Goal: Task Accomplishment & Management: Complete application form

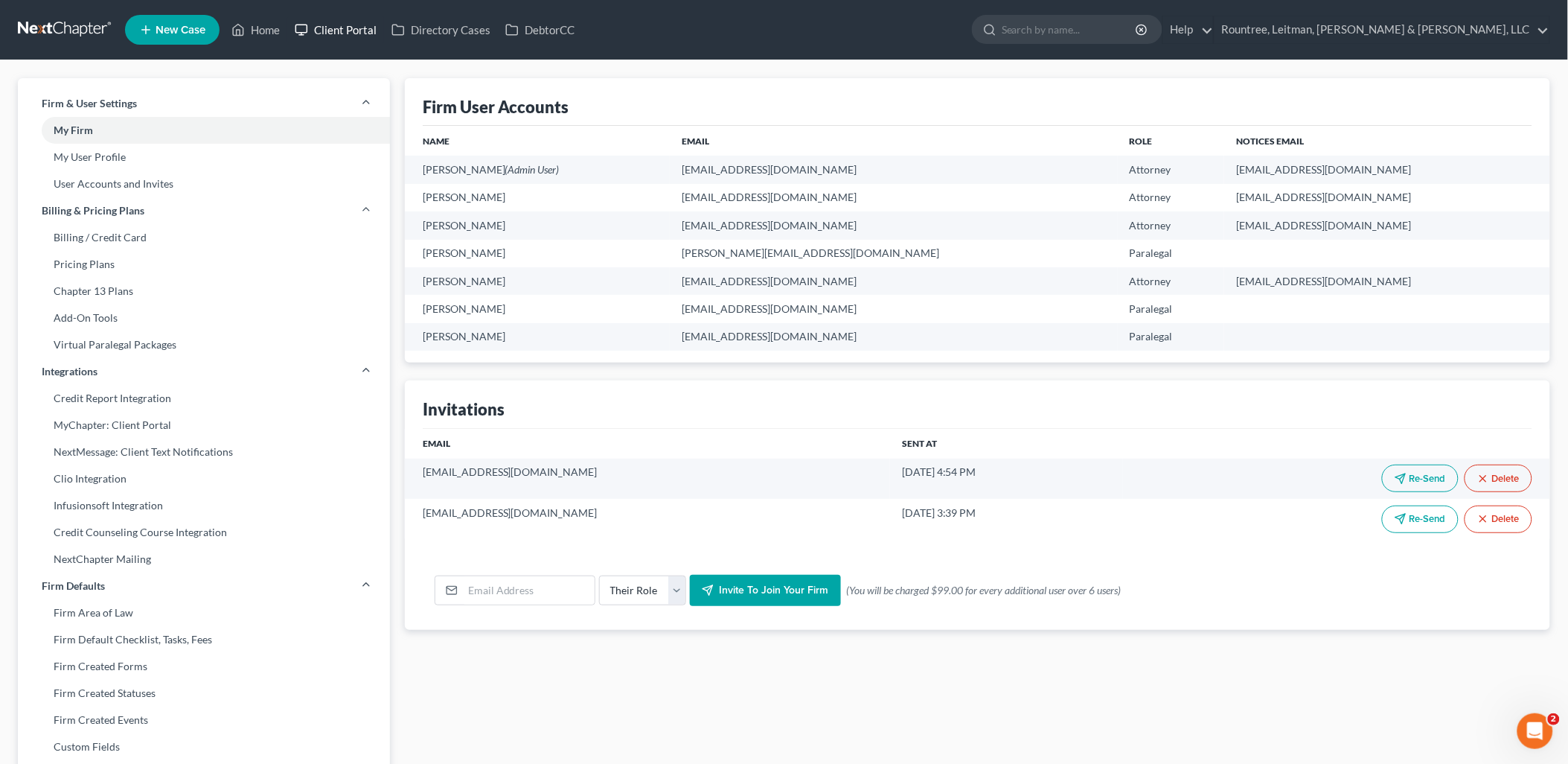
click at [344, 33] on link "Client Portal" at bounding box center [335, 29] width 97 height 27
click at [254, 30] on link "Home" at bounding box center [256, 29] width 63 height 27
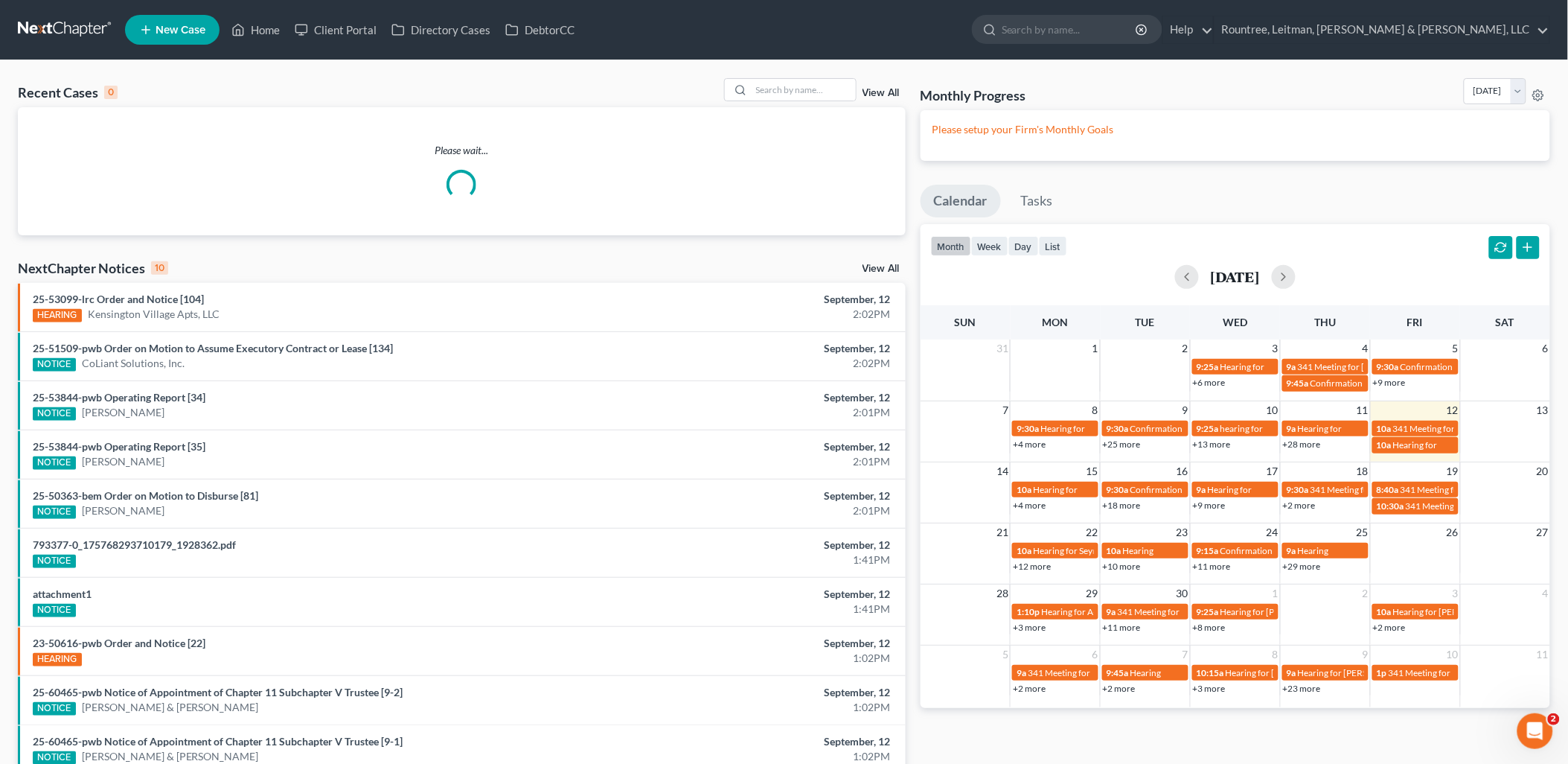
click at [796, 109] on div "Please wait..." at bounding box center [462, 171] width 888 height 128
click at [790, 87] on input "search" at bounding box center [803, 89] width 104 height 22
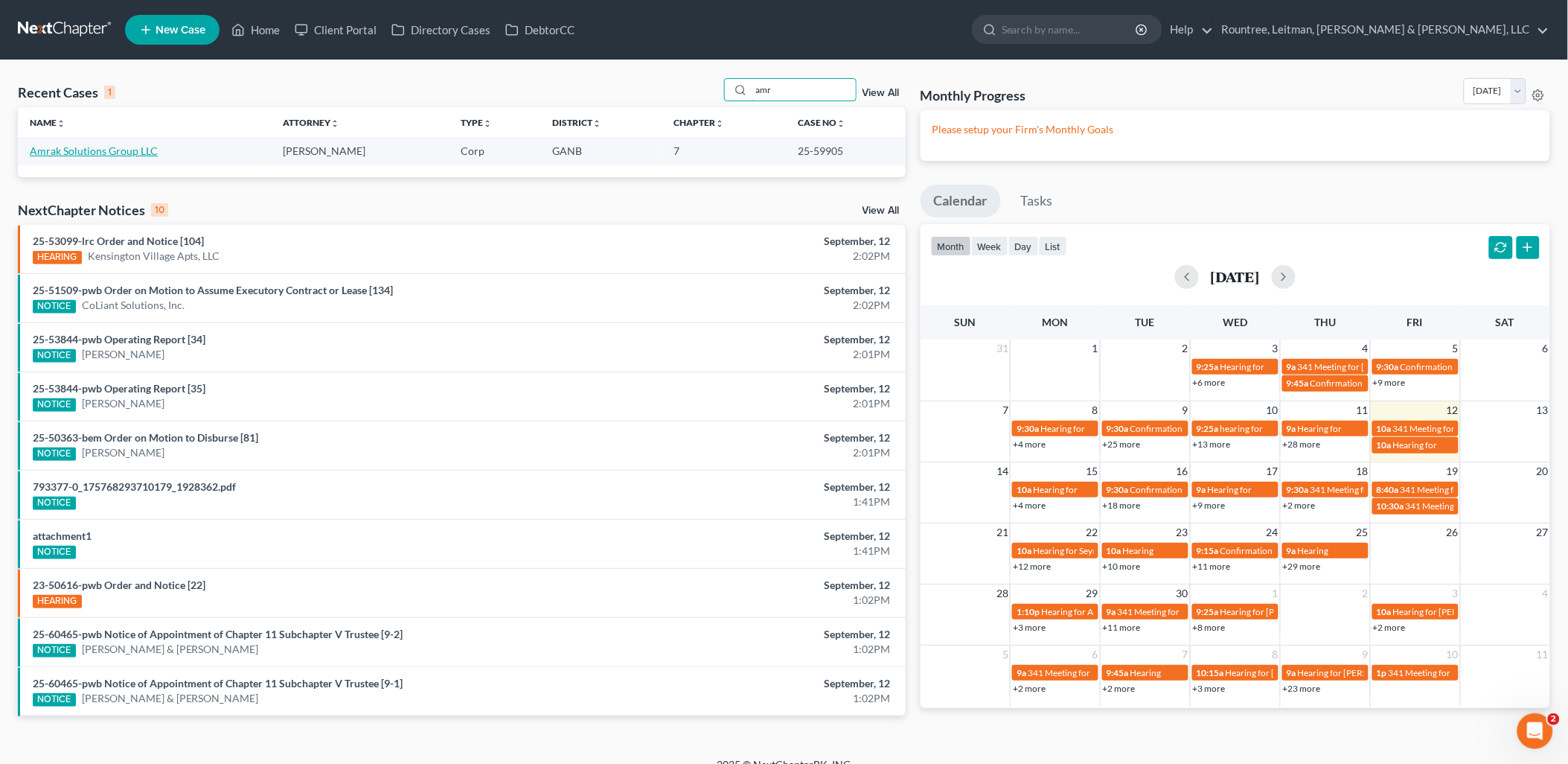
type input "amr"
click at [117, 152] on link "Amrak Solutions Group LLC" at bounding box center [94, 151] width 128 height 13
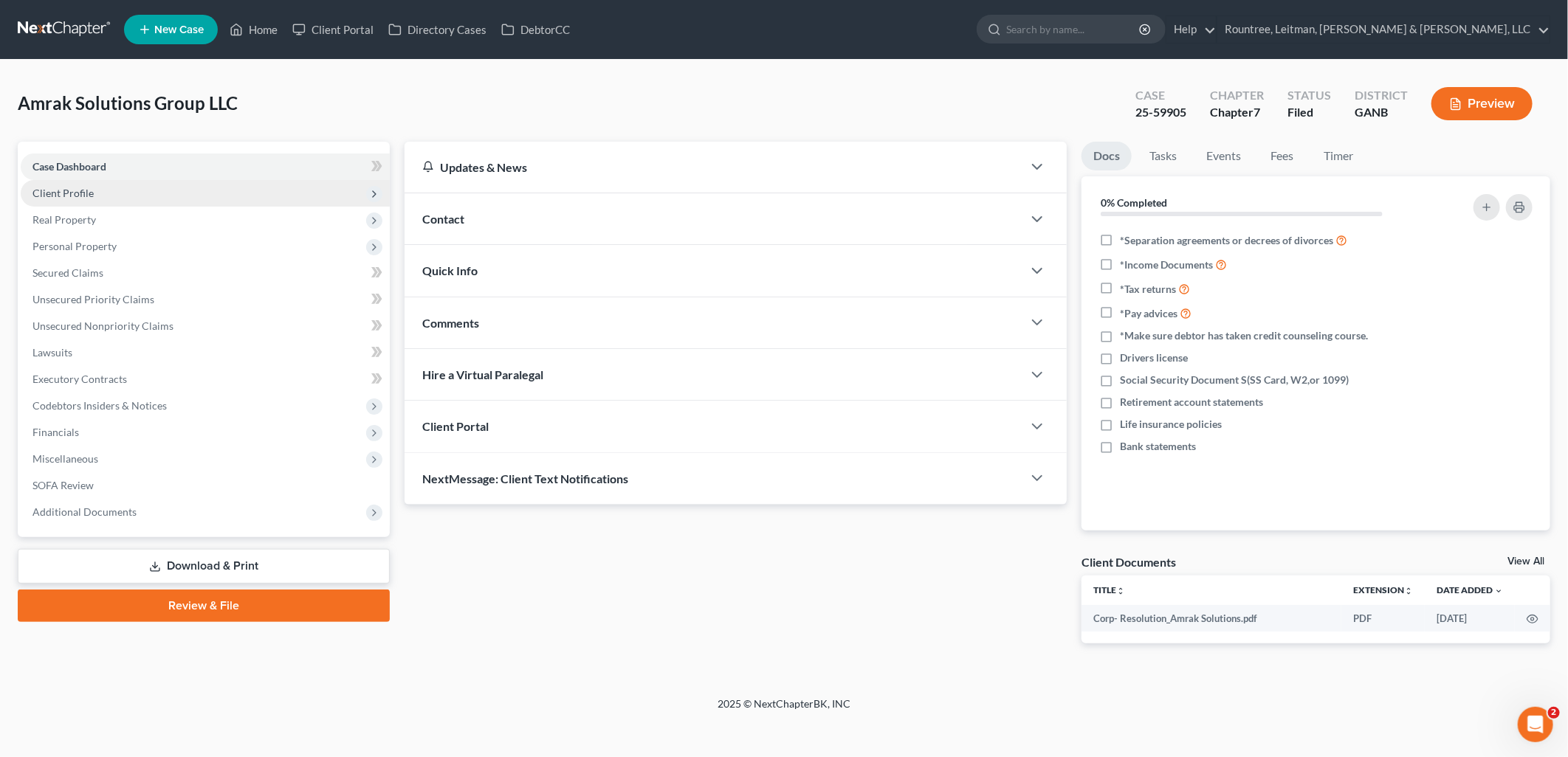
click at [163, 190] on span "Client Profile" at bounding box center [205, 193] width 369 height 27
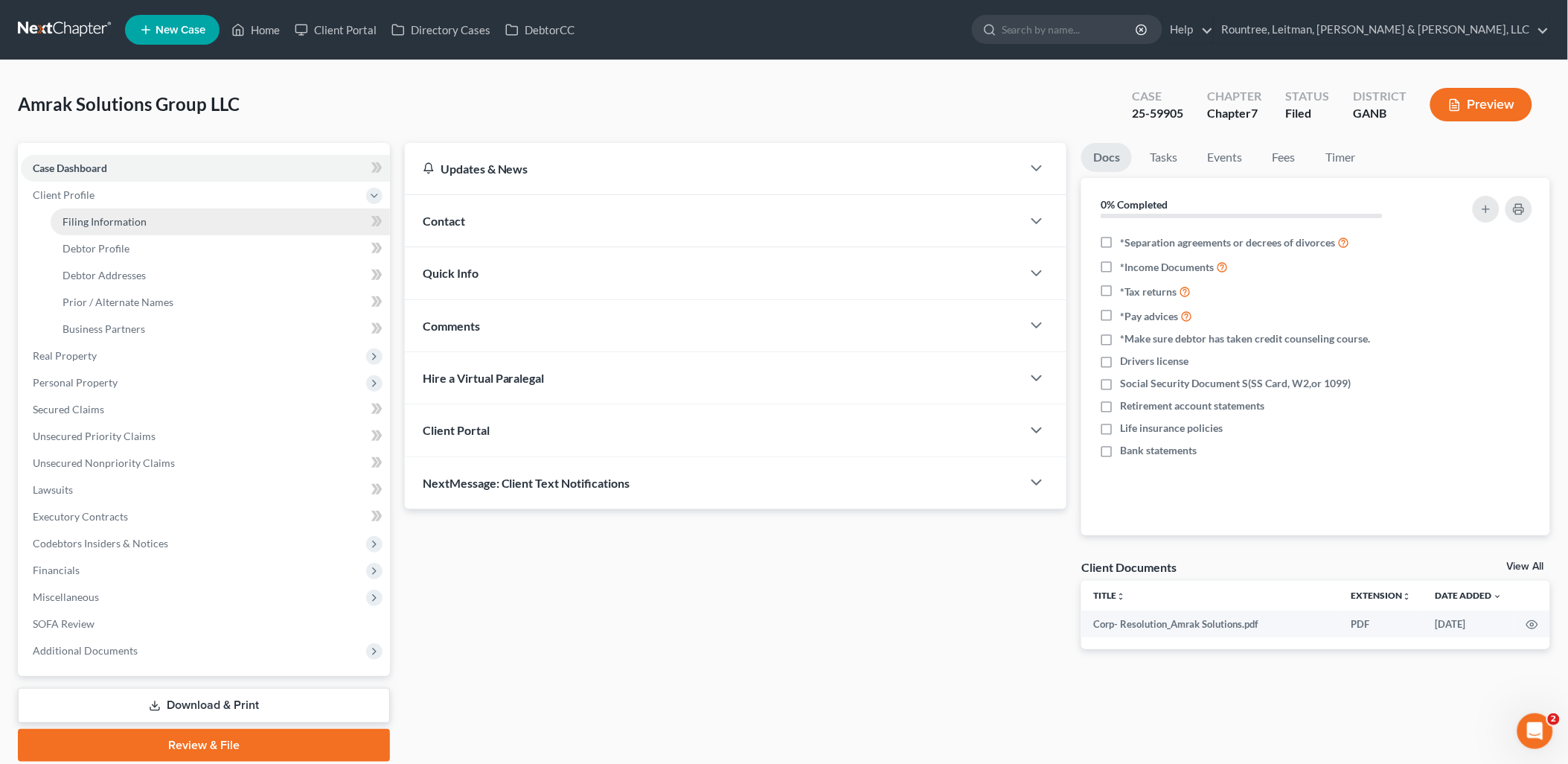
click at [159, 209] on link "Filing Information" at bounding box center [220, 222] width 339 height 27
select select "3"
select select "1"
select select "0"
select select "19"
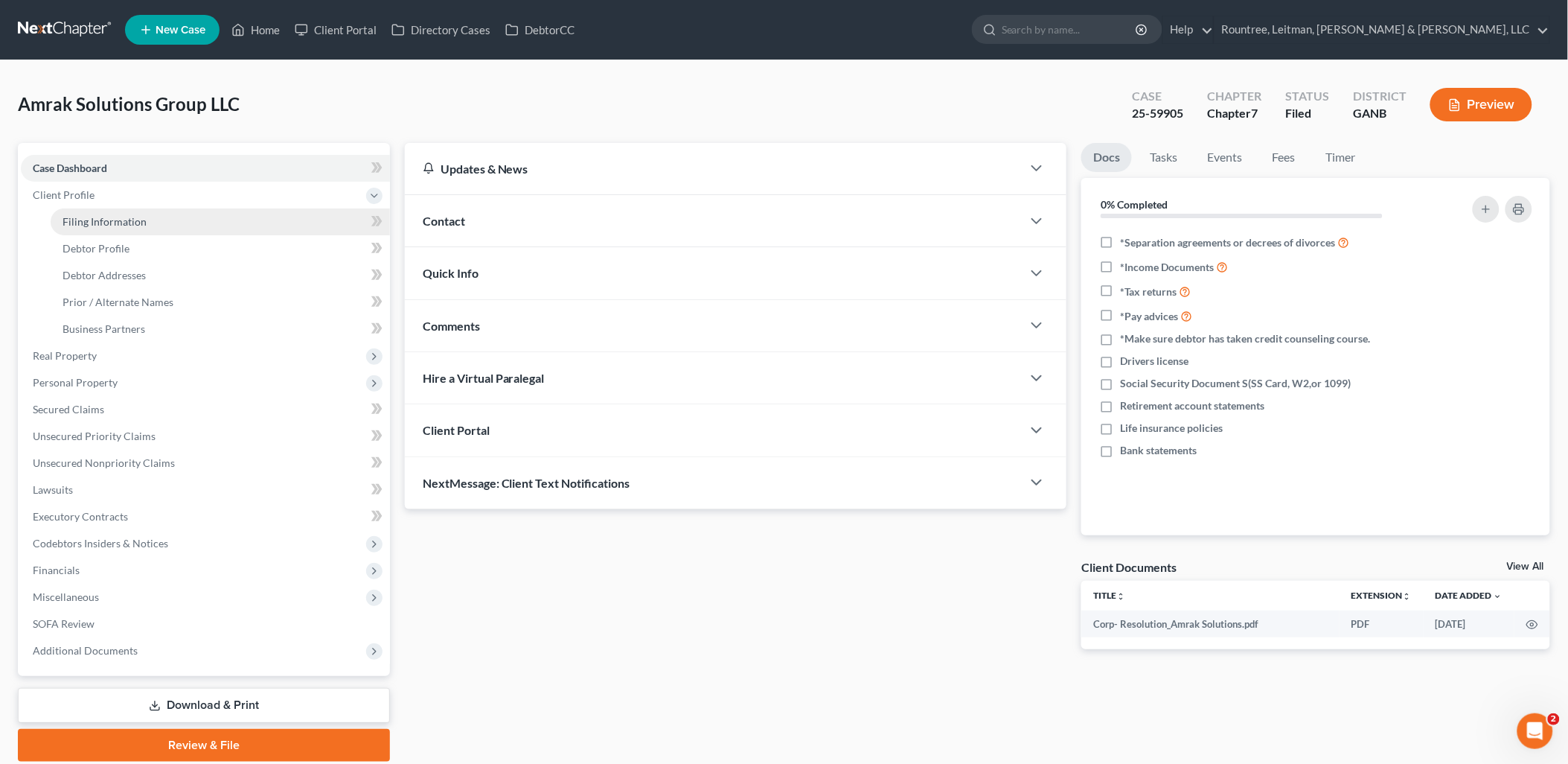
select select "3"
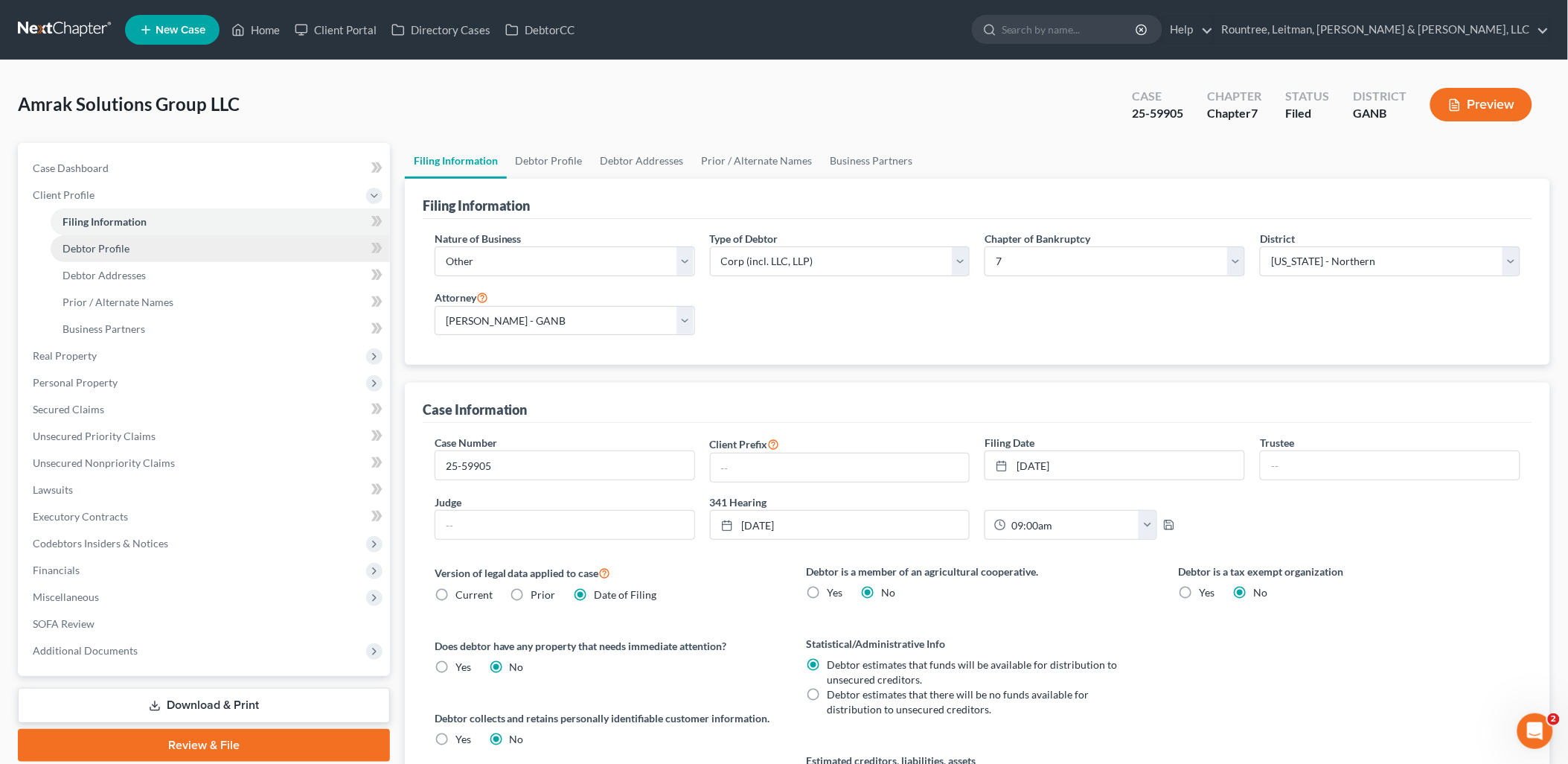
click at [139, 243] on link "Debtor Profile" at bounding box center [220, 248] width 339 height 27
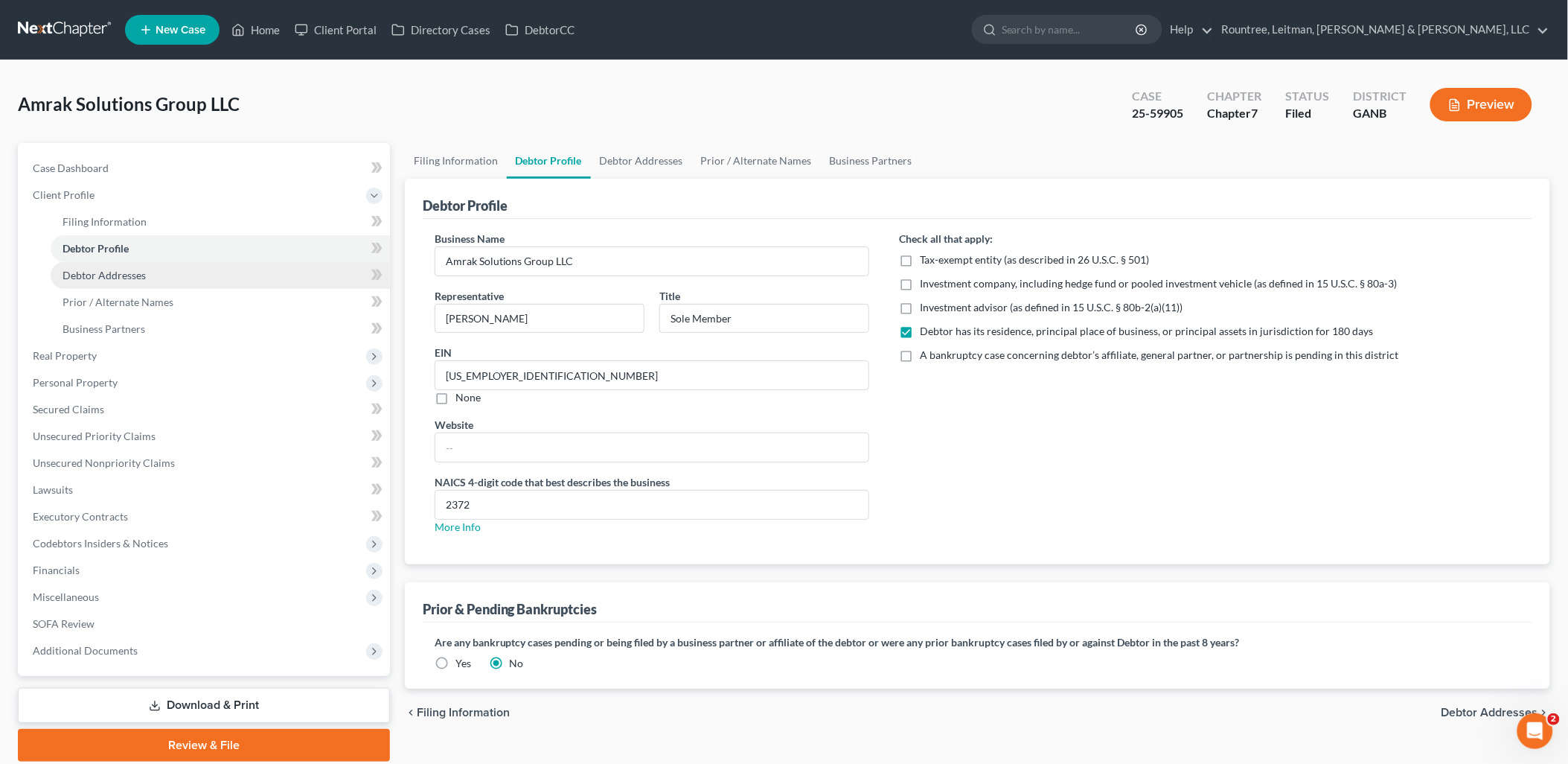
click at [131, 272] on span "Debtor Addresses" at bounding box center [104, 275] width 84 height 13
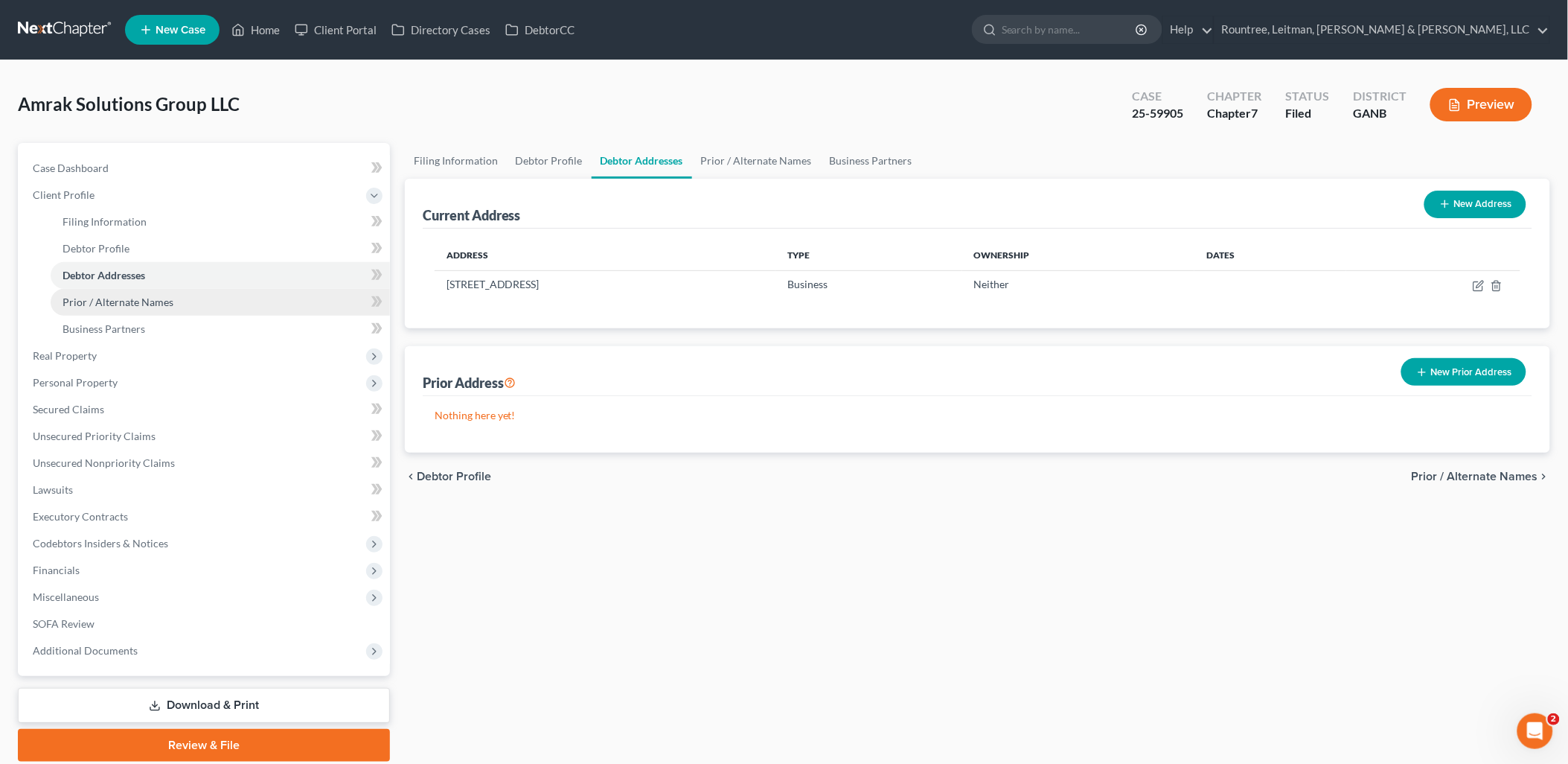
click at [131, 296] on span "Prior / Alternate Names" at bounding box center [118, 302] width 111 height 13
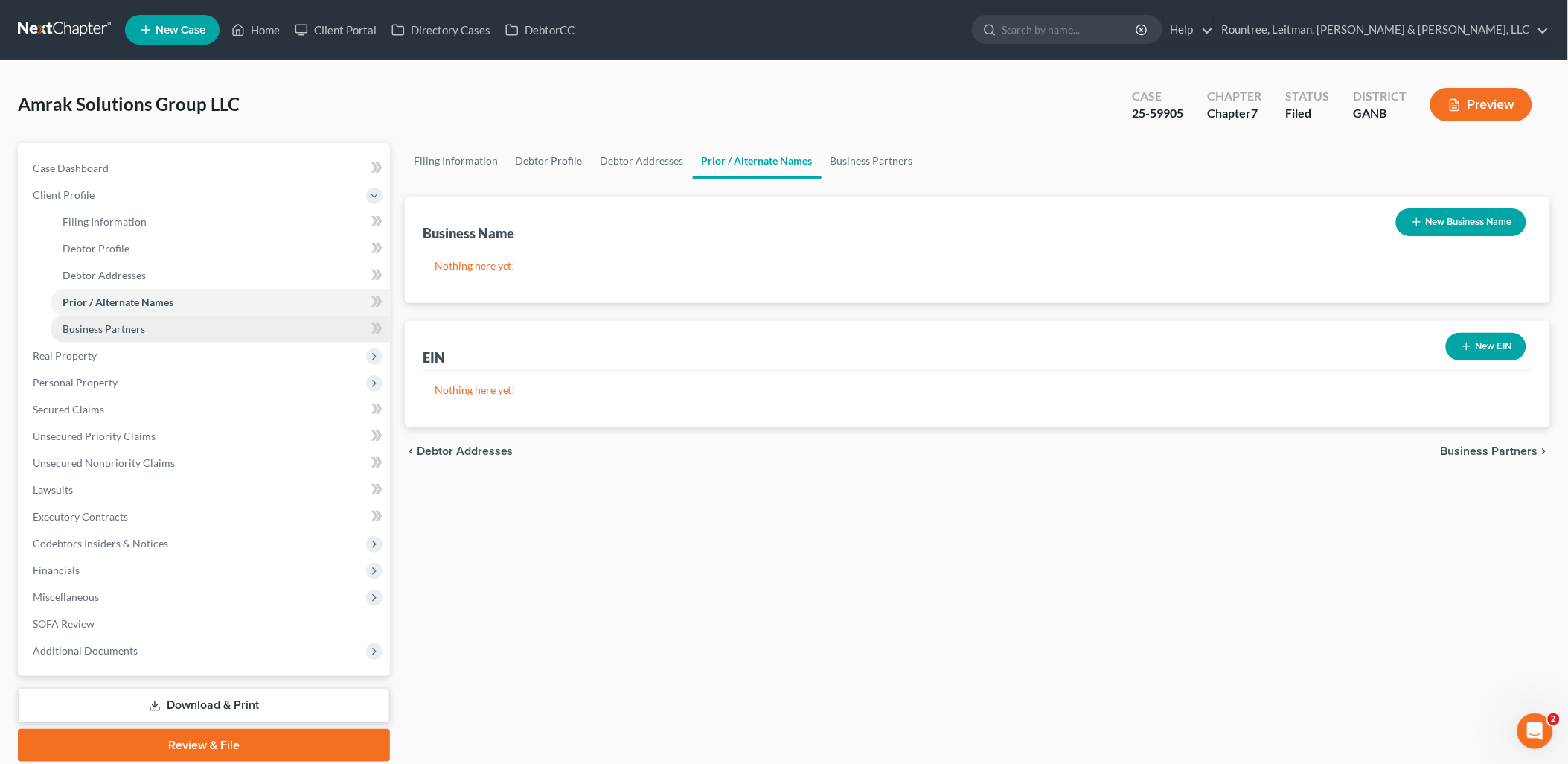
click at [131, 338] on link "Business Partners" at bounding box center [220, 329] width 339 height 27
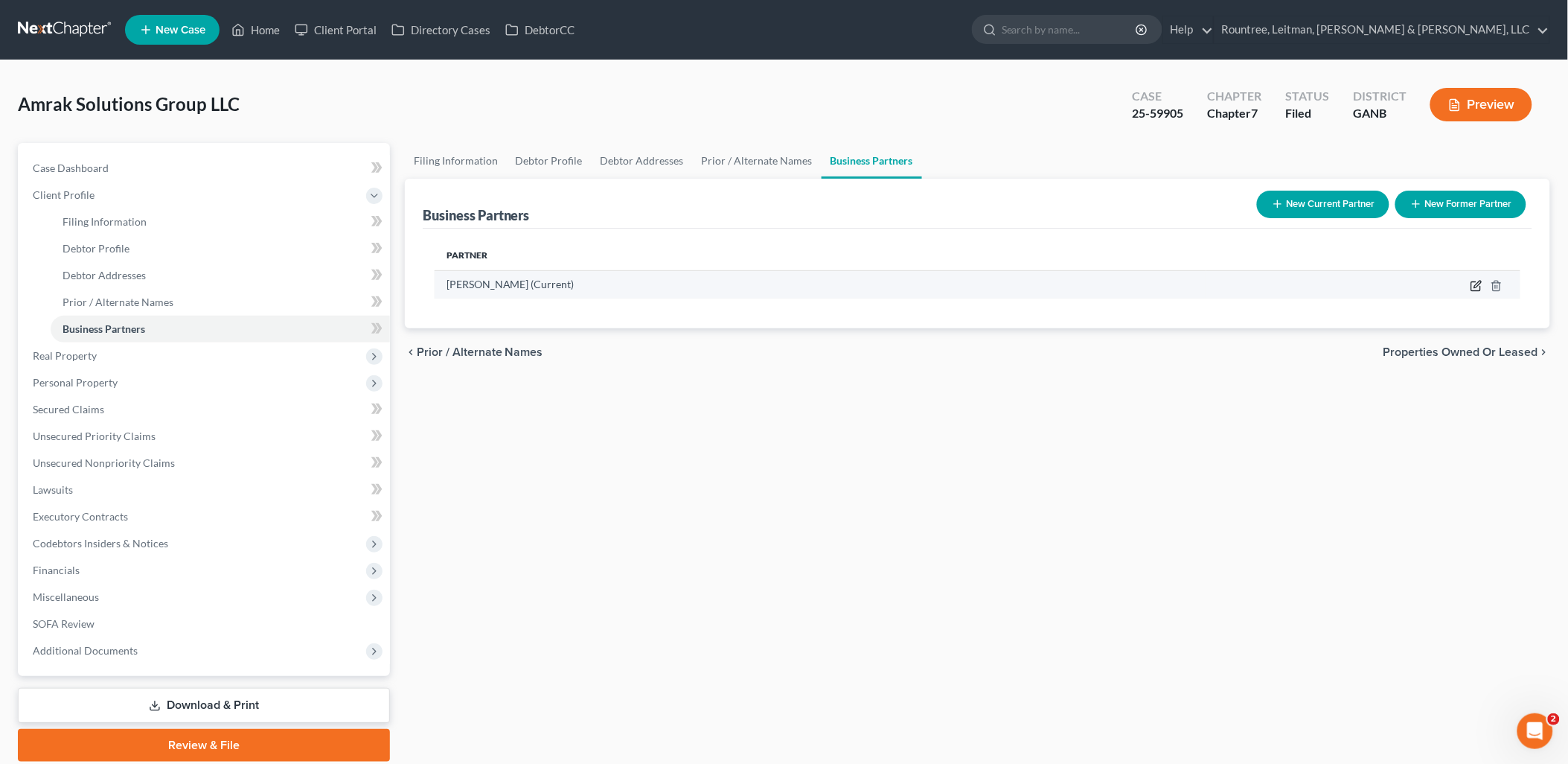
click at [1475, 284] on icon "button" at bounding box center [1476, 286] width 12 height 12
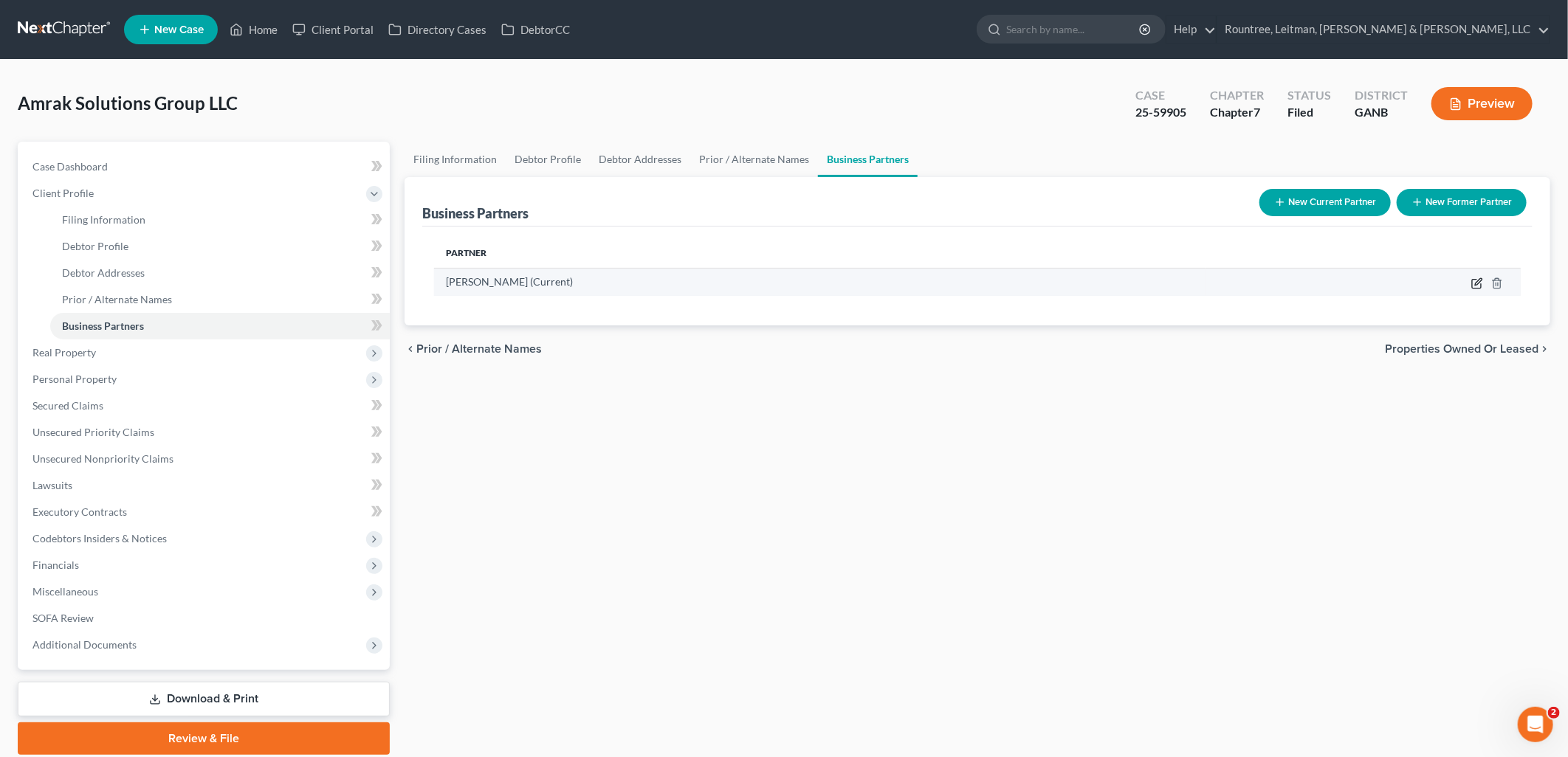
select select "10"
select select "3"
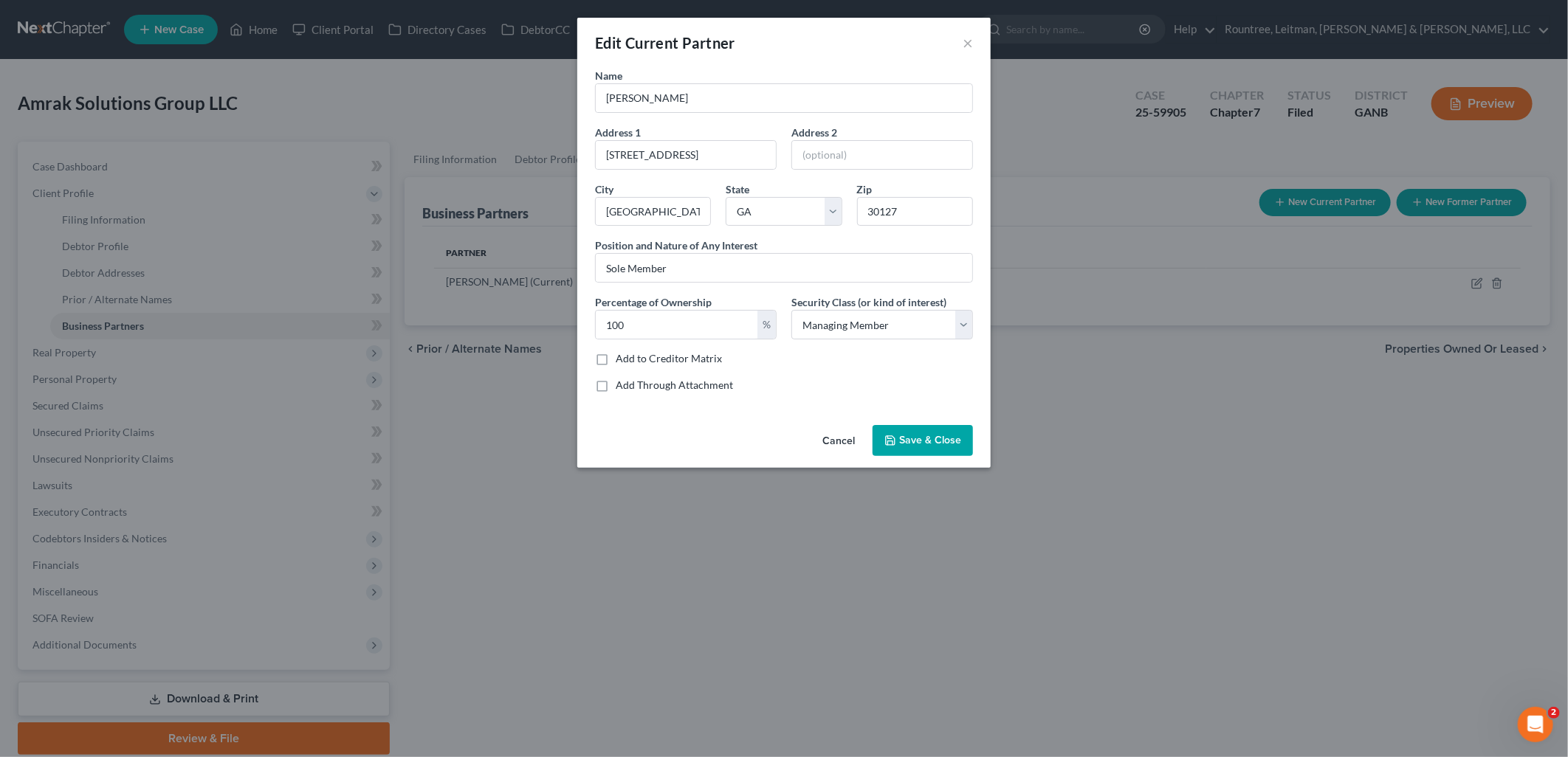
click at [933, 449] on button "Save & Close" at bounding box center [922, 440] width 101 height 31
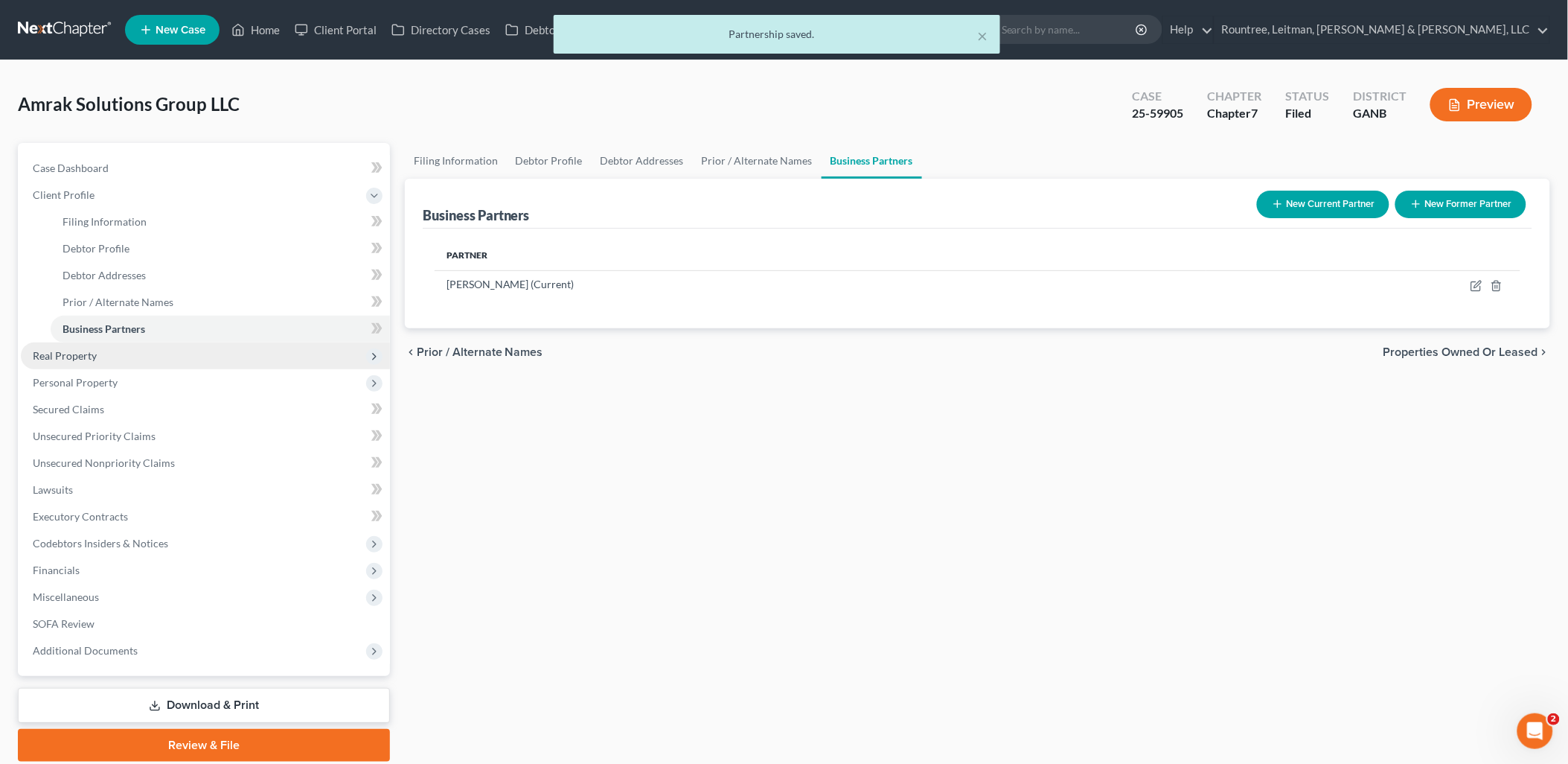
click at [149, 359] on span "Real Property" at bounding box center [205, 356] width 369 height 27
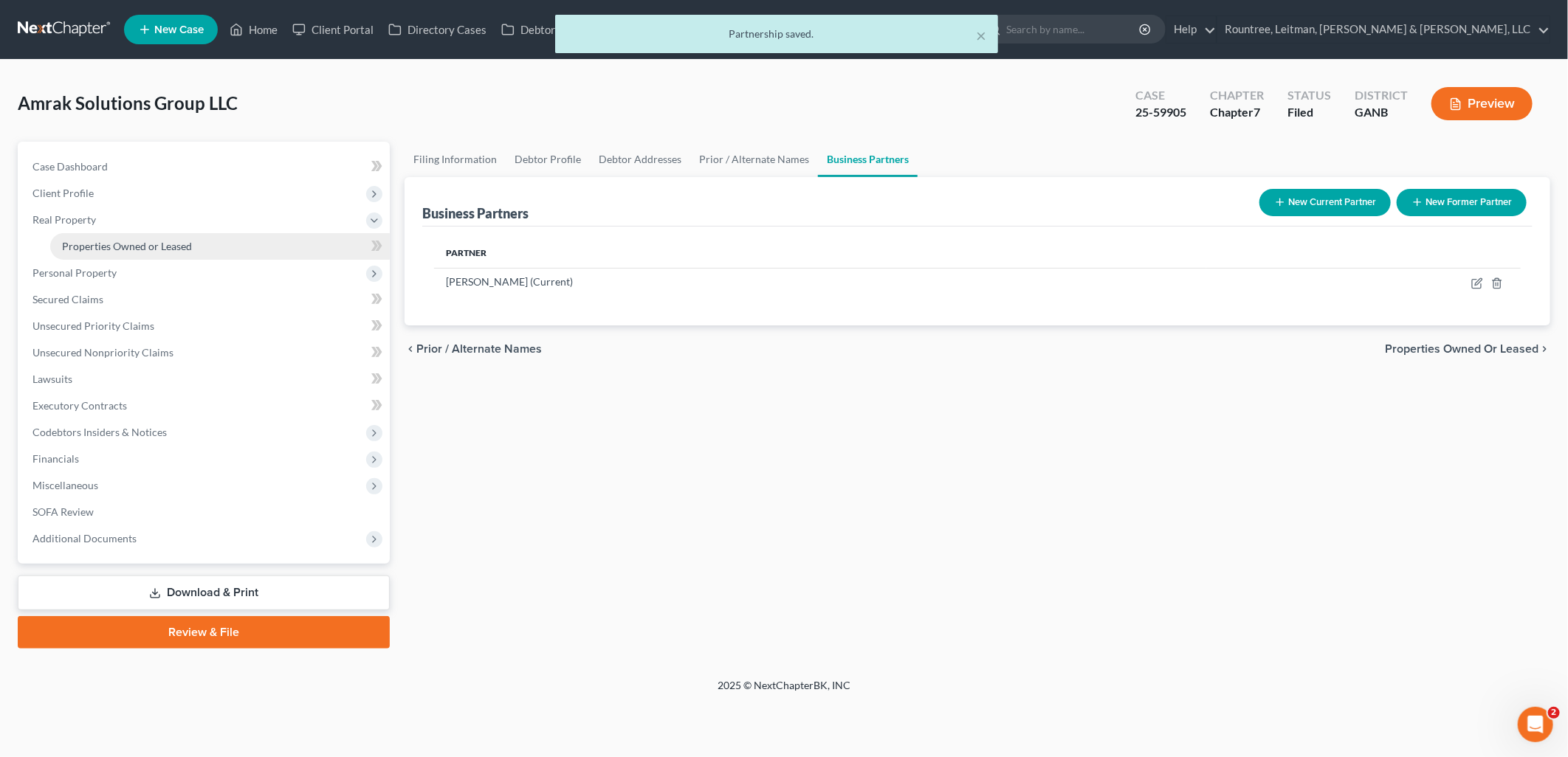
click at [157, 255] on link "Properties Owned or Leased" at bounding box center [220, 246] width 340 height 27
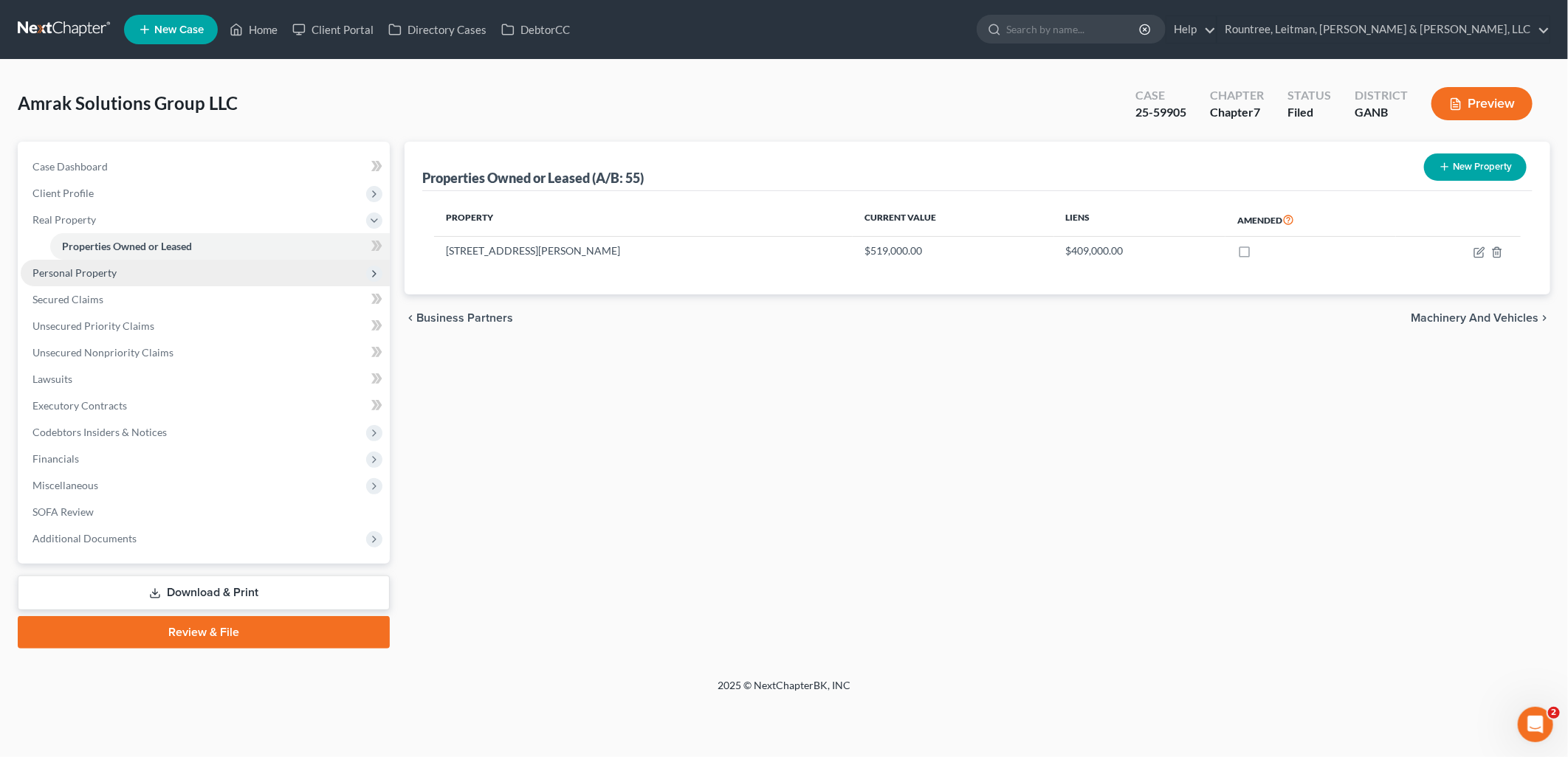
click at [148, 268] on span "Personal Property" at bounding box center [205, 273] width 369 height 27
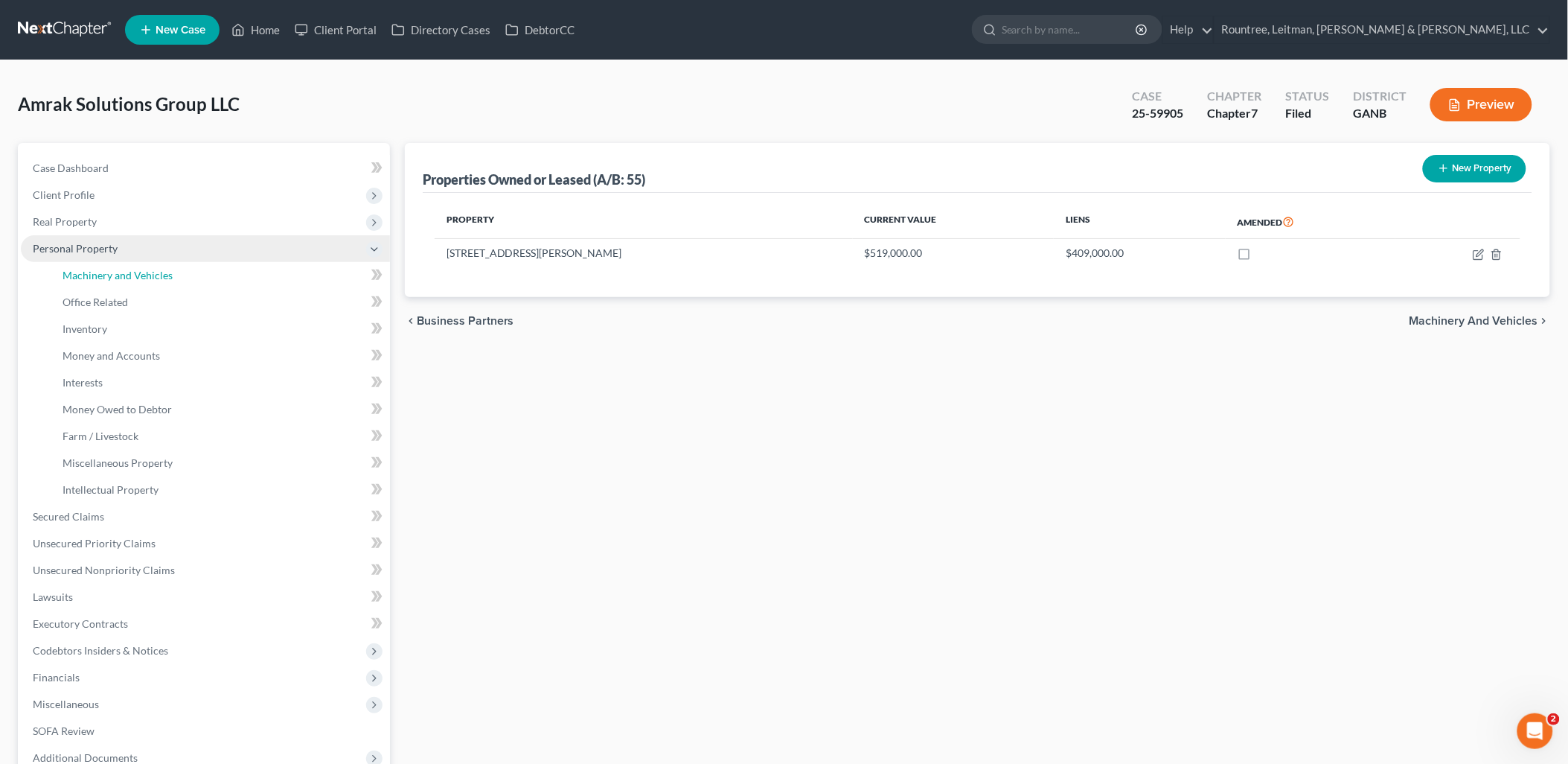
click at [149, 270] on span "Machinery and Vehicles" at bounding box center [118, 275] width 110 height 13
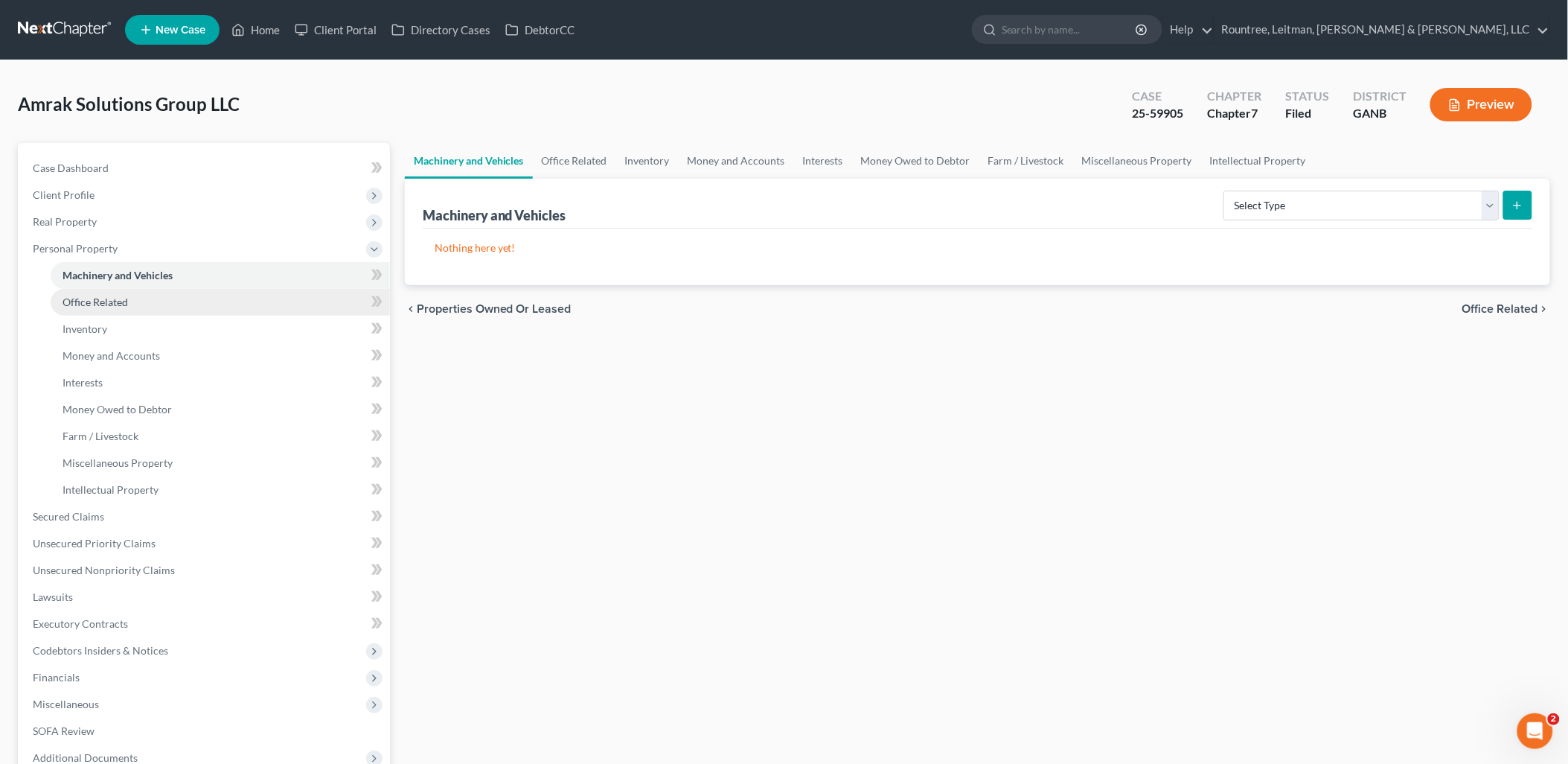
click at [149, 308] on link "Office Related" at bounding box center [220, 302] width 339 height 27
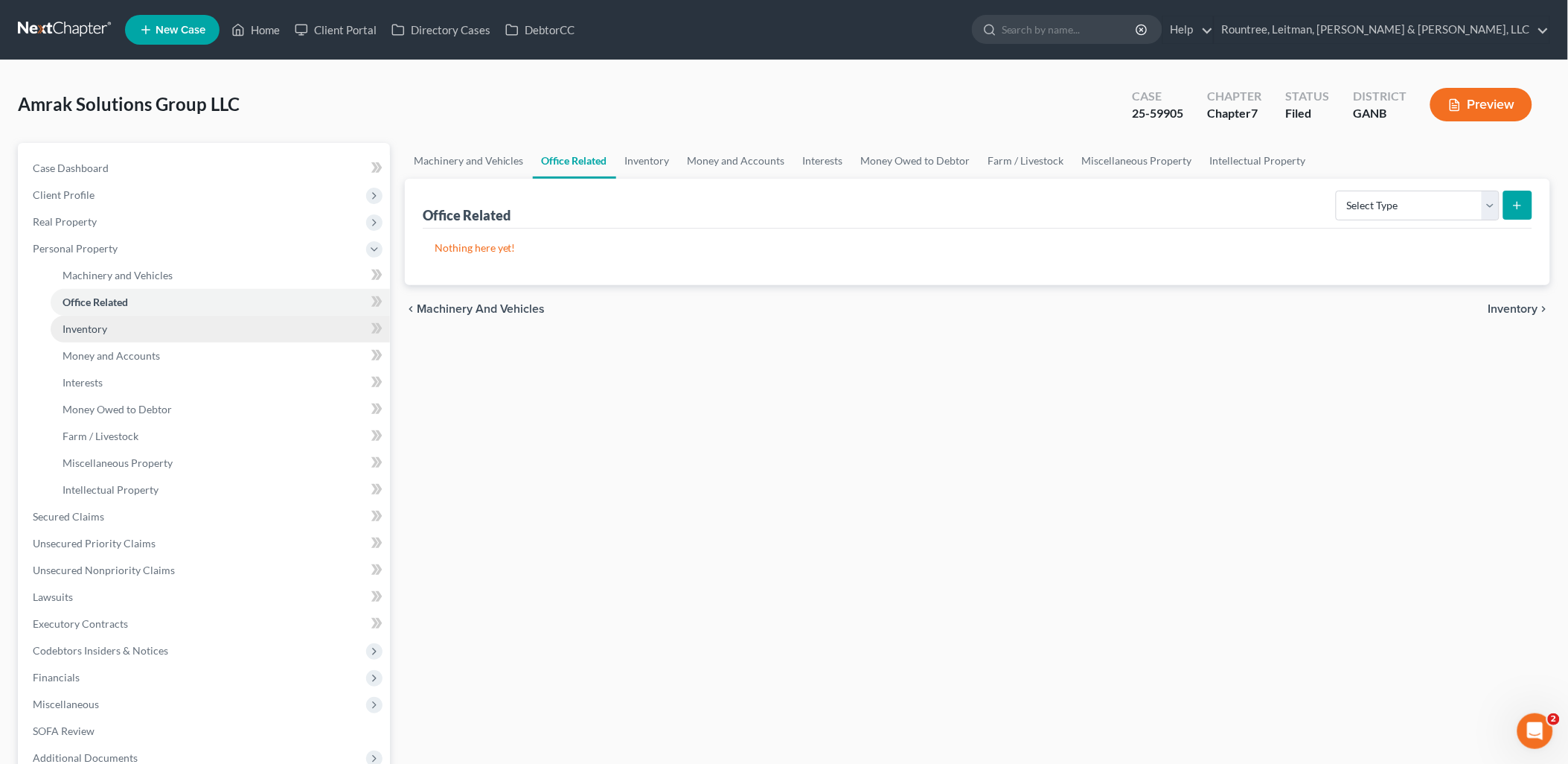
click at [139, 327] on link "Inventory" at bounding box center [220, 329] width 339 height 27
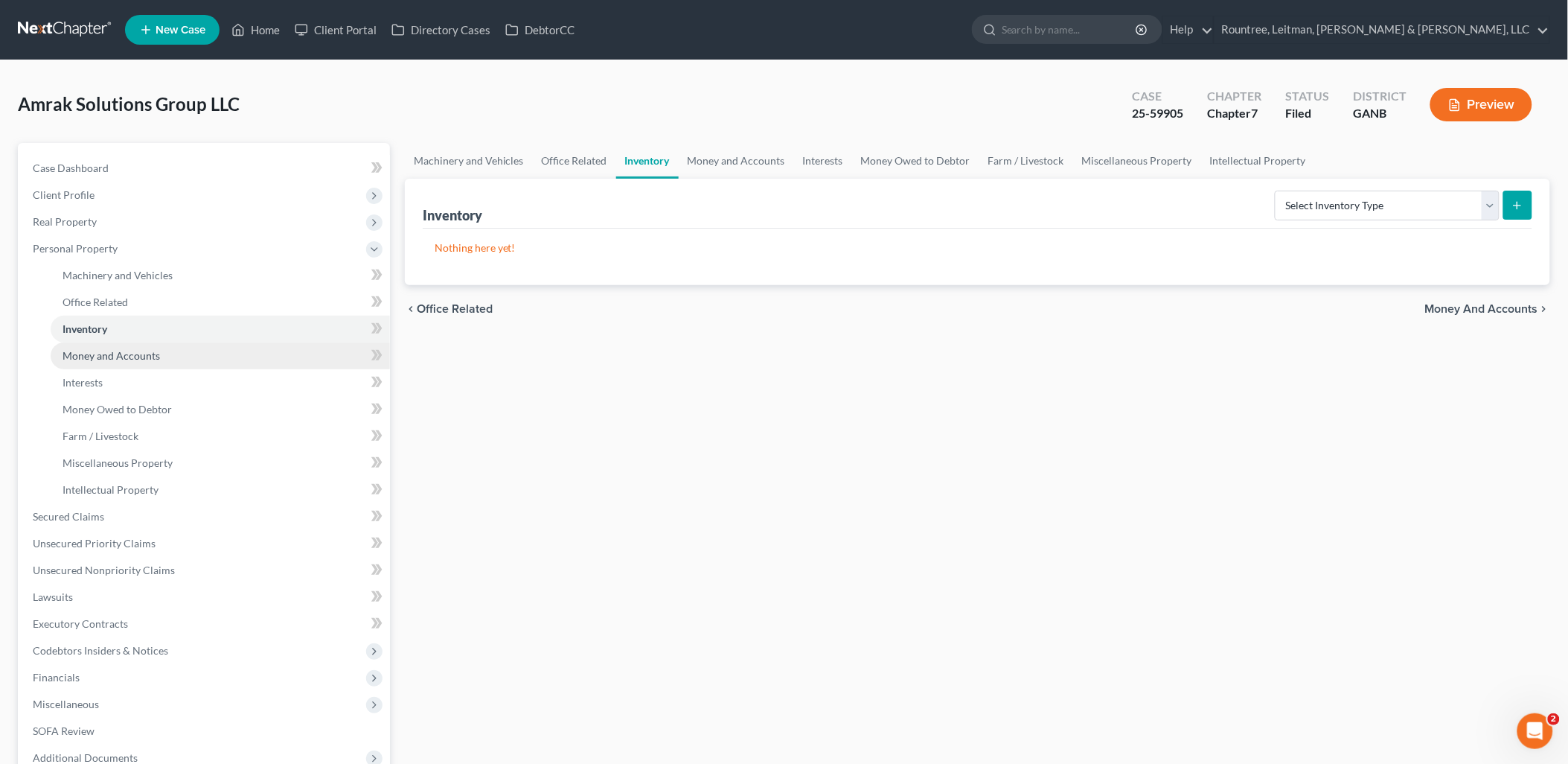
click at [139, 349] on span "Money and Accounts" at bounding box center [111, 356] width 97 height 13
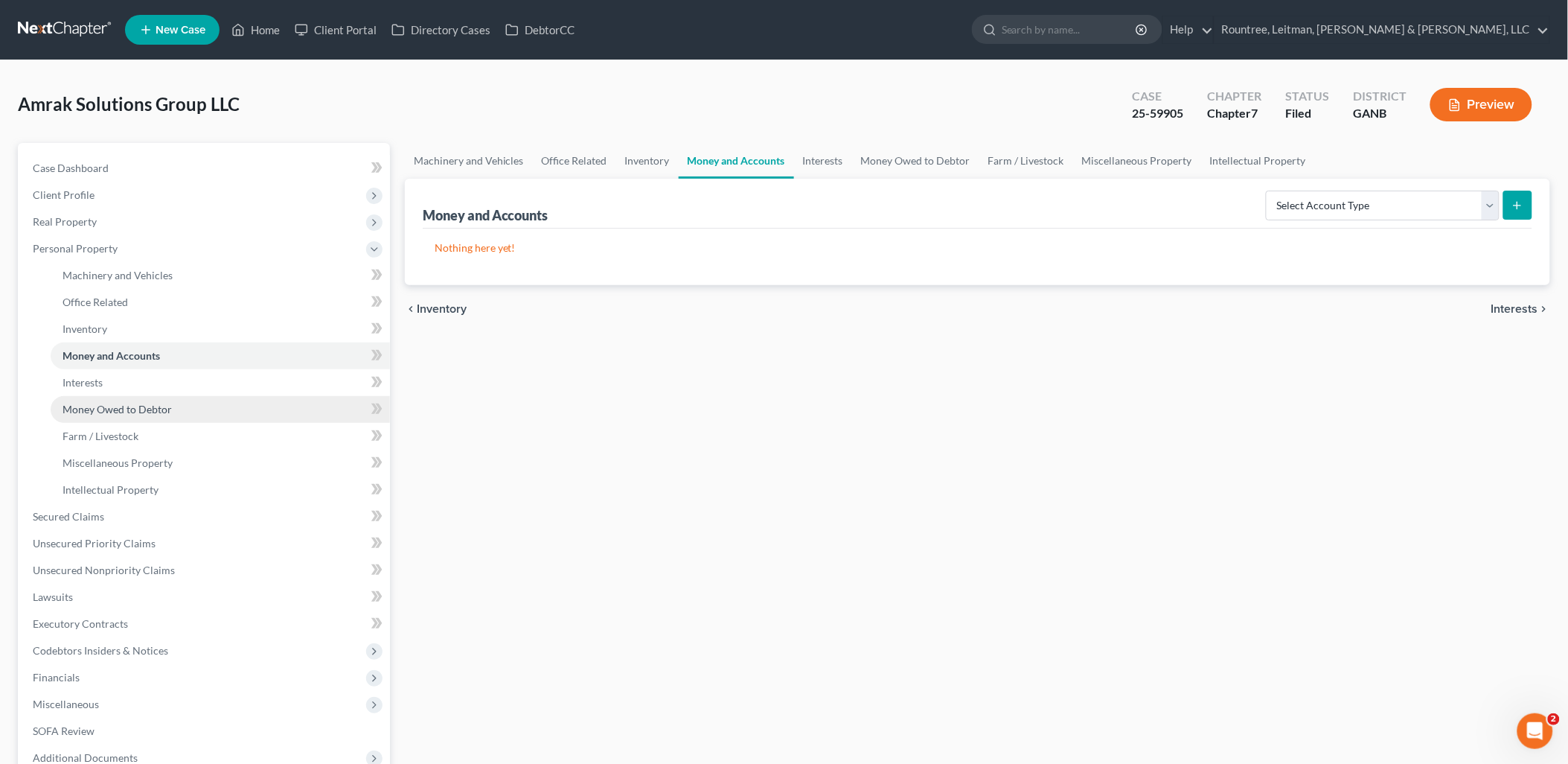
click at [132, 396] on link "Money Owed to Debtor" at bounding box center [220, 409] width 339 height 27
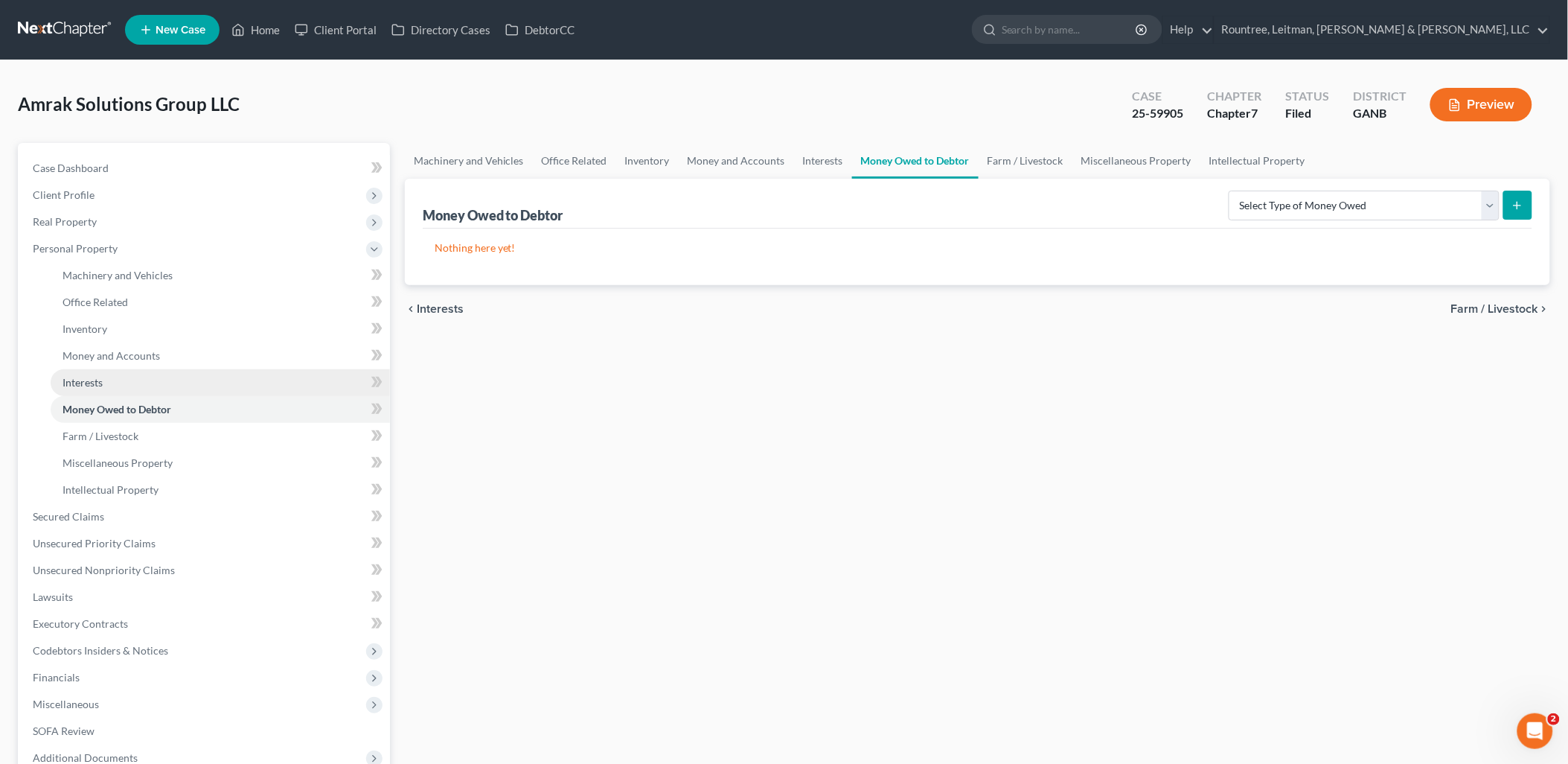
click at [134, 380] on link "Interests" at bounding box center [220, 382] width 339 height 27
click at [127, 416] on link "Money Owed to Debtor" at bounding box center [220, 409] width 339 height 27
click at [123, 434] on span "Farm / Livestock" at bounding box center [101, 436] width 76 height 13
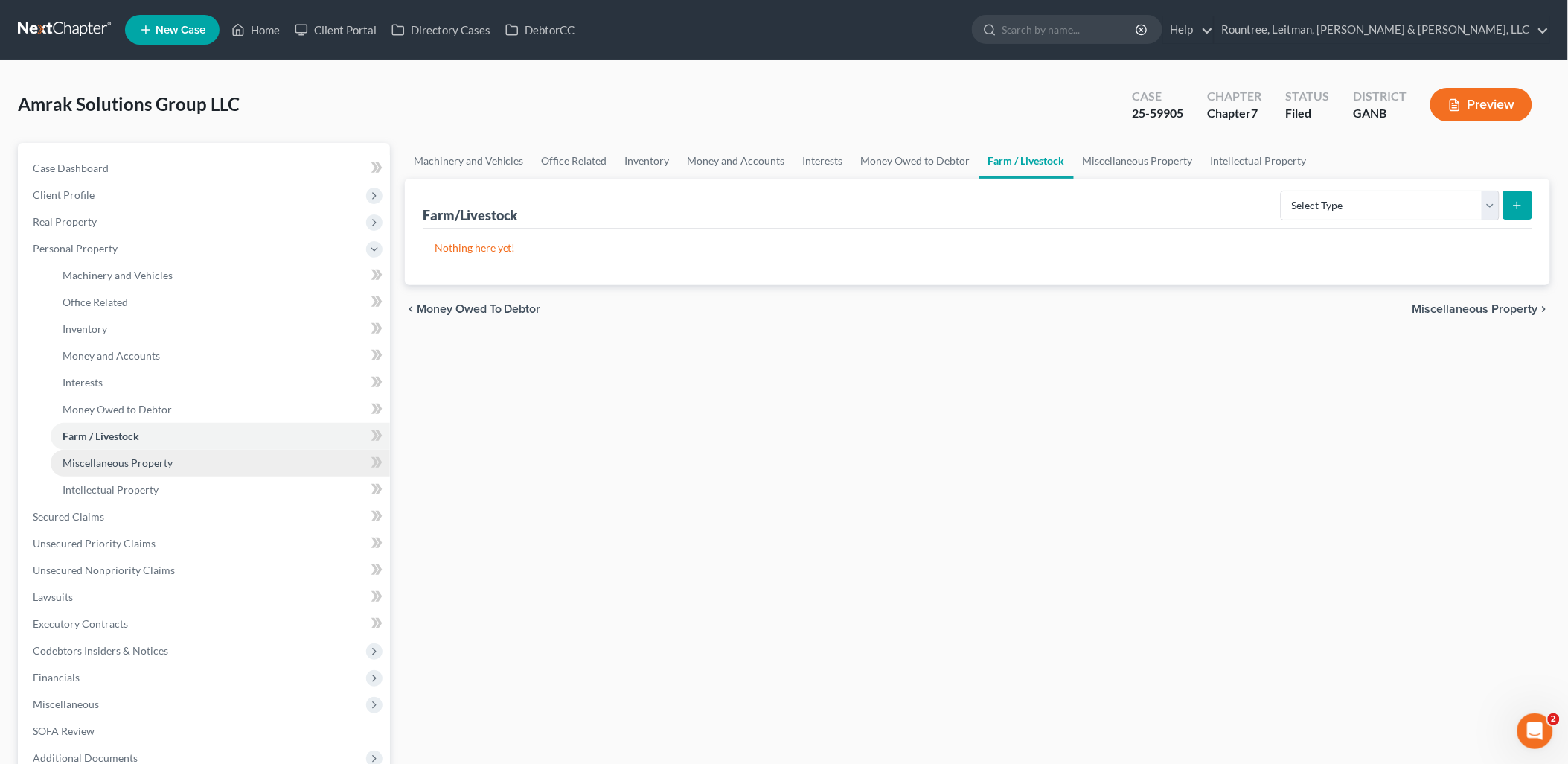
click at [125, 457] on span "Miscellaneous Property" at bounding box center [118, 463] width 110 height 13
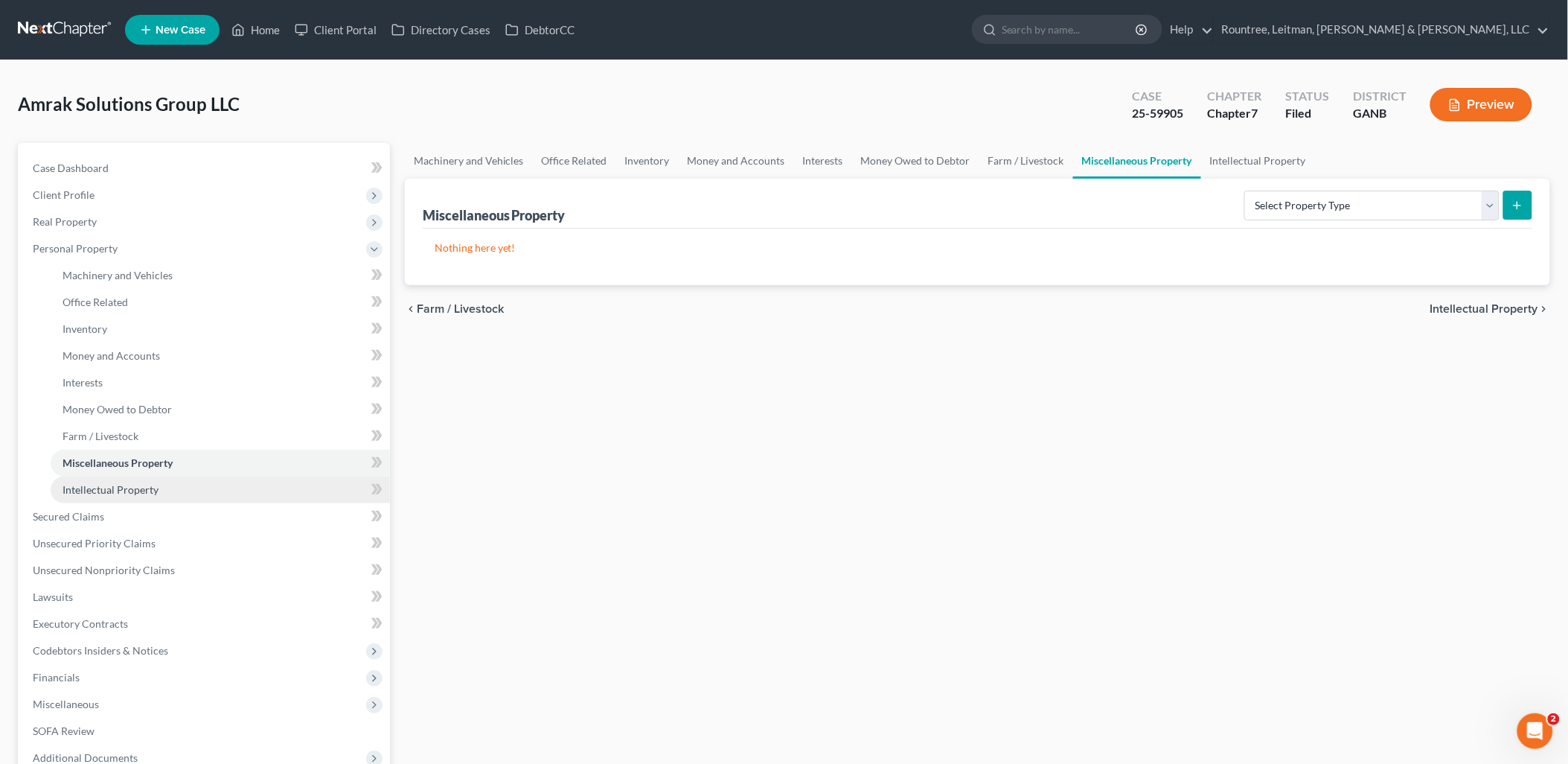
click at [125, 485] on span "Intellectual Property" at bounding box center [110, 490] width 96 height 13
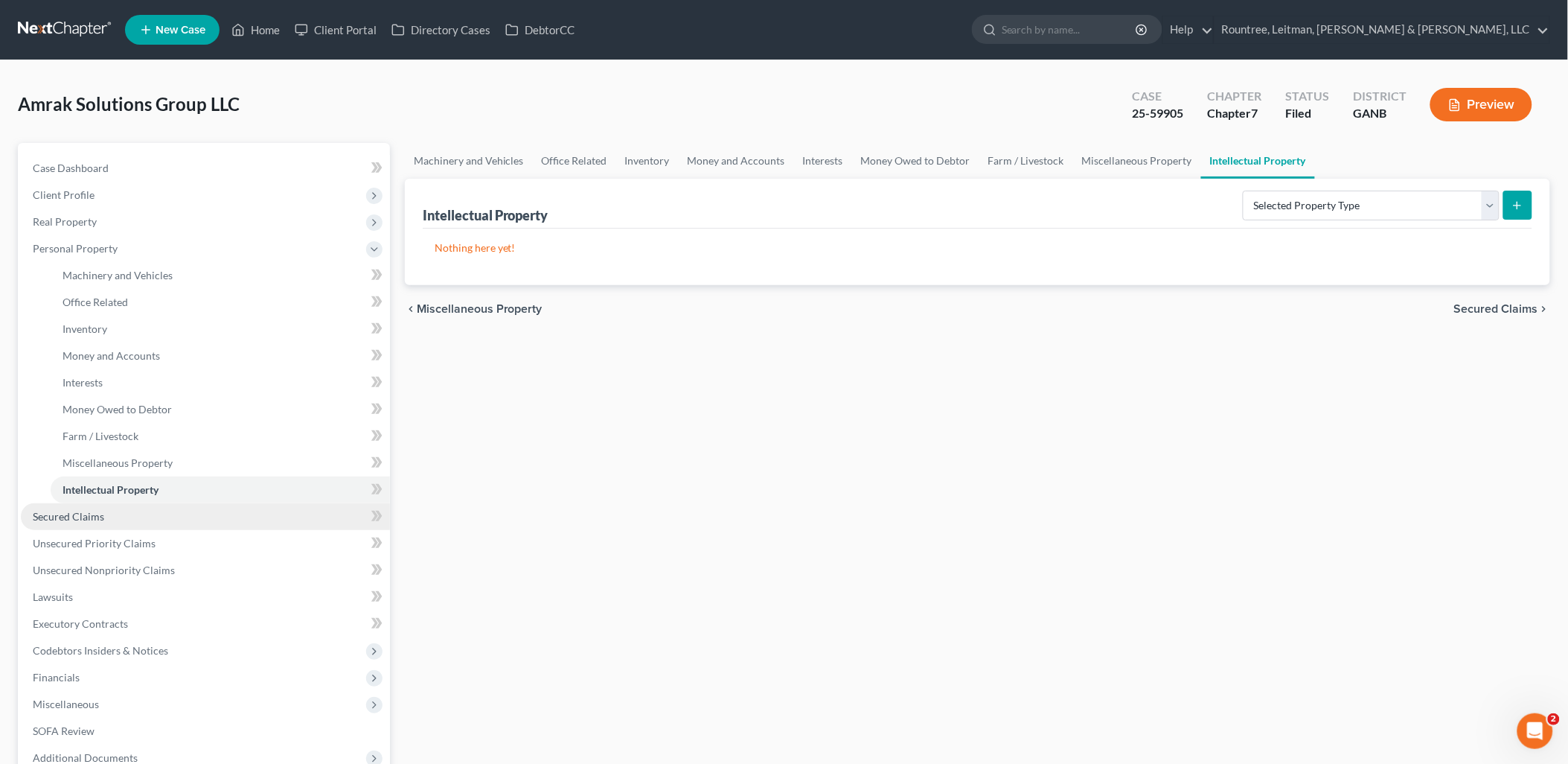
click at [121, 508] on link "Secured Claims" at bounding box center [205, 516] width 369 height 27
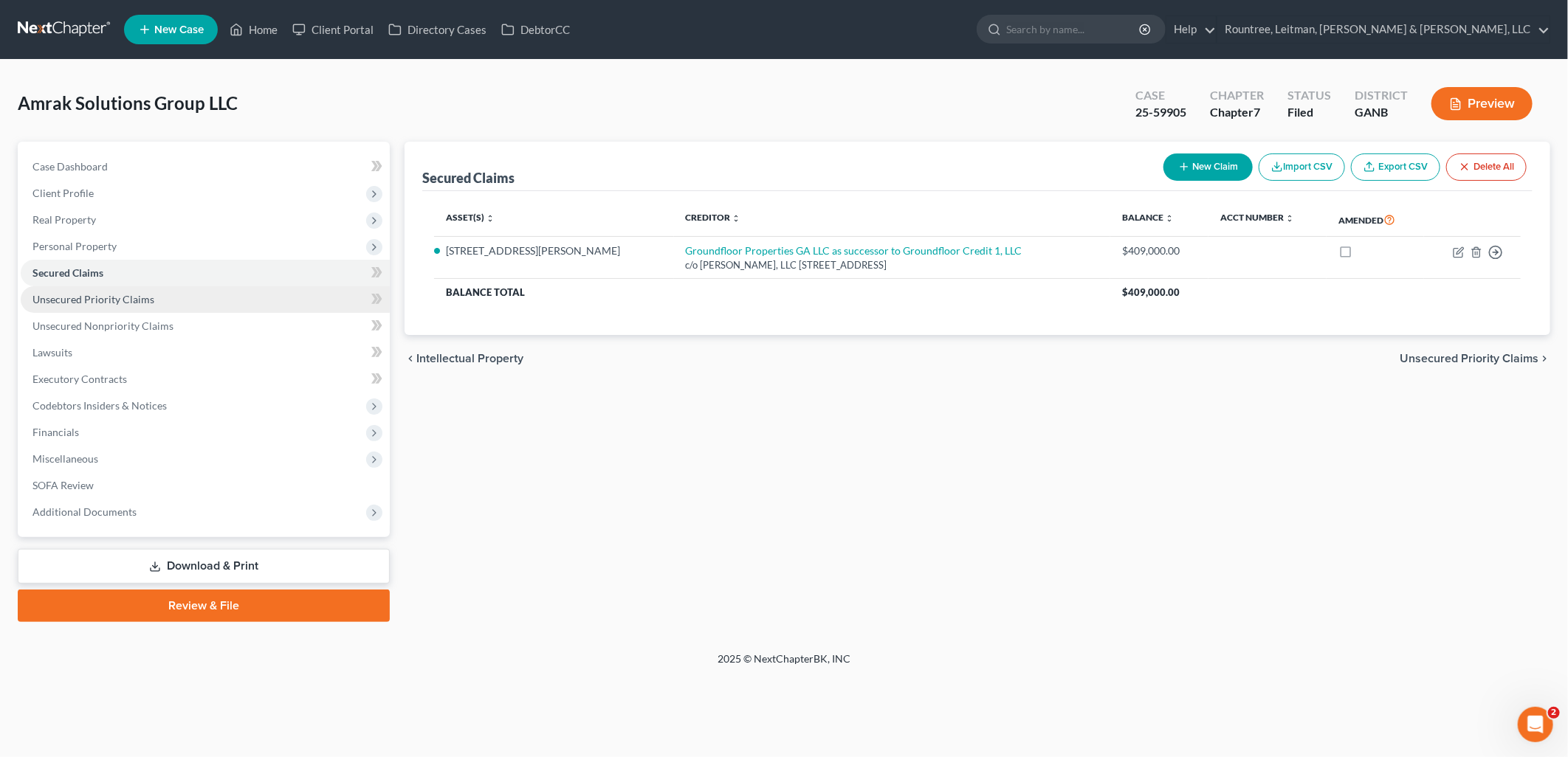
click at [145, 293] on span "Unsecured Priority Claims" at bounding box center [93, 299] width 122 height 13
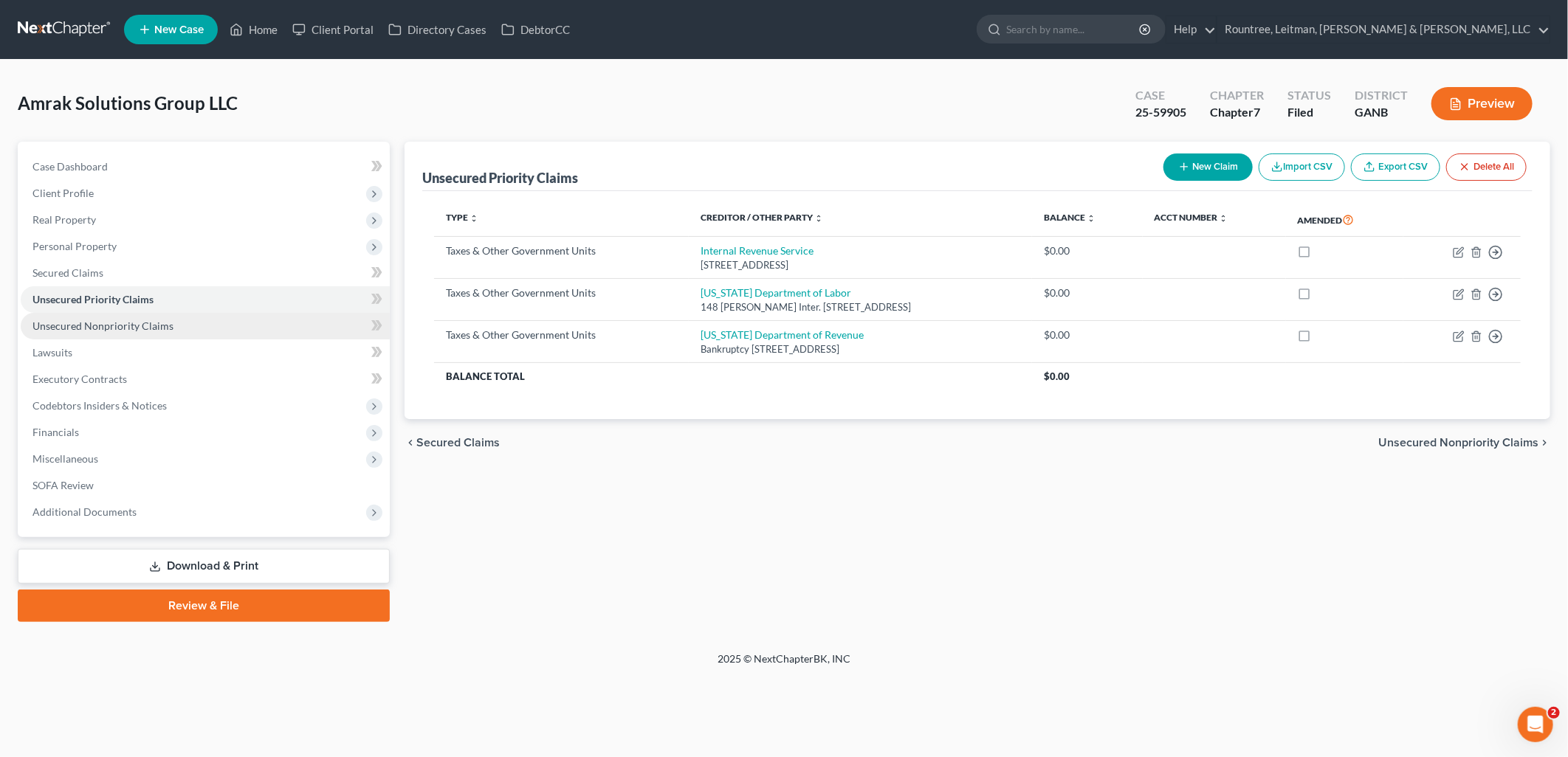
click at [142, 317] on link "Unsecured Nonpriority Claims" at bounding box center [205, 326] width 369 height 27
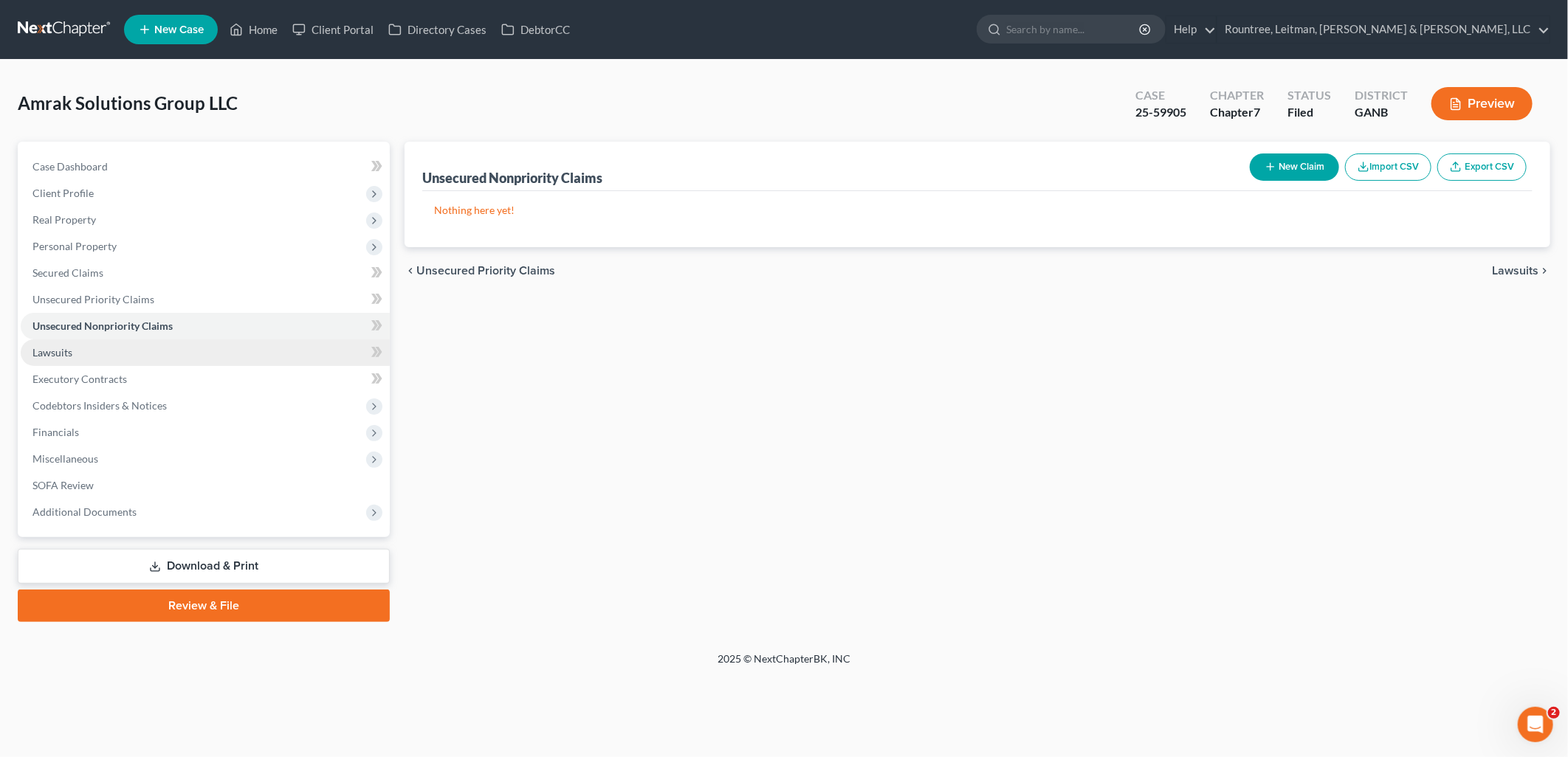
click at [118, 355] on link "Lawsuits" at bounding box center [205, 352] width 369 height 27
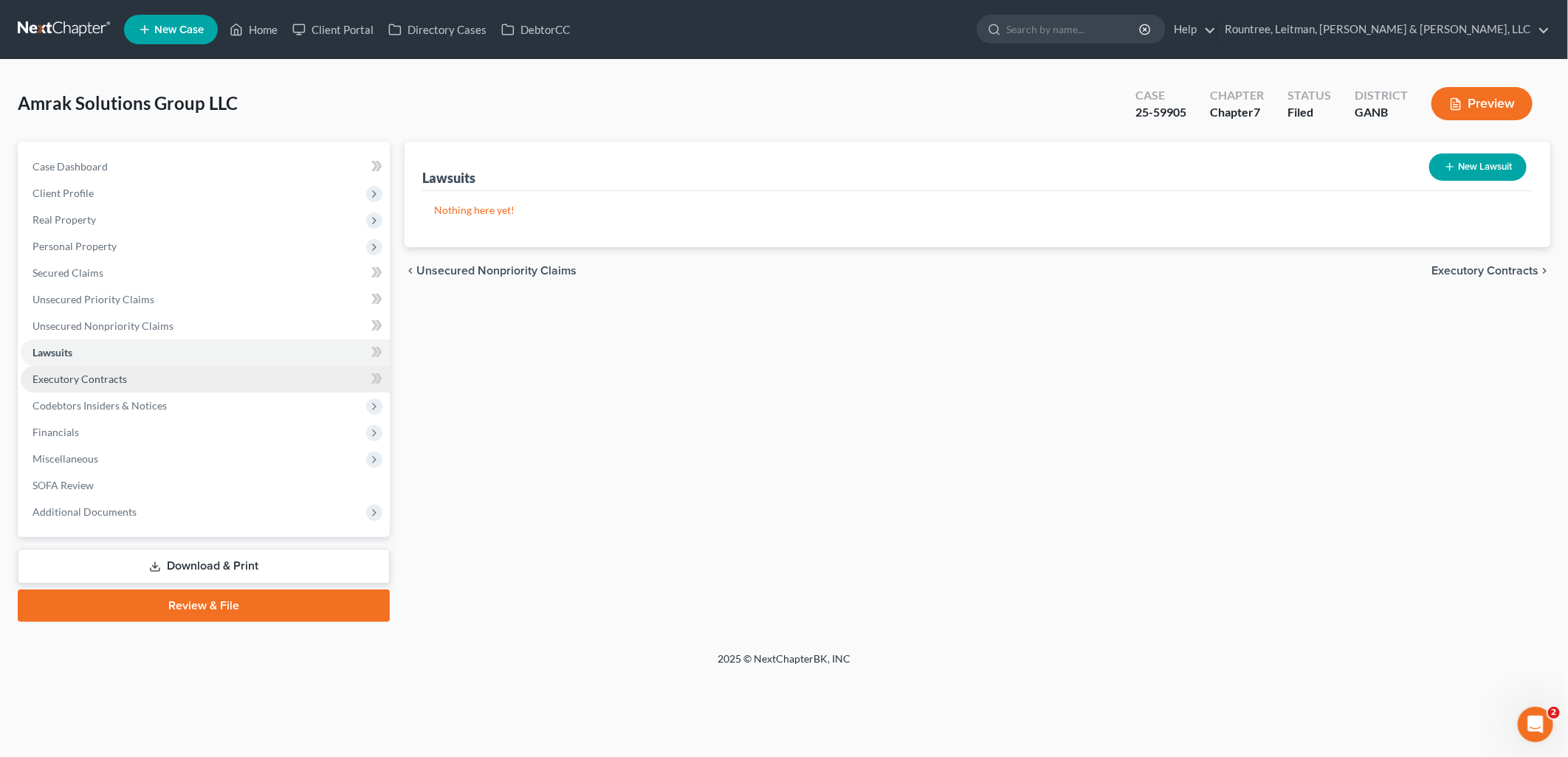
click at [120, 375] on span "Executory Contracts" at bounding box center [79, 379] width 94 height 13
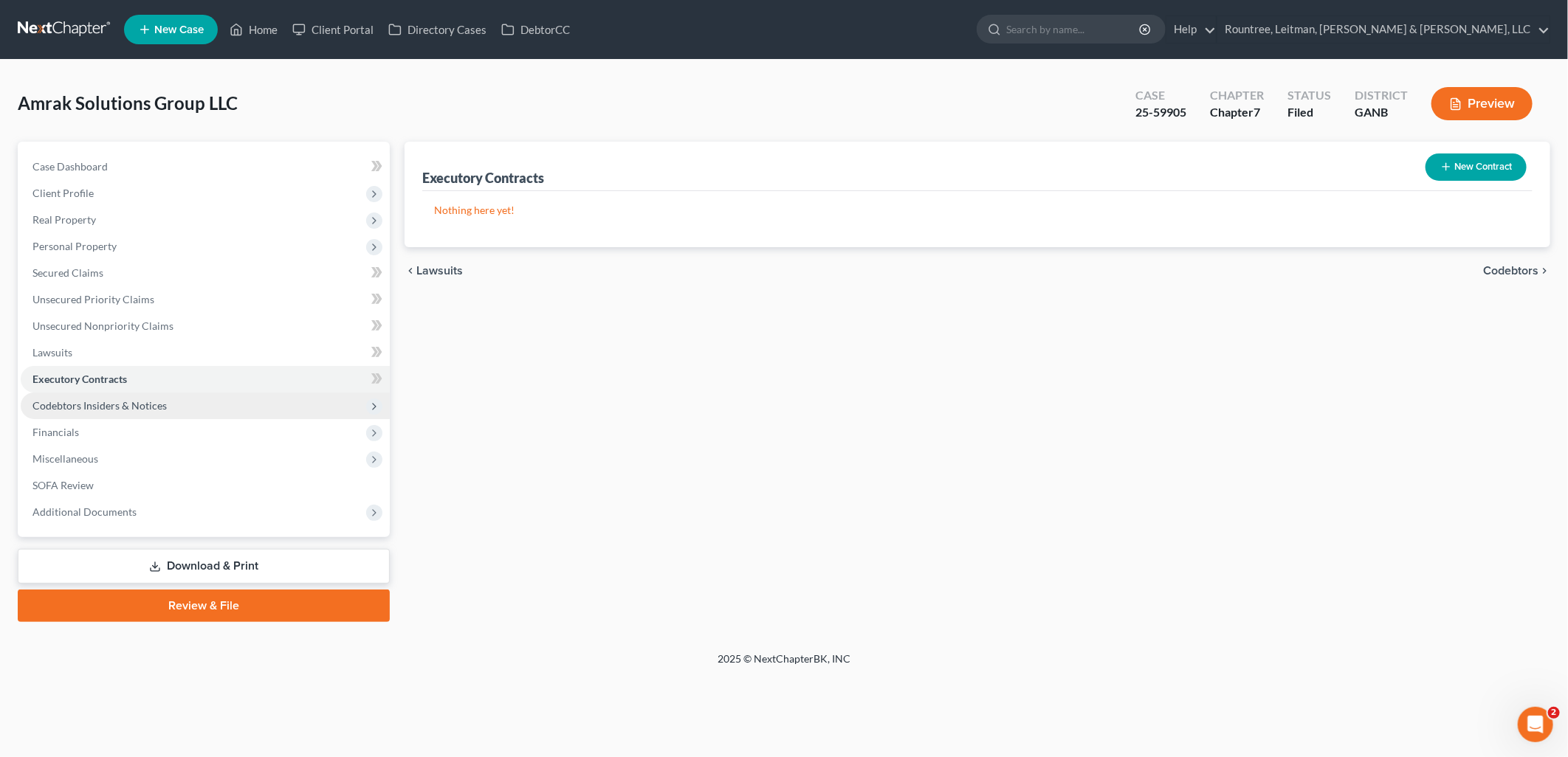
click at [122, 395] on span "Codebtors Insiders & Notices" at bounding box center [205, 405] width 369 height 27
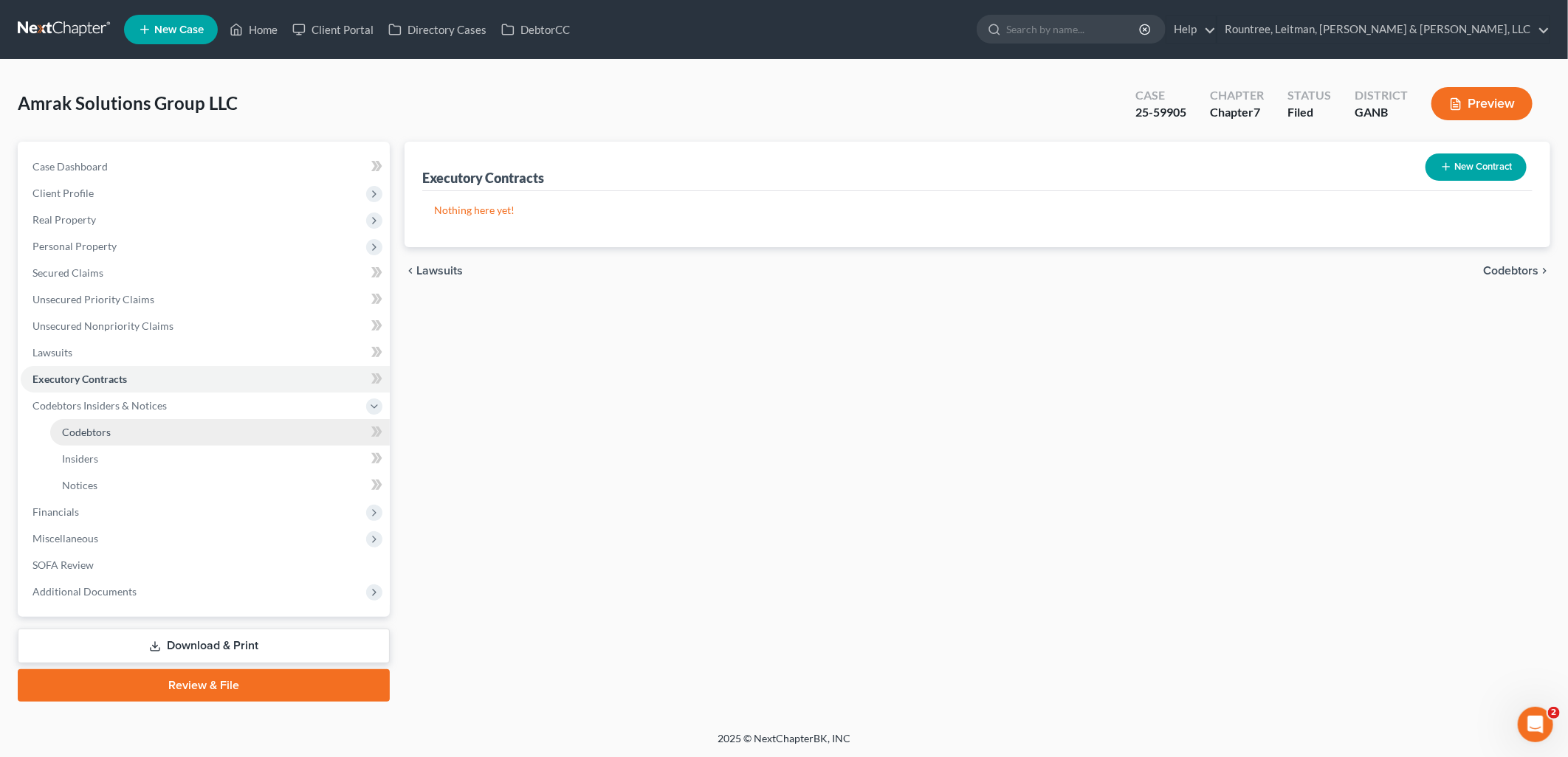
click at [120, 423] on link "Codebtors" at bounding box center [220, 432] width 340 height 27
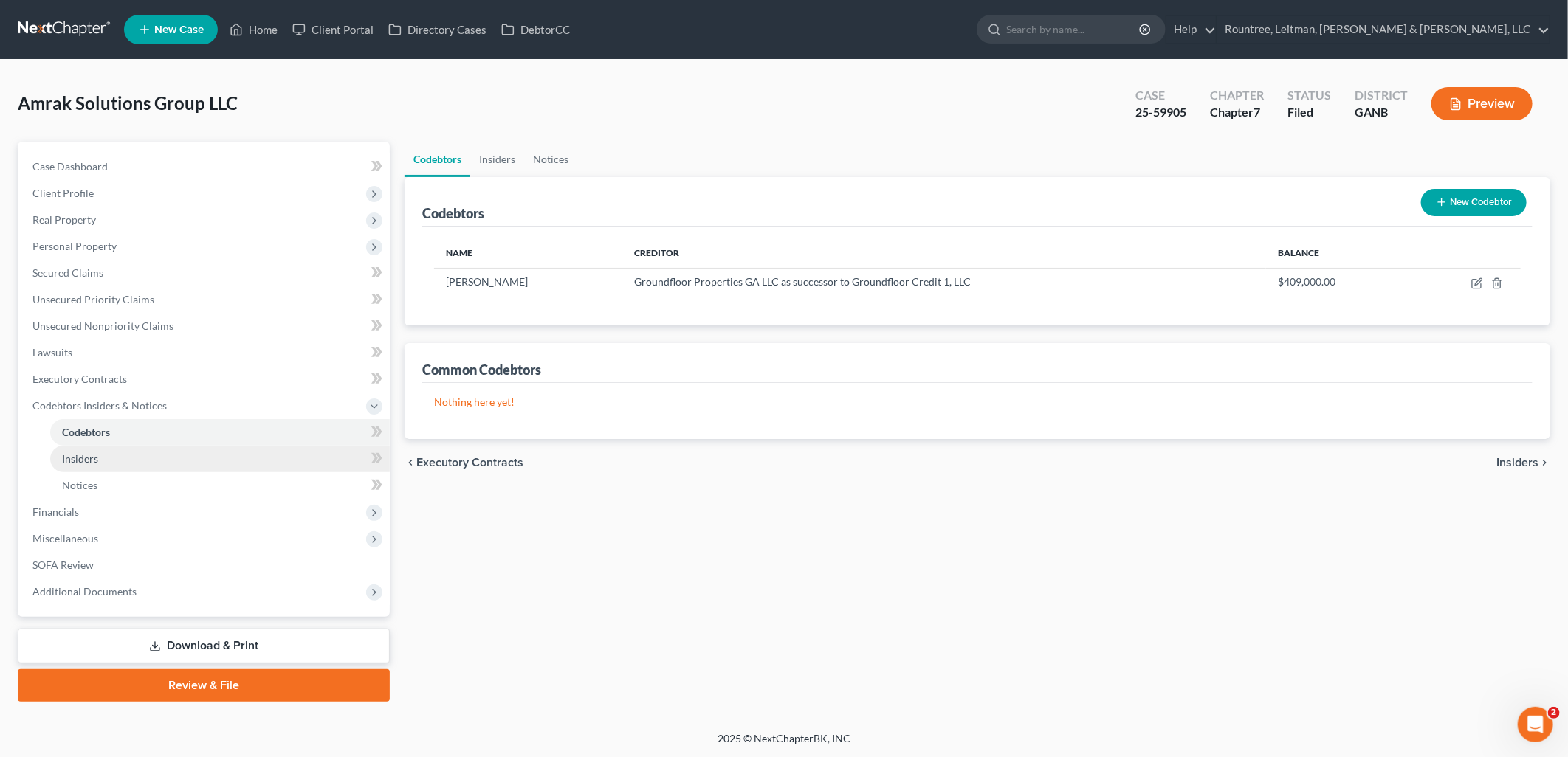
click at [112, 448] on link "Insiders" at bounding box center [220, 459] width 340 height 27
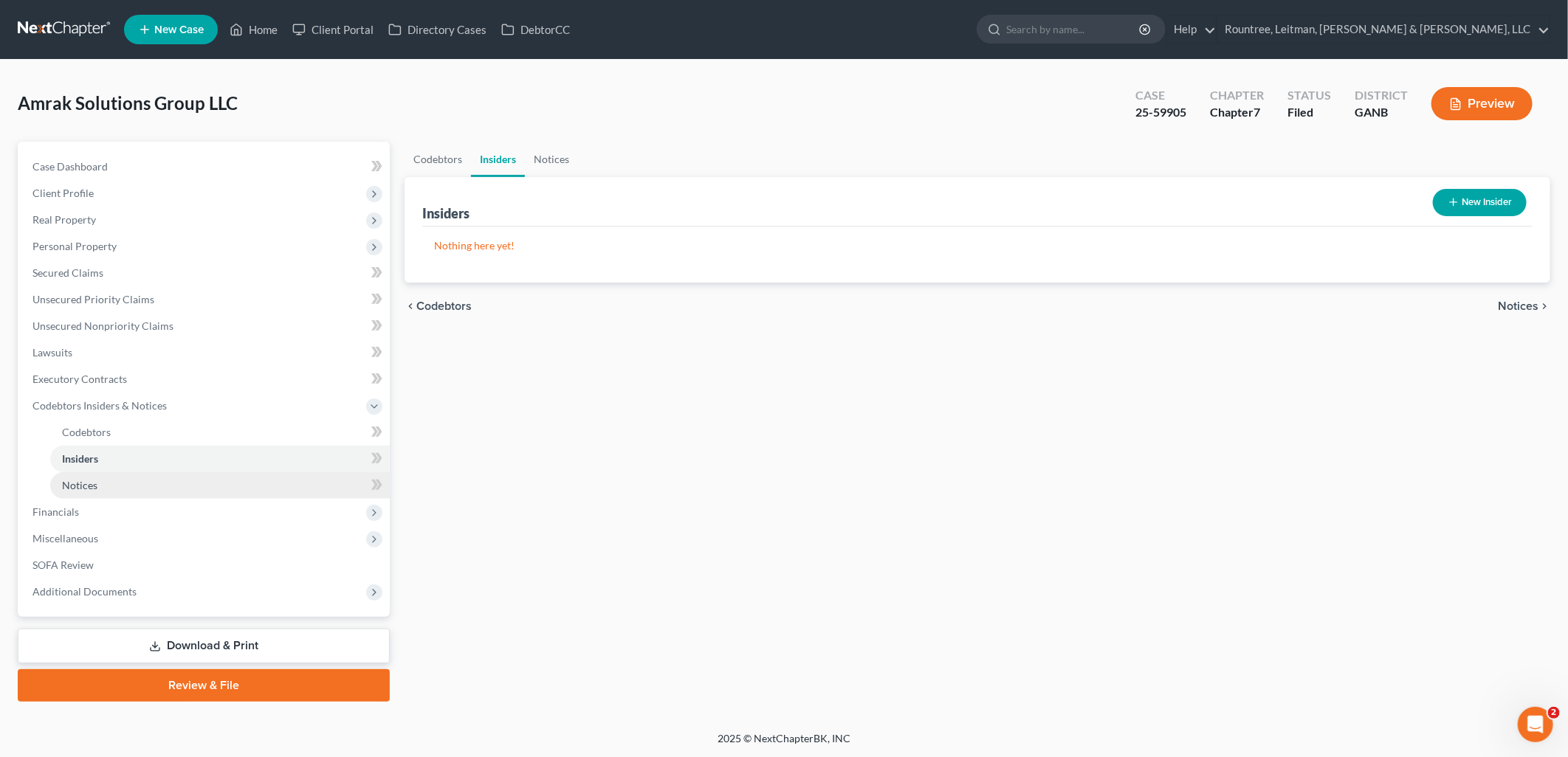
click at [111, 476] on link "Notices" at bounding box center [220, 485] width 340 height 27
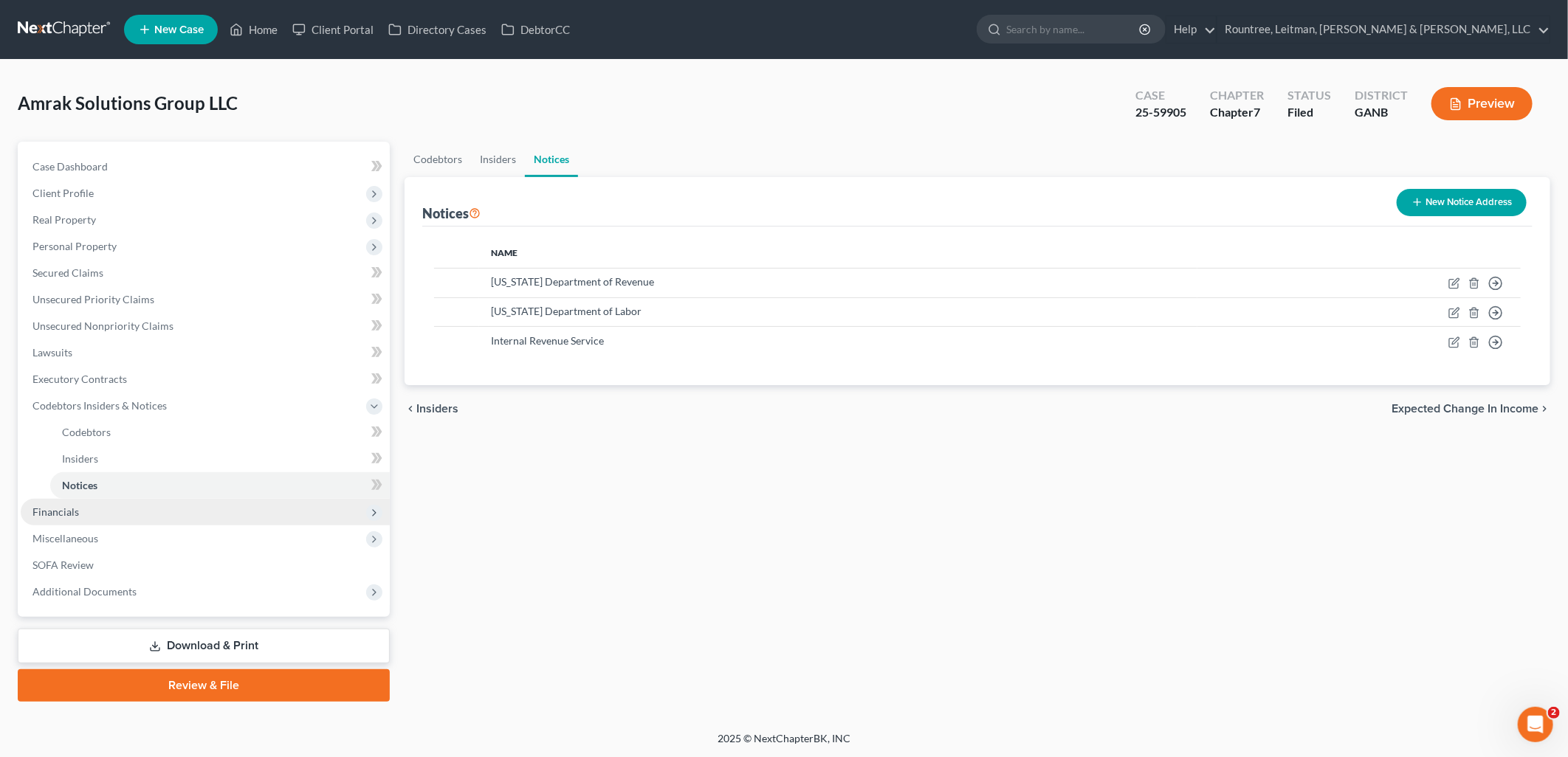
click at [97, 506] on span "Financials" at bounding box center [205, 512] width 369 height 27
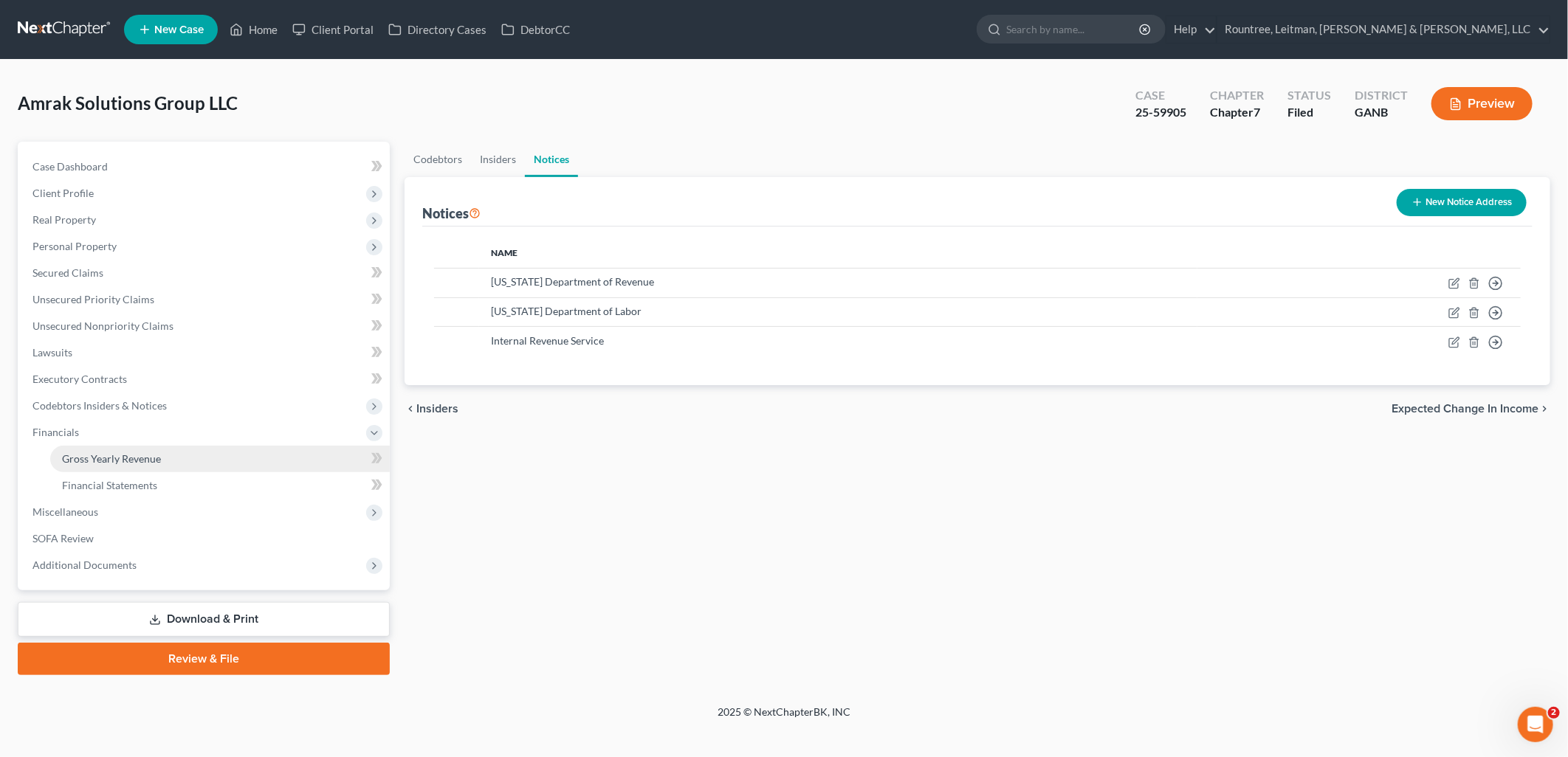
click at [105, 466] on link "Gross Yearly Revenue" at bounding box center [220, 459] width 340 height 27
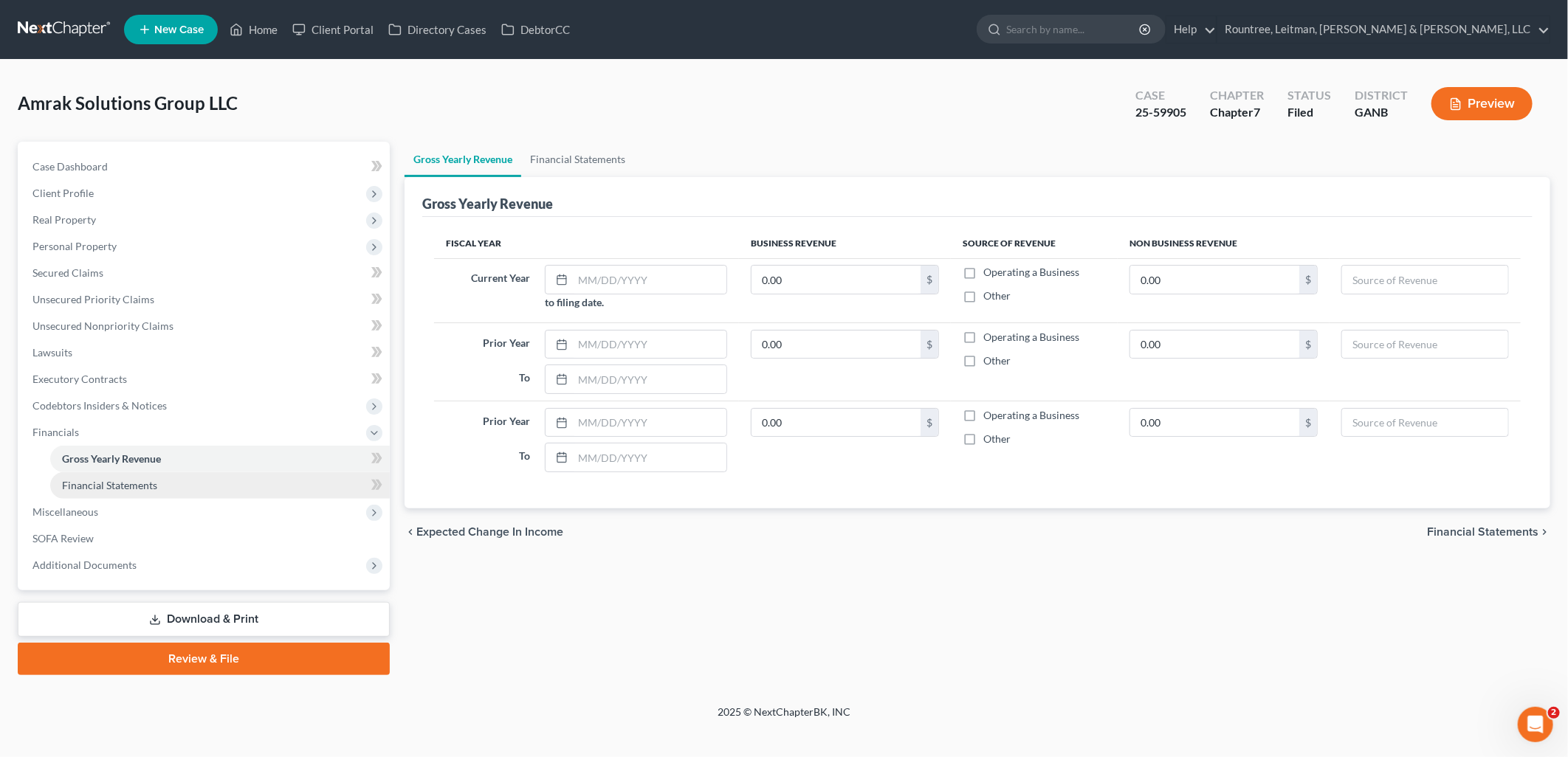
click at [154, 485] on span "Financial Statements" at bounding box center [109, 485] width 95 height 13
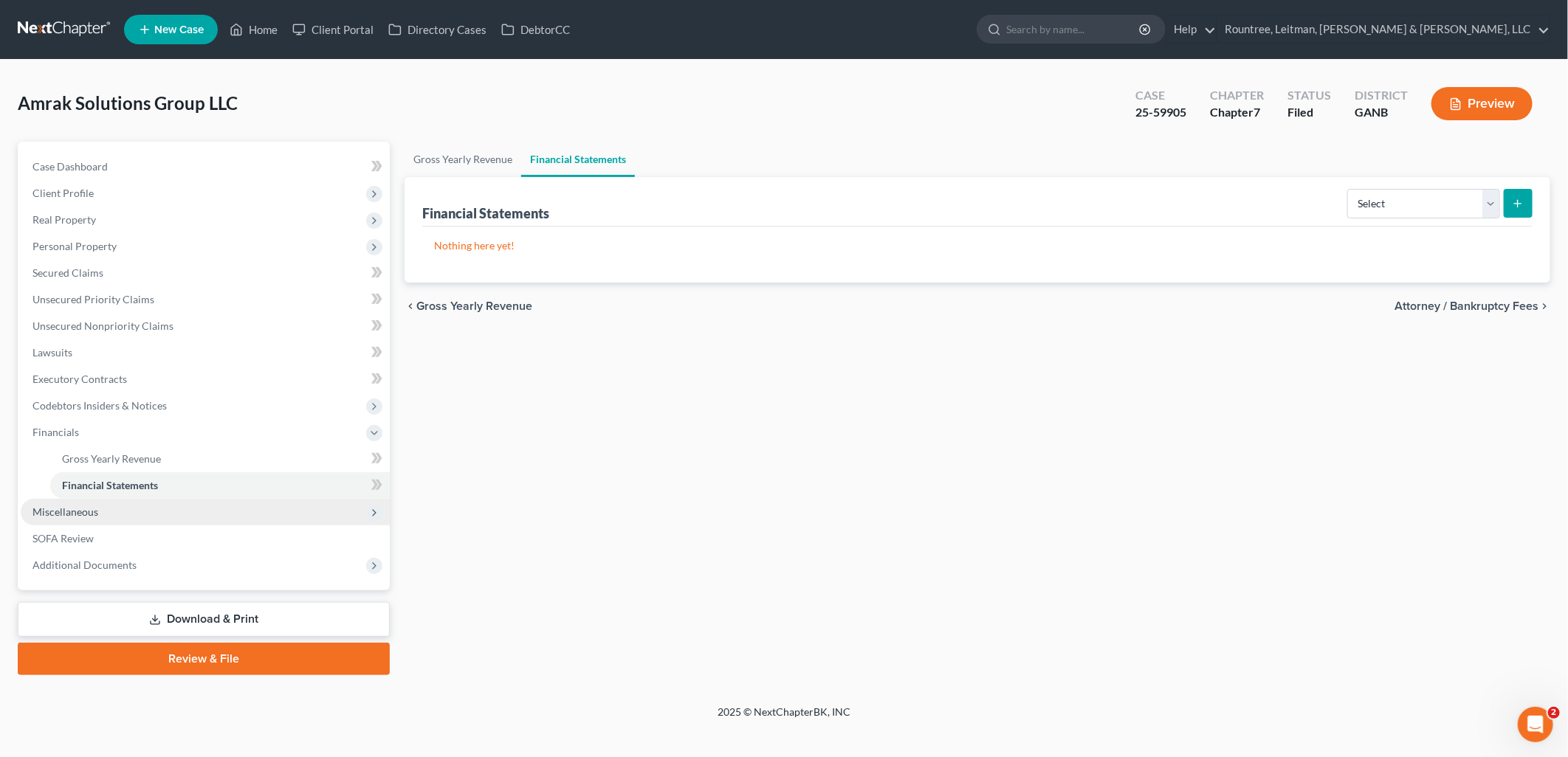
click at [138, 514] on span "Miscellaneous" at bounding box center [205, 512] width 369 height 27
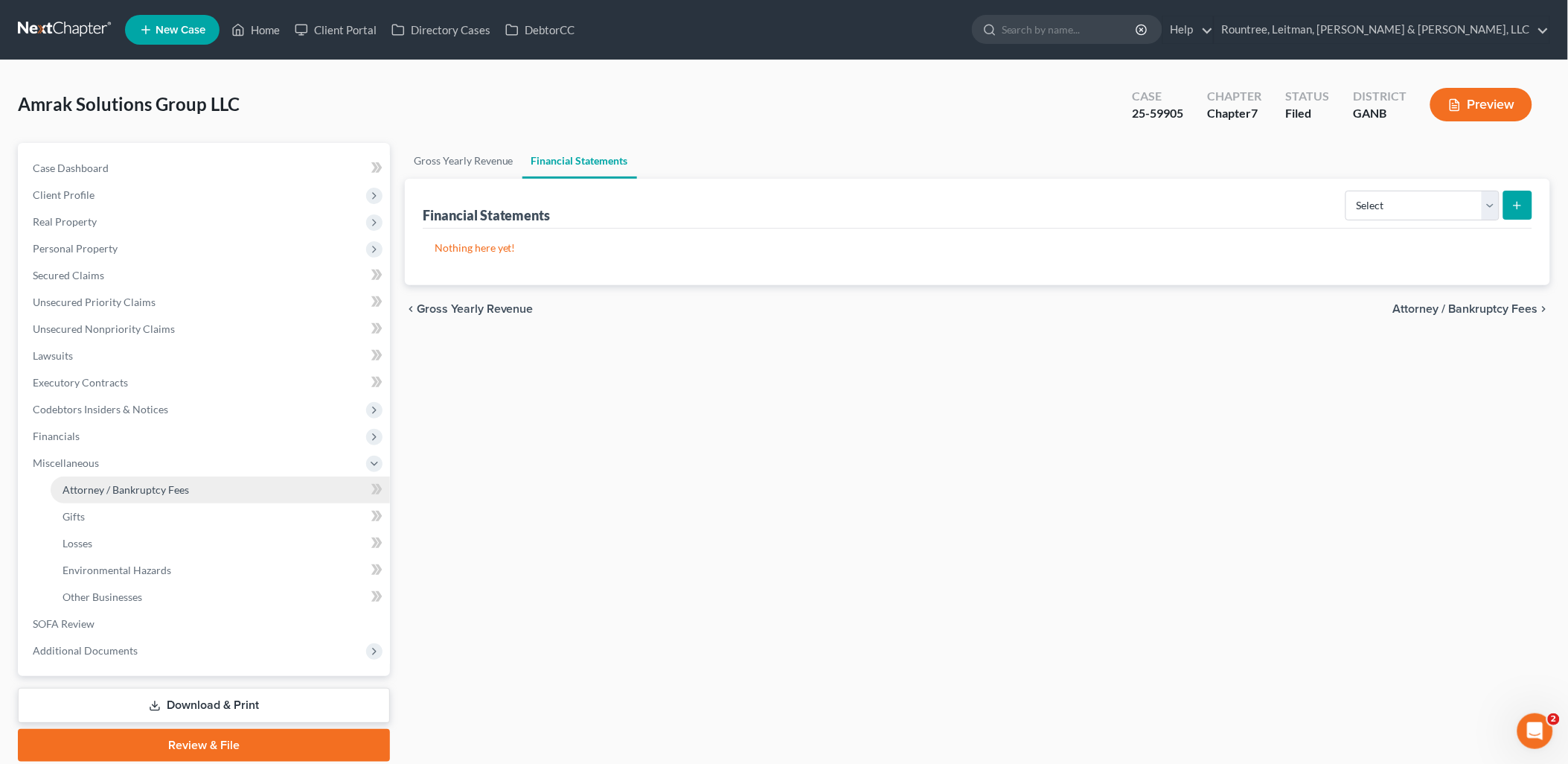
click at [148, 477] on link "Attorney / Bankruptcy Fees" at bounding box center [220, 490] width 339 height 27
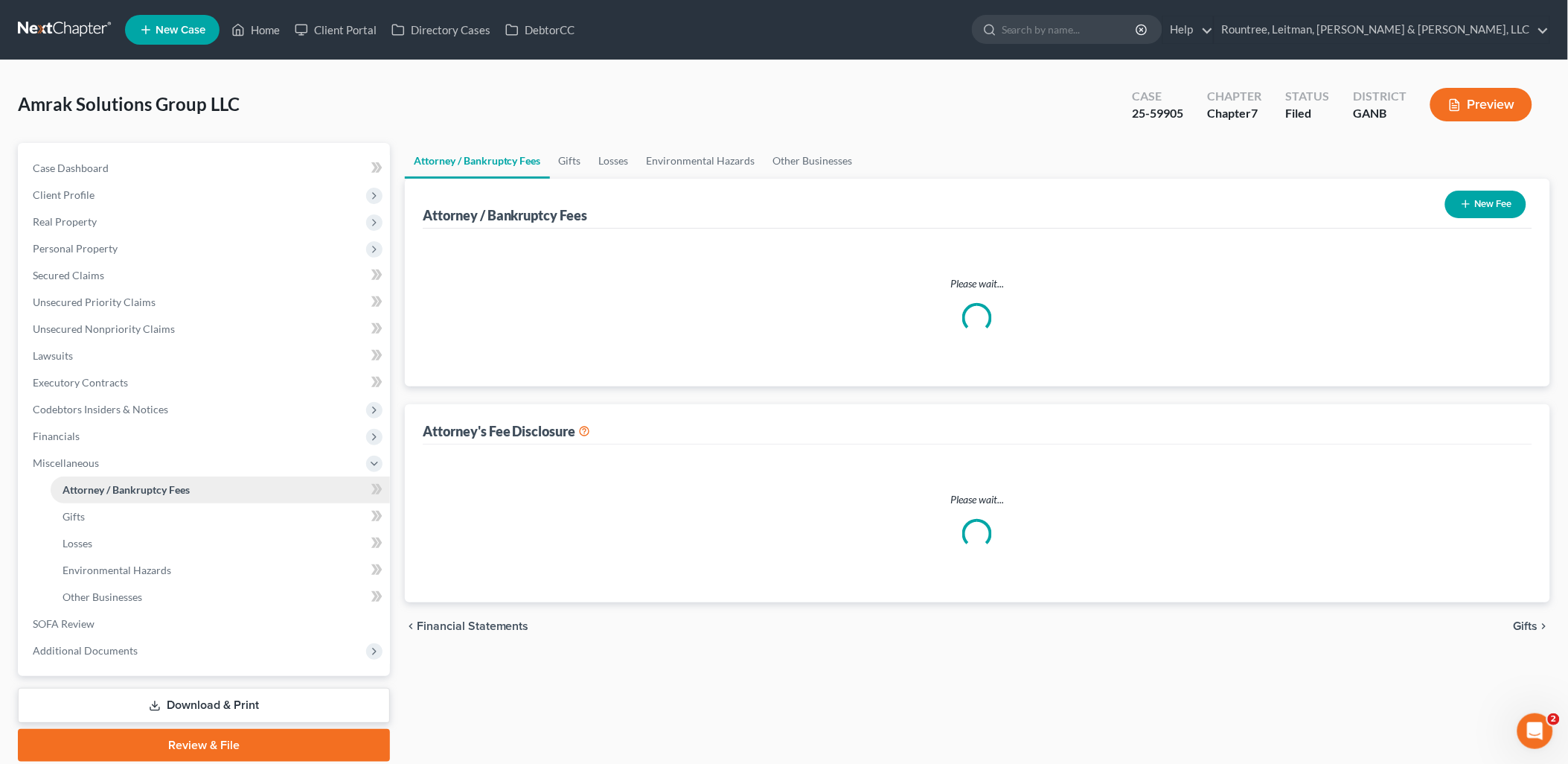
select select "4"
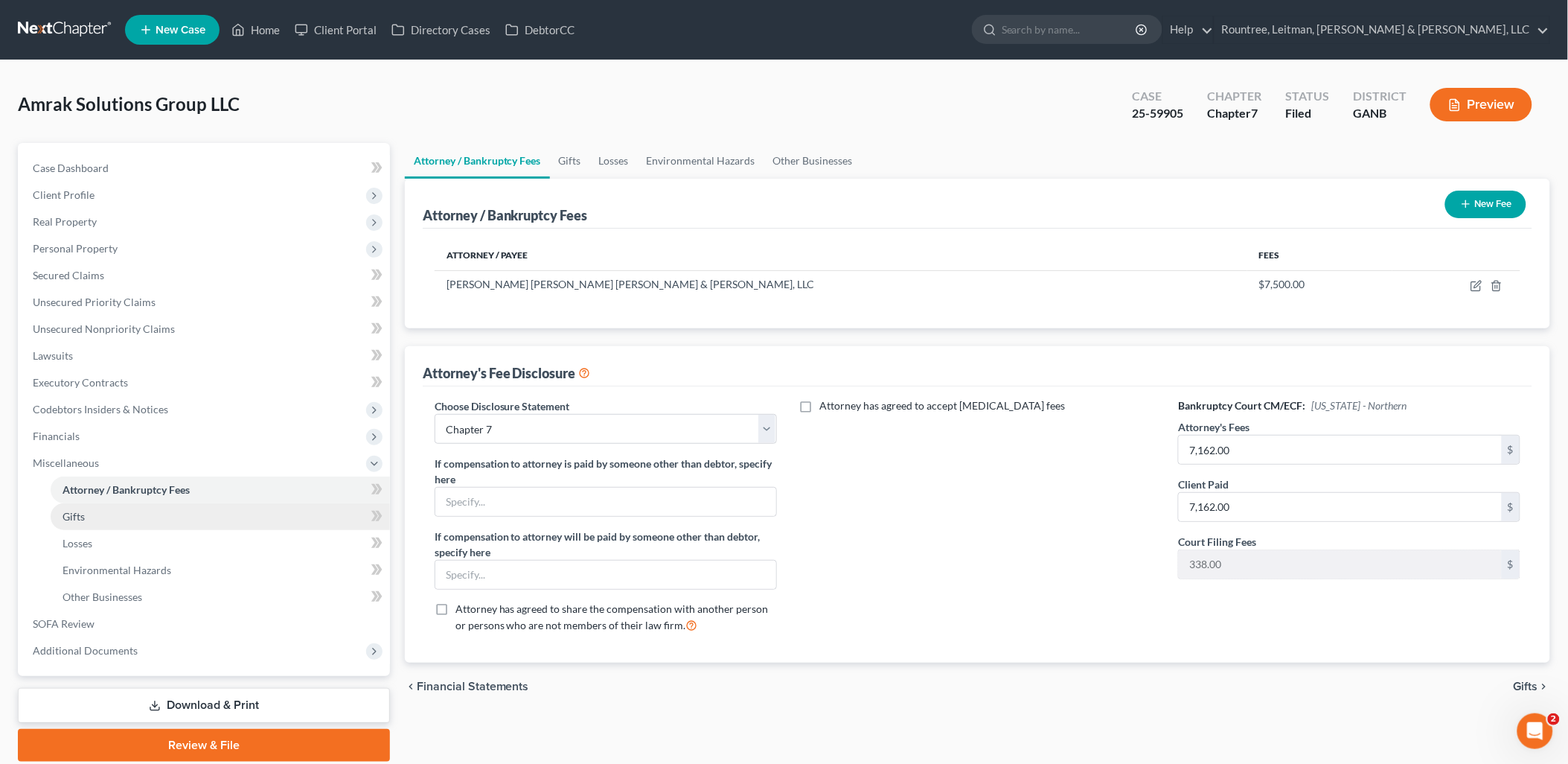
click at [130, 522] on link "Gifts" at bounding box center [220, 516] width 339 height 27
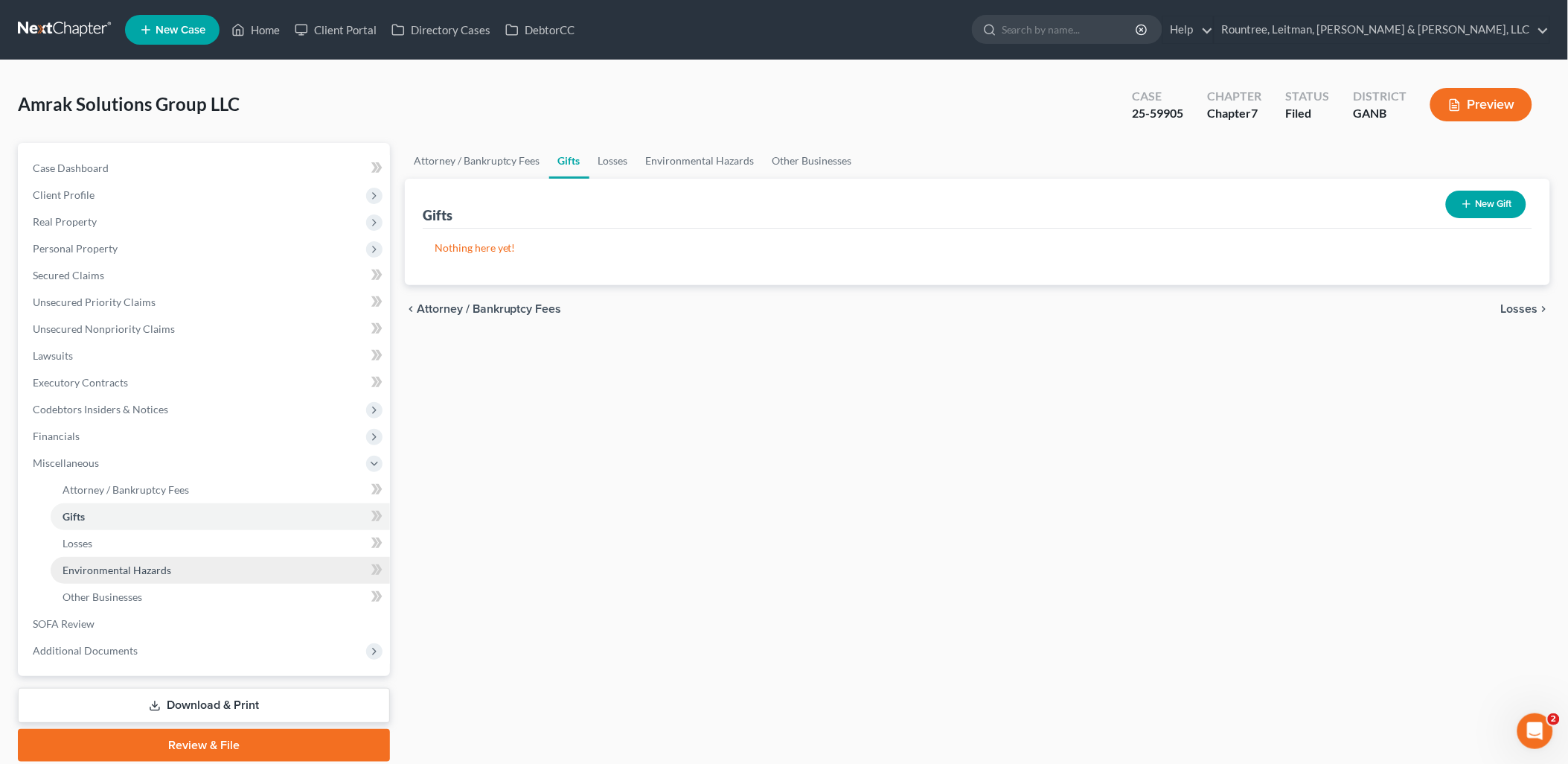
click at [128, 557] on link "Environmental Hazards" at bounding box center [220, 570] width 339 height 27
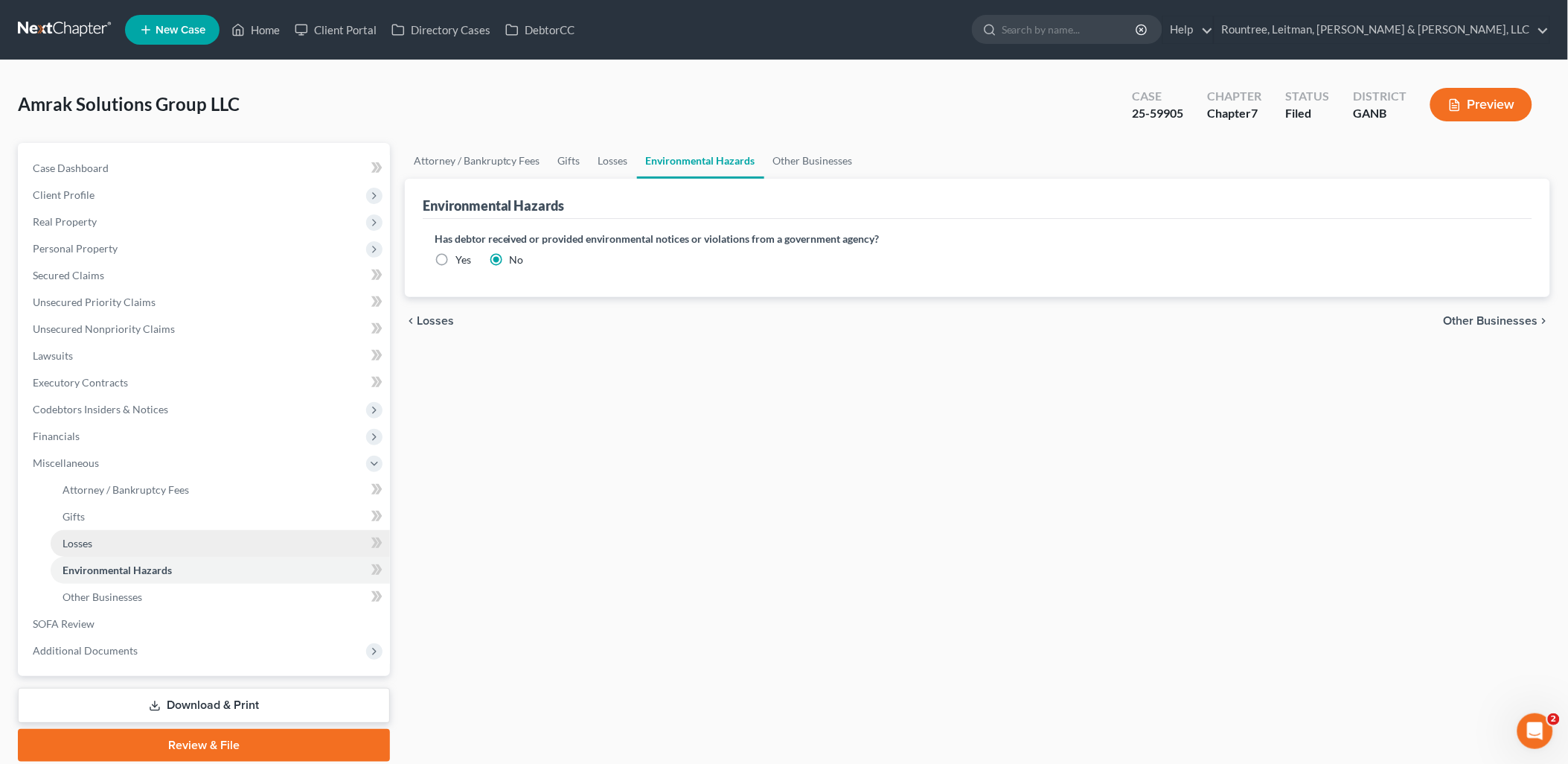
click at [127, 534] on link "Losses" at bounding box center [220, 543] width 339 height 27
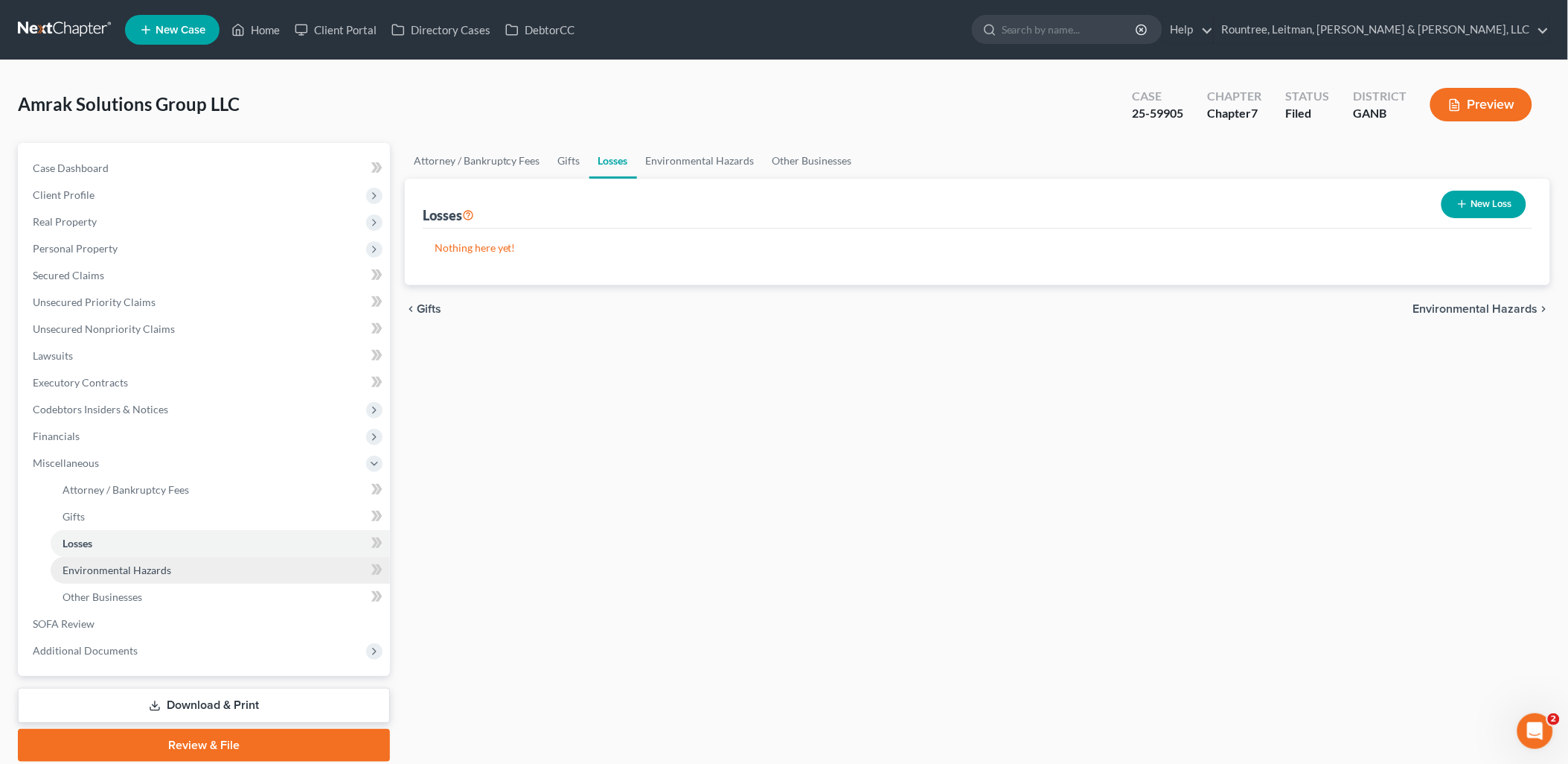
click at [124, 568] on span "Environmental Hazards" at bounding box center [117, 570] width 109 height 13
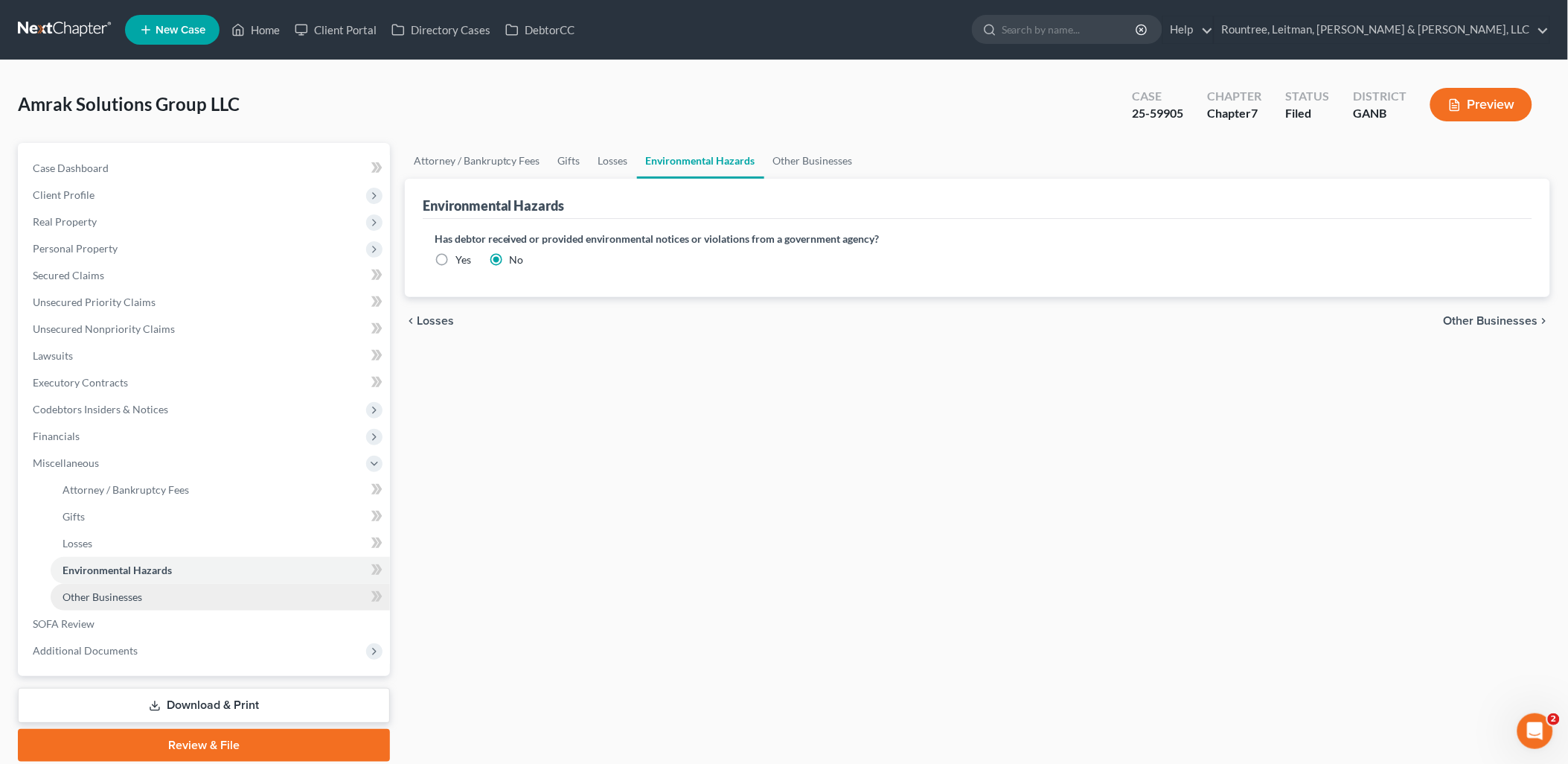
click at [118, 587] on link "Other Businesses" at bounding box center [220, 597] width 339 height 27
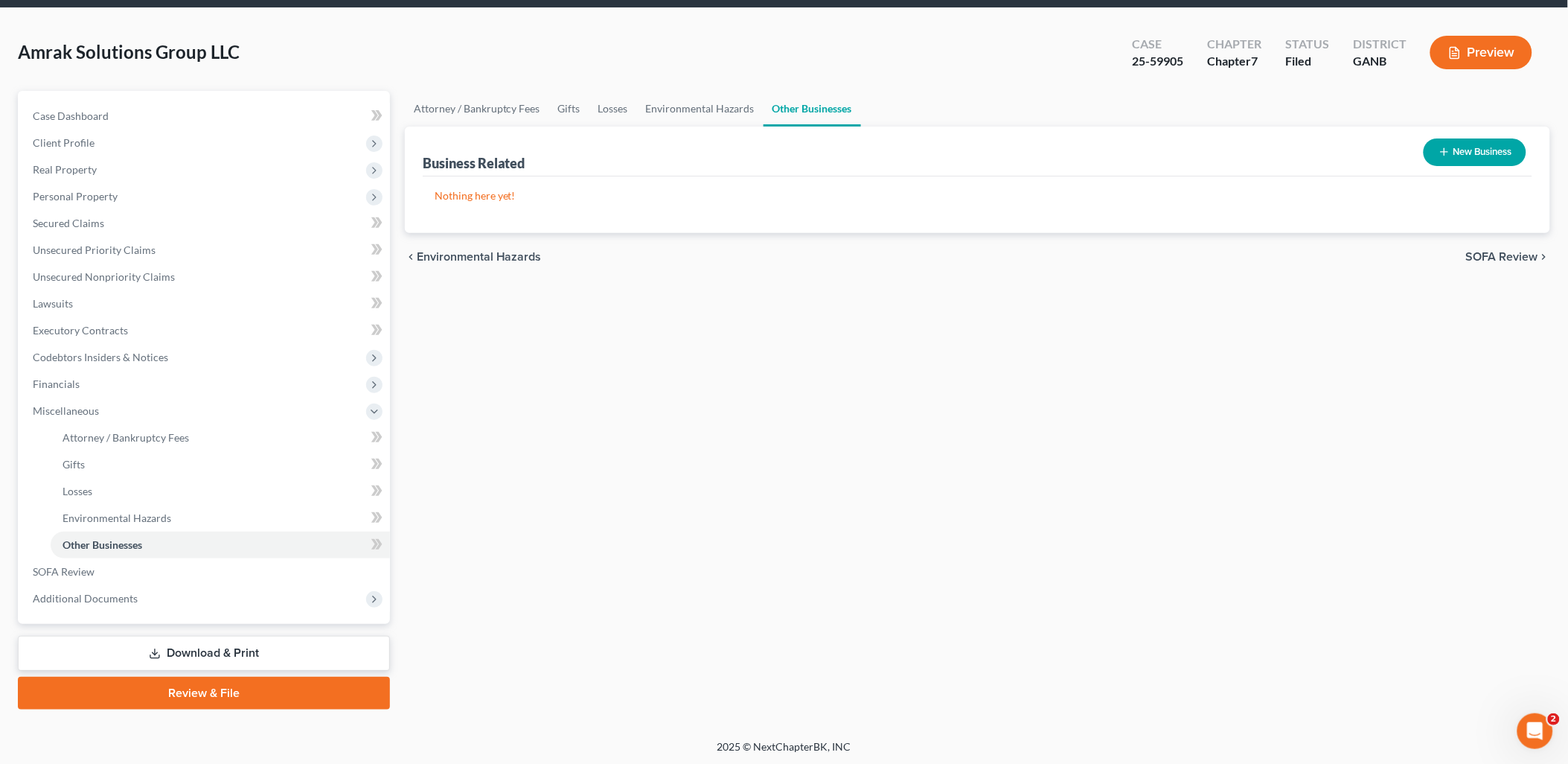
click at [210, 658] on link "Download & Print" at bounding box center [204, 653] width 372 height 35
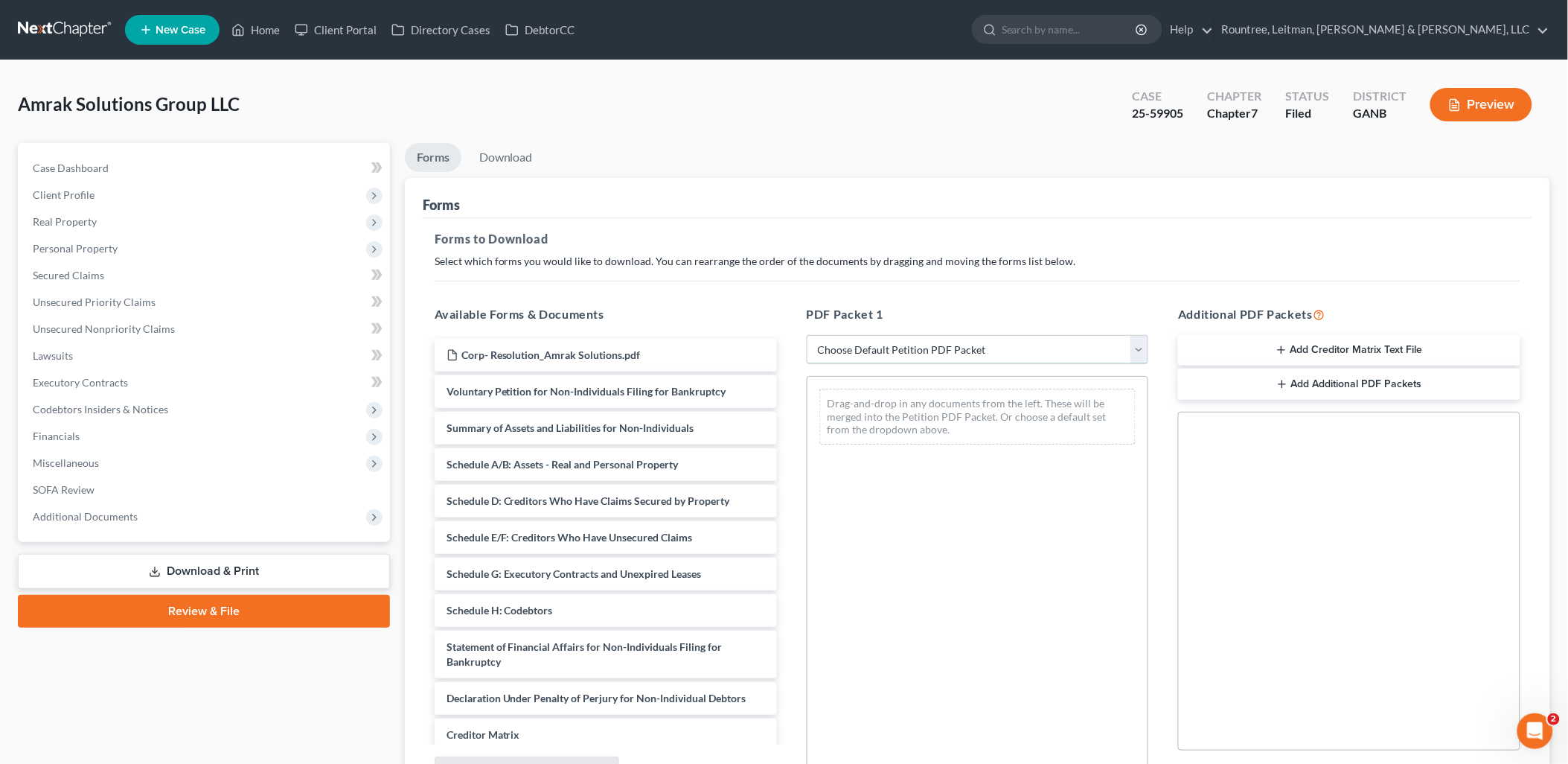
click at [916, 345] on select "Choose Default Petition PDF Packet Complete Bankruptcy Petition (all forms and …" at bounding box center [978, 350] width 342 height 30
select select "5"
click at [807, 335] on select "Choose Default Petition PDF Packet Complete Bankruptcy Petition (all forms and …" at bounding box center [978, 350] width 342 height 30
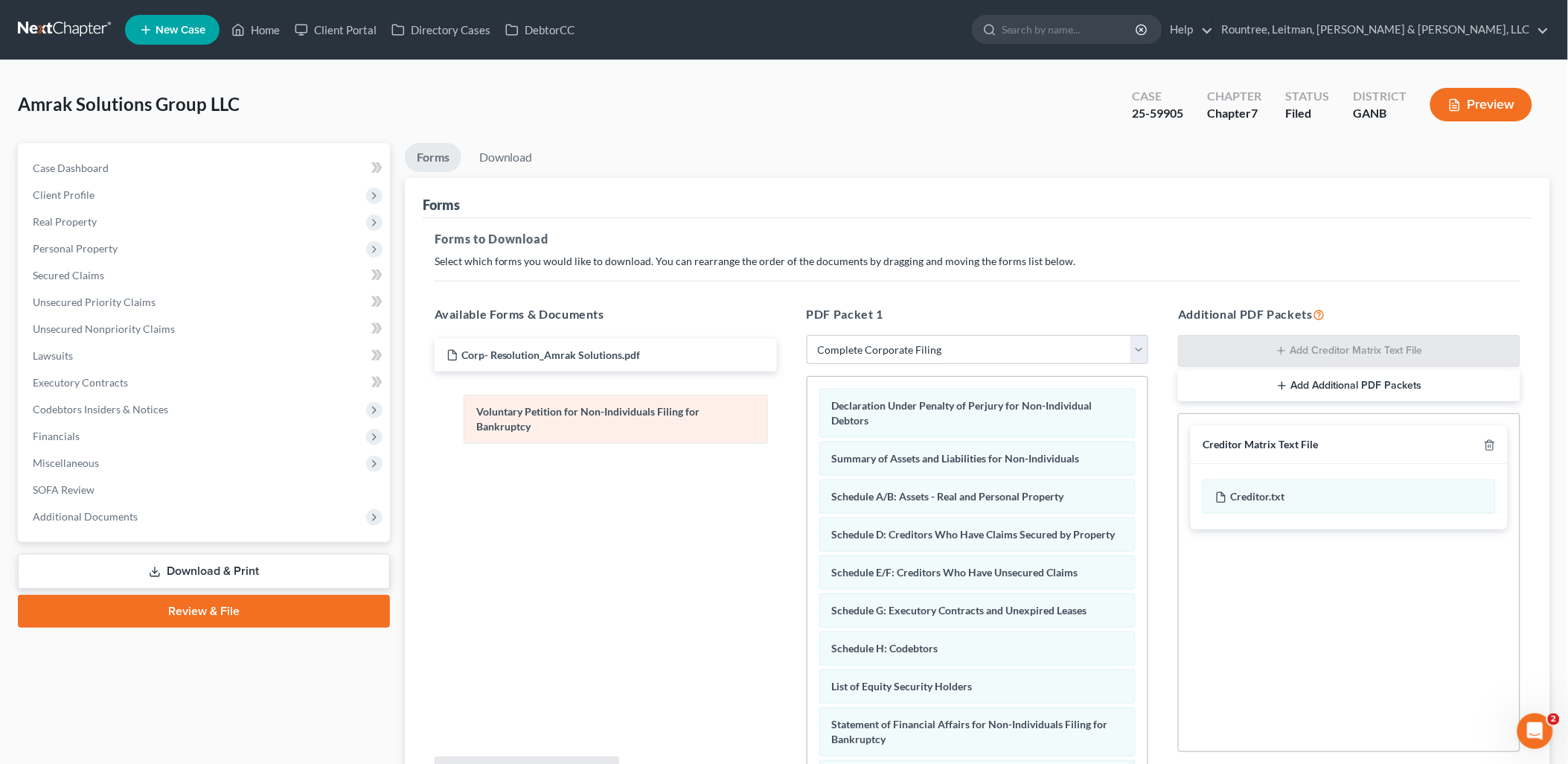
drag, startPoint x: 927, startPoint y: 400, endPoint x: 569, endPoint y: 407, distance: 358.1
click at [808, 407] on div "Voluntary Petition for Non-Individuals Filing for Bankruptcy Voluntary Petition…" at bounding box center [978, 659] width 341 height 565
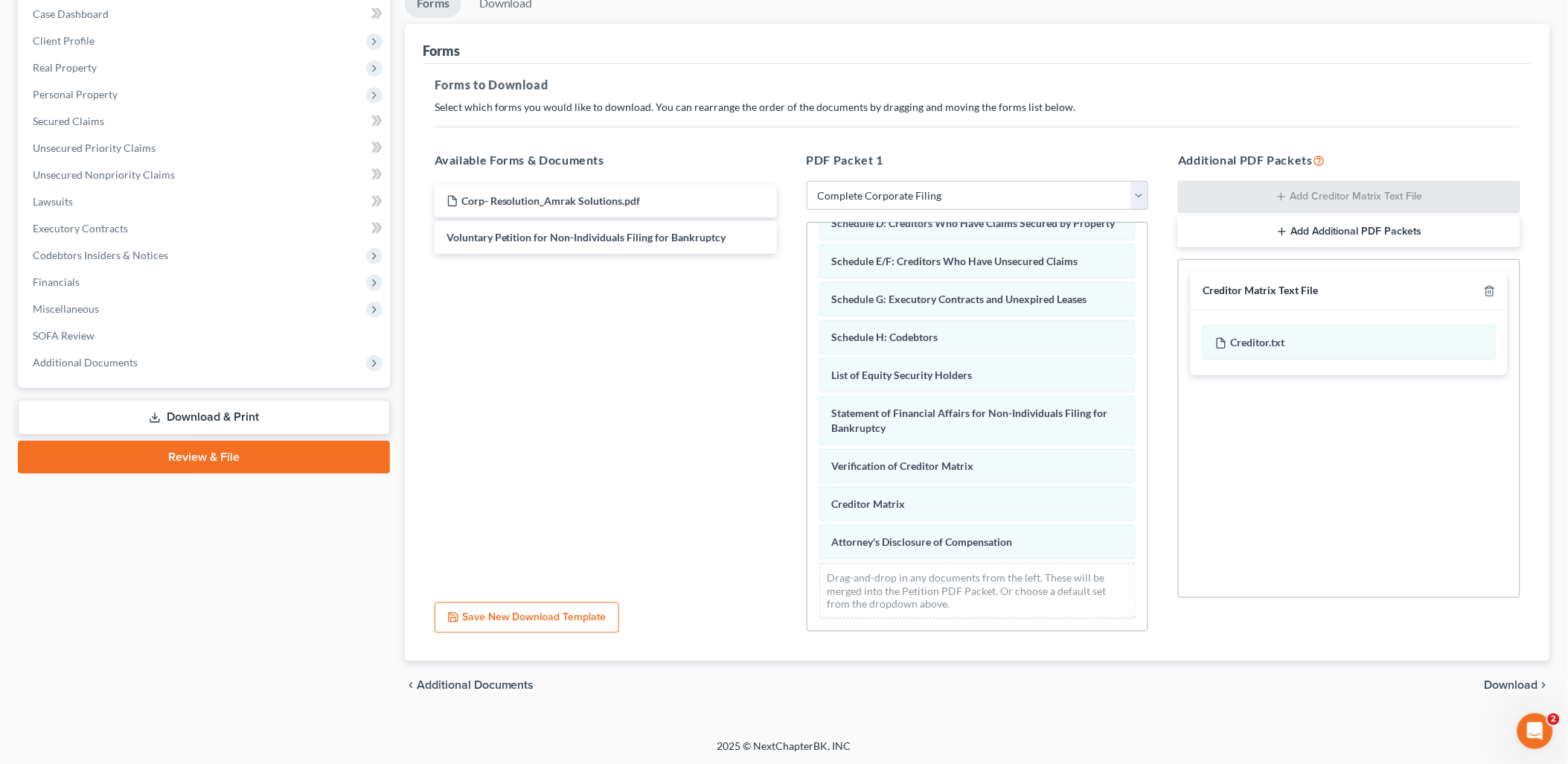
scroll to position [155, 0]
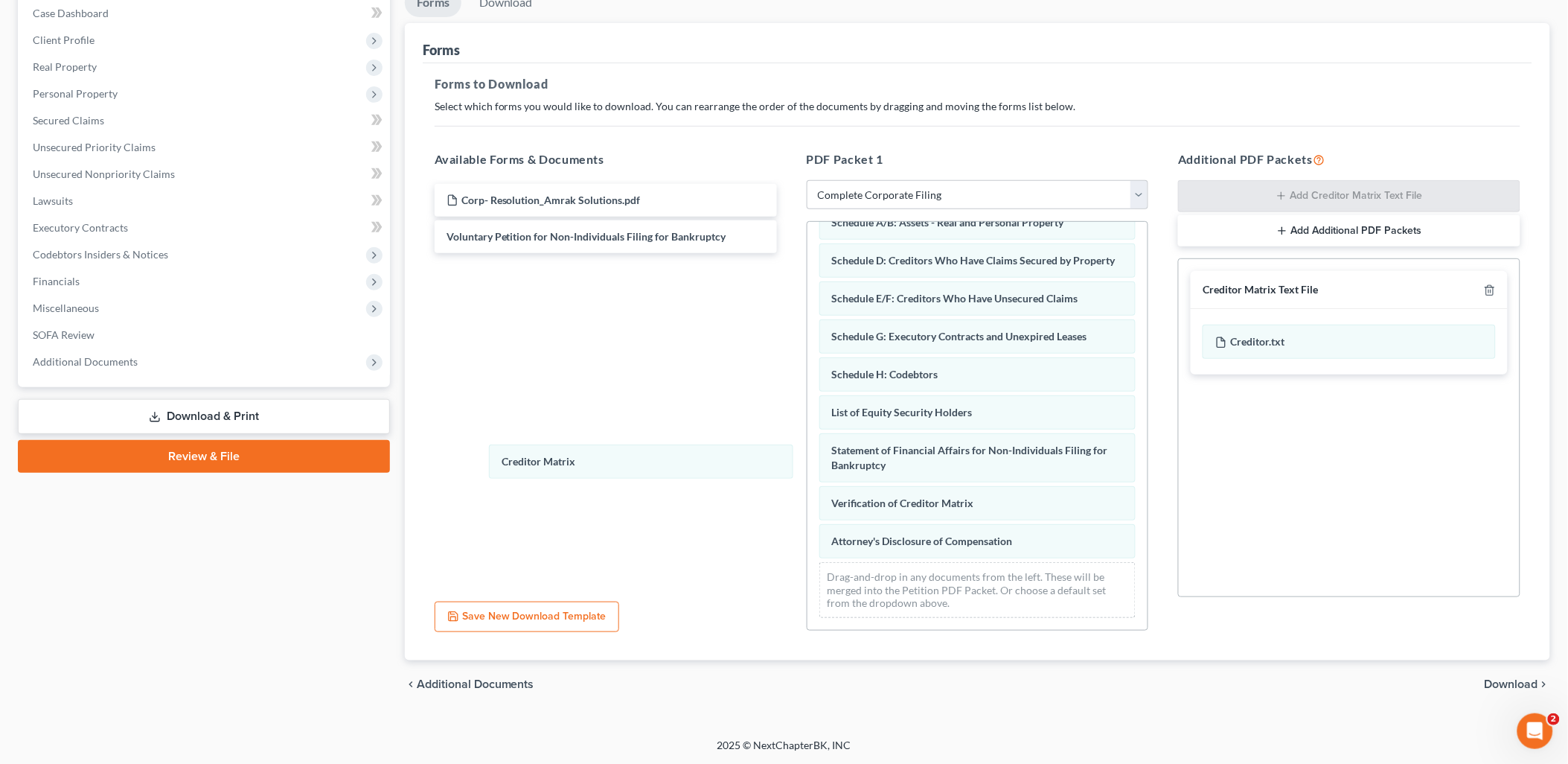
drag, startPoint x: 901, startPoint y: 507, endPoint x: 519, endPoint y: 471, distance: 383.7
click at [808, 409] on div "Creditor Matrix Declaration Under Penalty of Perjury for Non-Individual Debtors…" at bounding box center [978, 366] width 341 height 527
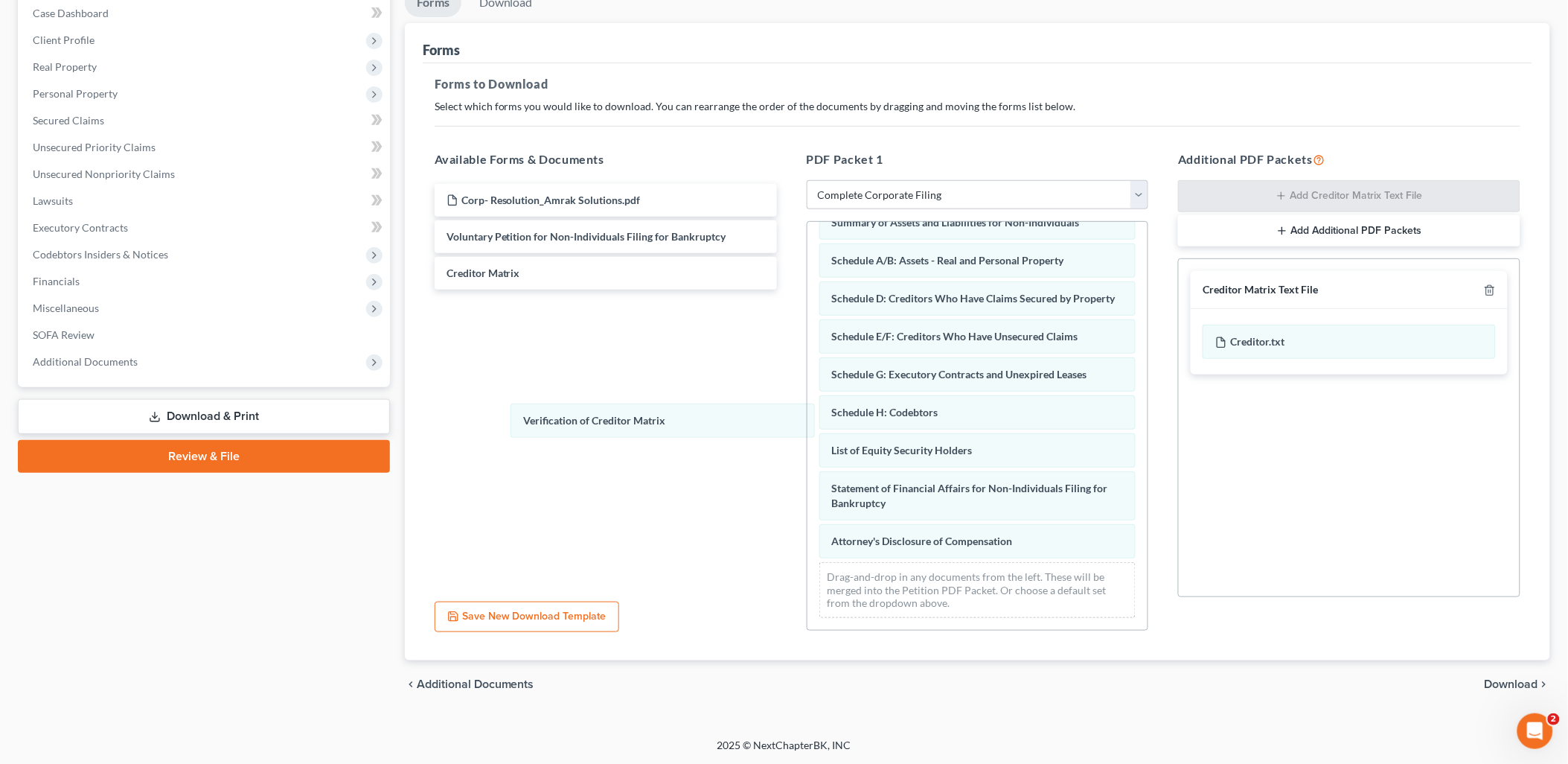
scroll to position [97, 0]
drag, startPoint x: 845, startPoint y: 507, endPoint x: 747, endPoint y: 505, distance: 98.0
click at [808, 373] on div "Verification of Creditor Matrix Declaration Under Penalty of Perjury for Non-In…" at bounding box center [978, 385] width 341 height 489
click at [1490, 678] on span "Download" at bounding box center [1511, 684] width 54 height 12
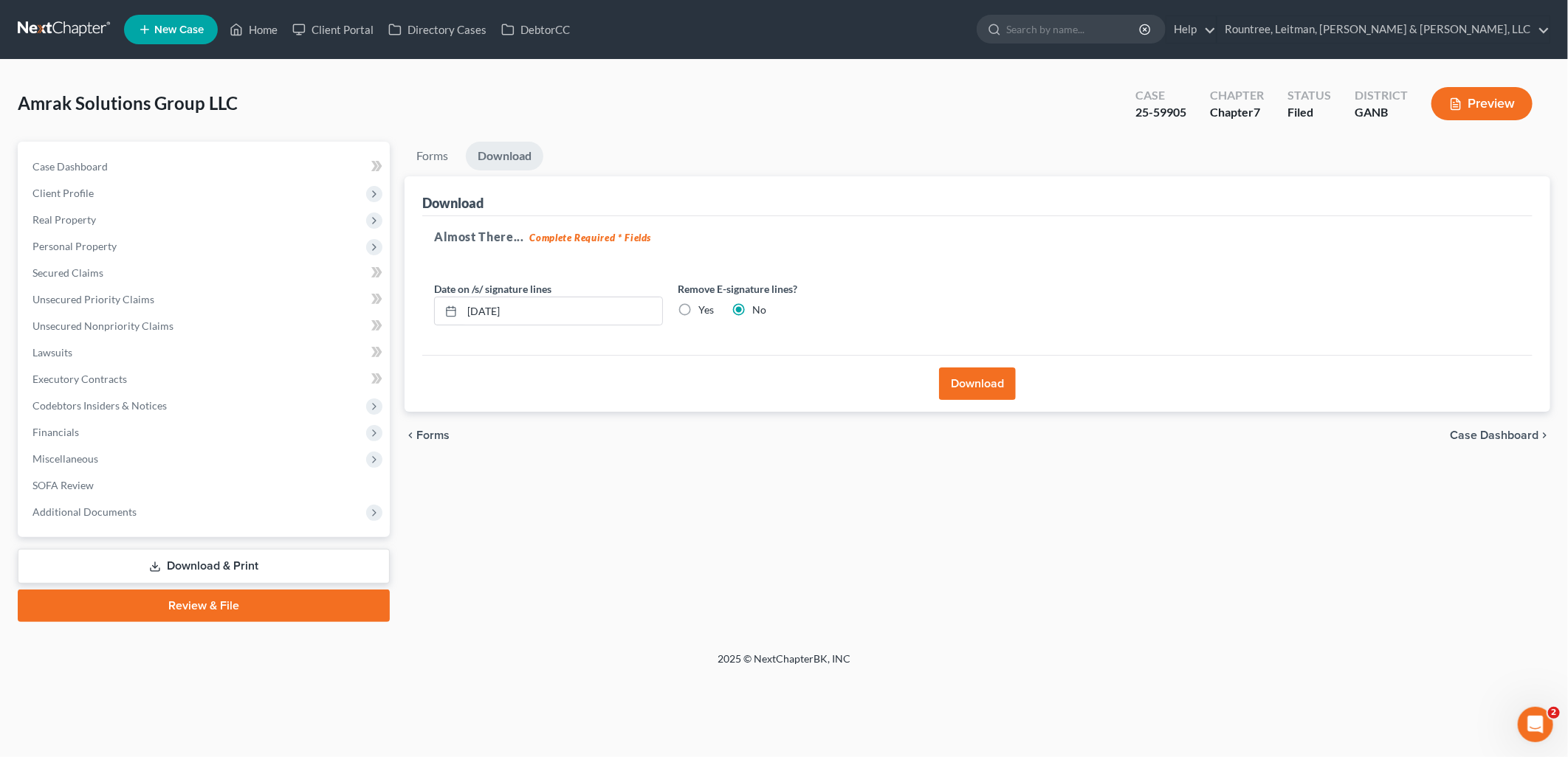
click at [986, 376] on button "Download" at bounding box center [976, 384] width 76 height 32
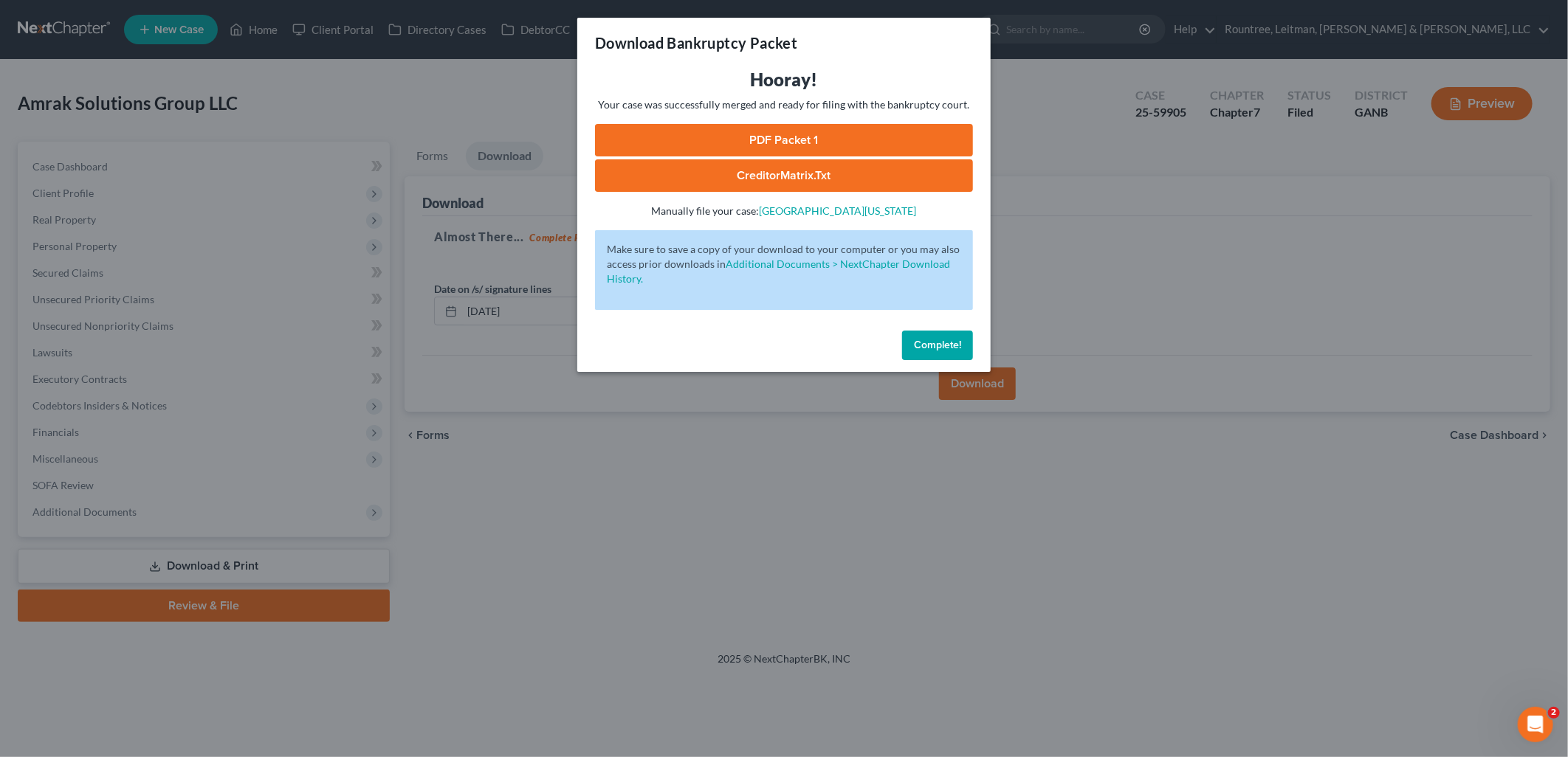
click at [795, 140] on link "PDF Packet 1" at bounding box center [783, 140] width 378 height 32
click at [395, 96] on div "Download Bankruptcy Packet Hooray! Your case was successfully merged and ready …" at bounding box center [784, 378] width 1568 height 757
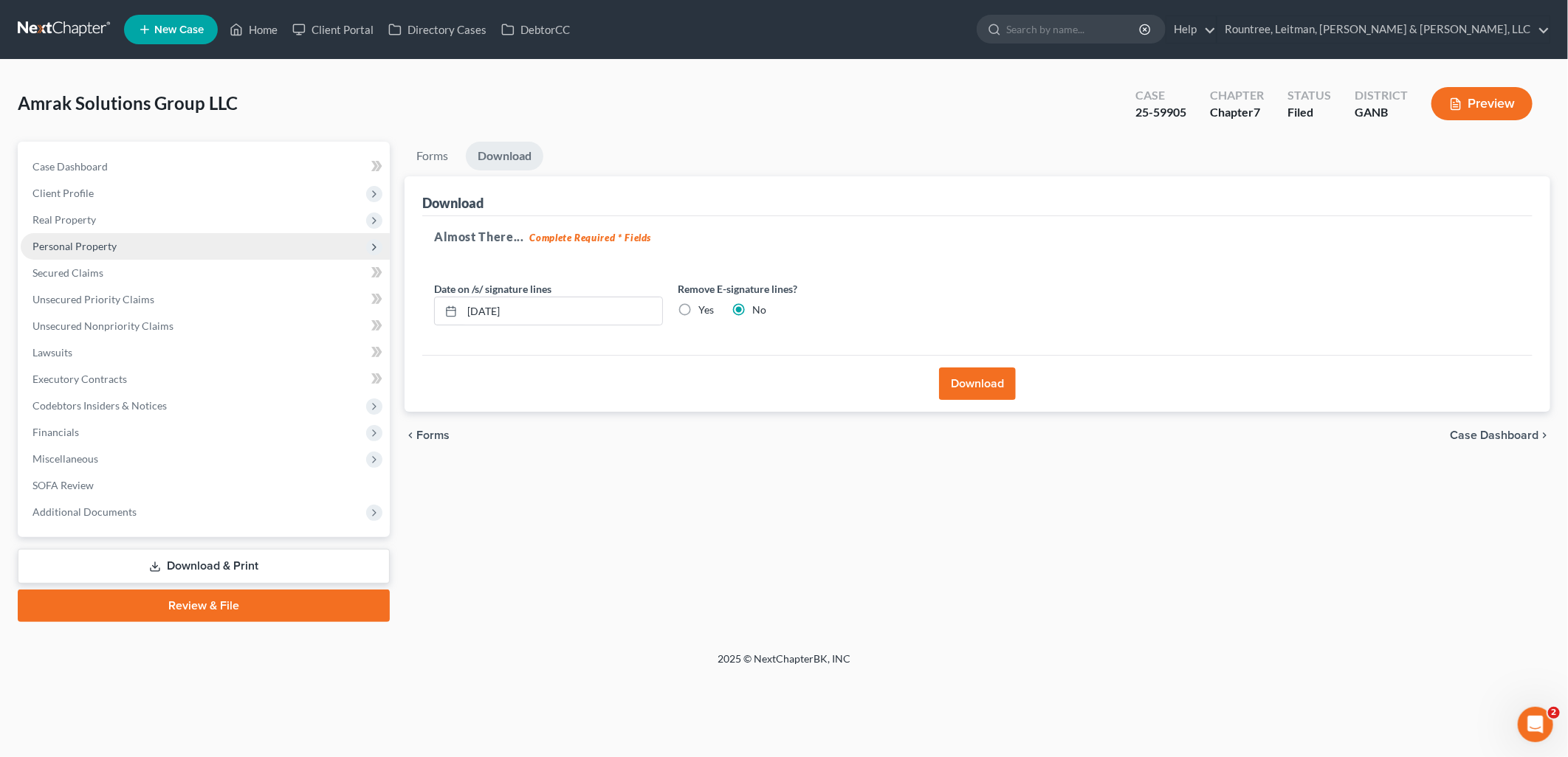
click at [133, 244] on span "Personal Property" at bounding box center [205, 246] width 369 height 27
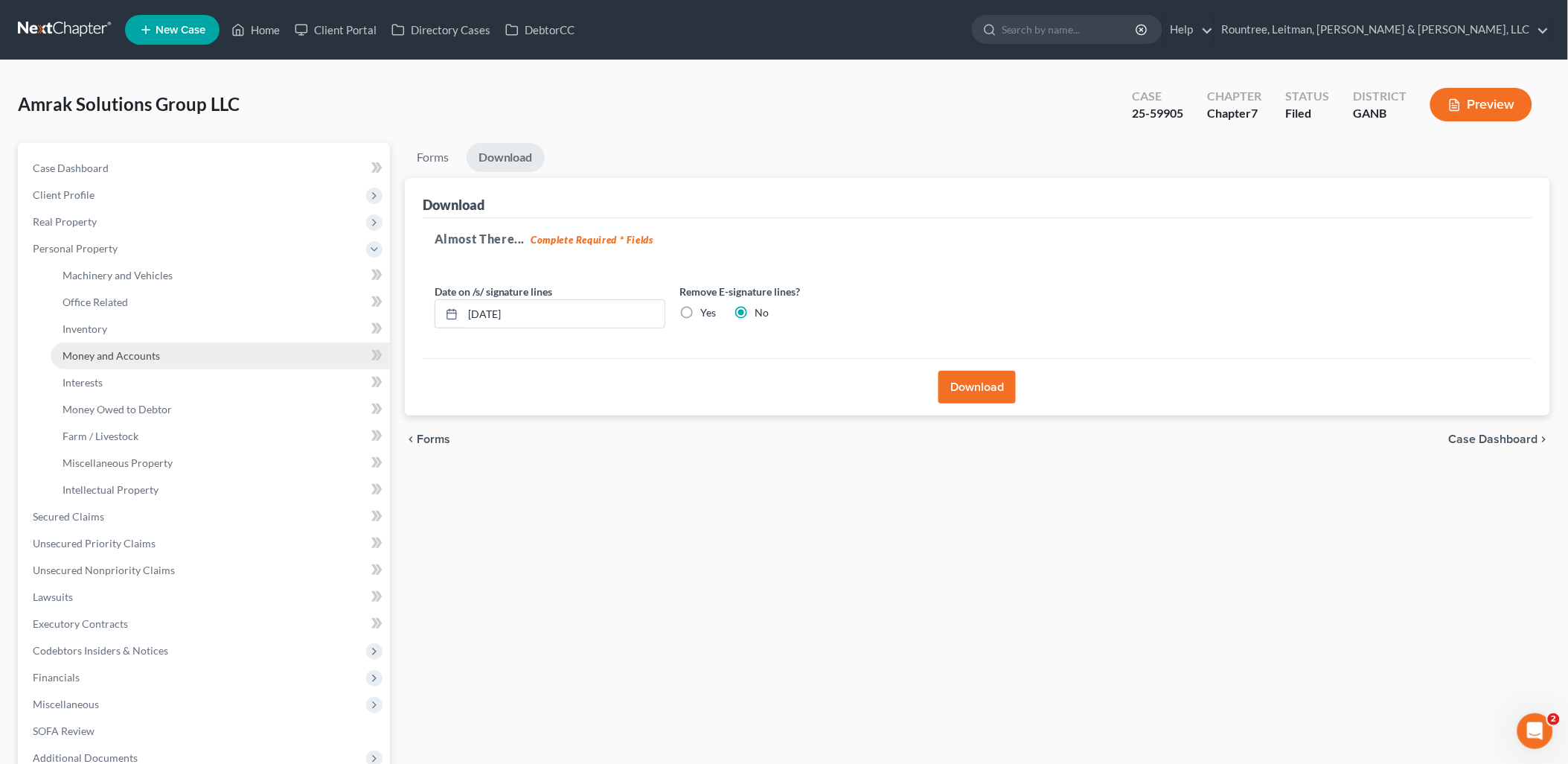
click at [167, 348] on link "Money and Accounts" at bounding box center [220, 356] width 339 height 27
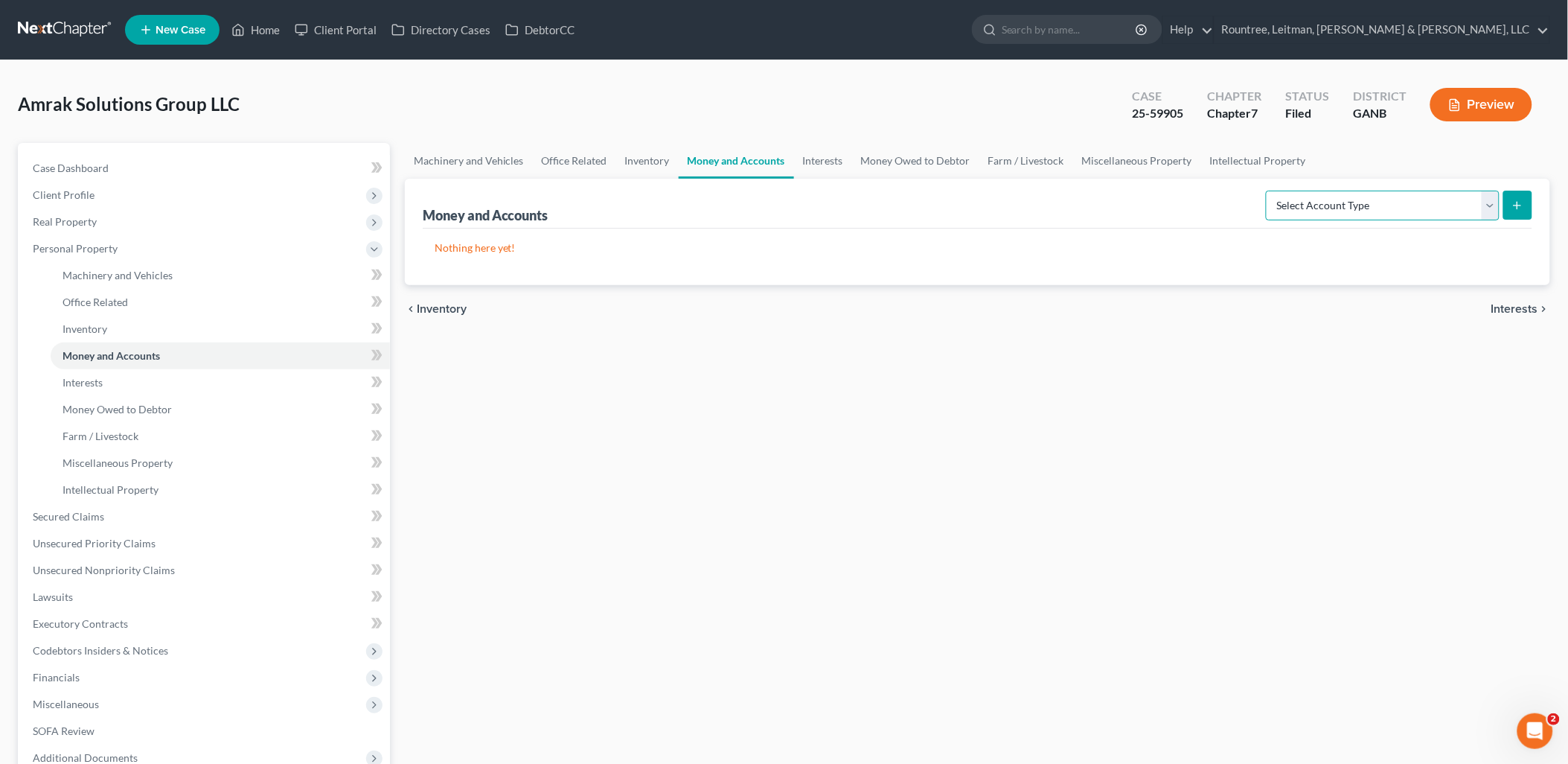
click at [1296, 207] on select "Select Account Type Brokerage (A/B: 3, SOFA: 18) Cash on Hand (A/B: 2) Certific…" at bounding box center [1383, 205] width 234 height 30
select select "checking"
click at [1268, 191] on select "Select Account Type Brokerage (A/B: 3, SOFA: 18) Cash on Hand (A/B: 2) Certific…" at bounding box center [1383, 205] width 234 height 30
click at [1510, 209] on button "submit" at bounding box center [1518, 205] width 29 height 29
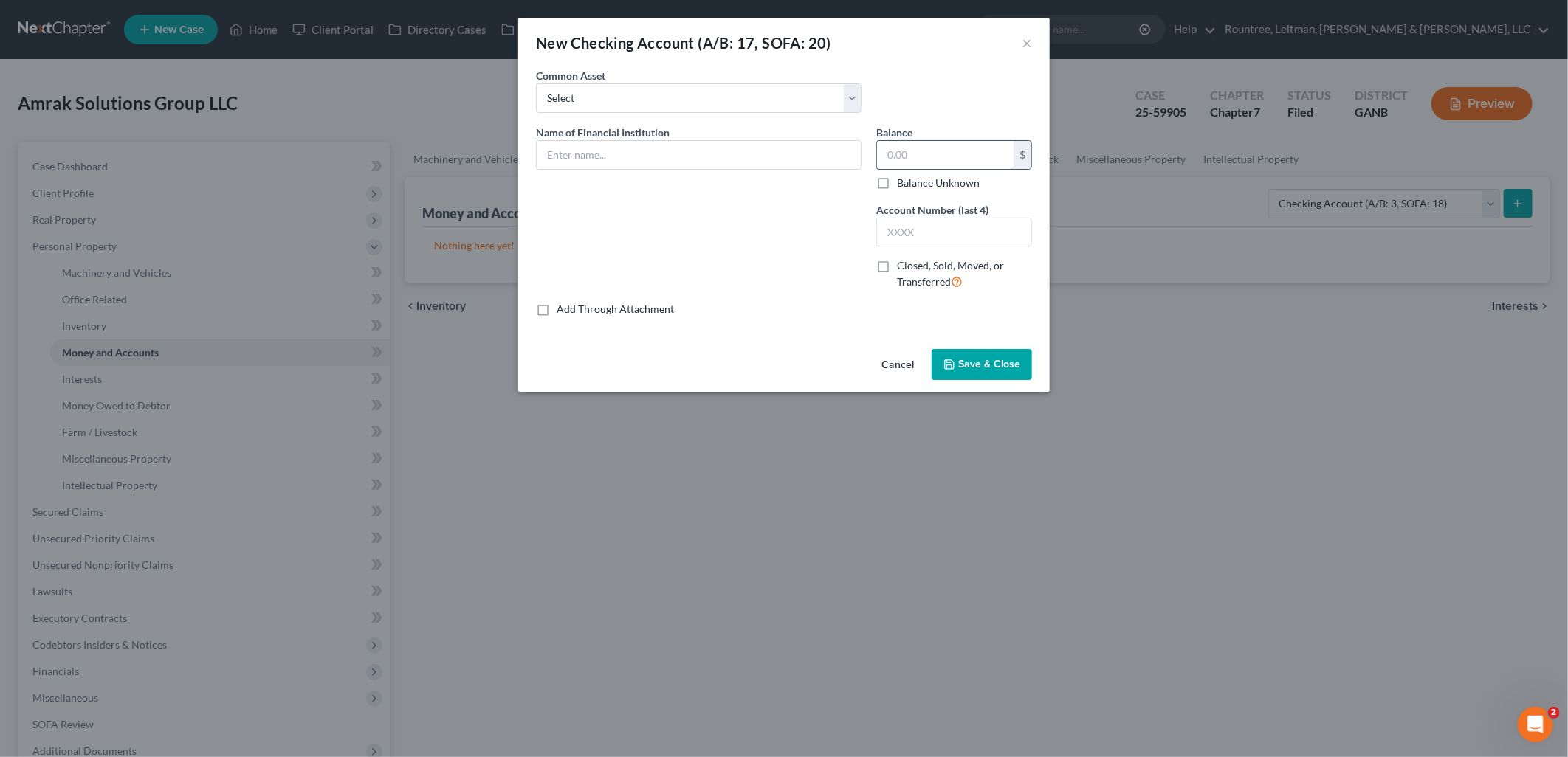
click at [930, 155] on input "text" at bounding box center [945, 154] width 137 height 28
type input "447"
click at [691, 158] on input "text" at bounding box center [699, 154] width 324 height 28
type input "Bank of America"
click at [855, 276] on div "Name of Financial Institution * Bank of America" at bounding box center [699, 213] width 340 height 177
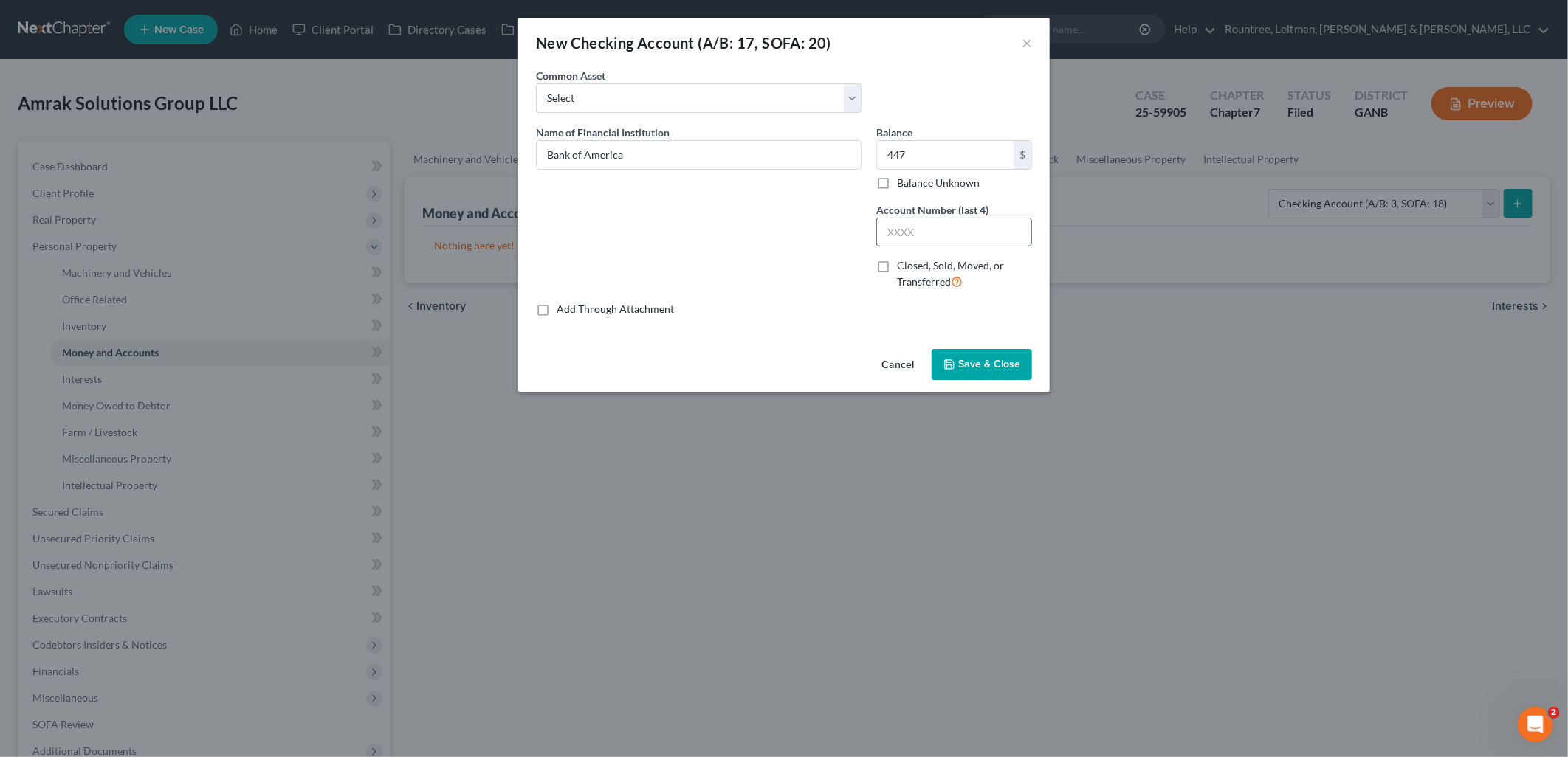
click at [957, 234] on input "text" at bounding box center [954, 232] width 155 height 28
type input "8273"
click at [731, 260] on div "Name of Financial Institution * Bank of America" at bounding box center [699, 213] width 340 height 177
click at [977, 363] on span "Save & Close" at bounding box center [988, 364] width 62 height 13
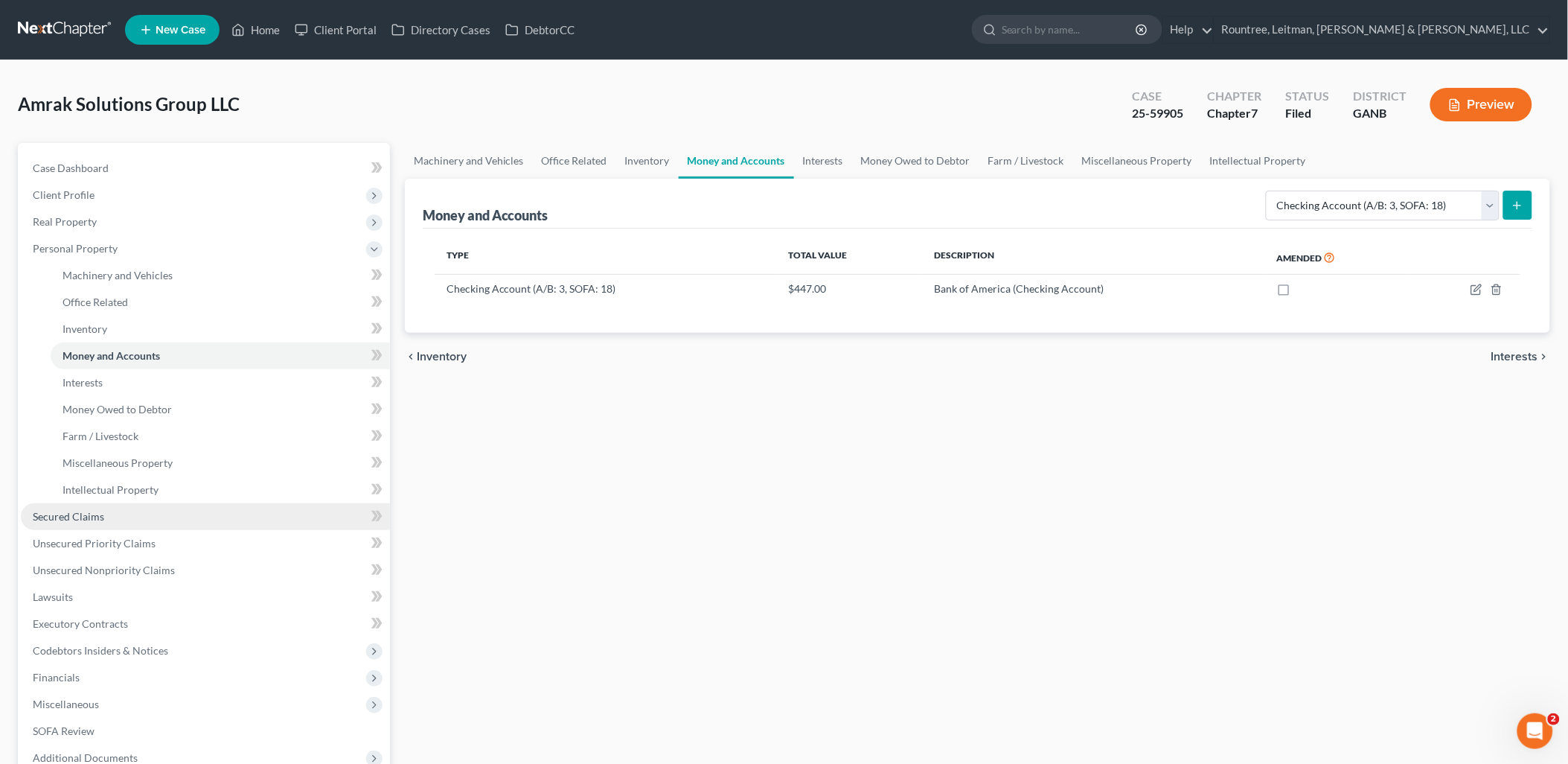
click at [199, 507] on link "Secured Claims" at bounding box center [205, 516] width 369 height 27
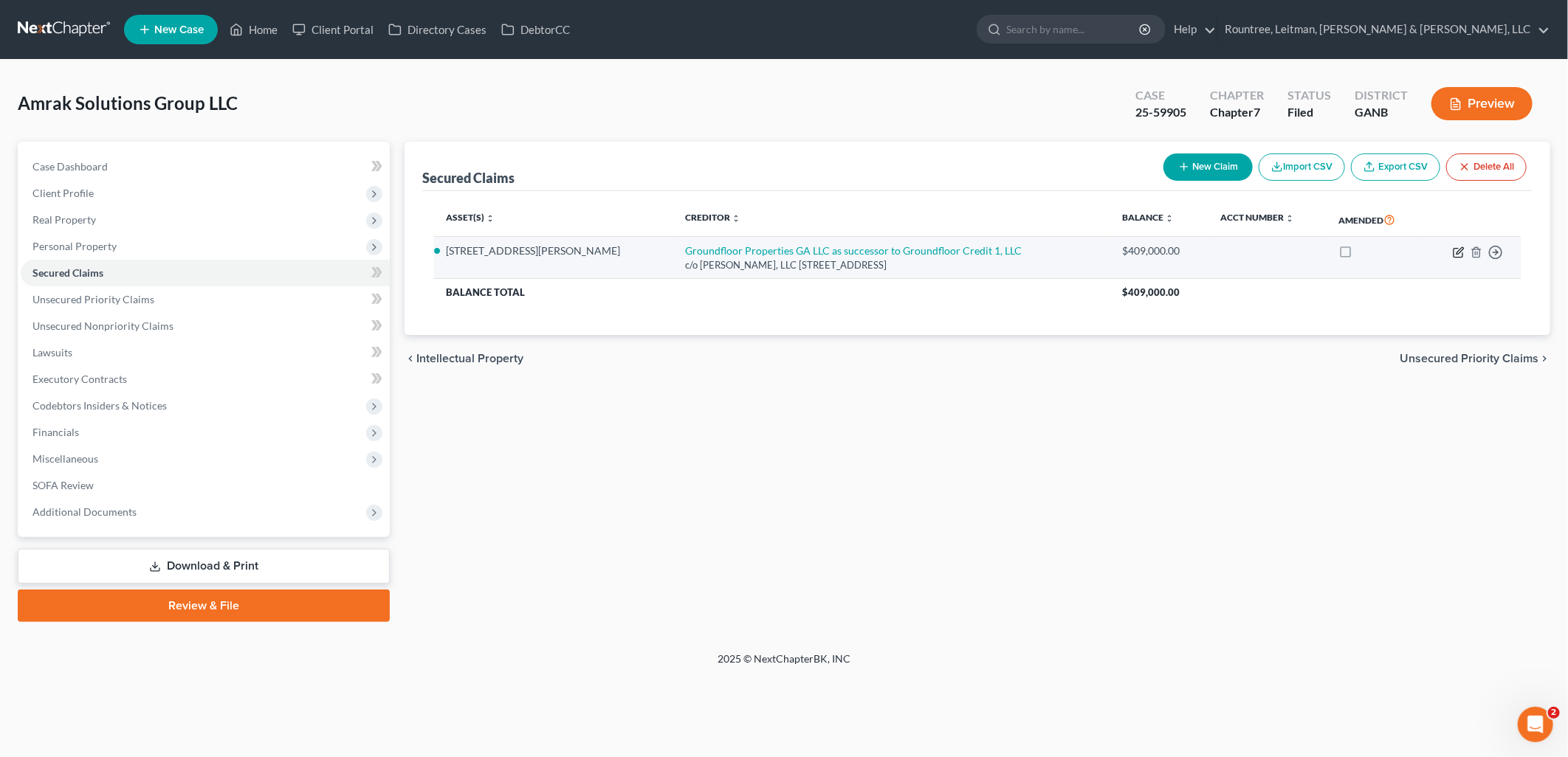
click at [1454, 252] on icon "button" at bounding box center [1457, 252] width 9 height 9
select select "10"
select select "0"
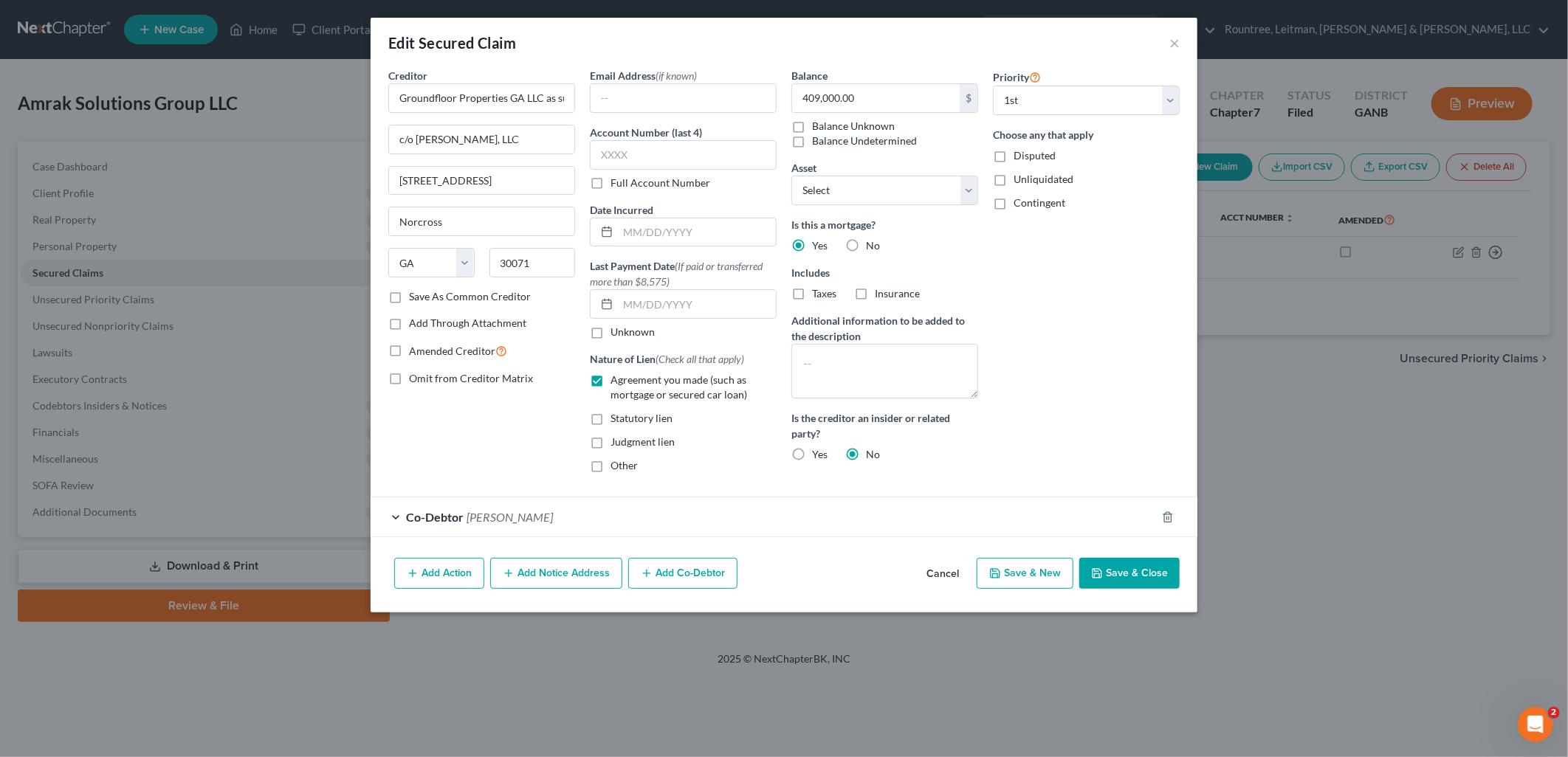
click at [948, 579] on button "Cancel" at bounding box center [943, 574] width 56 height 30
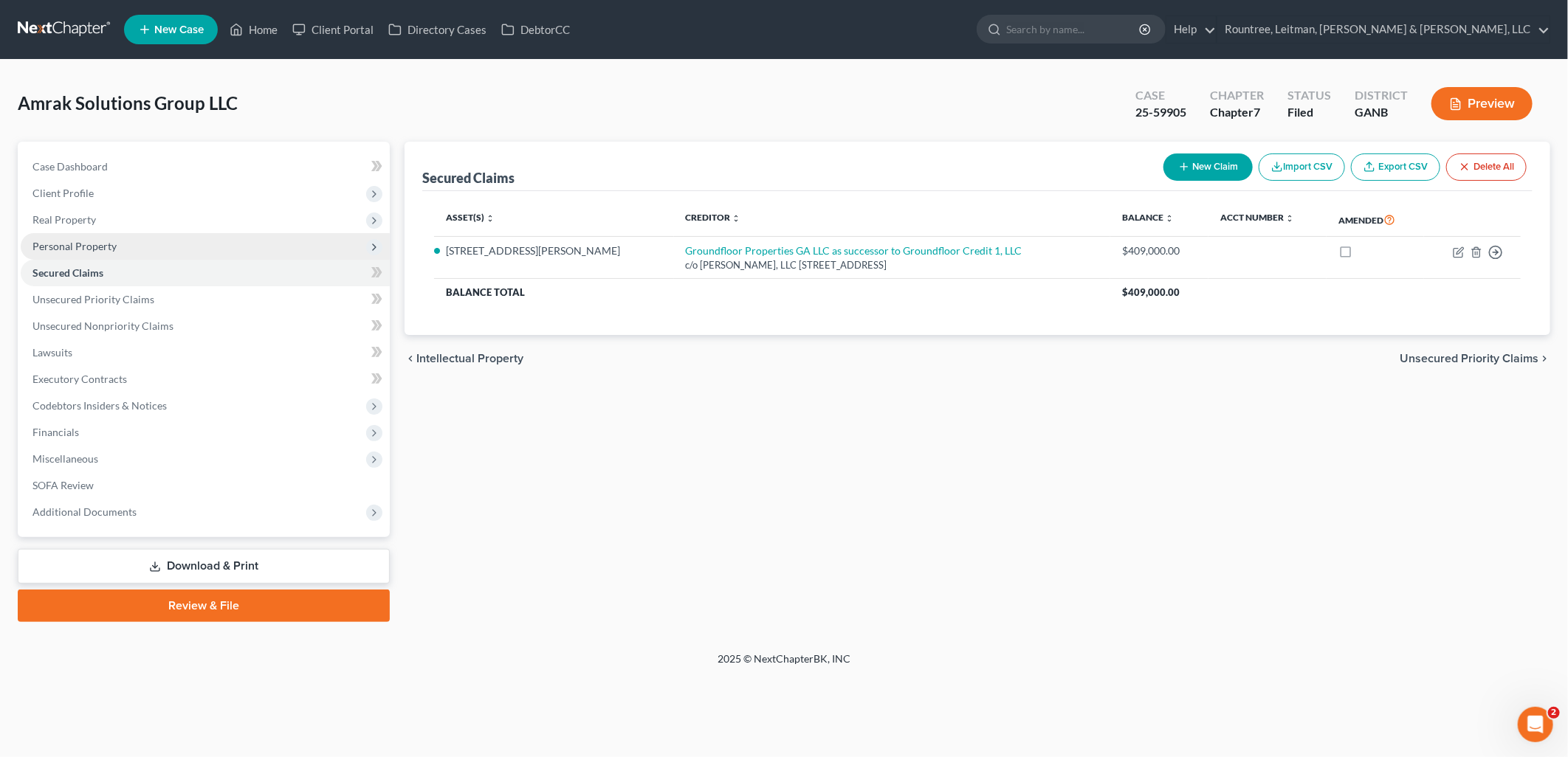
click at [204, 241] on span "Personal Property" at bounding box center [205, 246] width 369 height 27
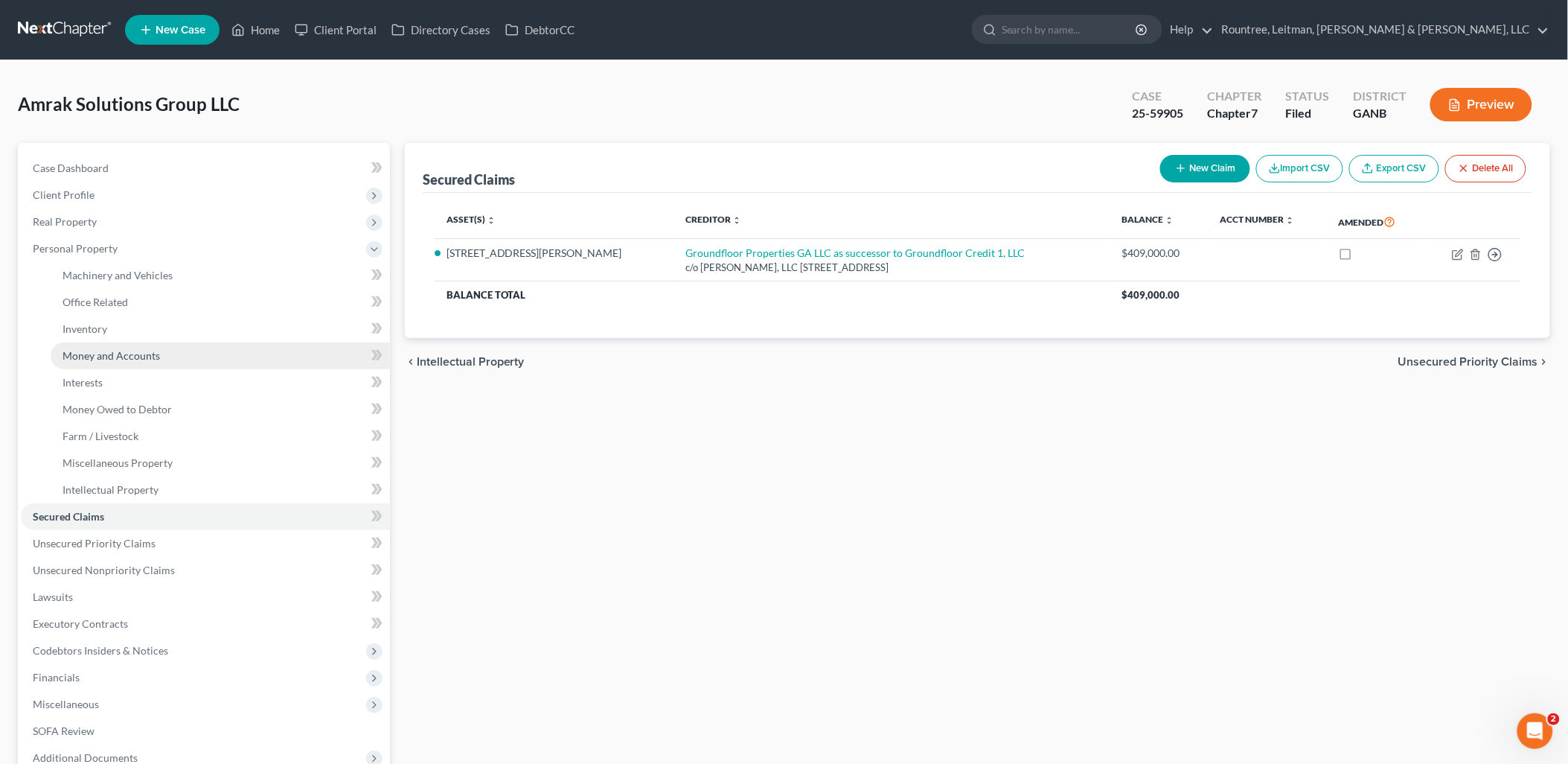
click at [194, 355] on link "Money and Accounts" at bounding box center [220, 356] width 339 height 27
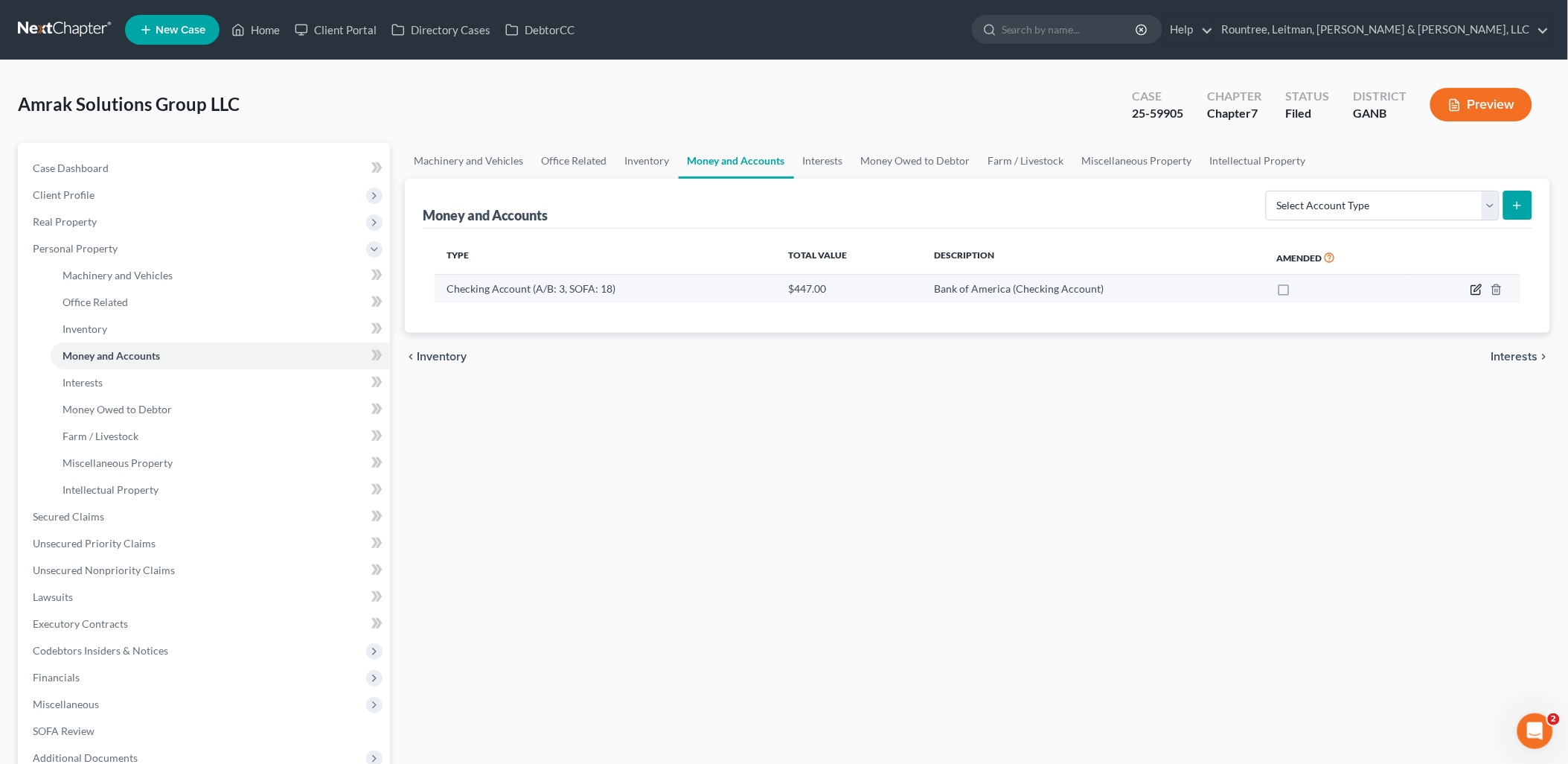
click at [1472, 291] on icon "button" at bounding box center [1475, 290] width 9 height 9
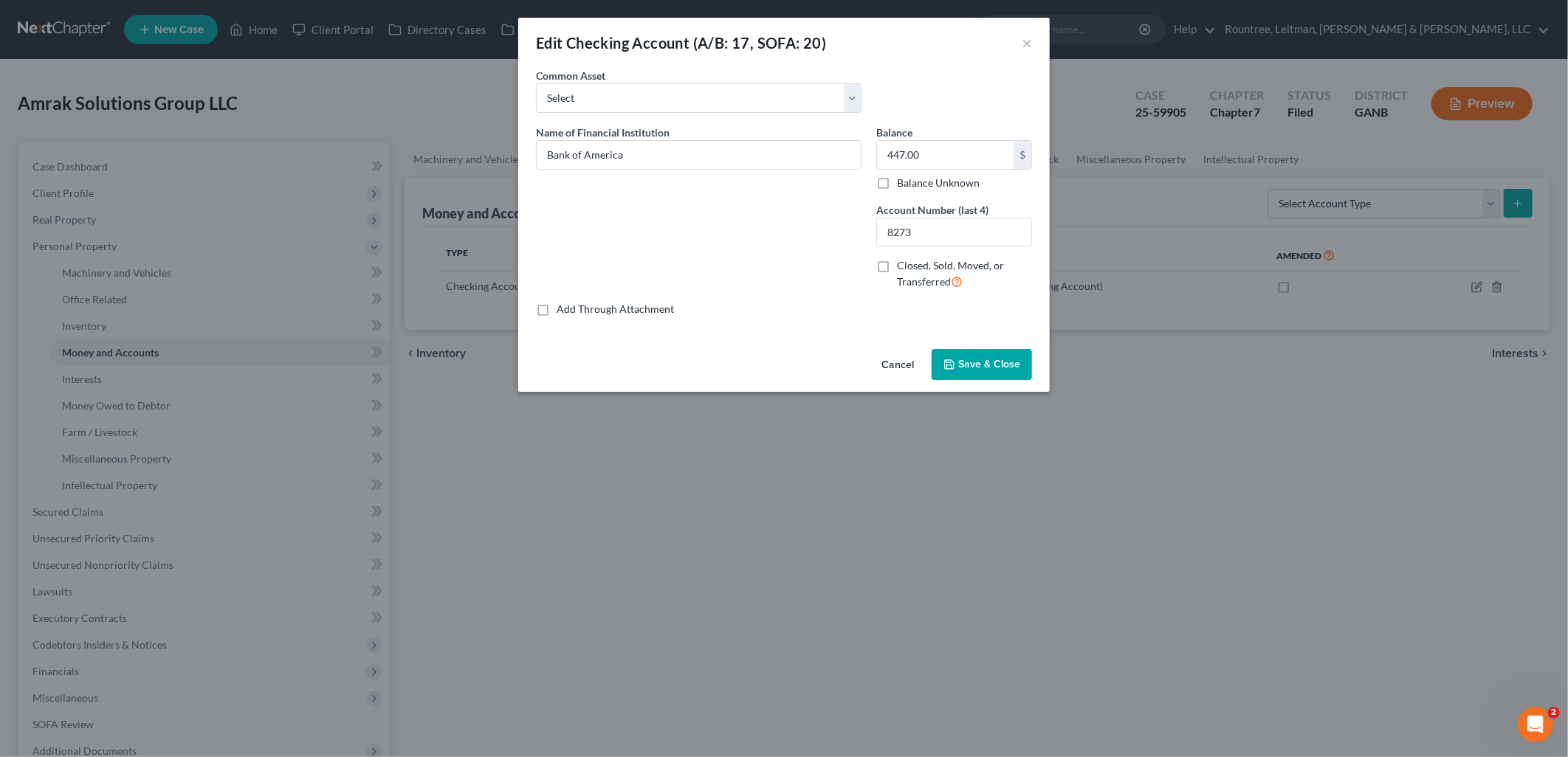
click at [984, 358] on span "Save & Close" at bounding box center [988, 364] width 62 height 13
click at [984, 357] on button "Save & Close" at bounding box center [981, 364] width 101 height 31
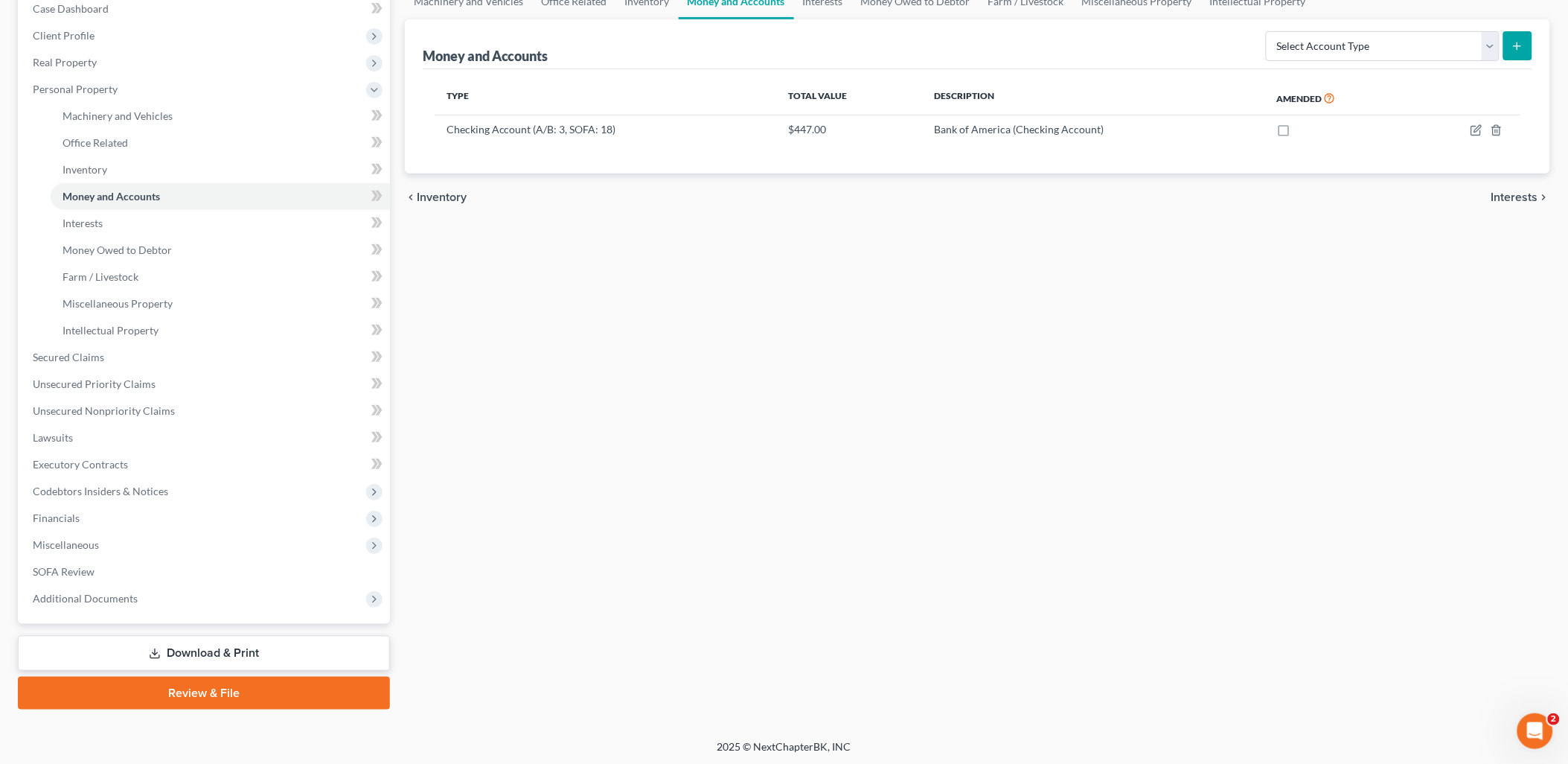
drag, startPoint x: 214, startPoint y: 645, endPoint x: 229, endPoint y: 634, distance: 18.6
click at [216, 646] on link "Download & Print" at bounding box center [204, 653] width 372 height 35
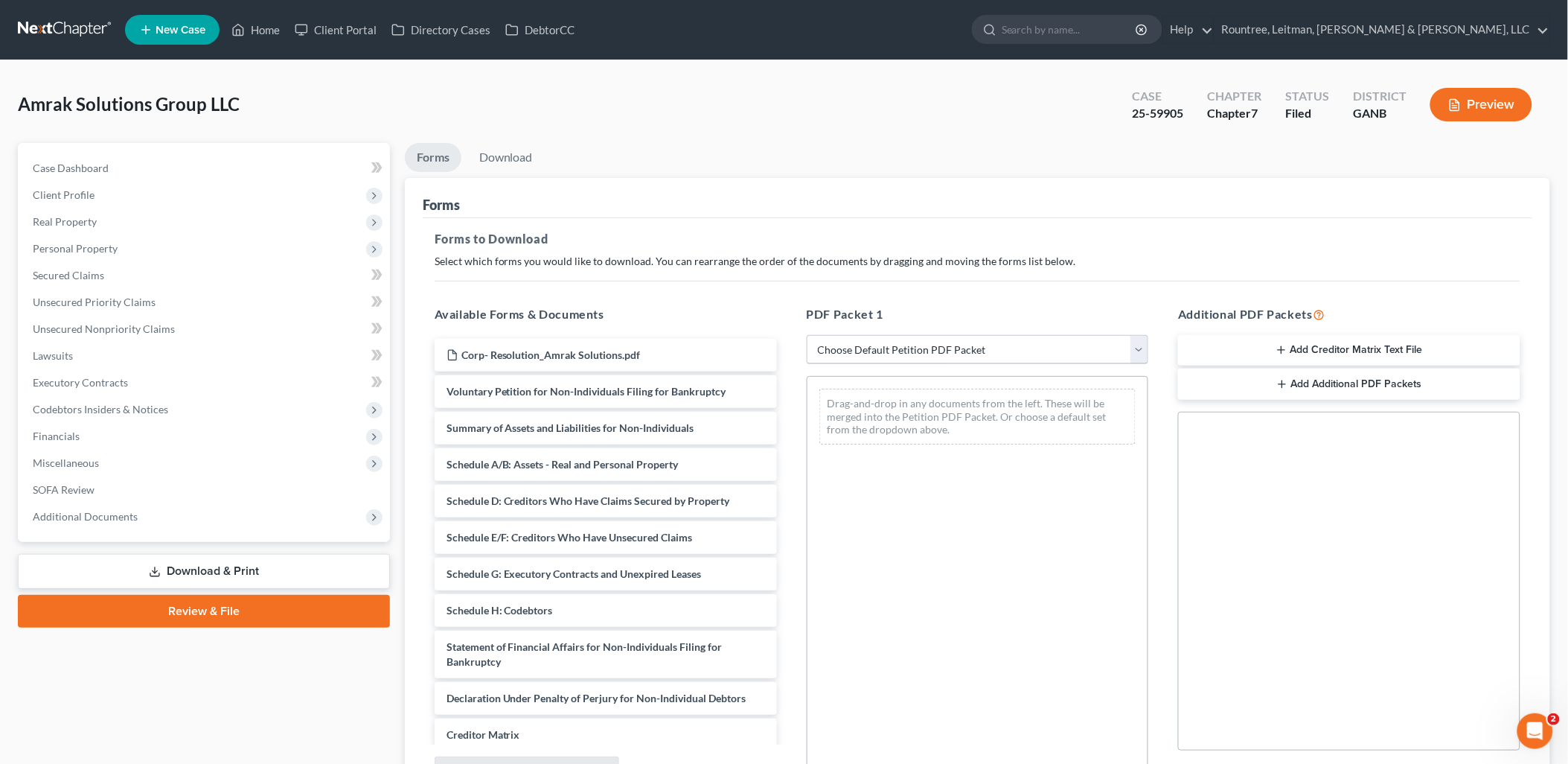
click at [933, 347] on select "Choose Default Petition PDF Packet Complete Bankruptcy Petition (all forms and …" at bounding box center [978, 350] width 342 height 30
select select "5"
click at [807, 335] on select "Choose Default Petition PDF Packet Complete Bankruptcy Petition (all forms and …" at bounding box center [978, 350] width 342 height 30
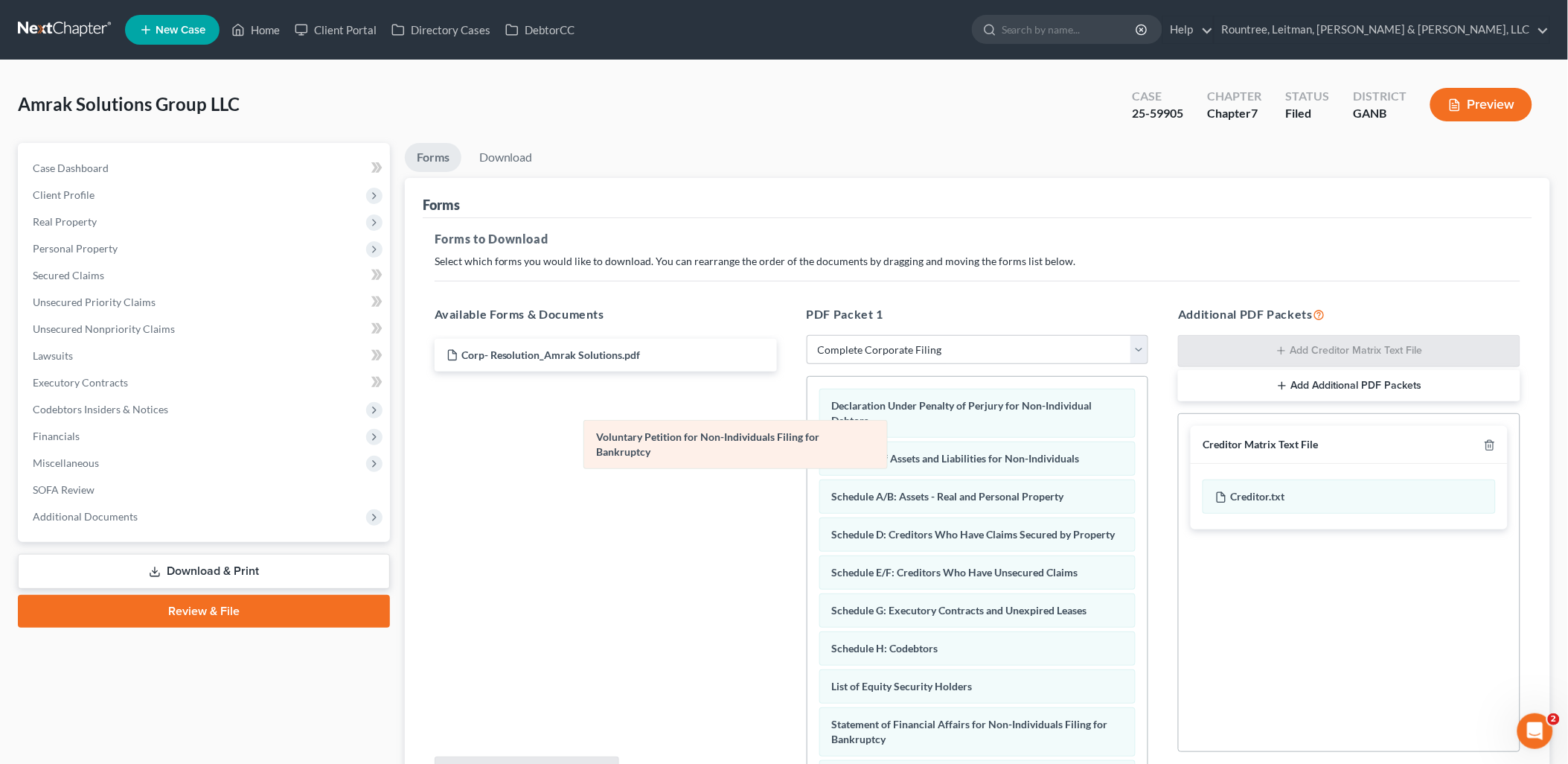
drag, startPoint x: 899, startPoint y: 403, endPoint x: 528, endPoint y: 434, distance: 372.3
click at [808, 443] on div "Voluntary Petition for Non-Individuals Filing for Bankruptcy Voluntary Petition…" at bounding box center [978, 659] width 341 height 565
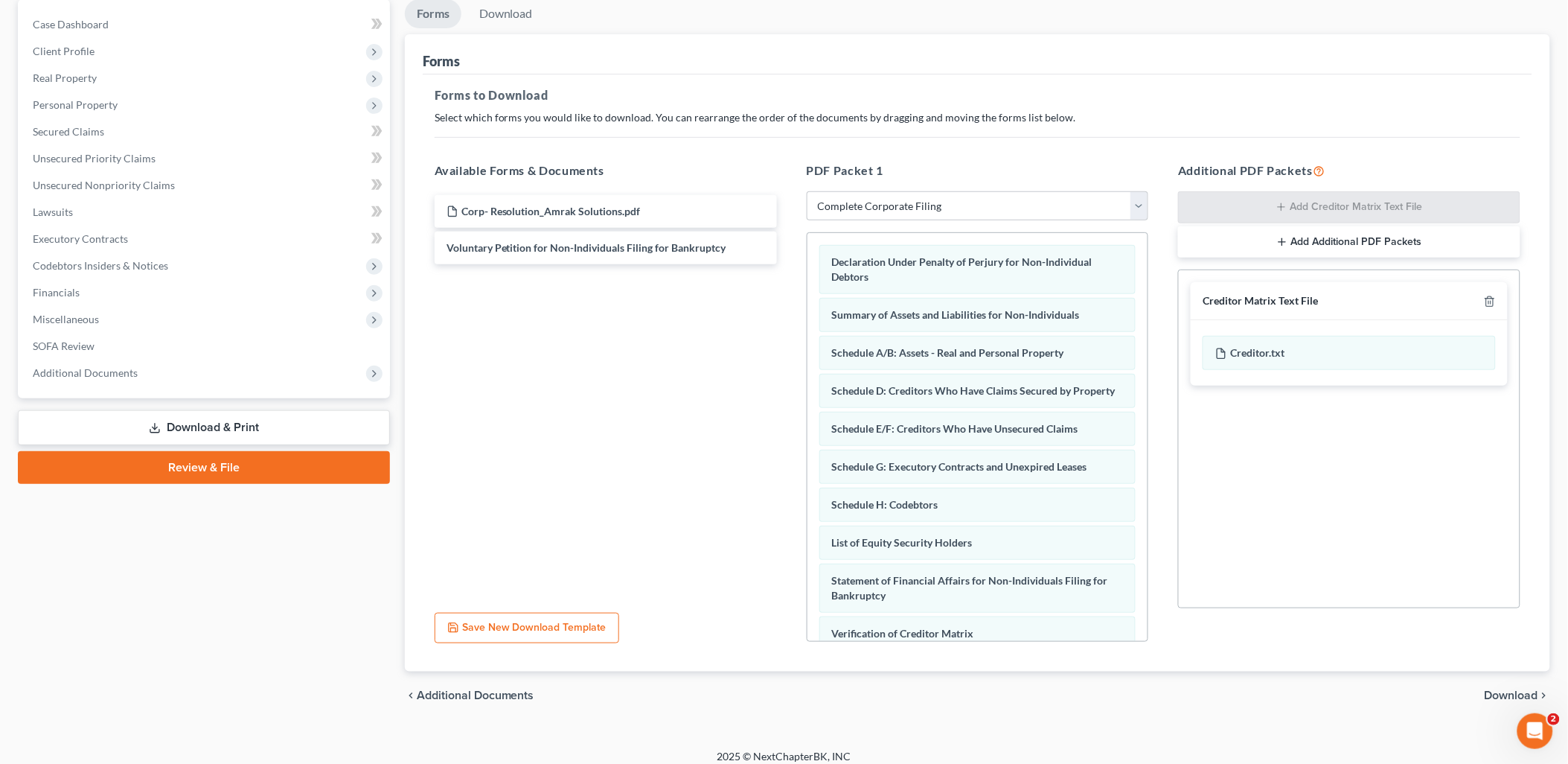
scroll to position [155, 0]
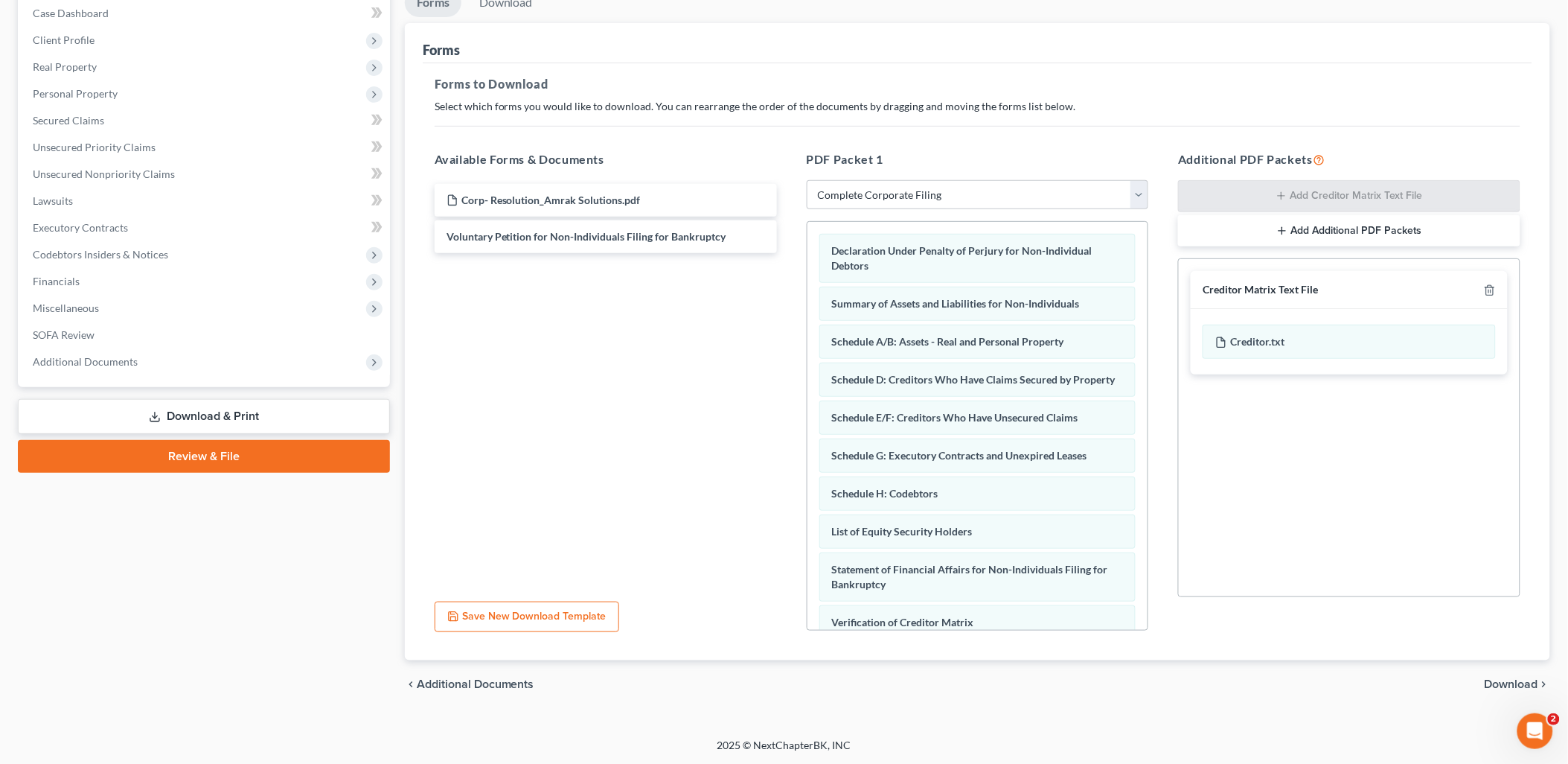
click at [1498, 682] on span "Download" at bounding box center [1511, 684] width 54 height 12
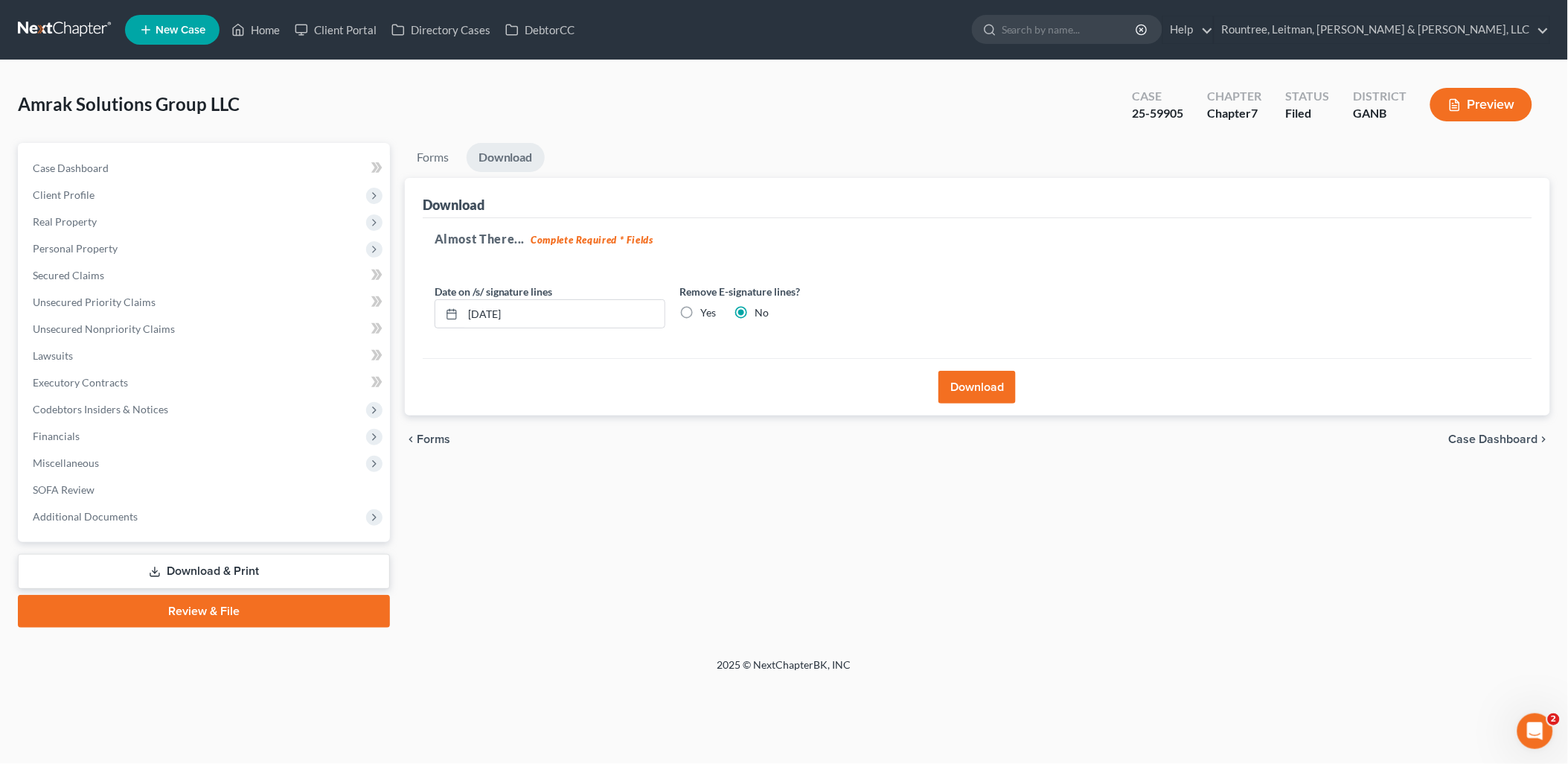
scroll to position [0, 0]
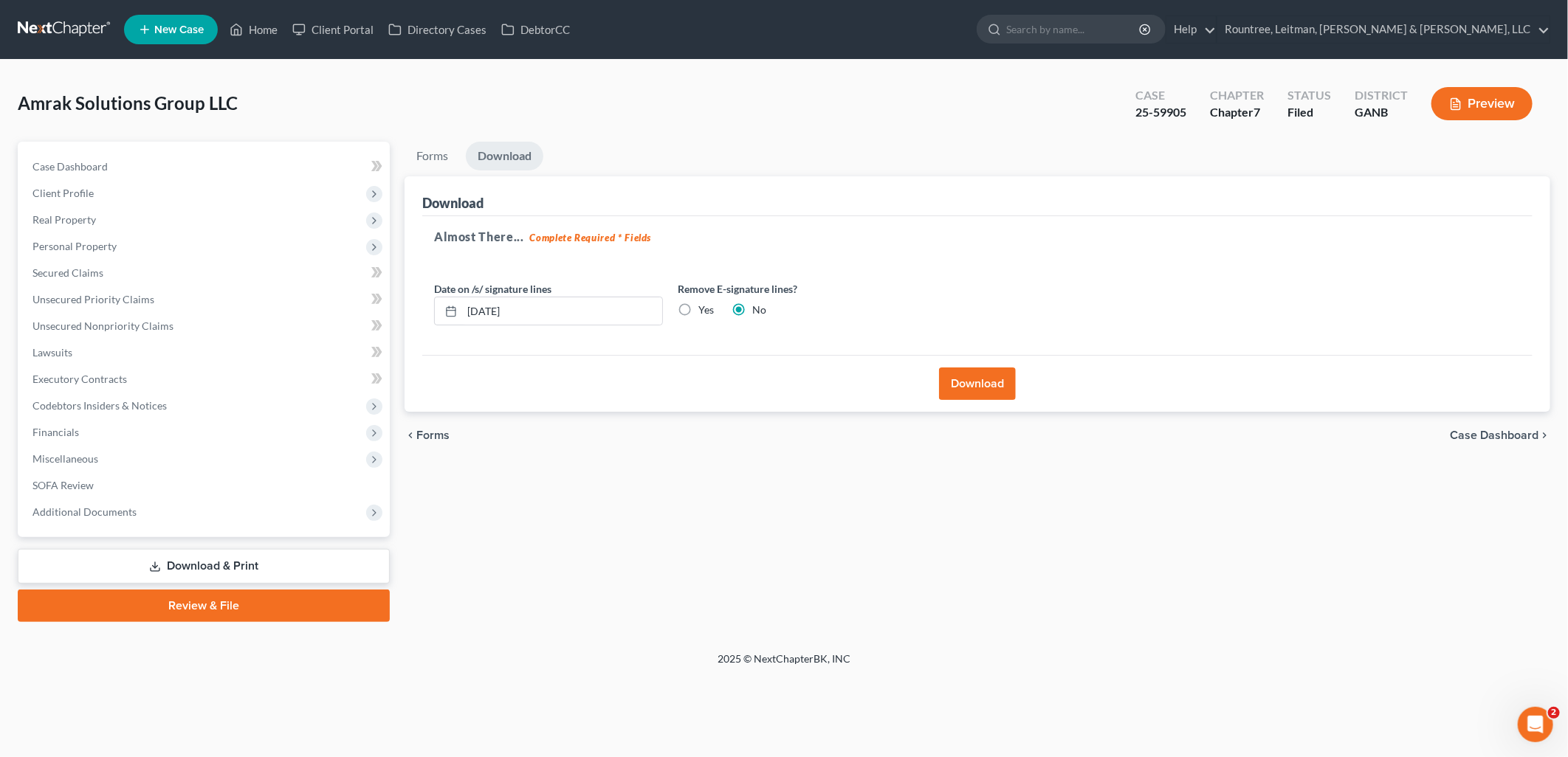
click at [986, 380] on button "Download" at bounding box center [976, 384] width 76 height 32
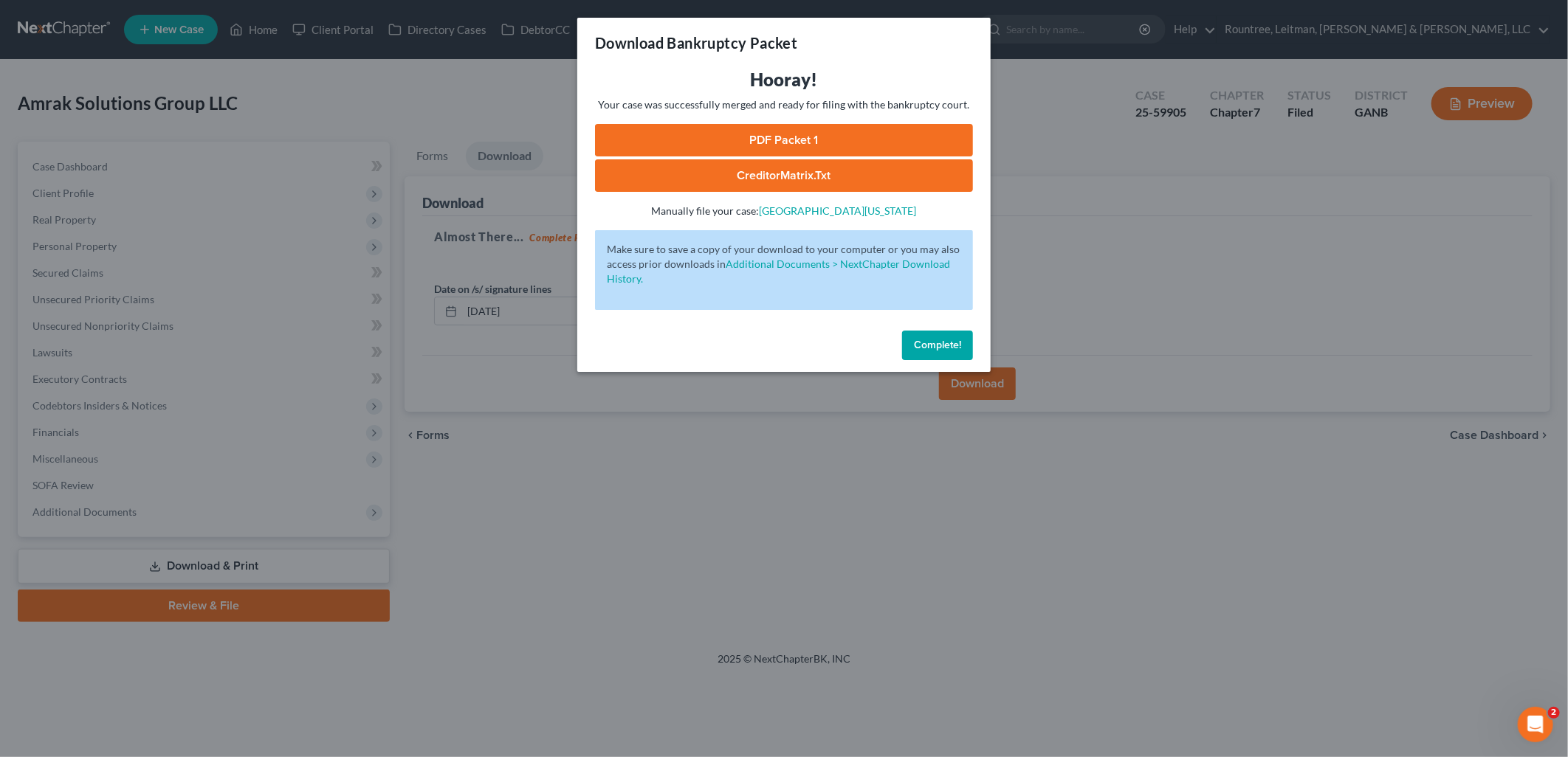
click at [787, 144] on link "PDF Packet 1" at bounding box center [783, 140] width 378 height 32
click at [550, 467] on div "Download Bankruptcy Packet Hooray! Your case was successfully merged and ready …" at bounding box center [784, 378] width 1568 height 757
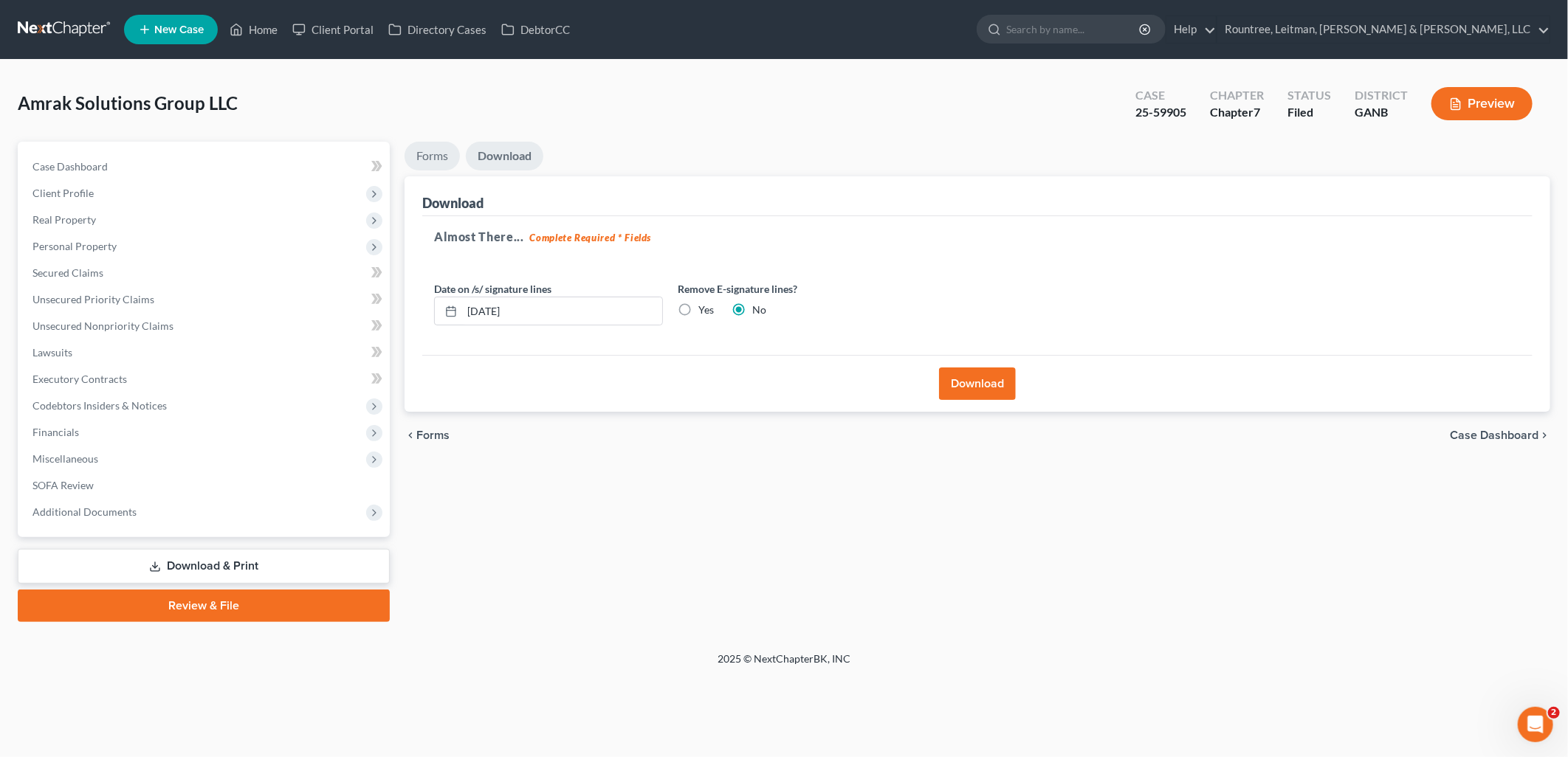
click at [432, 149] on link "Forms" at bounding box center [431, 156] width 56 height 29
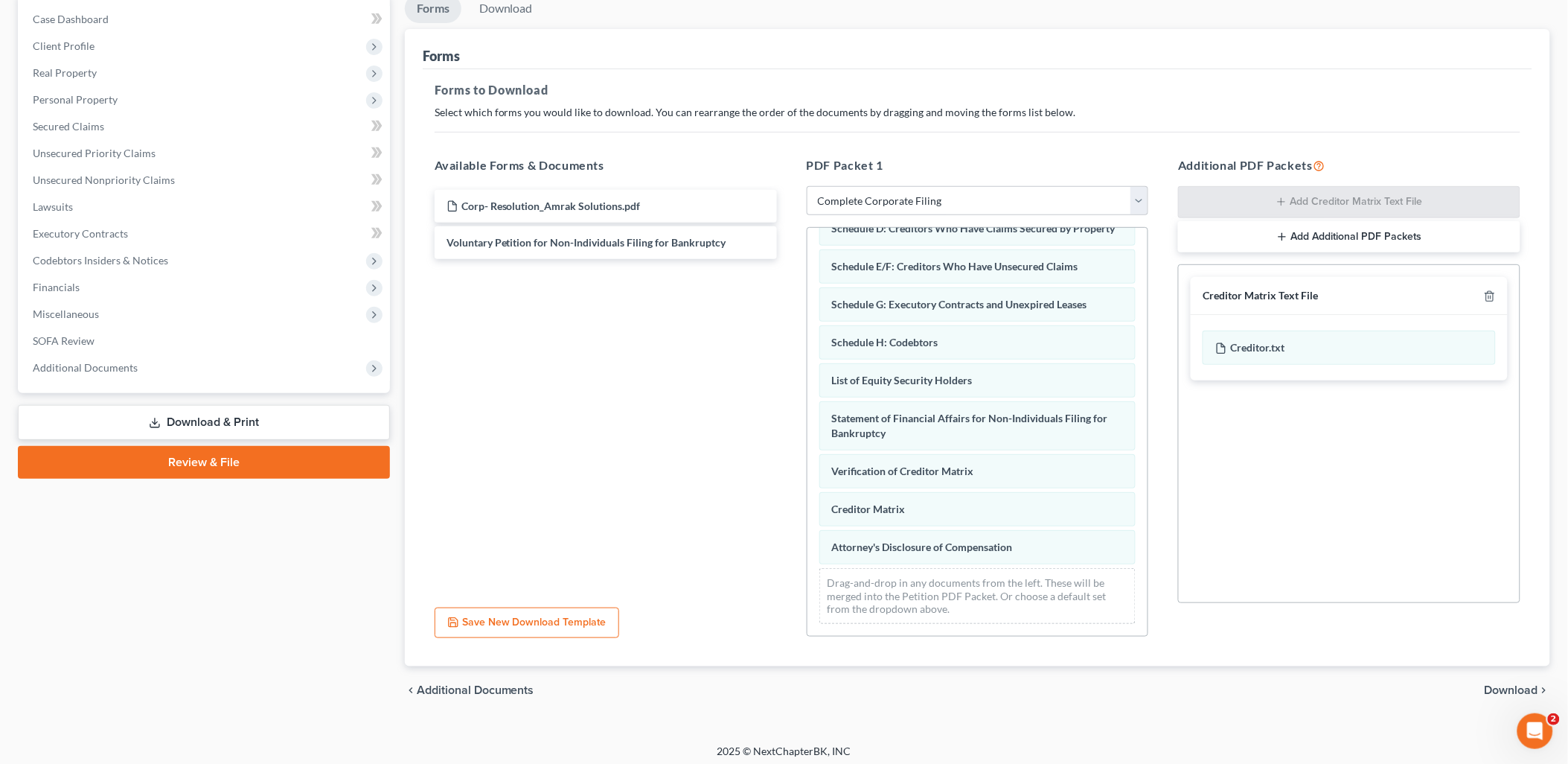
scroll to position [155, 0]
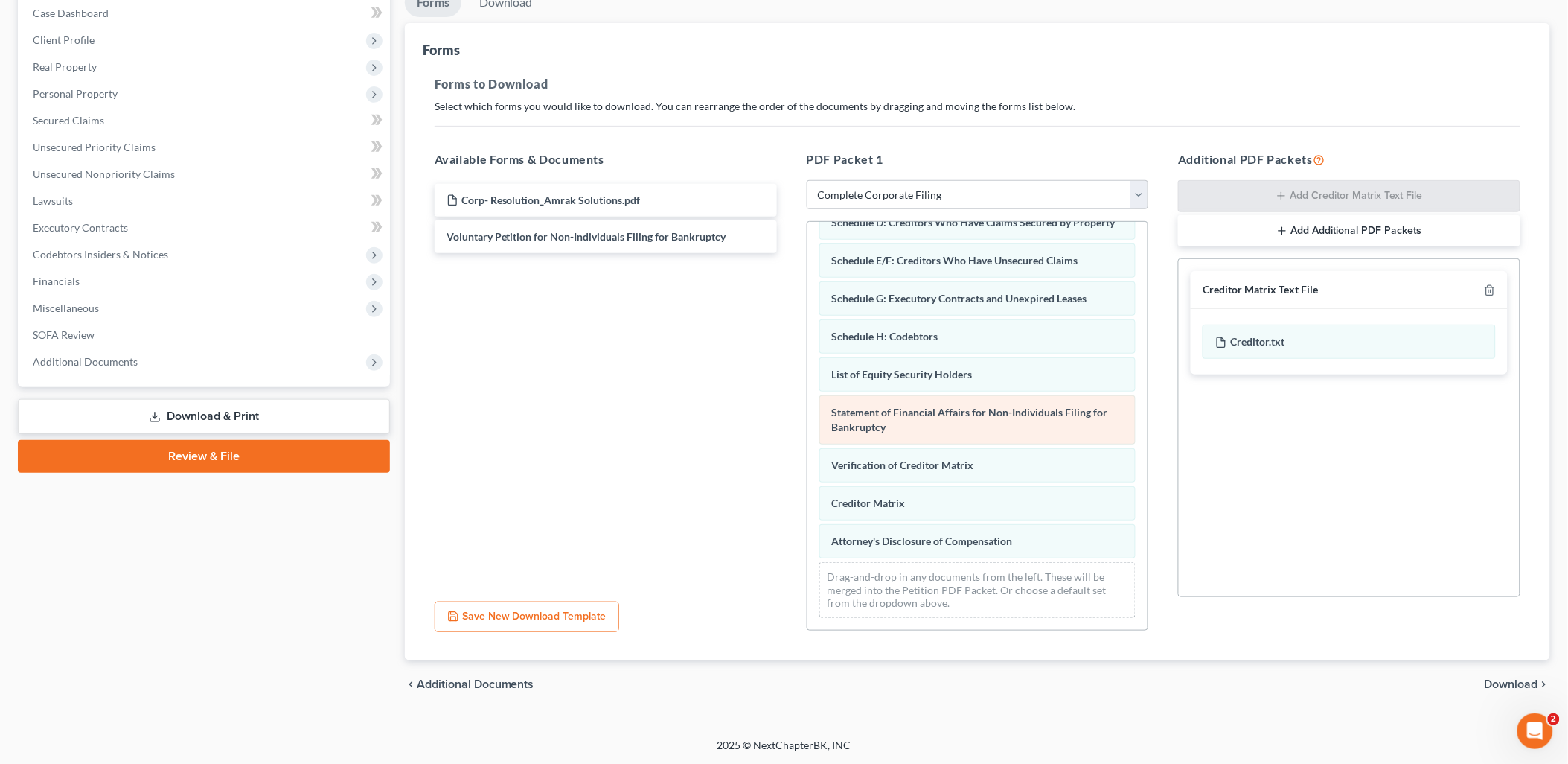
click at [808, 441] on div "Declaration Under Penalty of Perjury for Non-Individual Debtors Summary of Asse…" at bounding box center [978, 347] width 341 height 565
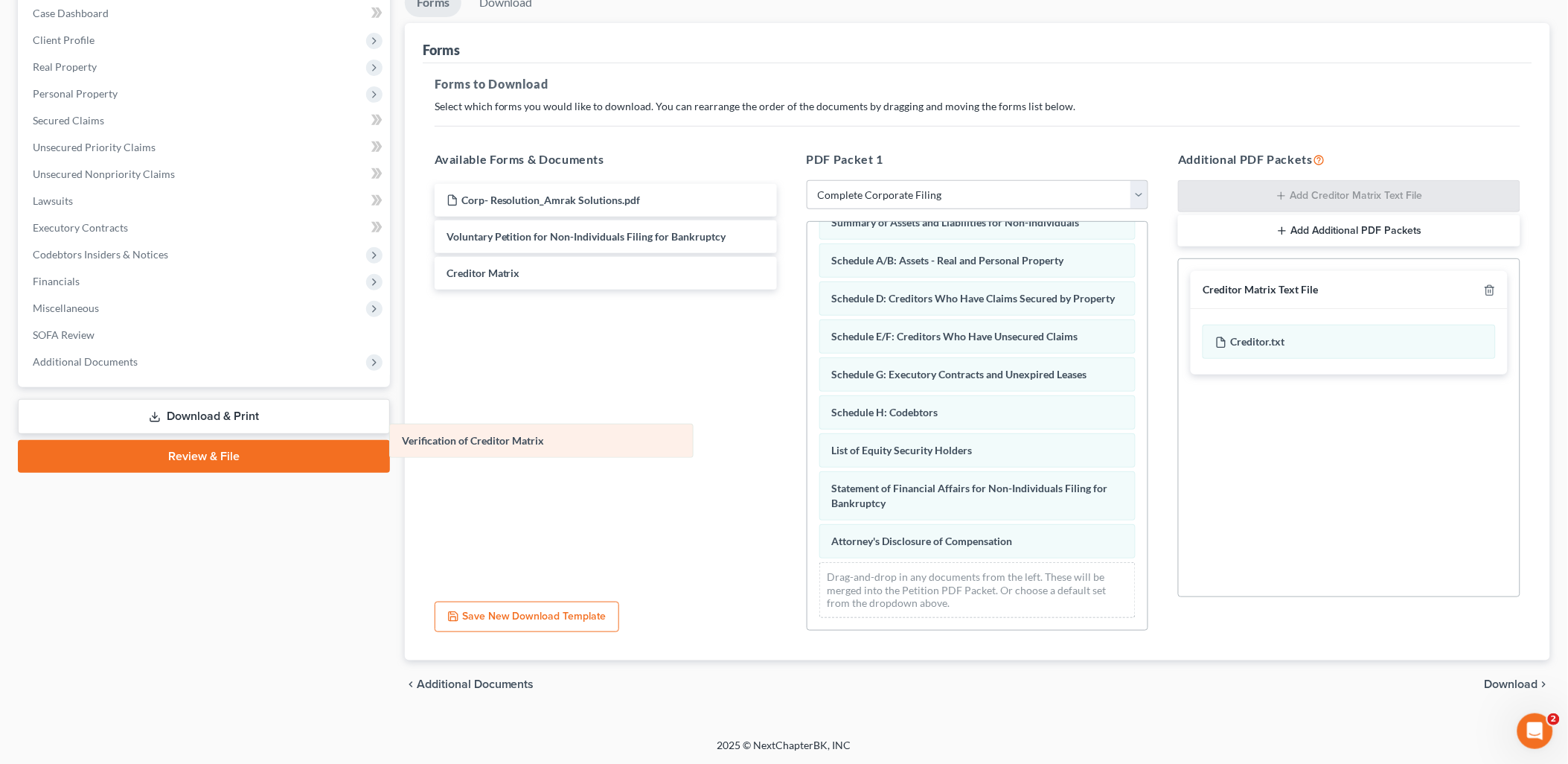
drag, startPoint x: 941, startPoint y: 494, endPoint x: 506, endPoint y: 410, distance: 443.0
click at [808, 406] on div "Verification of Creditor Matrix Declaration Under Penalty of Perjury for Non-In…" at bounding box center [978, 385] width 341 height 489
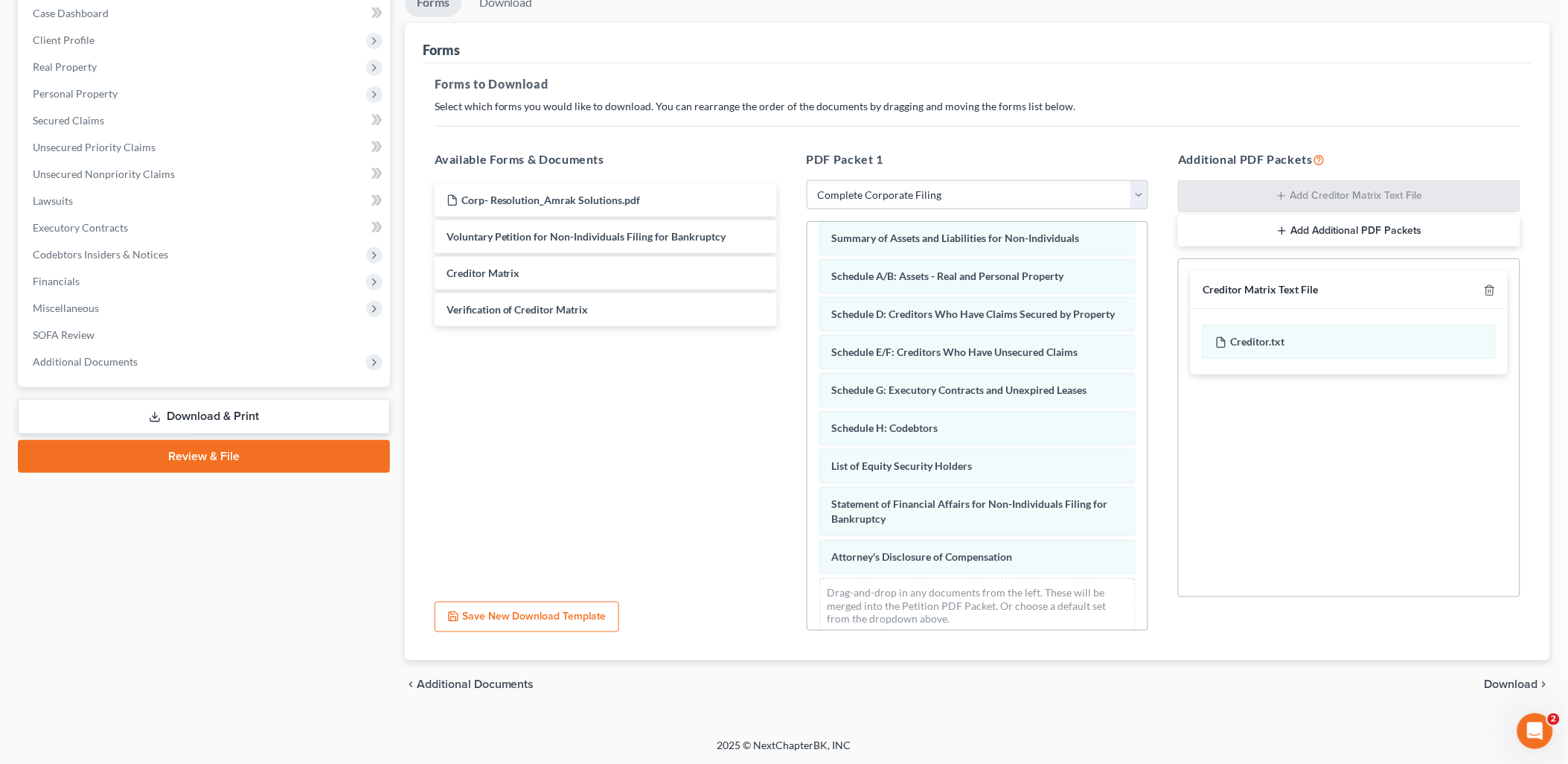
scroll to position [0, 0]
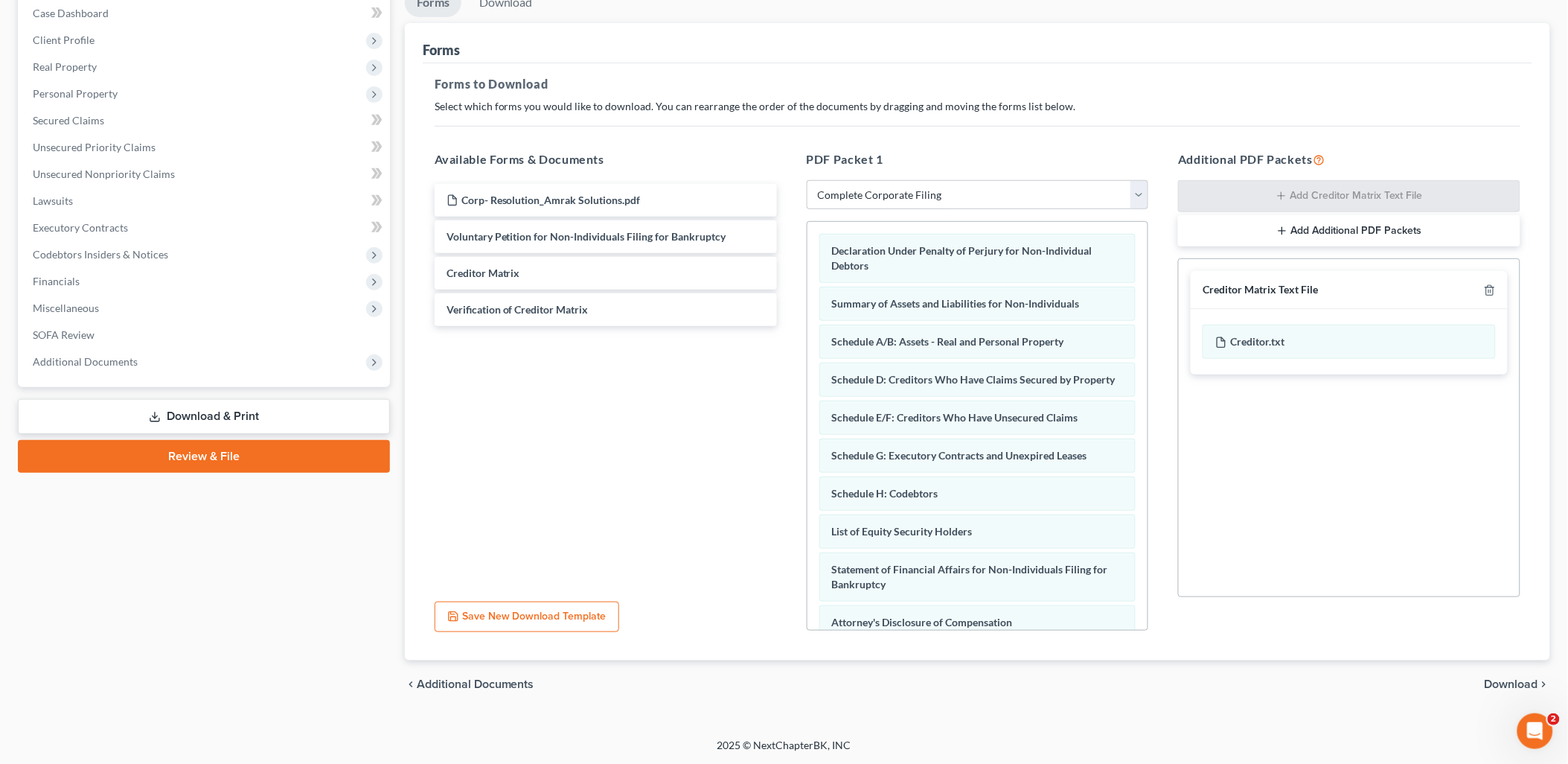
click at [1510, 682] on span "Download" at bounding box center [1511, 684] width 54 height 12
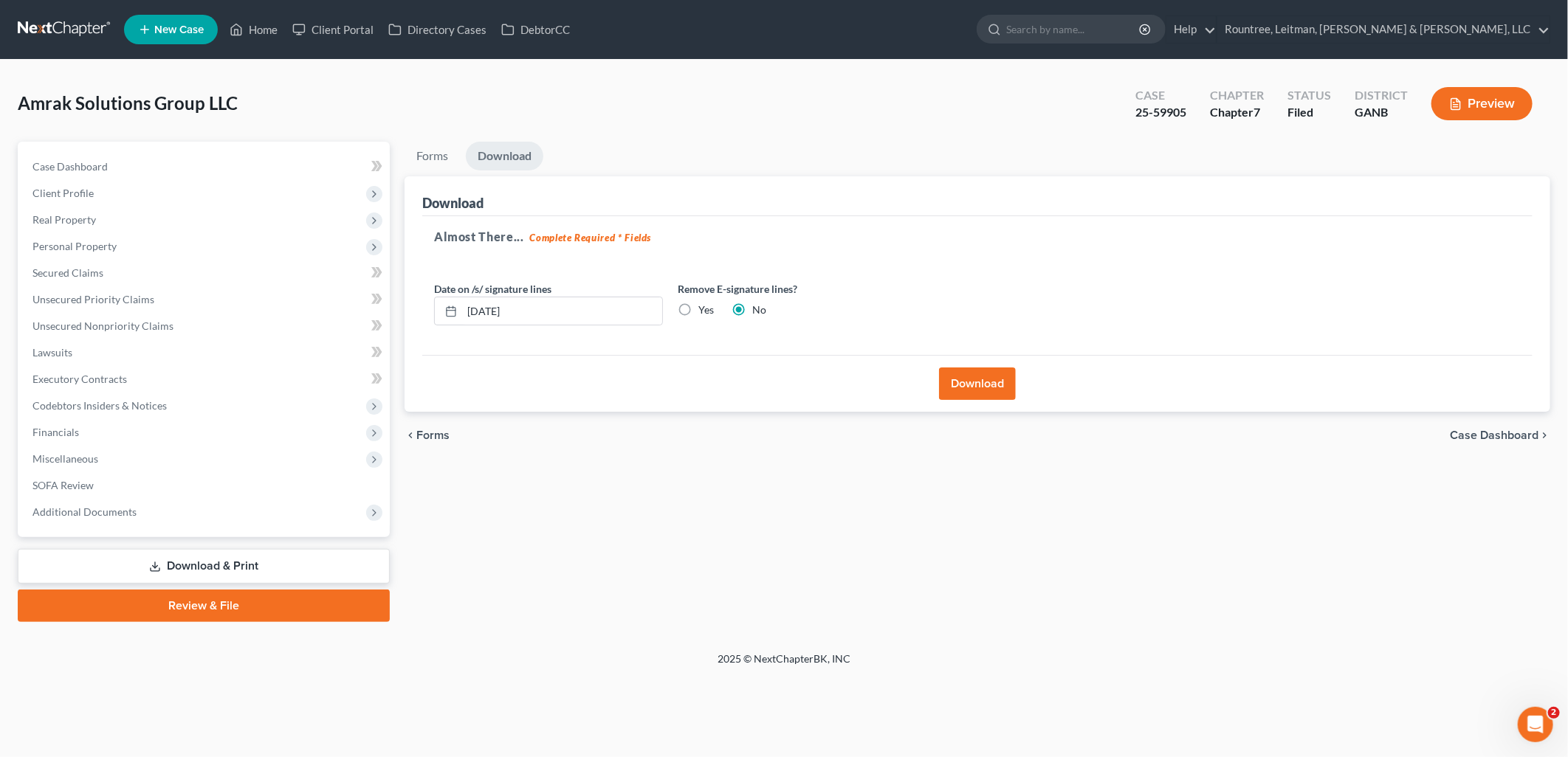
click at [964, 384] on button "Download" at bounding box center [976, 384] width 76 height 32
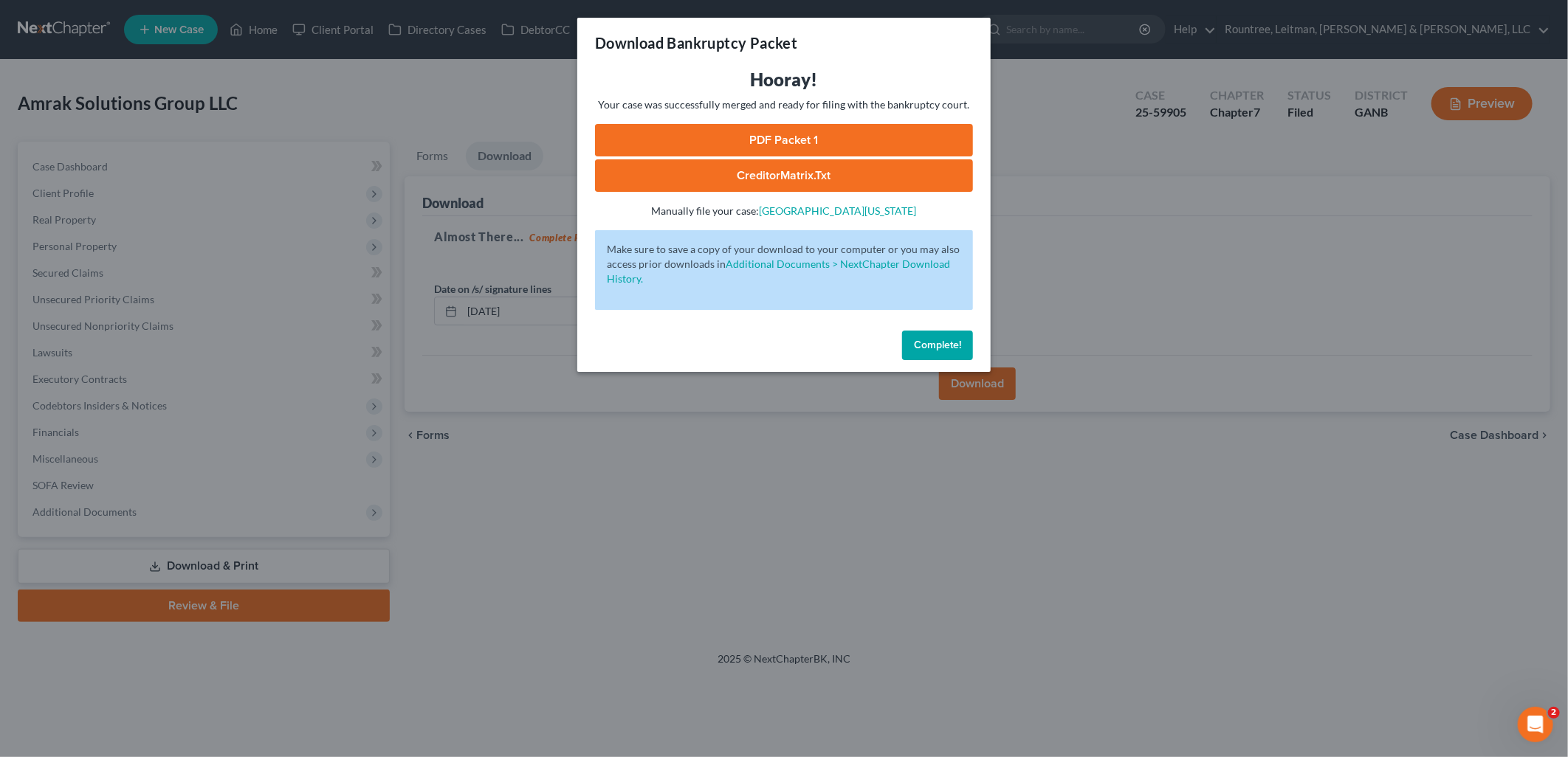
click at [867, 135] on link "PDF Packet 1" at bounding box center [783, 140] width 378 height 32
click at [1089, 216] on div "Download Bankruptcy Packet Hooray! Your case was successfully merged and ready …" at bounding box center [784, 378] width 1568 height 757
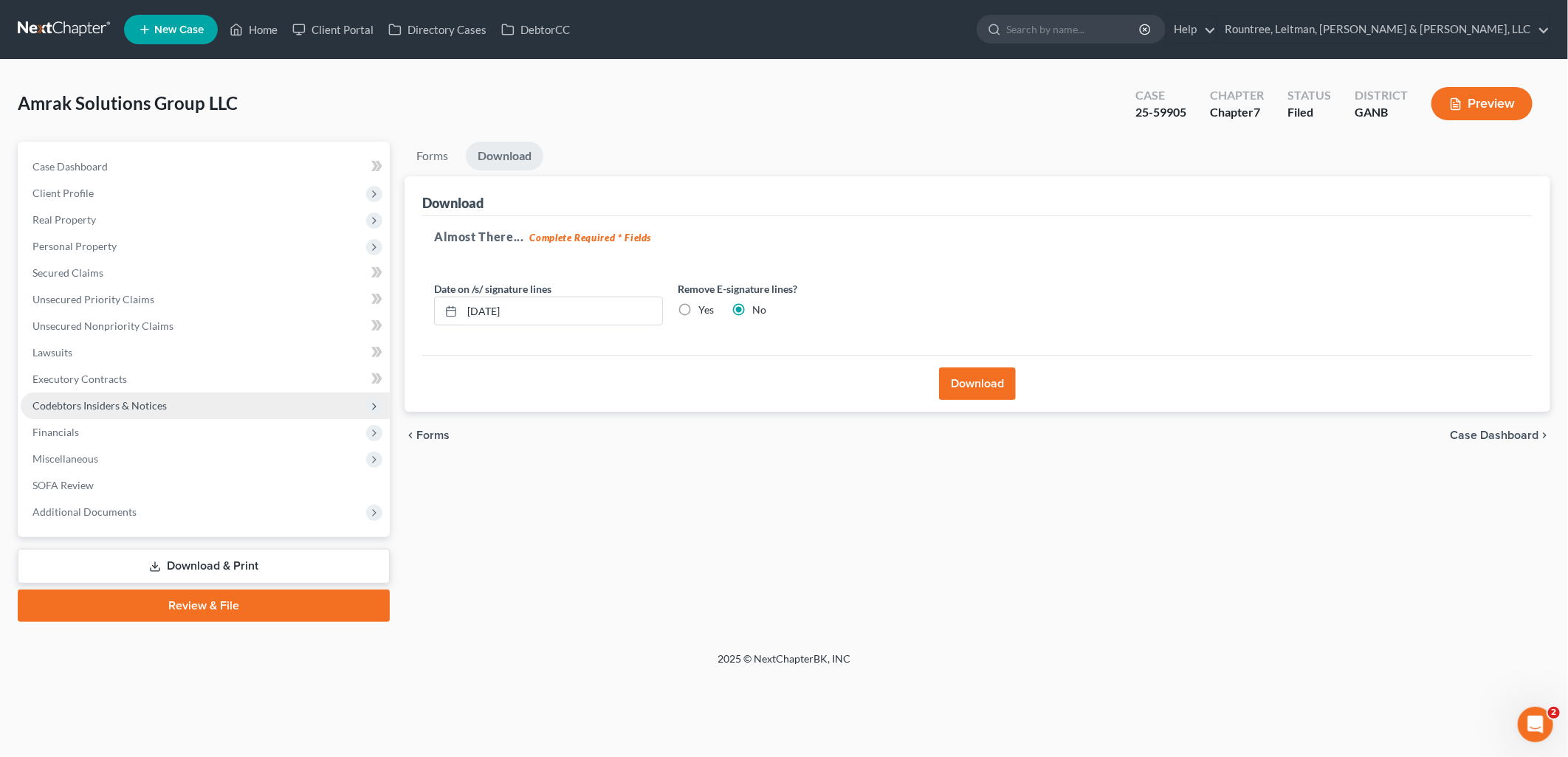
click at [97, 399] on span "Codebtors Insiders & Notices" at bounding box center [99, 405] width 134 height 13
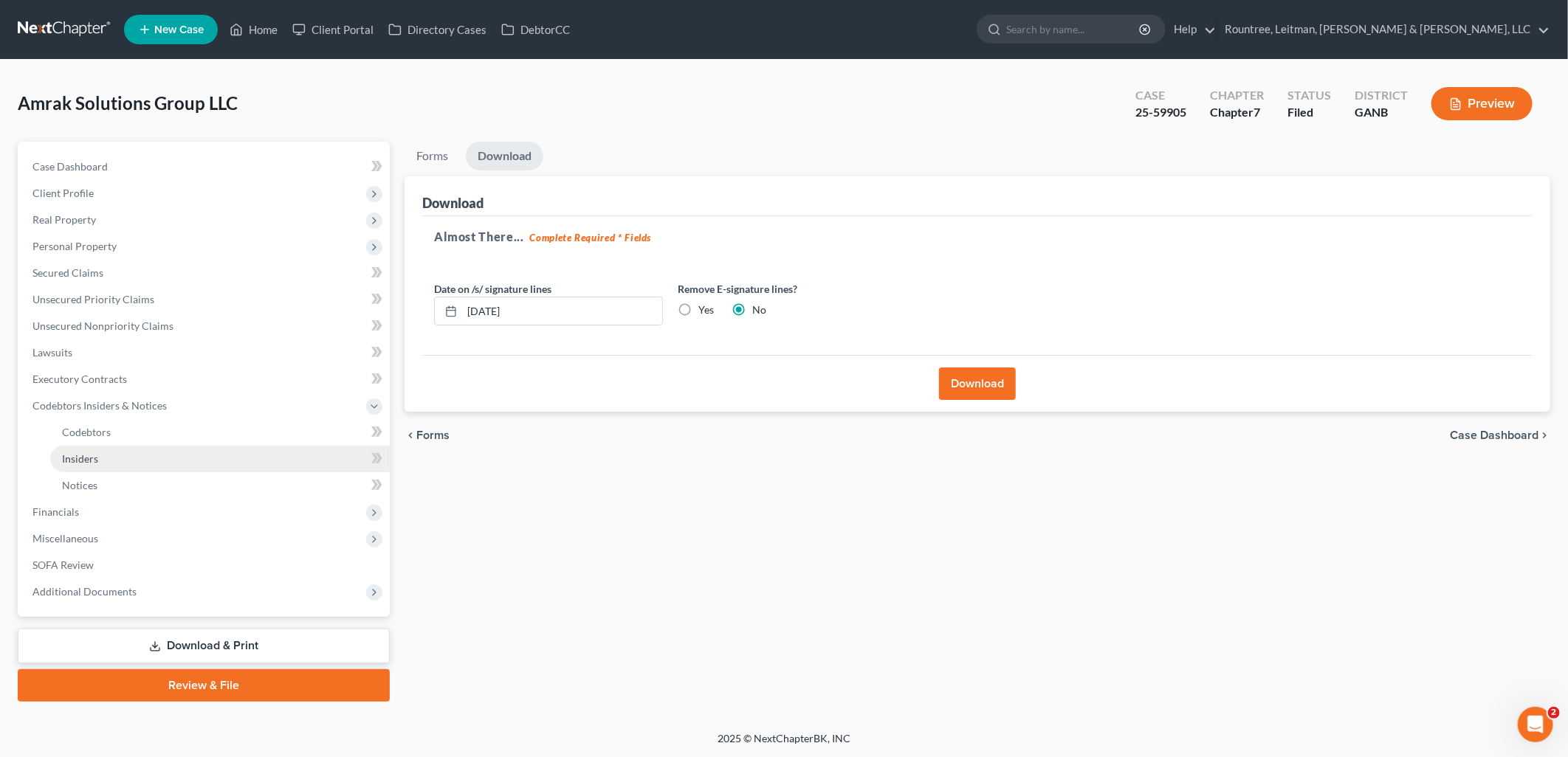
click at [106, 458] on link "Insiders" at bounding box center [220, 459] width 340 height 27
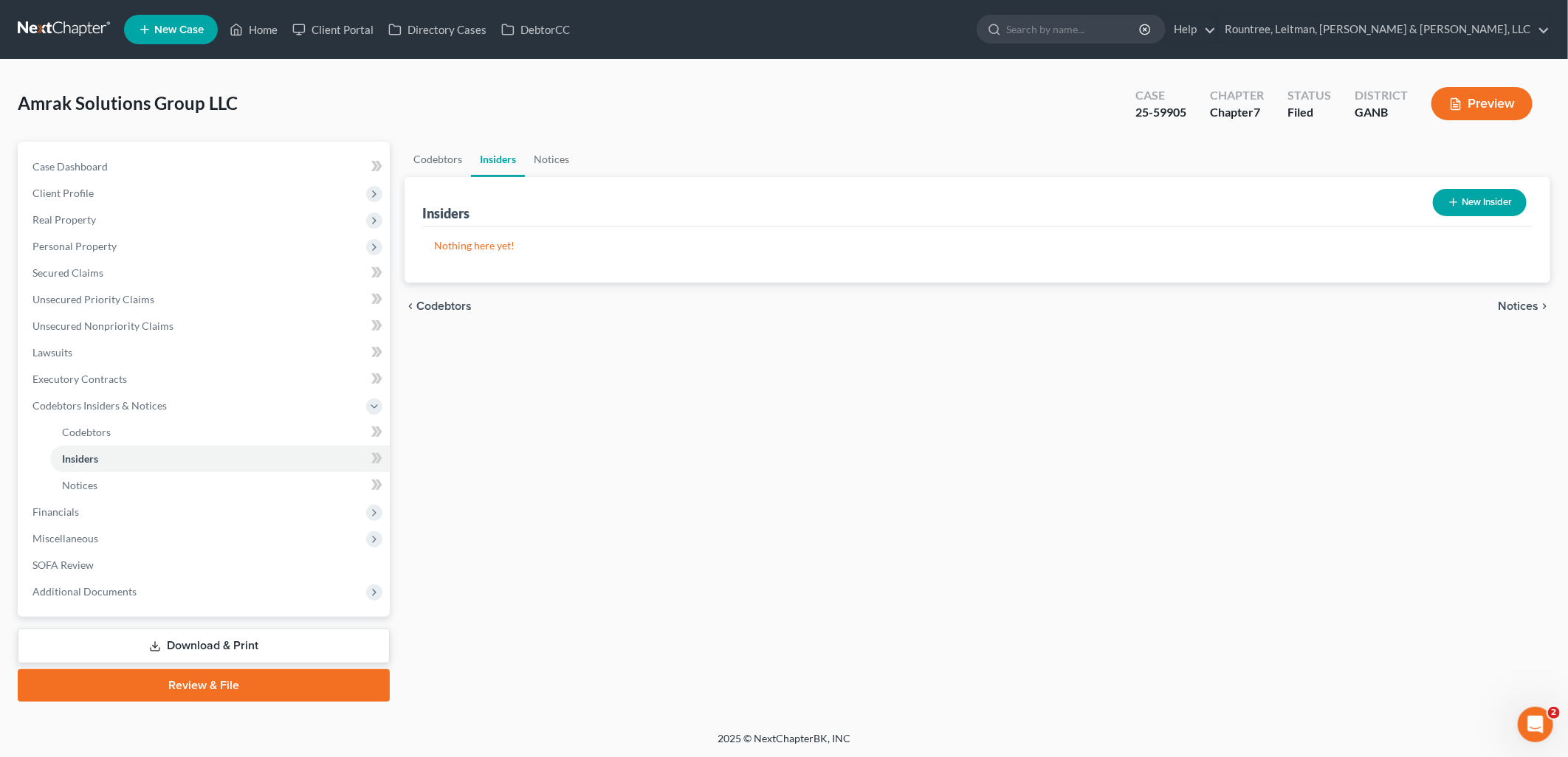
click at [1475, 212] on button "New Insider" at bounding box center [1479, 203] width 93 height 27
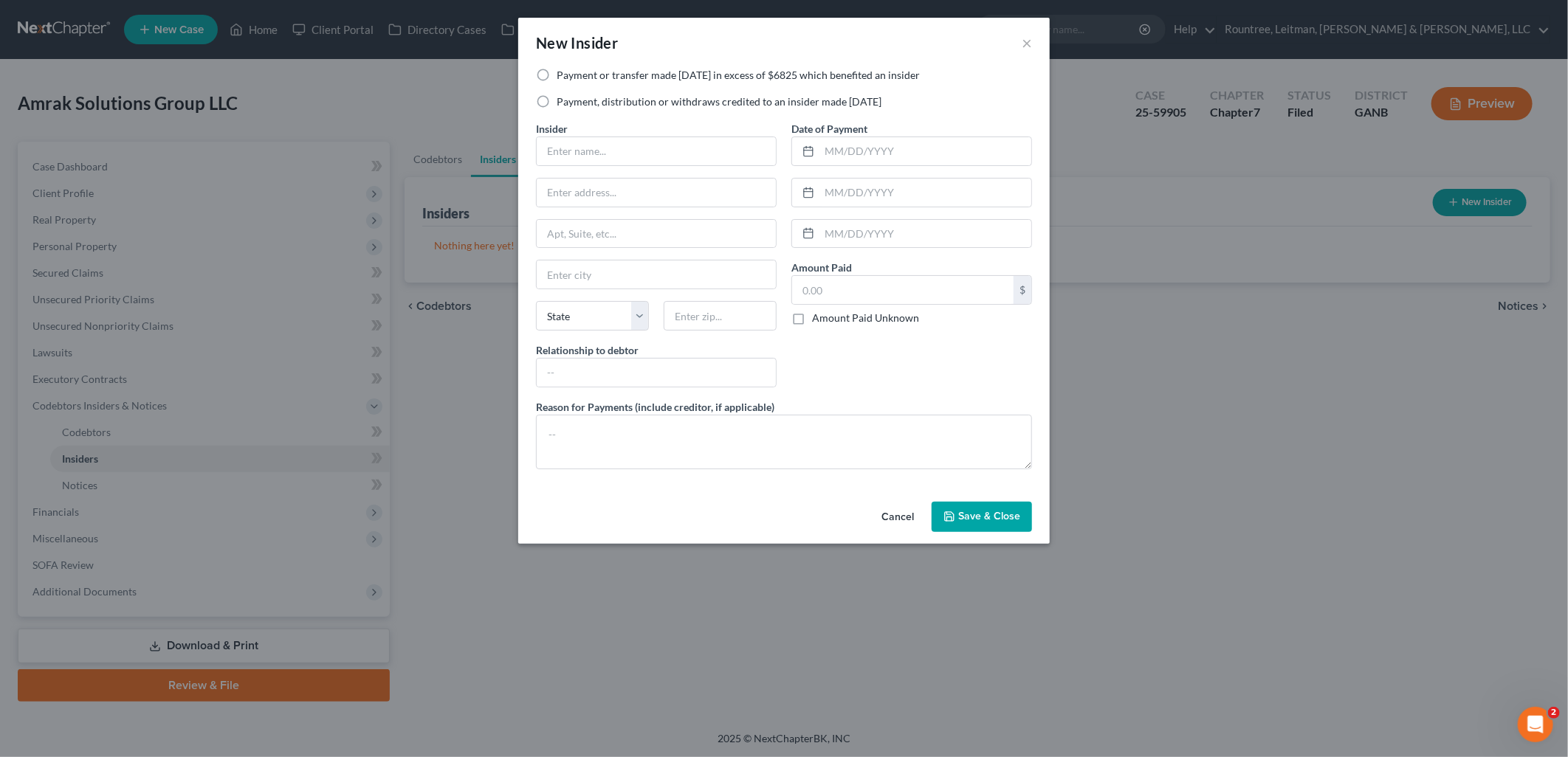
click at [556, 103] on label "Payment, distribution or withdraws credited to an insider made [DATE]" at bounding box center [718, 101] width 324 height 14
click at [563, 103] on input "Payment, distribution or withdraws credited to an insider made [DATE]" at bounding box center [567, 99] width 10 height 10
radio input "true"
click at [593, 149] on input "text" at bounding box center [656, 151] width 239 height 28
type input "Solace Group LLC"
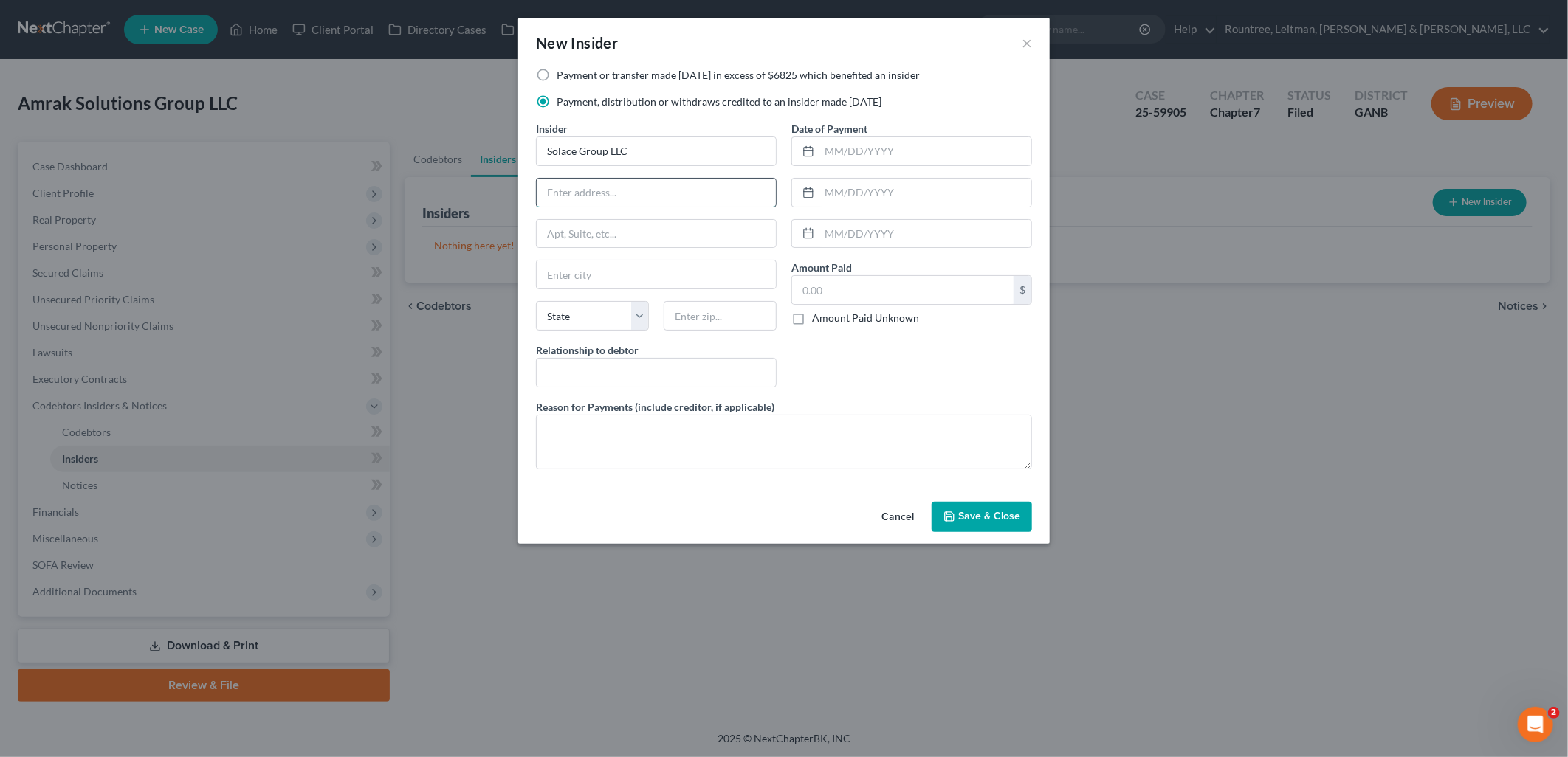
click at [631, 200] on input "text" at bounding box center [656, 192] width 239 height 28
paste input "5436 Riverdale Rd, Suite 125, College Park, GA, 30349, USA"
type input "5436 Riverdale Rd, Suite 125, College Park, GA, 30349, USA"
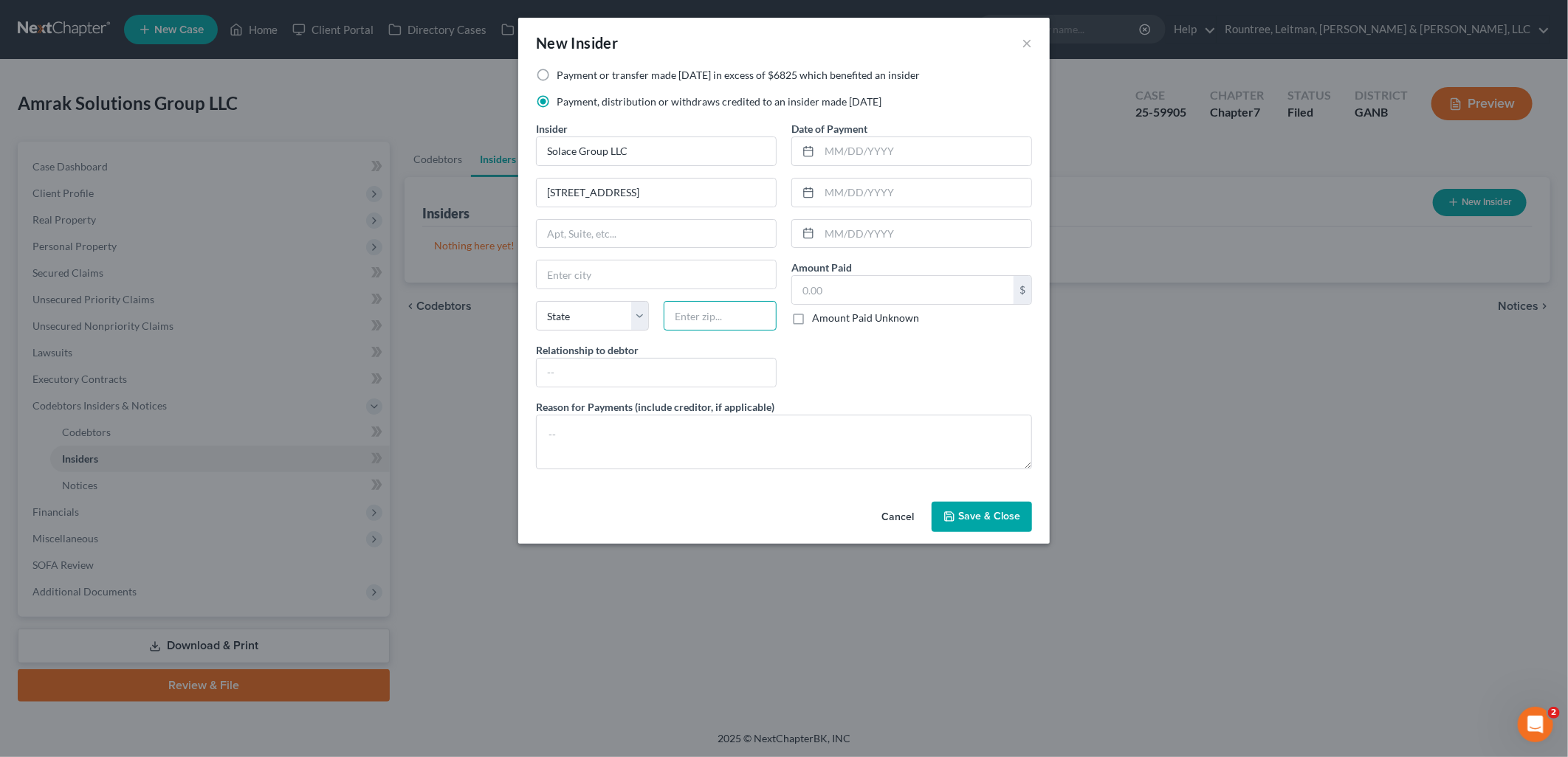
drag, startPoint x: 716, startPoint y: 323, endPoint x: 715, endPoint y: 332, distance: 9.1
click at [715, 332] on div "State AL AK AR AZ CA CO CT DE DC FL GA GU HI ID IL IN IA KS KY LA ME MD MA MI M…" at bounding box center [656, 321] width 255 height 41
type input "30349"
click at [1009, 350] on div "Date of Payment Amount Paid $ Amount Paid Unknown Balance Undetermined $ Amount…" at bounding box center [911, 260] width 255 height 278
type input "Atlanta"
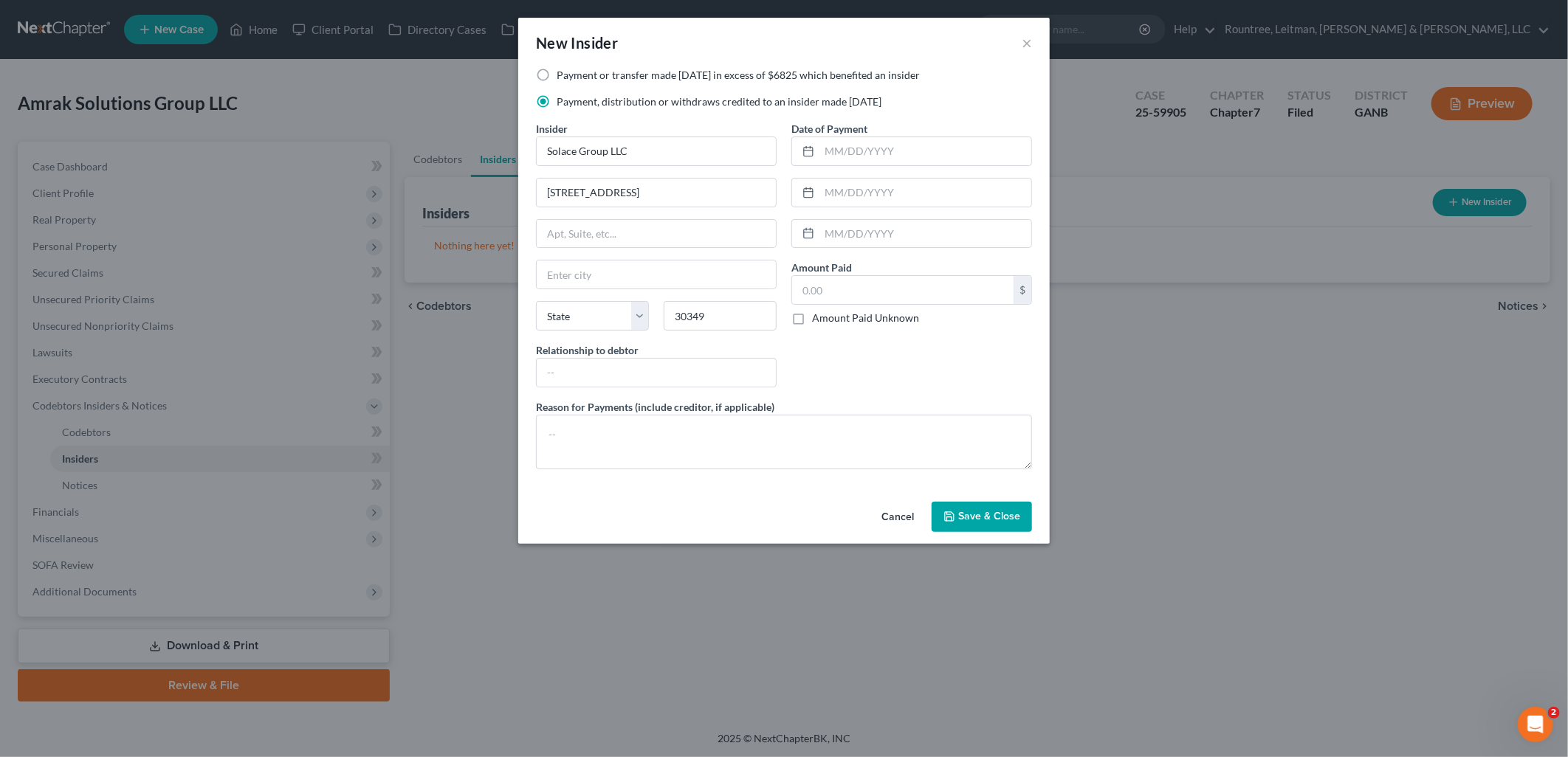
select select "10"
drag, startPoint x: 683, startPoint y: 191, endPoint x: 1031, endPoint y: 191, distance: 348.0
click at [1031, 191] on div "Payment or transfer made within 1 year in excess of $6825 which benefited an in…" at bounding box center [784, 274] width 511 height 413
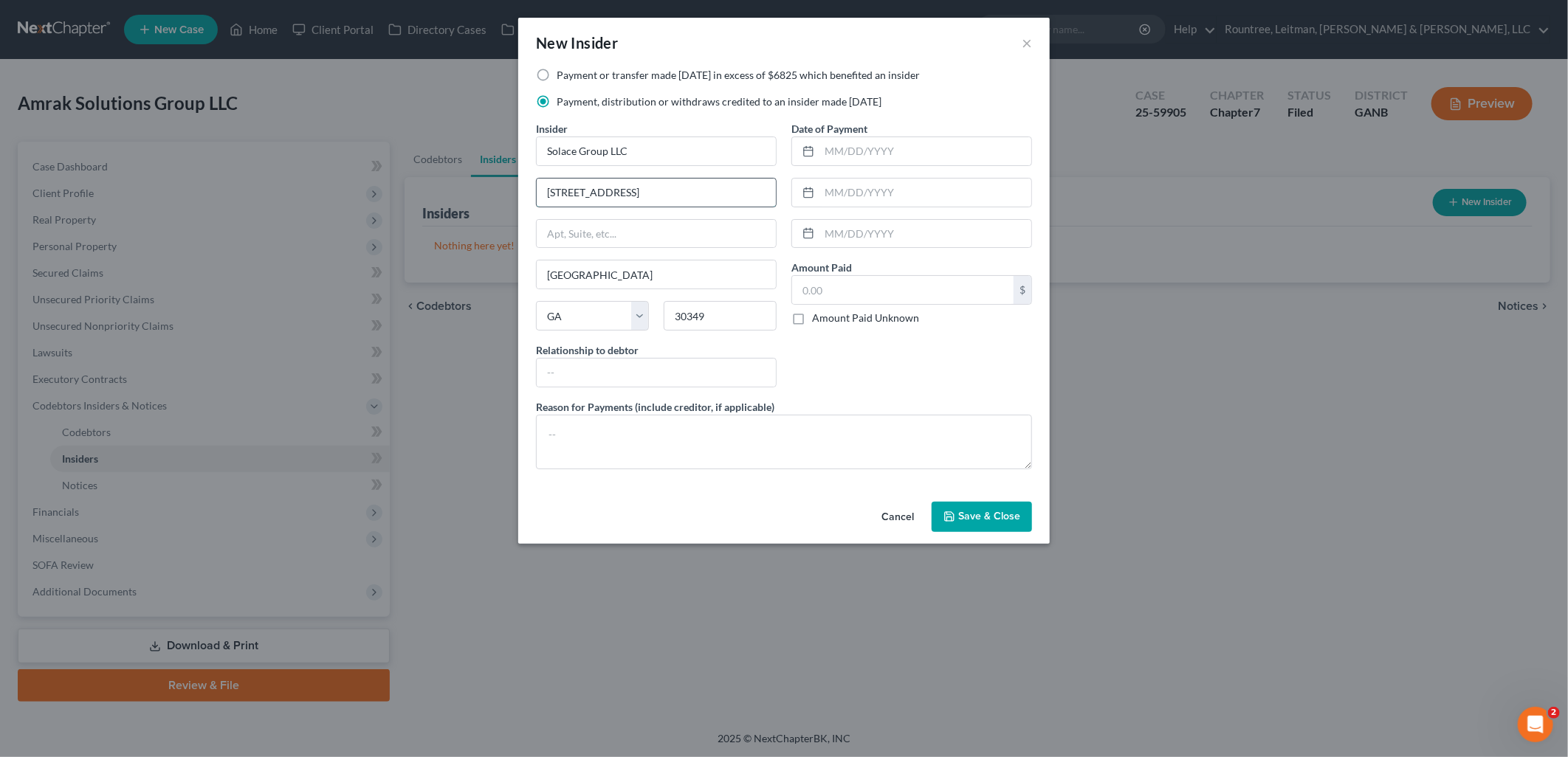
drag, startPoint x: 698, startPoint y: 187, endPoint x: 636, endPoint y: 188, distance: 62.0
click at [636, 188] on input "5436 Riverdale Rd, Suite 125" at bounding box center [656, 192] width 239 height 28
type input "5436 Riverdale Rd,"
type input "Suite 125"
click at [639, 194] on input "5436 Riverdale Rd," at bounding box center [656, 192] width 239 height 28
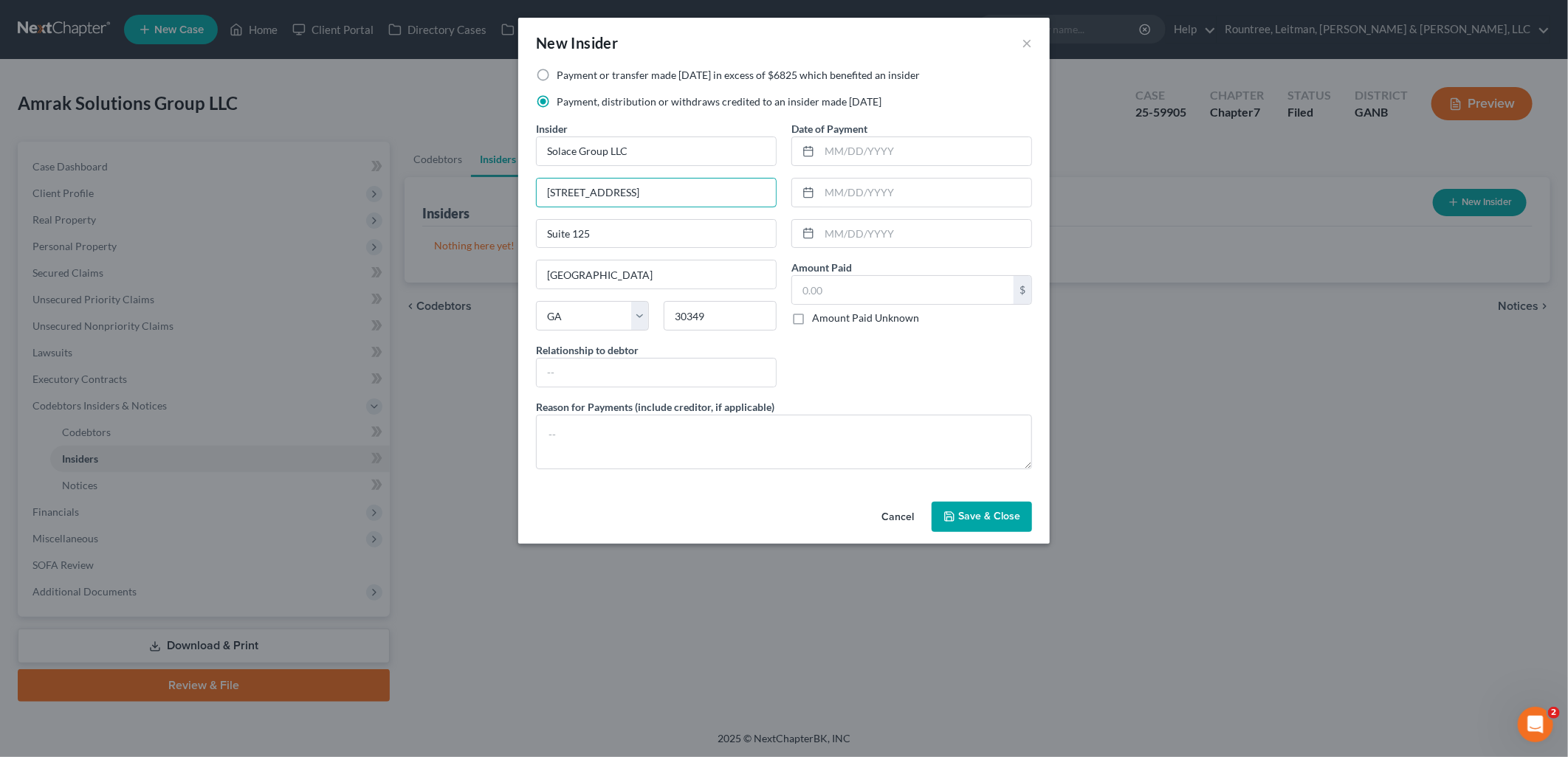
type input "5436 Riverdale Rd"
click at [901, 387] on div "Date of Payment Amount Paid $ Amount Paid Unknown Balance Undetermined $ Amount…" at bounding box center [911, 260] width 255 height 278
click at [706, 352] on div "Relationship to debtor" at bounding box center [656, 364] width 241 height 45
drag, startPoint x: 683, startPoint y: 352, endPoint x: 671, endPoint y: 360, distance: 14.4
click at [682, 352] on div "Relationship to debtor" at bounding box center [656, 364] width 241 height 45
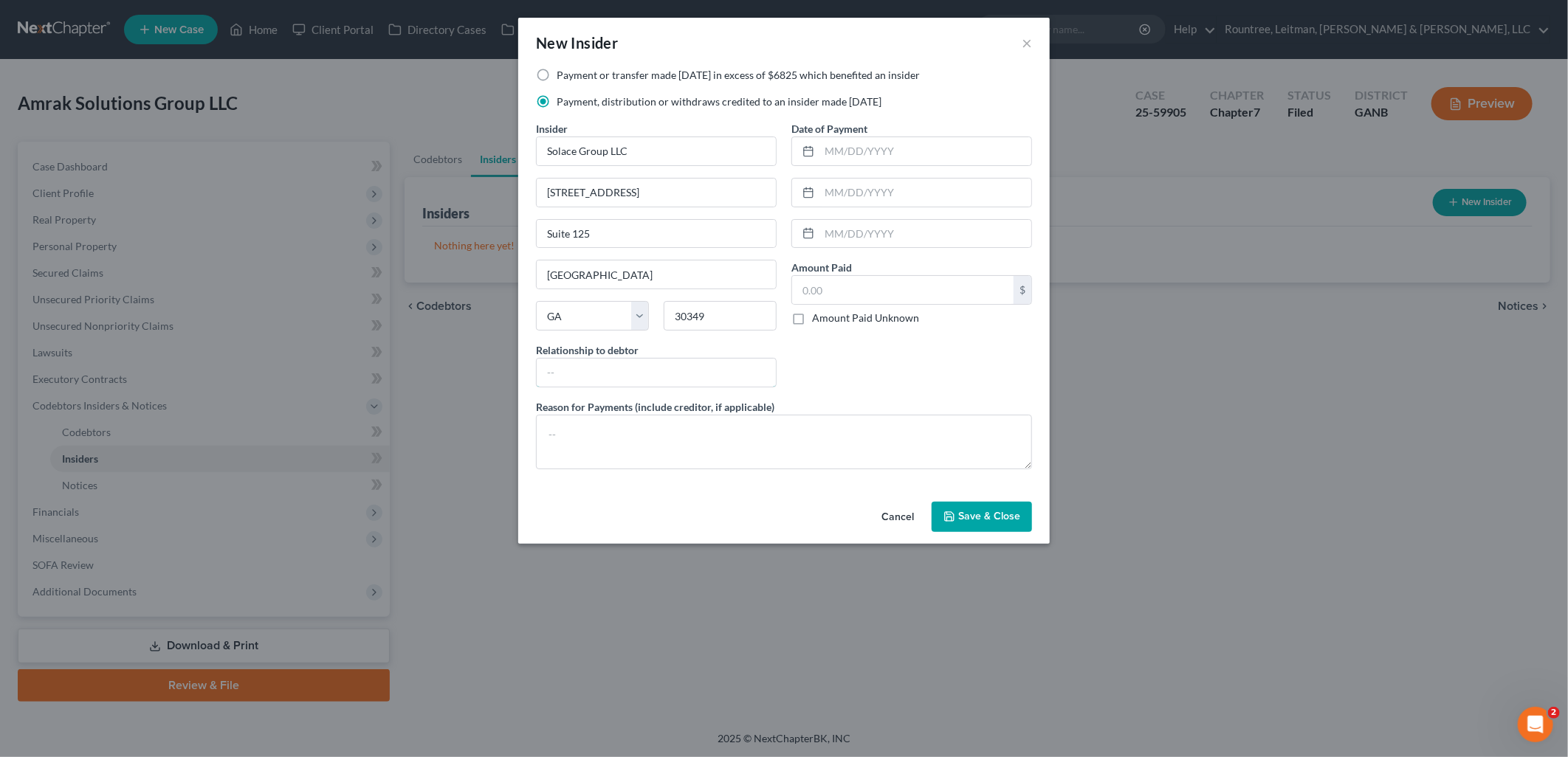
drag, startPoint x: 658, startPoint y: 355, endPoint x: 666, endPoint y: 355, distance: 8.0
click at [658, 355] on div "Relationship to debtor" at bounding box center [656, 364] width 241 height 45
type input "Affiliate Business"
click at [963, 334] on div "Date of Payment Amount Paid $ Amount Paid Unknown Balance Undetermined $ Amount…" at bounding box center [911, 260] width 255 height 278
click at [885, 283] on input "text" at bounding box center [902, 290] width 221 height 28
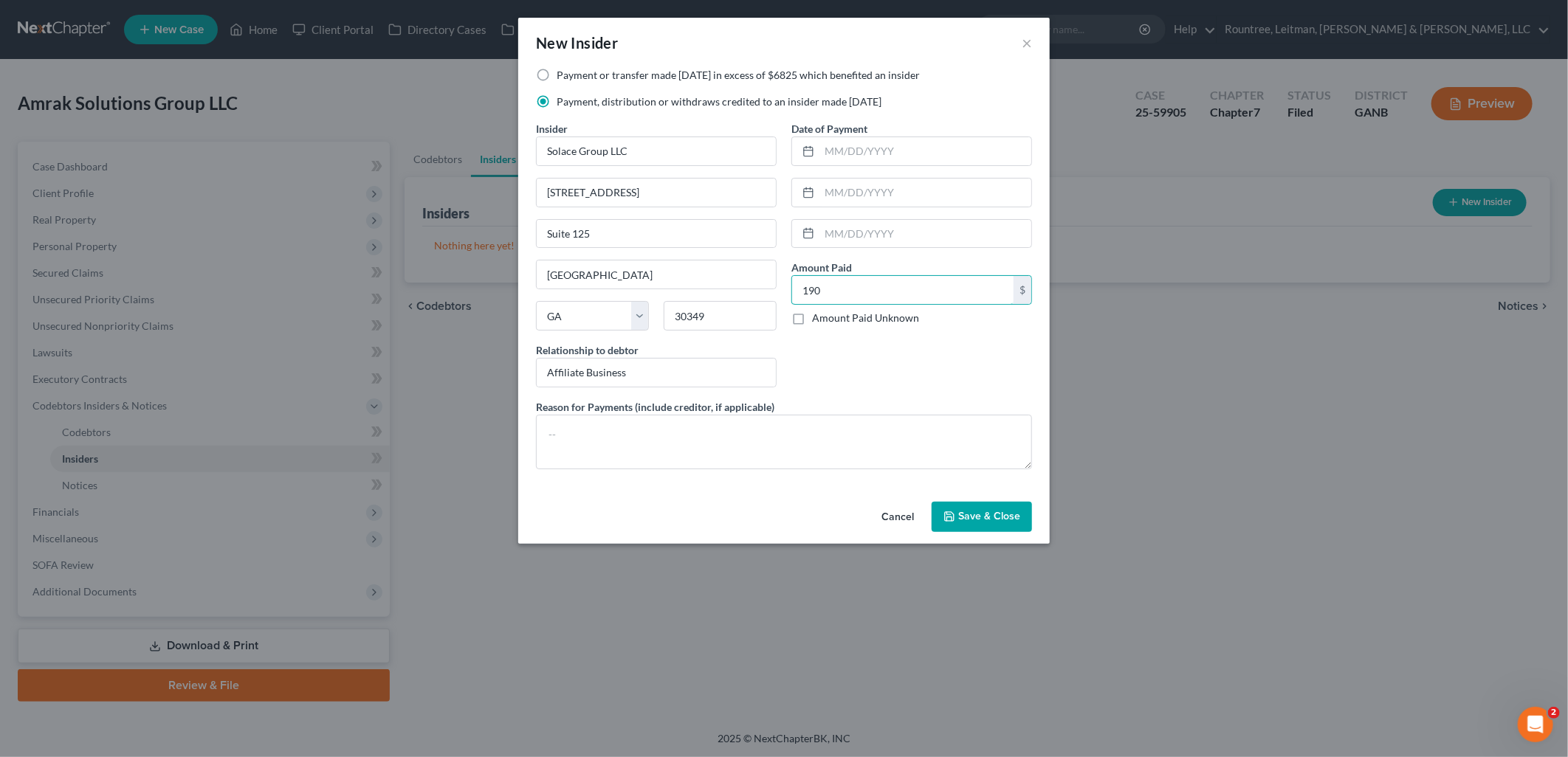
type input "190"
drag, startPoint x: 865, startPoint y: 385, endPoint x: 858, endPoint y: 376, distance: 11.4
click at [859, 377] on div "Date of Payment Amount Paid 190.00 $ Amount Paid Unknown Balance Undetermined 1…" at bounding box center [911, 260] width 255 height 278
click at [991, 510] on button "Save & Close" at bounding box center [981, 517] width 101 height 31
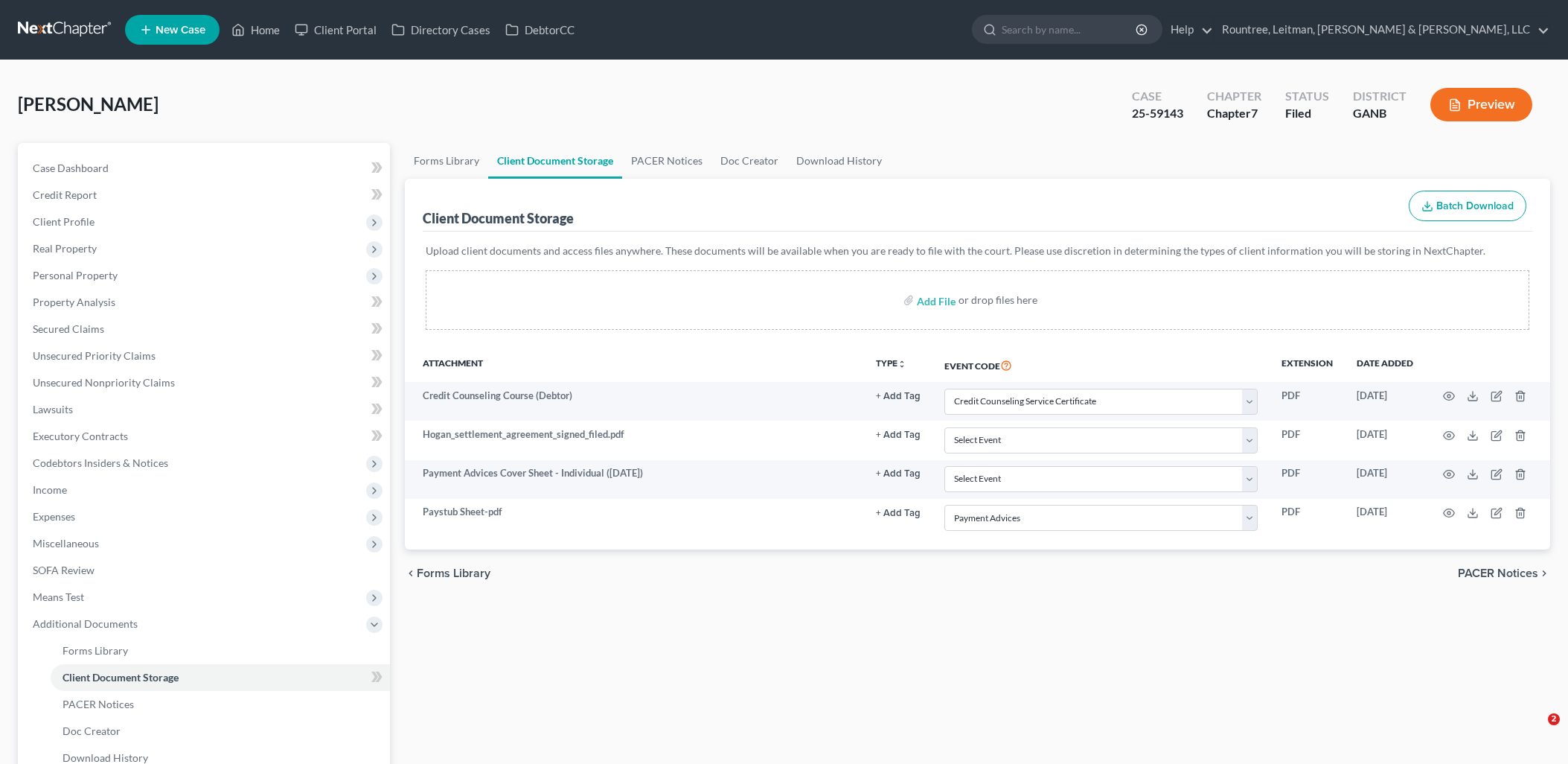
select select "5"
select select "35"
click at [350, 35] on link "Client Portal" at bounding box center [335, 29] width 97 height 27
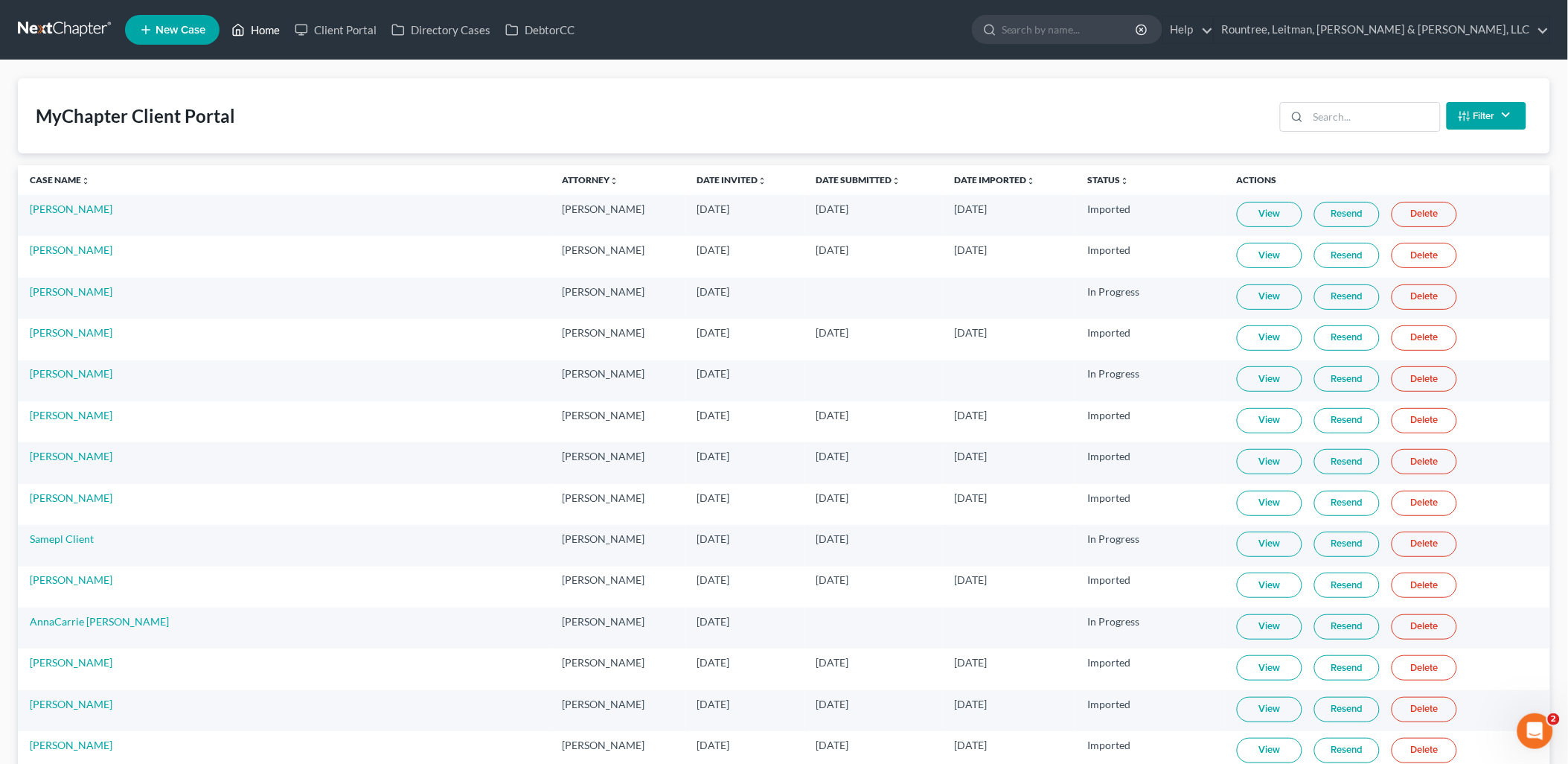
click at [273, 26] on link "Home" at bounding box center [256, 29] width 63 height 27
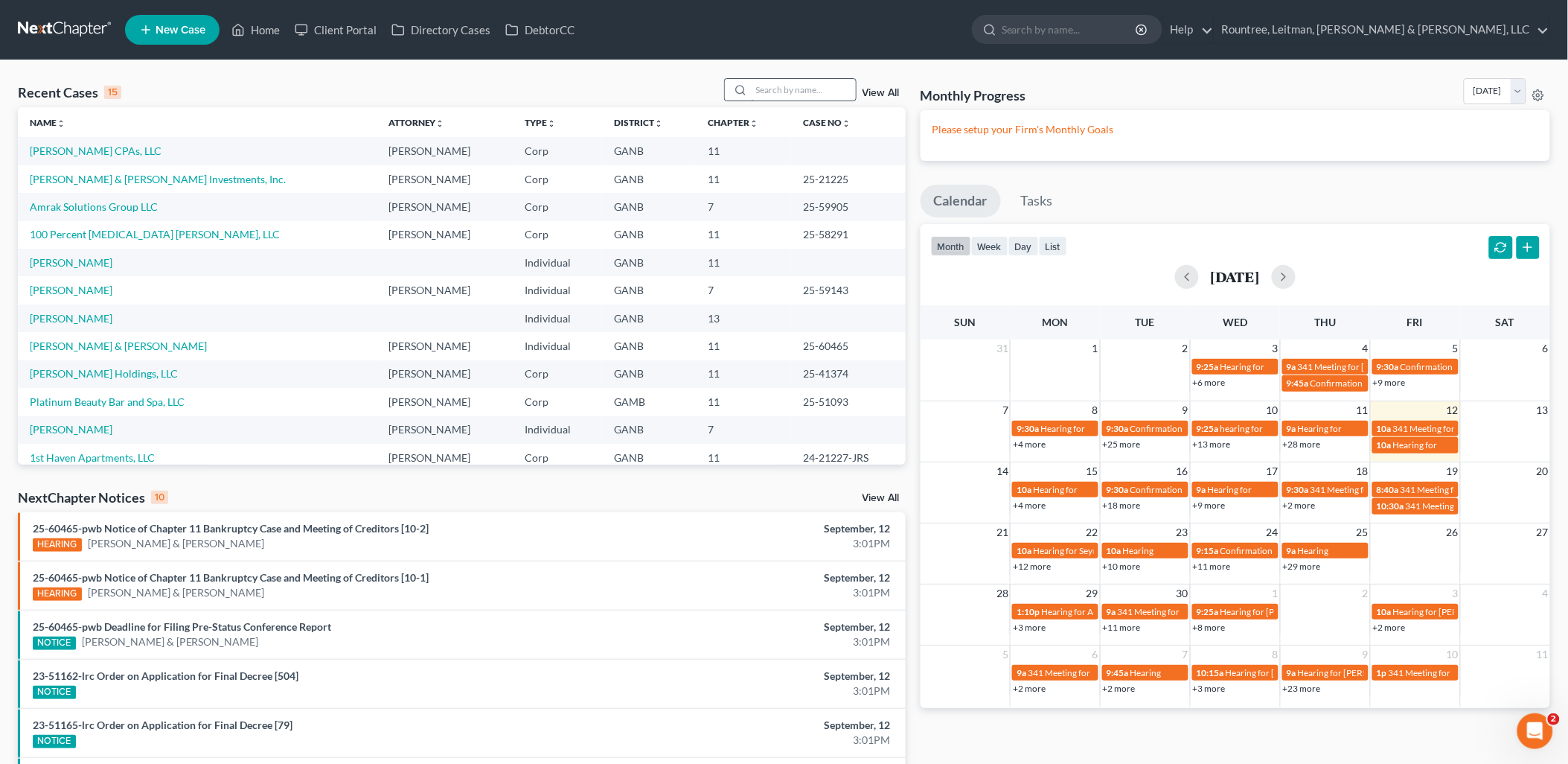
click at [773, 94] on input "search" at bounding box center [803, 89] width 104 height 22
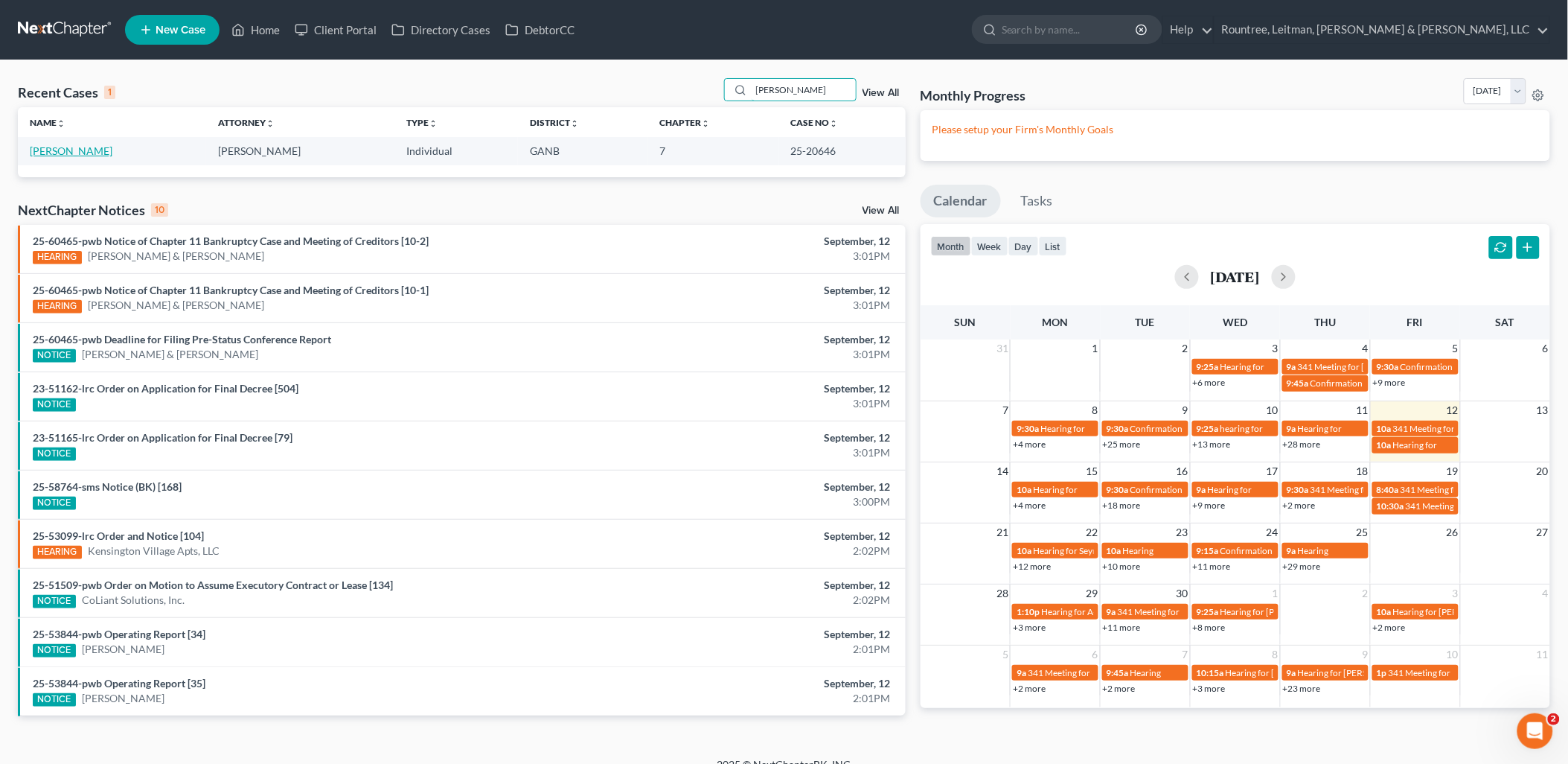
type input "tanner"
click at [93, 148] on link "Tanner, Richard" at bounding box center [71, 151] width 83 height 13
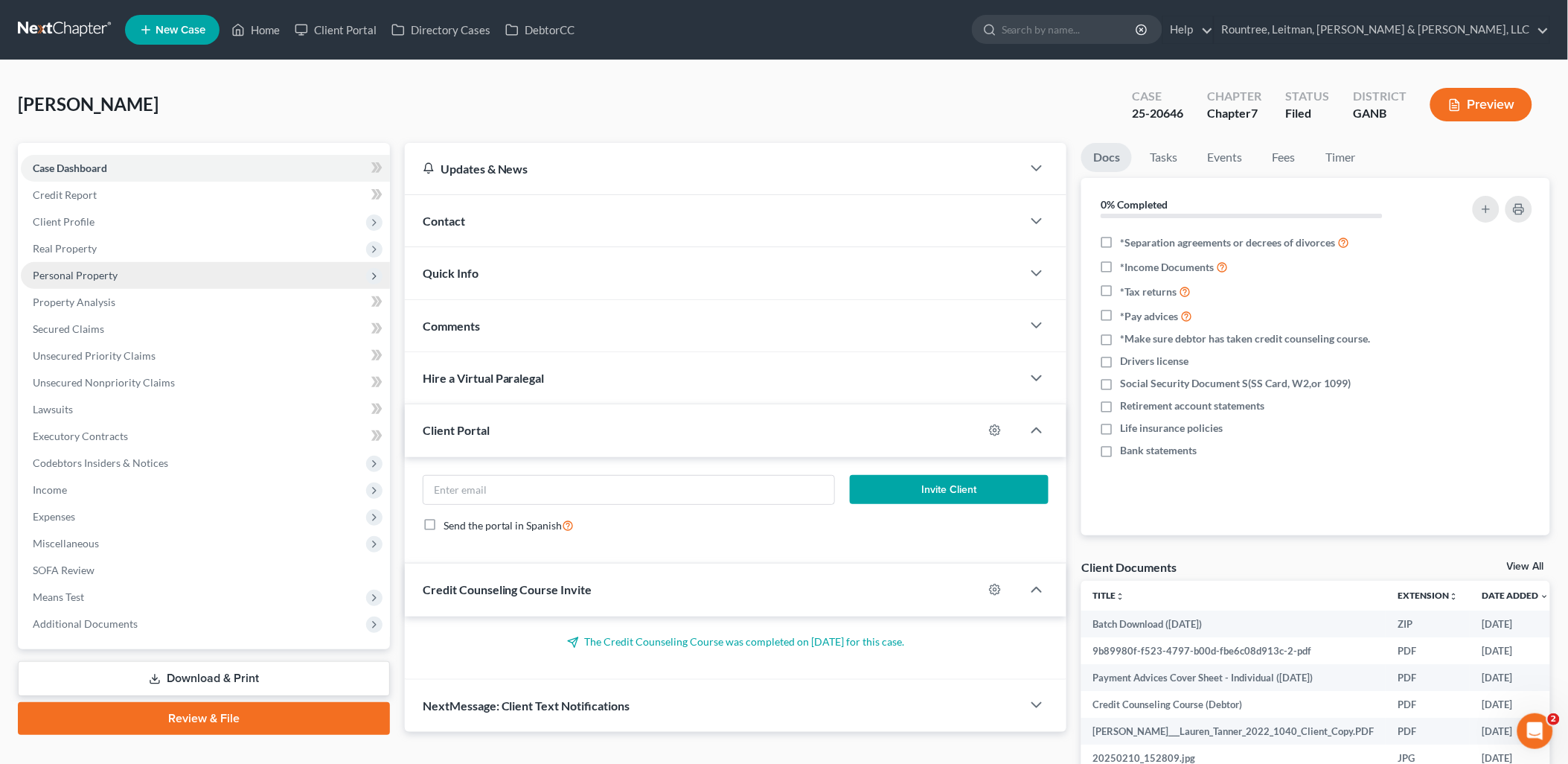
click at [137, 275] on span "Personal Property" at bounding box center [205, 275] width 369 height 27
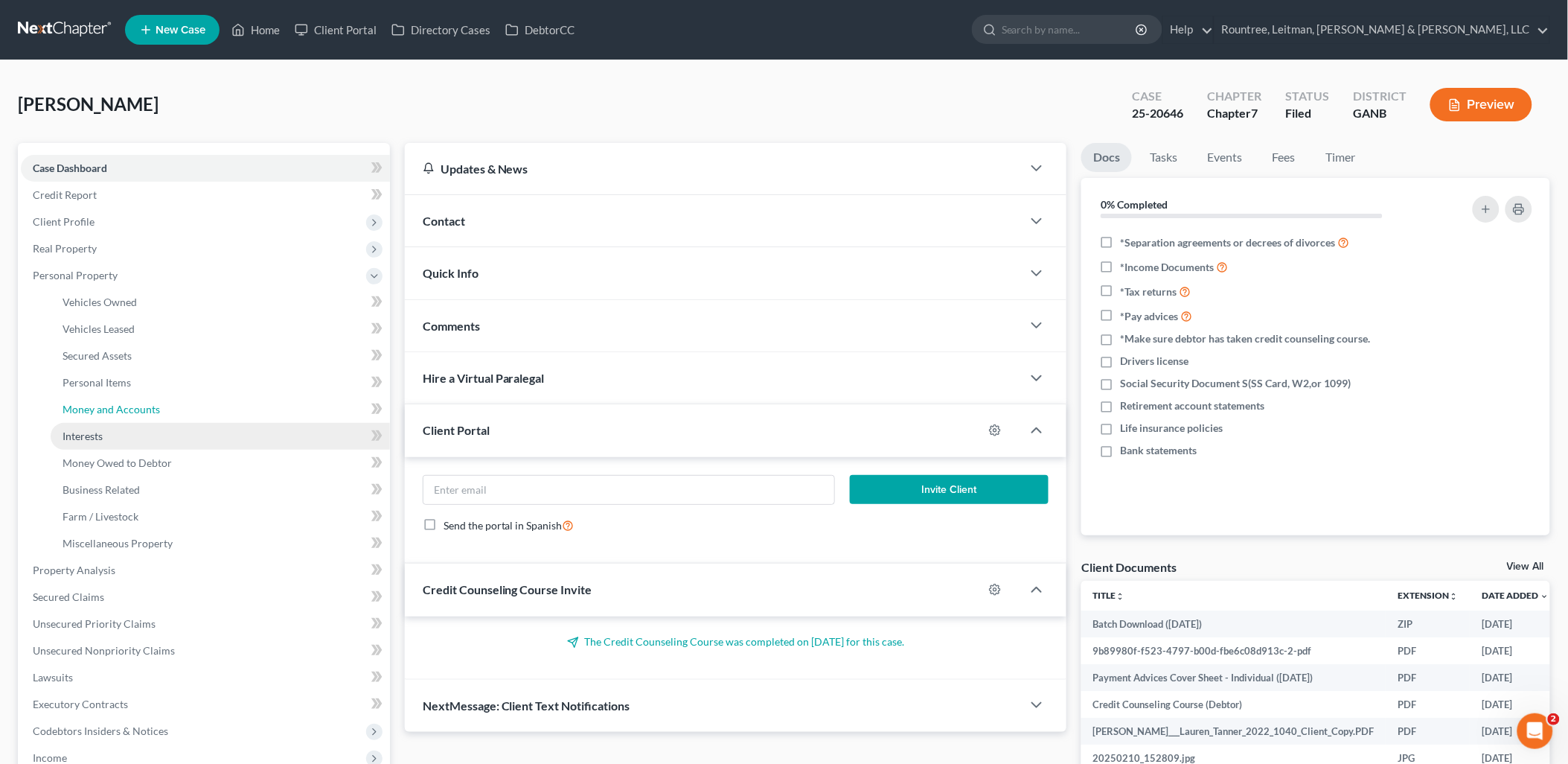
drag, startPoint x: 191, startPoint y: 400, endPoint x: 286, endPoint y: 427, distance: 98.8
click at [192, 399] on link "Money and Accounts" at bounding box center [220, 409] width 339 height 27
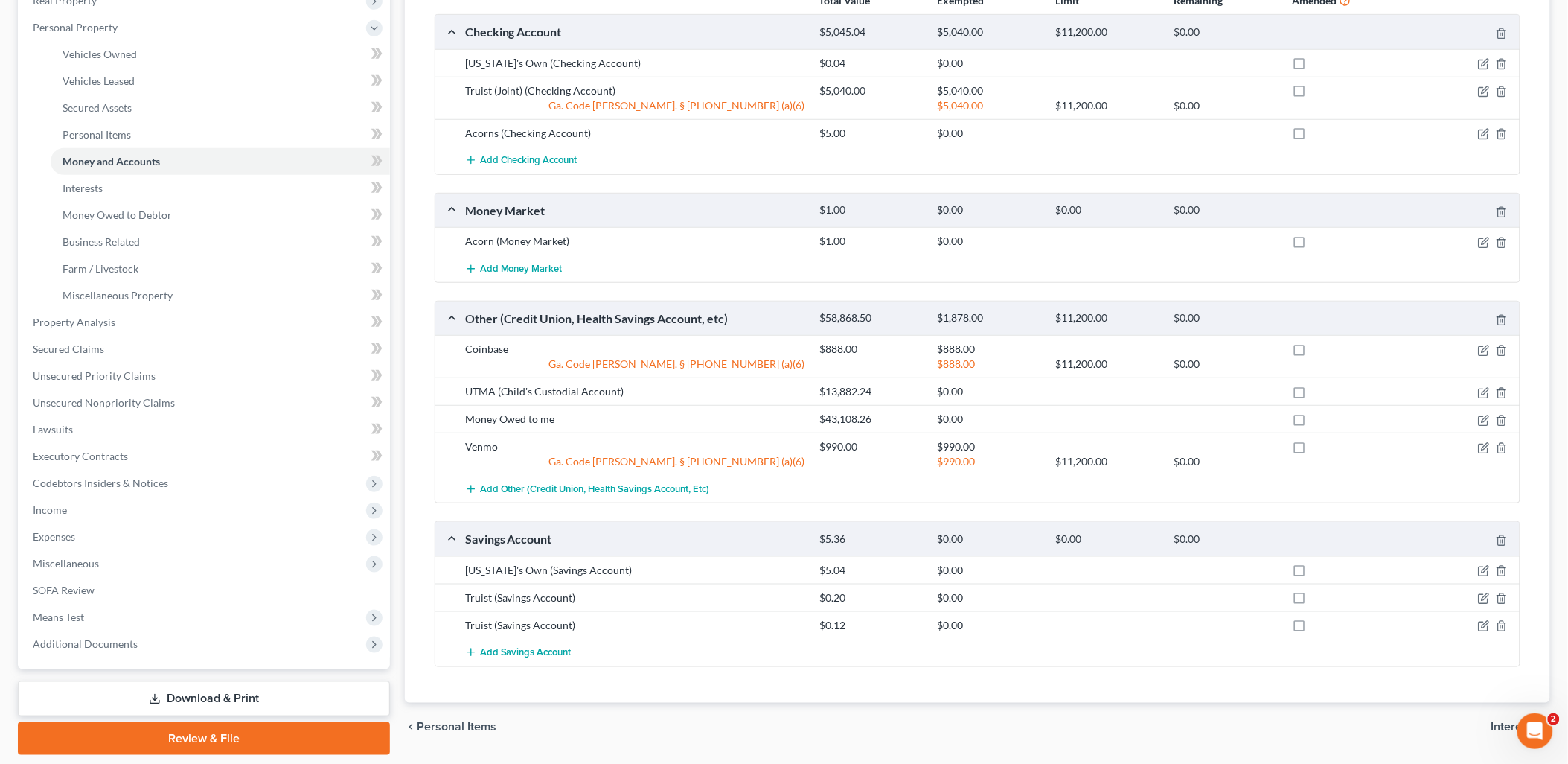
scroll to position [293, 0]
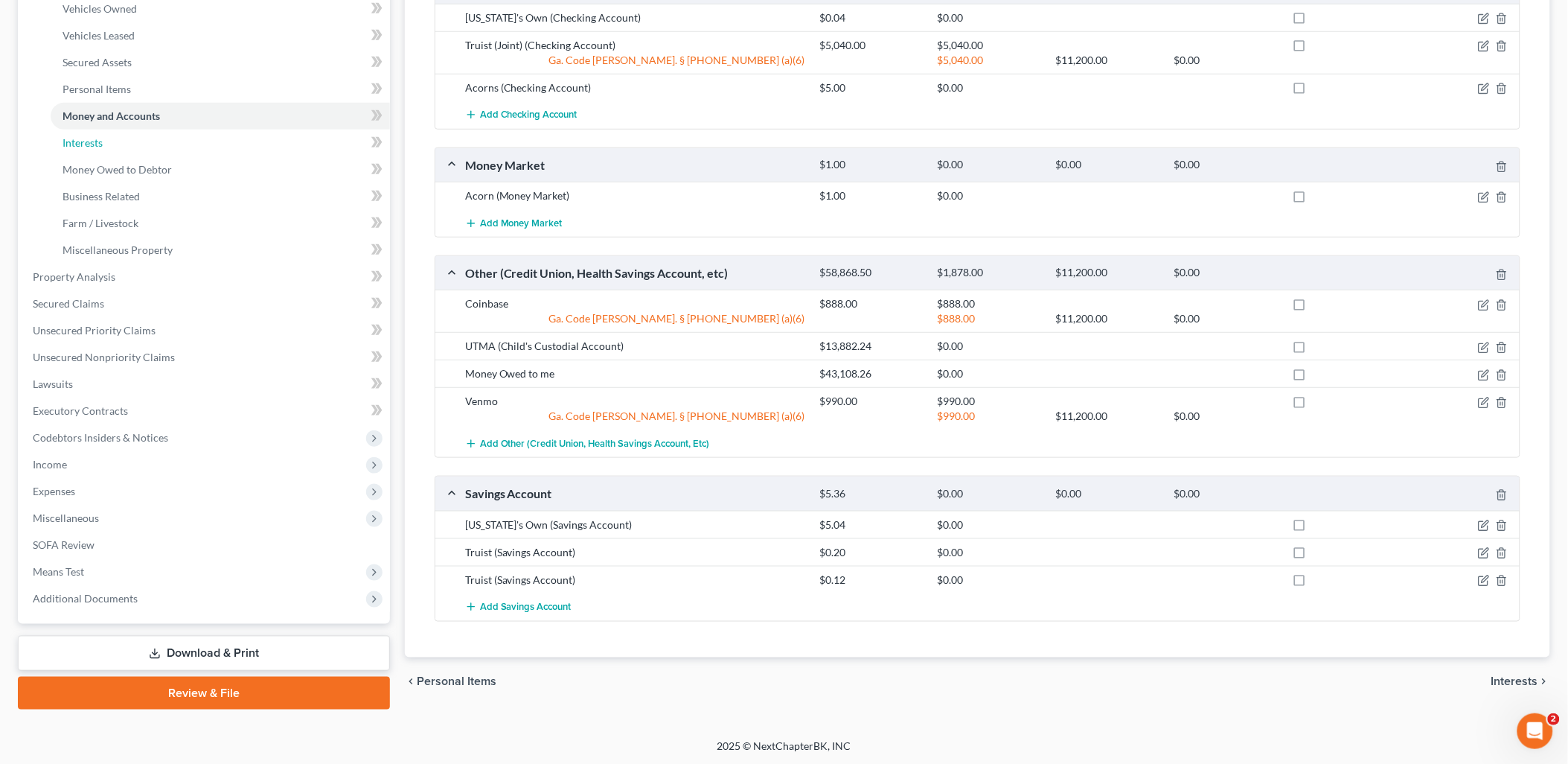
drag, startPoint x: 97, startPoint y: 136, endPoint x: 500, endPoint y: 421, distance: 493.6
click at [97, 136] on span "Interests" at bounding box center [83, 143] width 41 height 13
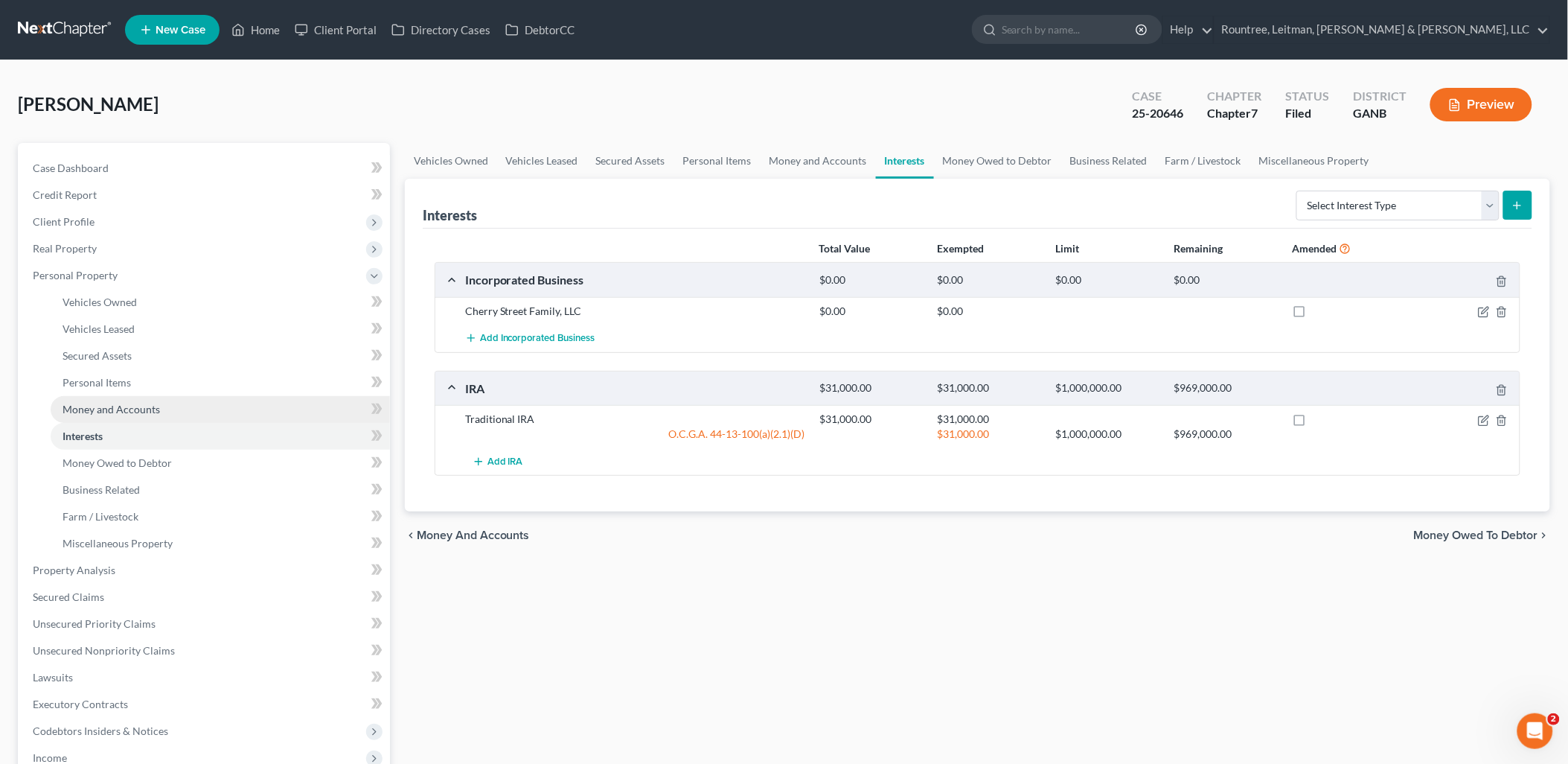
click at [186, 411] on link "Money and Accounts" at bounding box center [220, 409] width 339 height 27
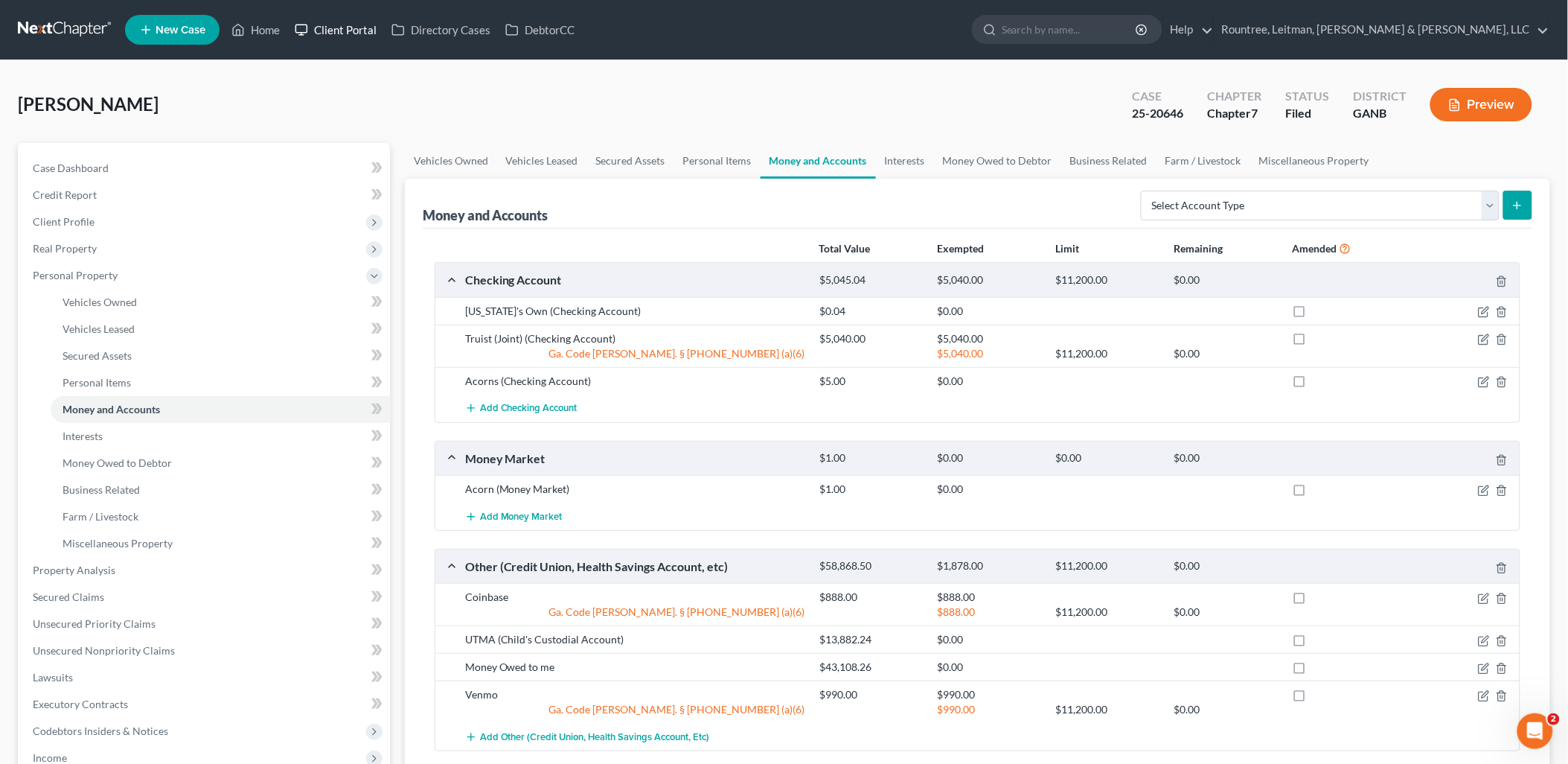
drag, startPoint x: 357, startPoint y: 19, endPoint x: 509, endPoint y: 121, distance: 183.1
click at [357, 19] on link "Client Portal" at bounding box center [335, 29] width 97 height 27
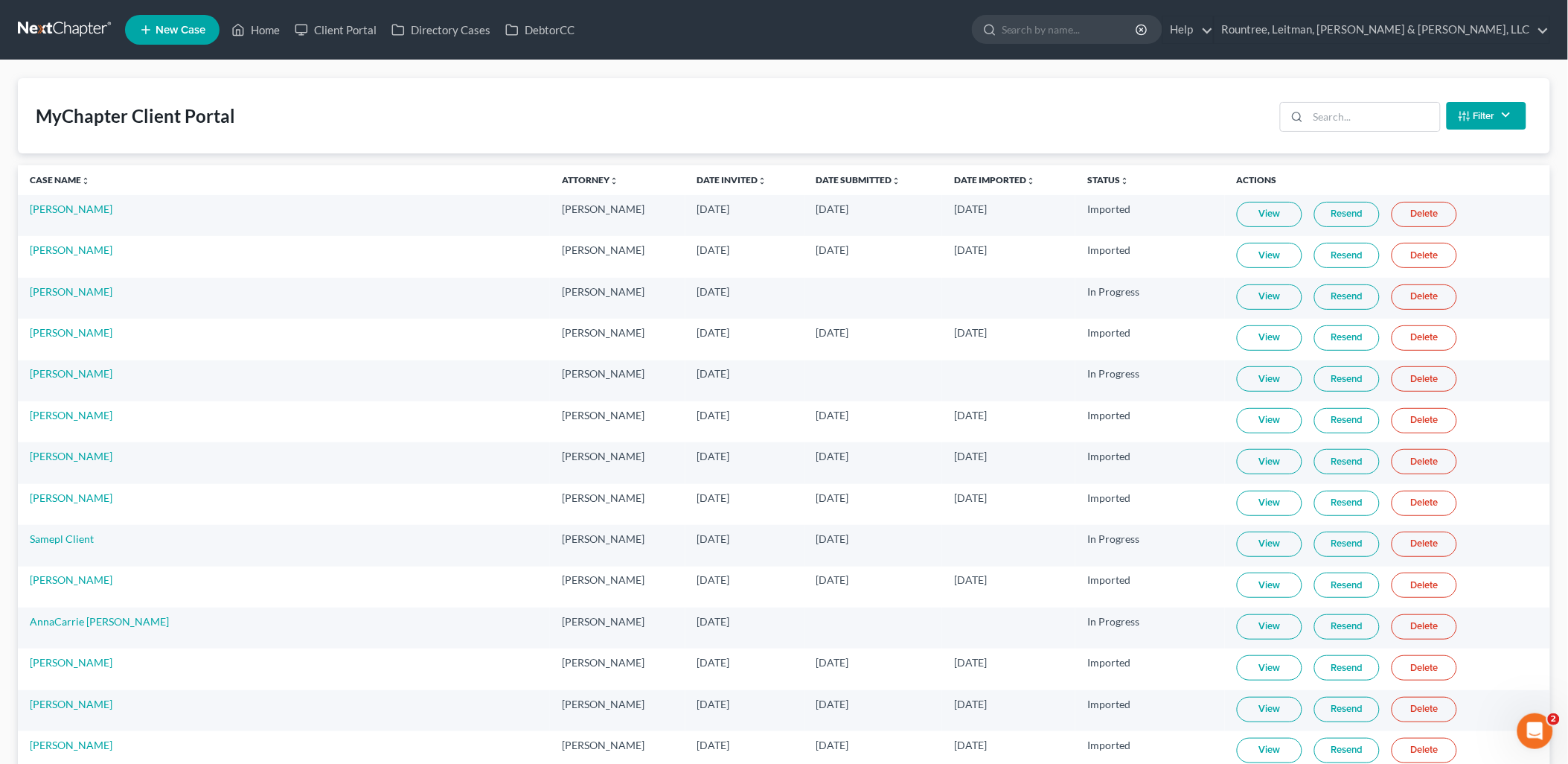
click at [697, 175] on sort-link "Date Invited unfold_more expand_more expand_less" at bounding box center [732, 180] width 70 height 11
click at [697, 179] on link "Date Invited unfold_more expand_more expand_less" at bounding box center [732, 180] width 70 height 11
click at [696, 175] on link "Date Invited unfold_more expand_more expand_less" at bounding box center [732, 180] width 71 height 11
click at [696, 177] on link "Date Invited unfold_more expand_more expand_less" at bounding box center [732, 180] width 71 height 11
click at [547, 85] on div "MyChapter Client Portal Filter Status Filter... Invited In Progress Ready To Re…" at bounding box center [784, 115] width 1532 height 76
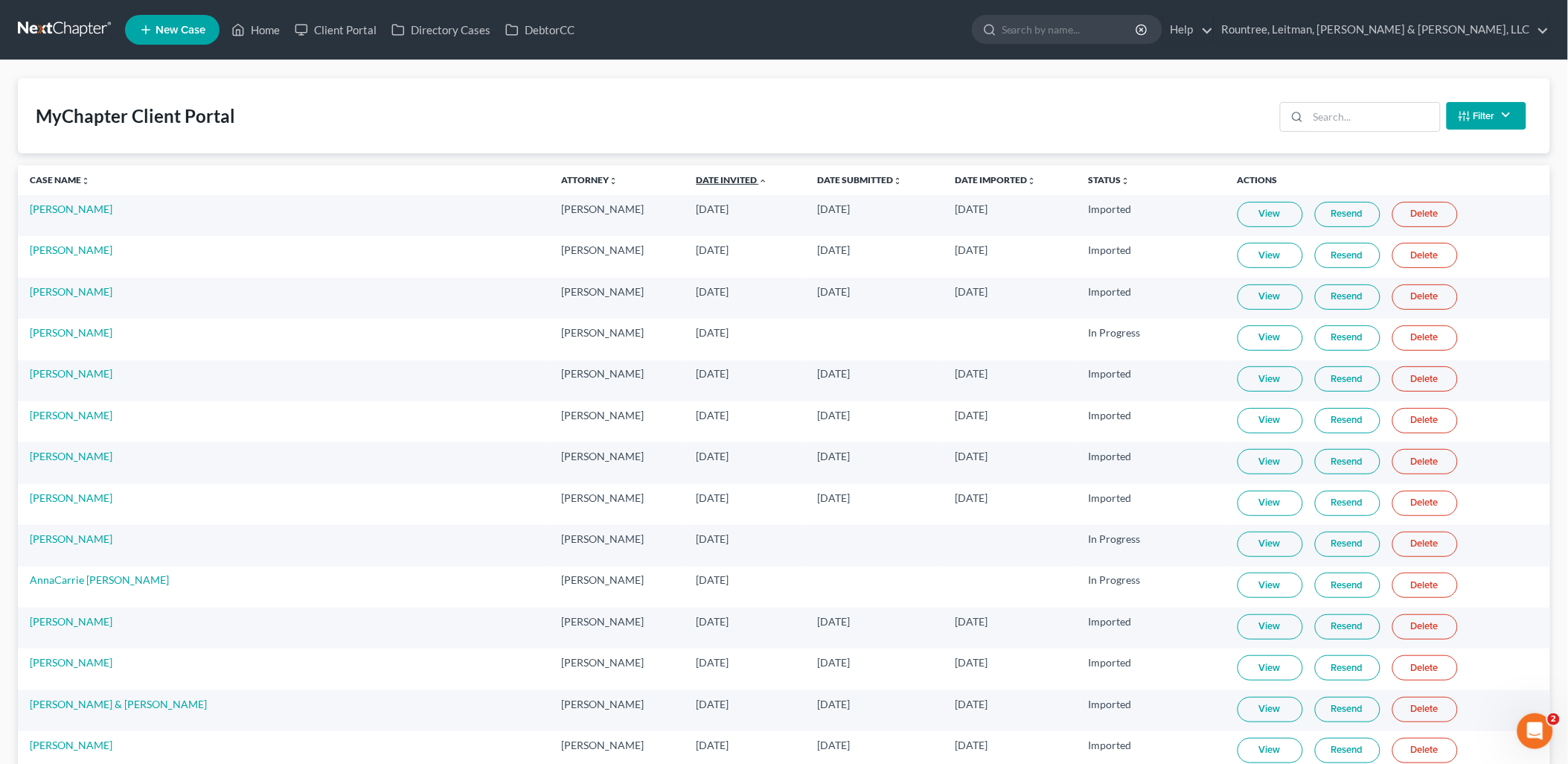
click at [696, 180] on link "Date Invited unfold_more expand_more expand_less" at bounding box center [732, 180] width 71 height 11
click at [696, 175] on link "Date Invited unfold_more expand_more expand_less" at bounding box center [732, 180] width 71 height 11
click at [697, 183] on link "Date Invited unfold_more expand_more expand_less" at bounding box center [732, 180] width 70 height 11
click at [696, 177] on link "Date Invited unfold_more expand_more expand_less" at bounding box center [732, 180] width 71 height 11
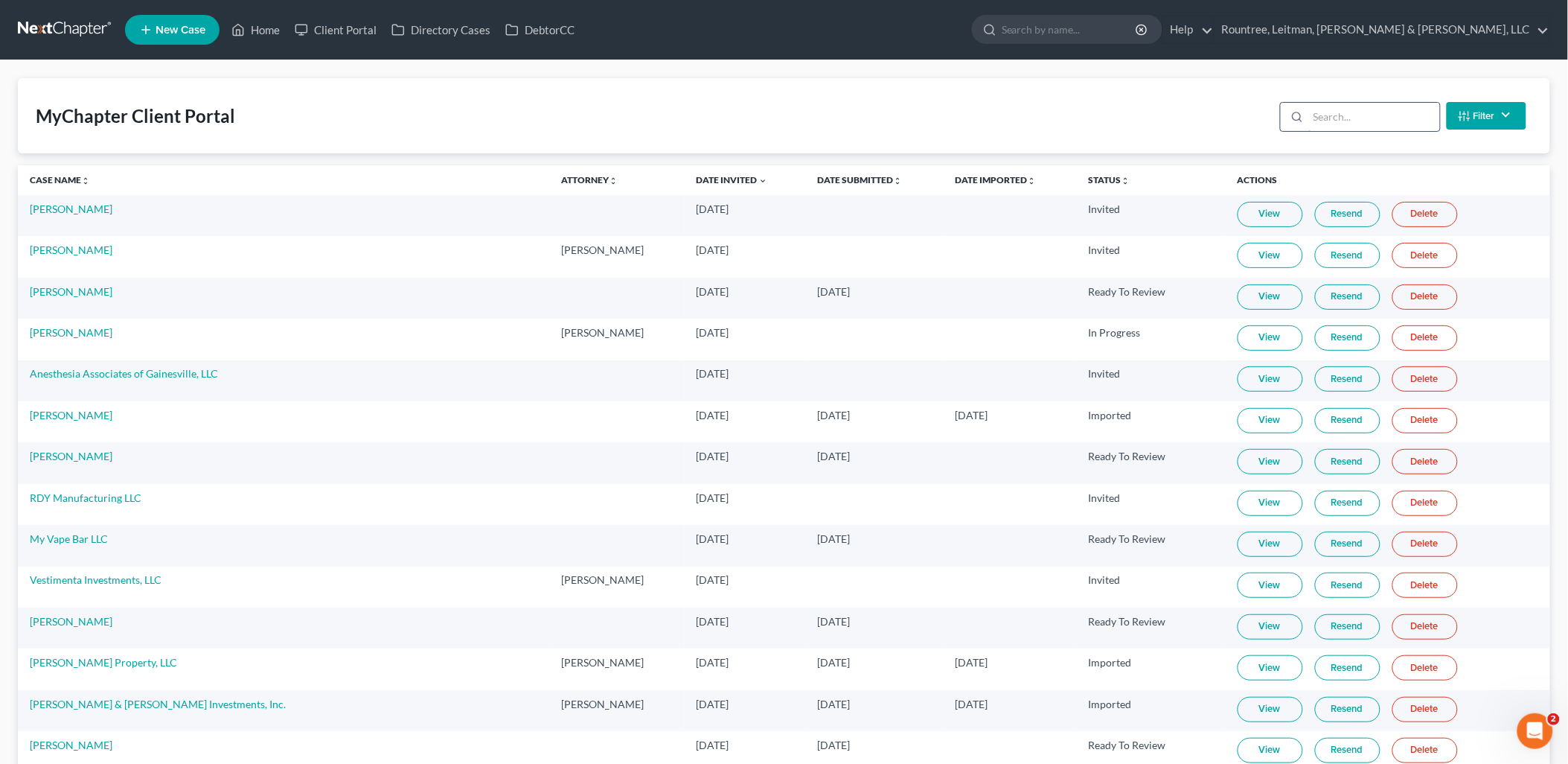
click at [1332, 112] on input "search" at bounding box center [1374, 117] width 131 height 28
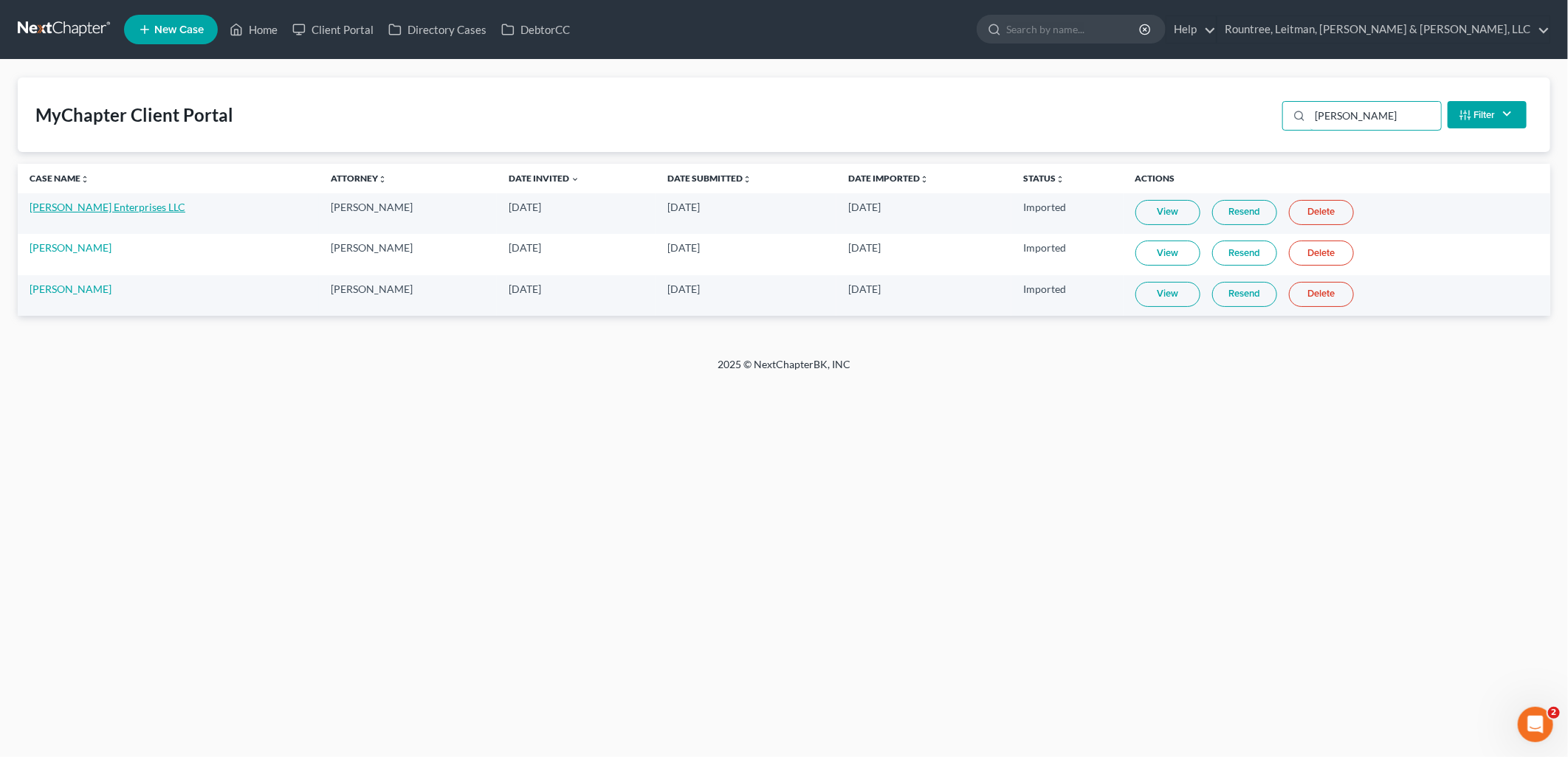
type input "ansah"
click at [55, 204] on link "Ansah Enterprises LLC" at bounding box center [107, 207] width 155 height 13
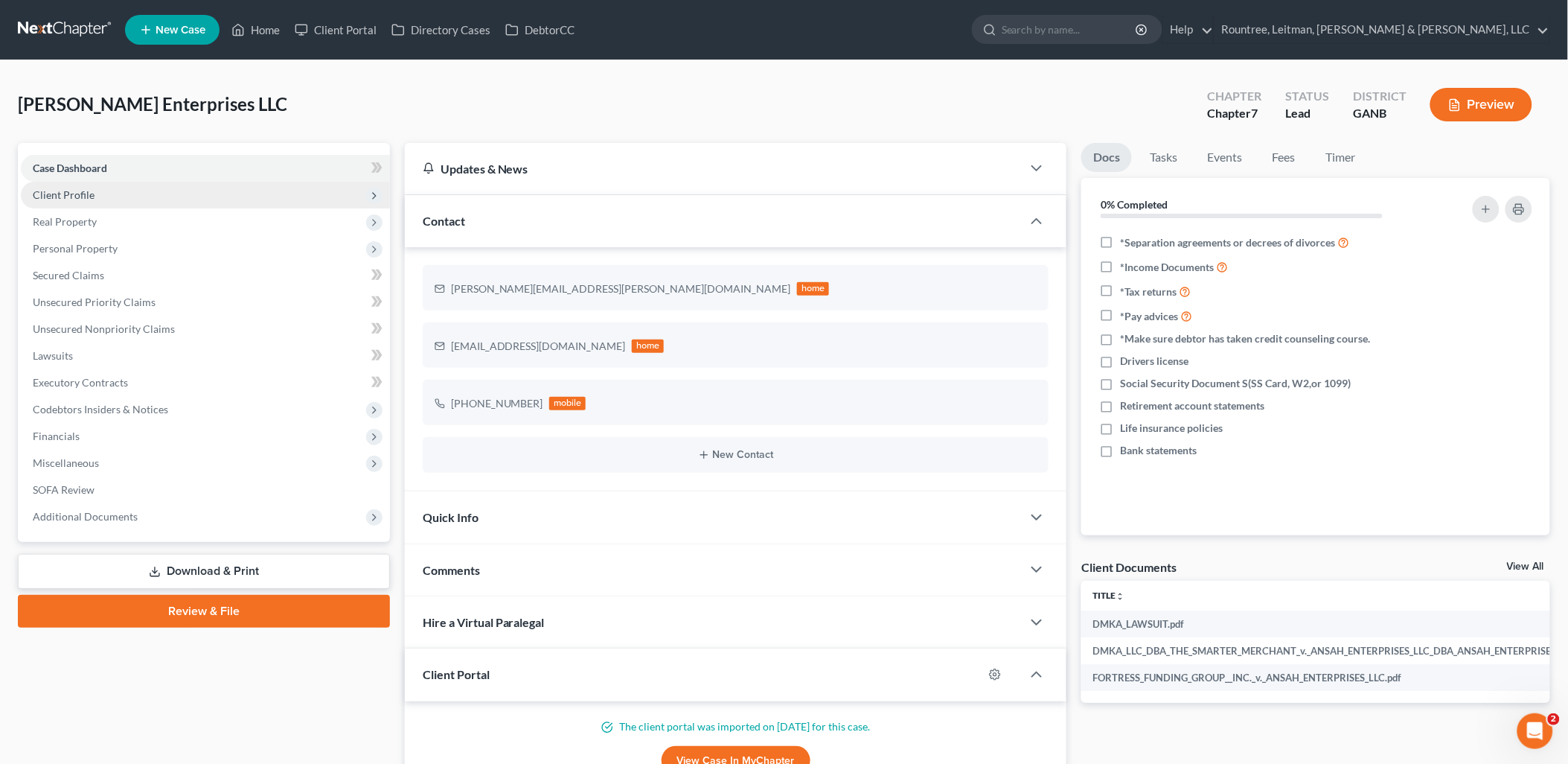
click at [138, 198] on span "Client Profile" at bounding box center [205, 195] width 369 height 27
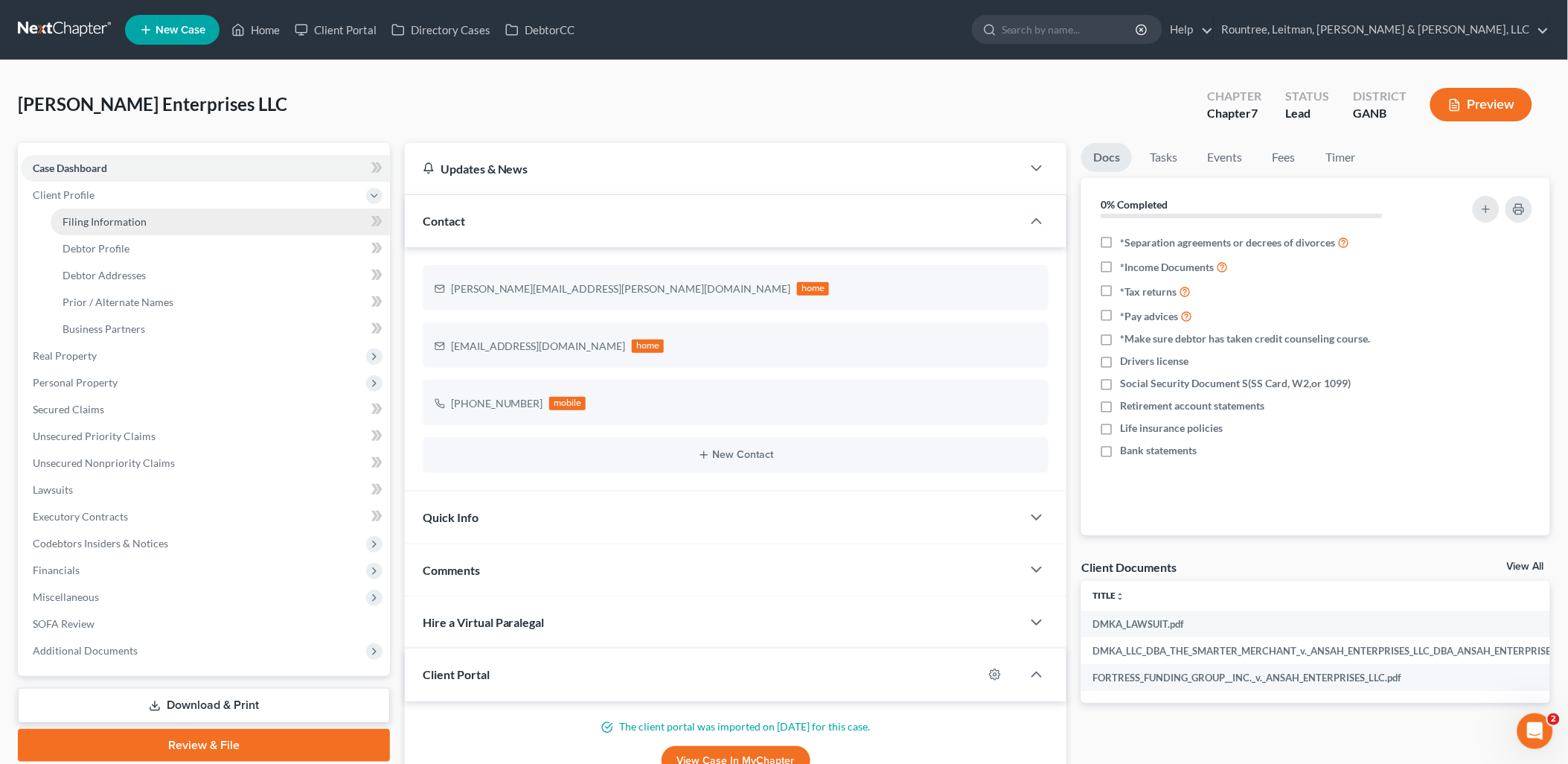
click at [138, 215] on span "Filing Information" at bounding box center [105, 222] width 84 height 13
select select "3"
select select "1"
select select "0"
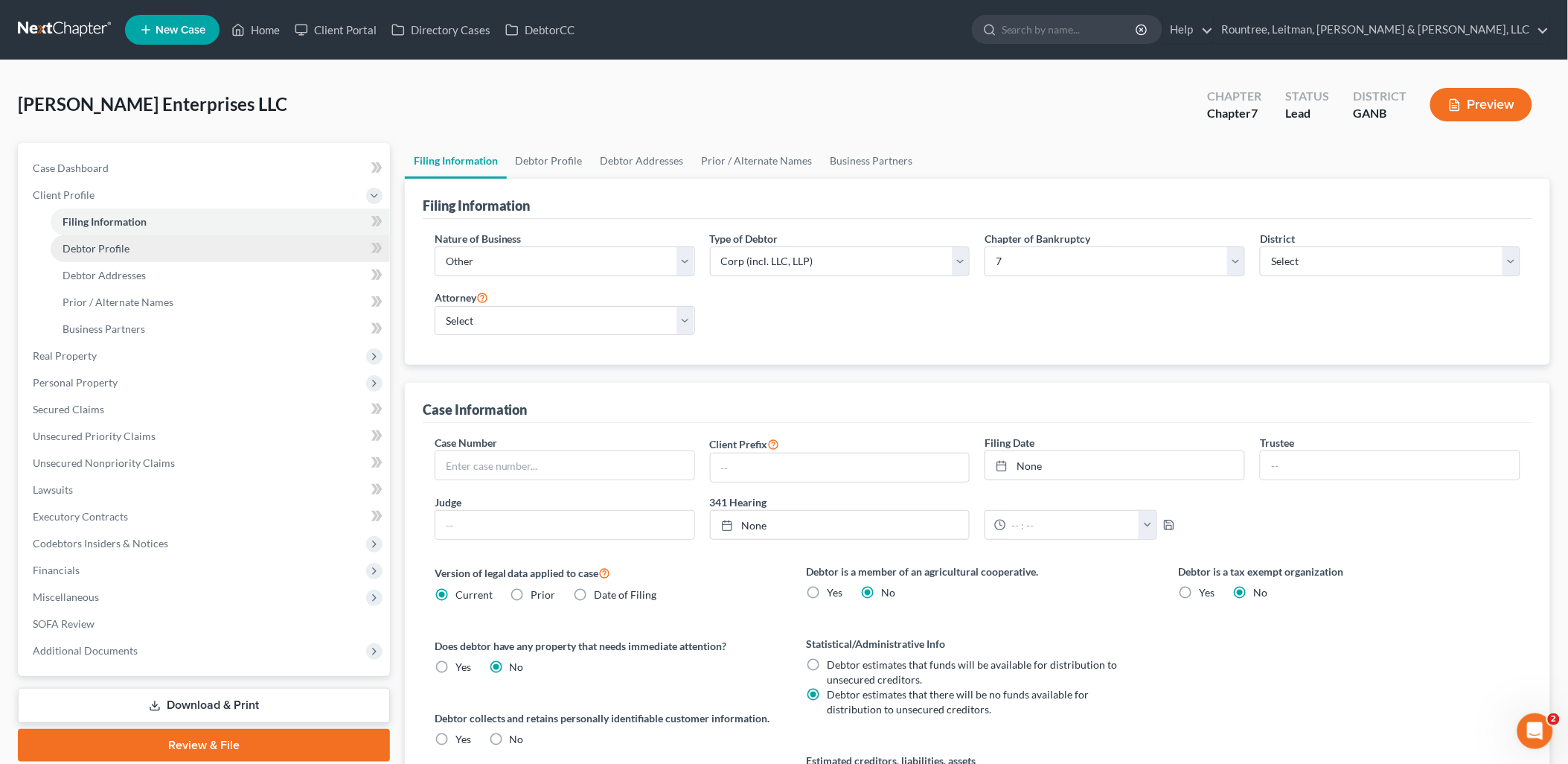
click at [137, 244] on link "Debtor Profile" at bounding box center [220, 248] width 339 height 27
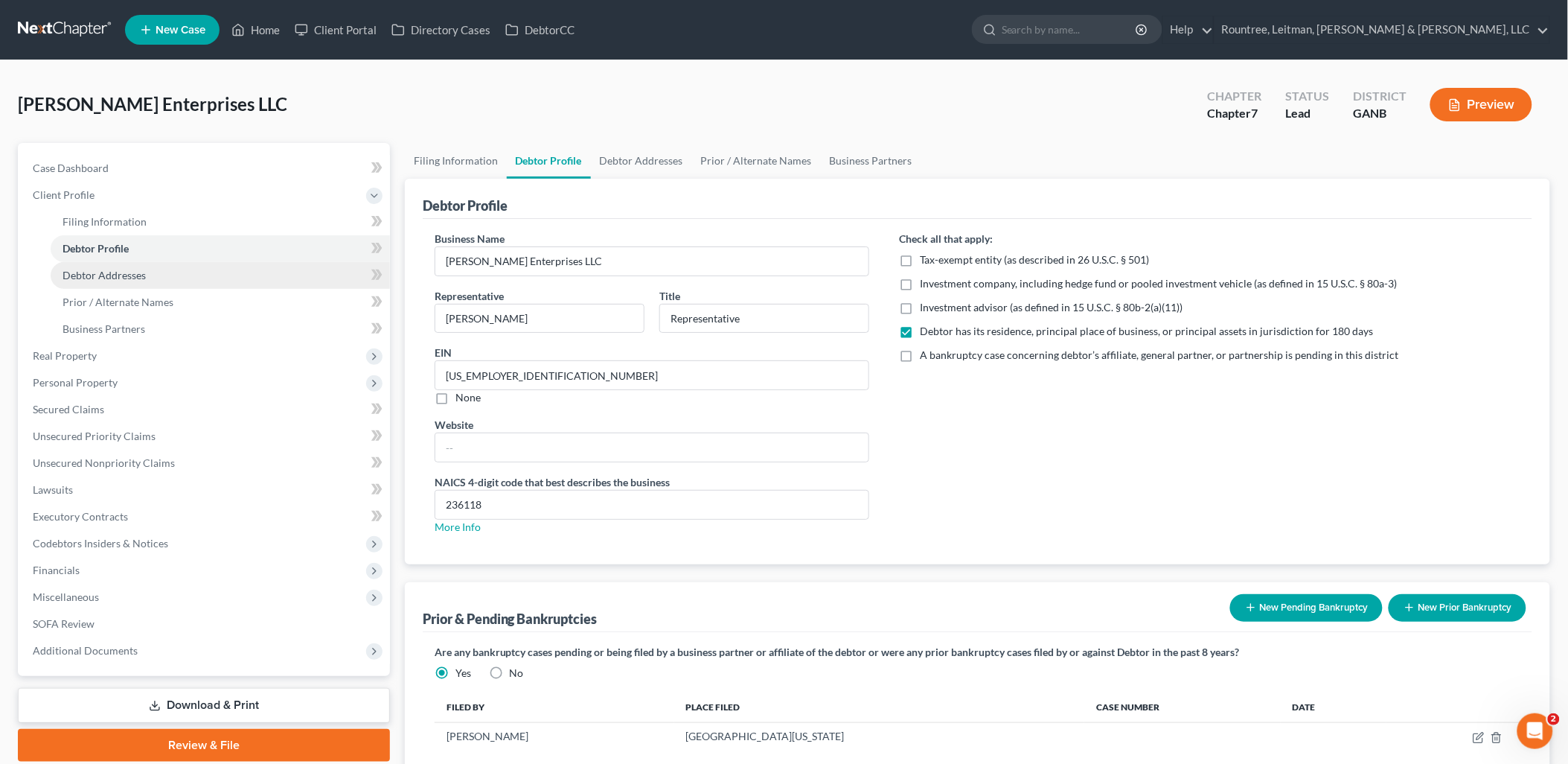
click at [141, 265] on link "Debtor Addresses" at bounding box center [220, 275] width 339 height 27
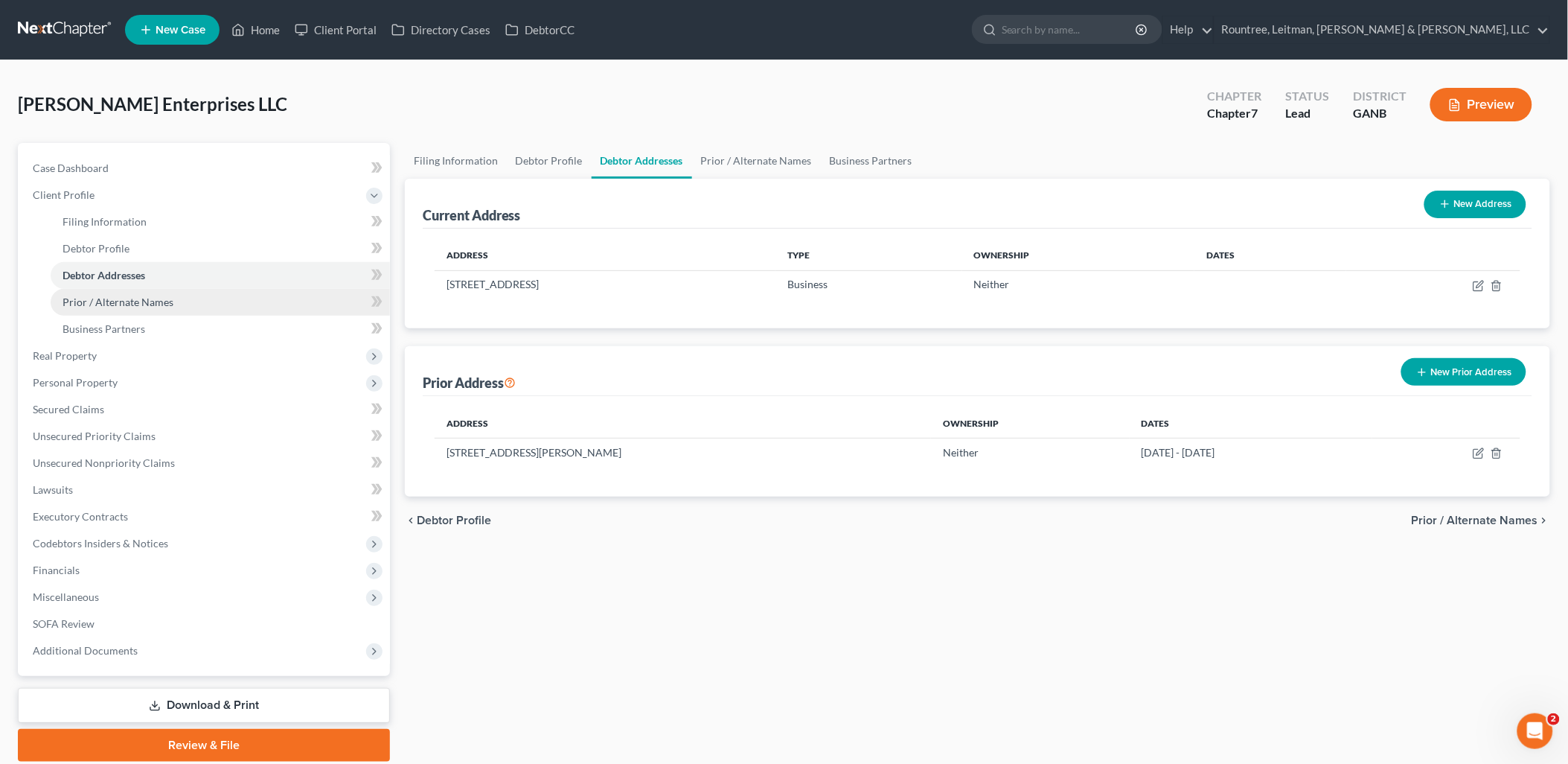
click at [144, 300] on span "Prior / Alternate Names" at bounding box center [118, 302] width 111 height 13
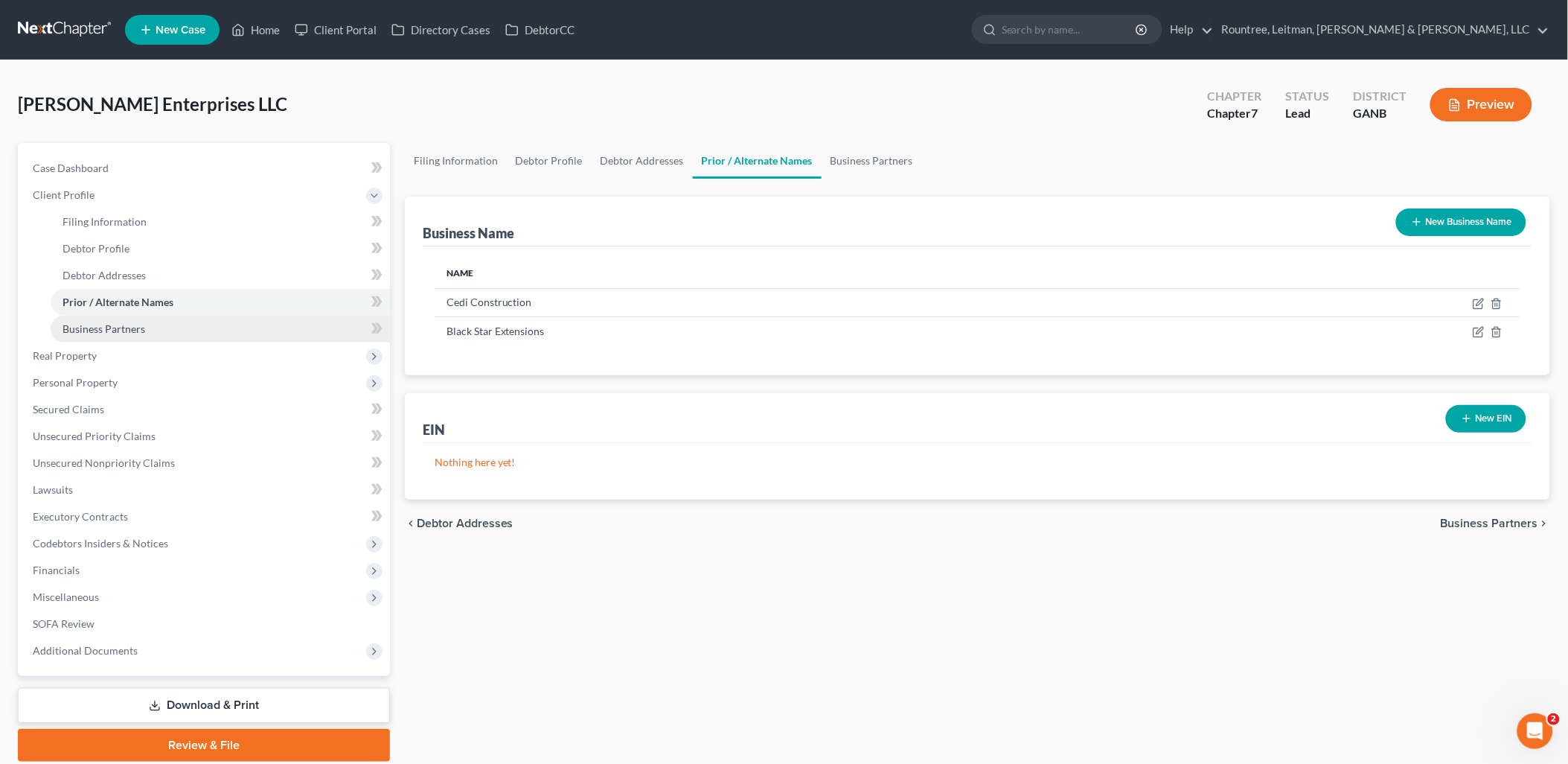
click at [145, 320] on link "Business Partners" at bounding box center [220, 329] width 339 height 27
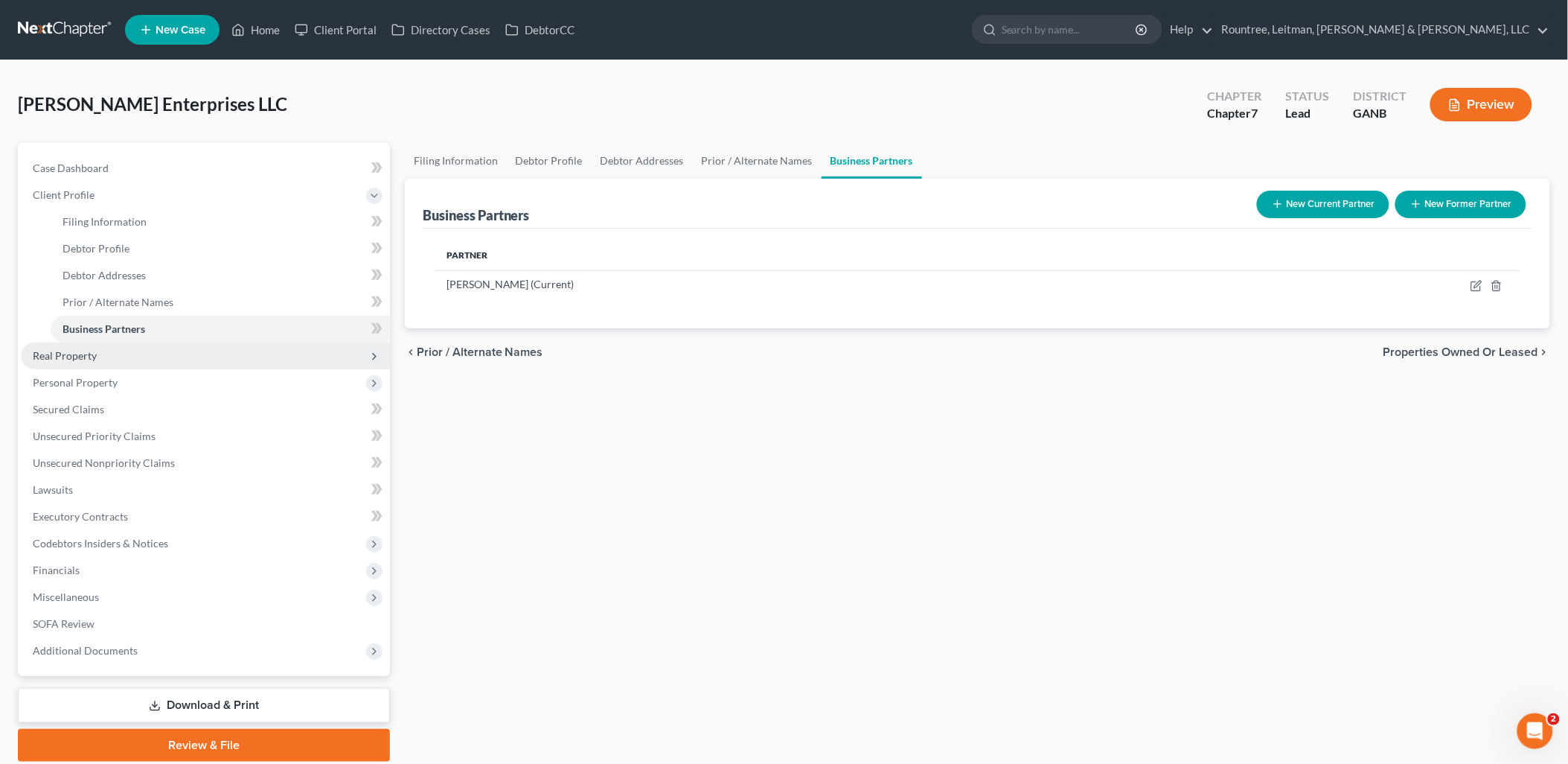
click at [135, 351] on span "Real Property" at bounding box center [205, 356] width 369 height 27
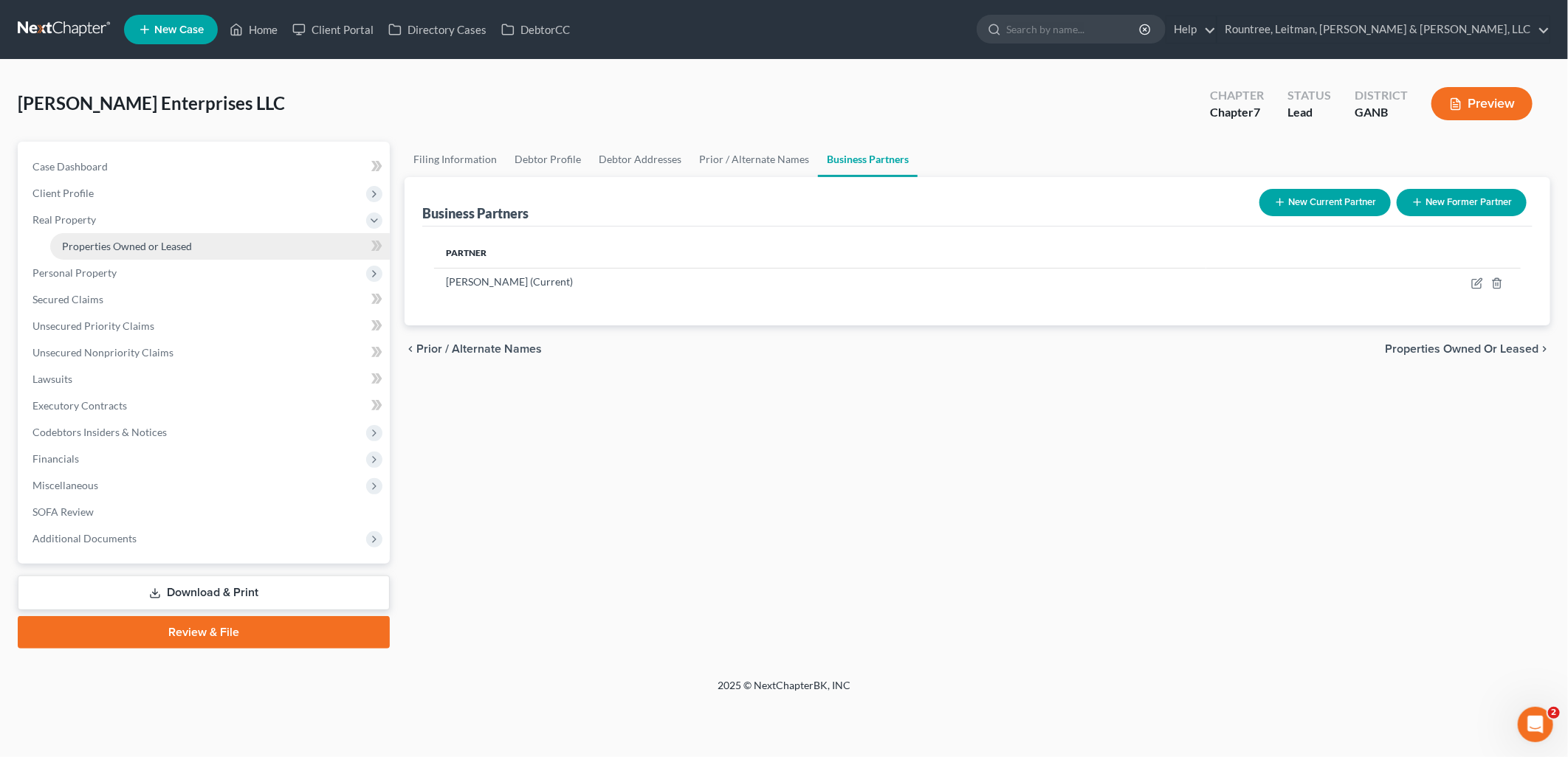
click at [133, 251] on span "Properties Owned or Leased" at bounding box center [126, 246] width 130 height 13
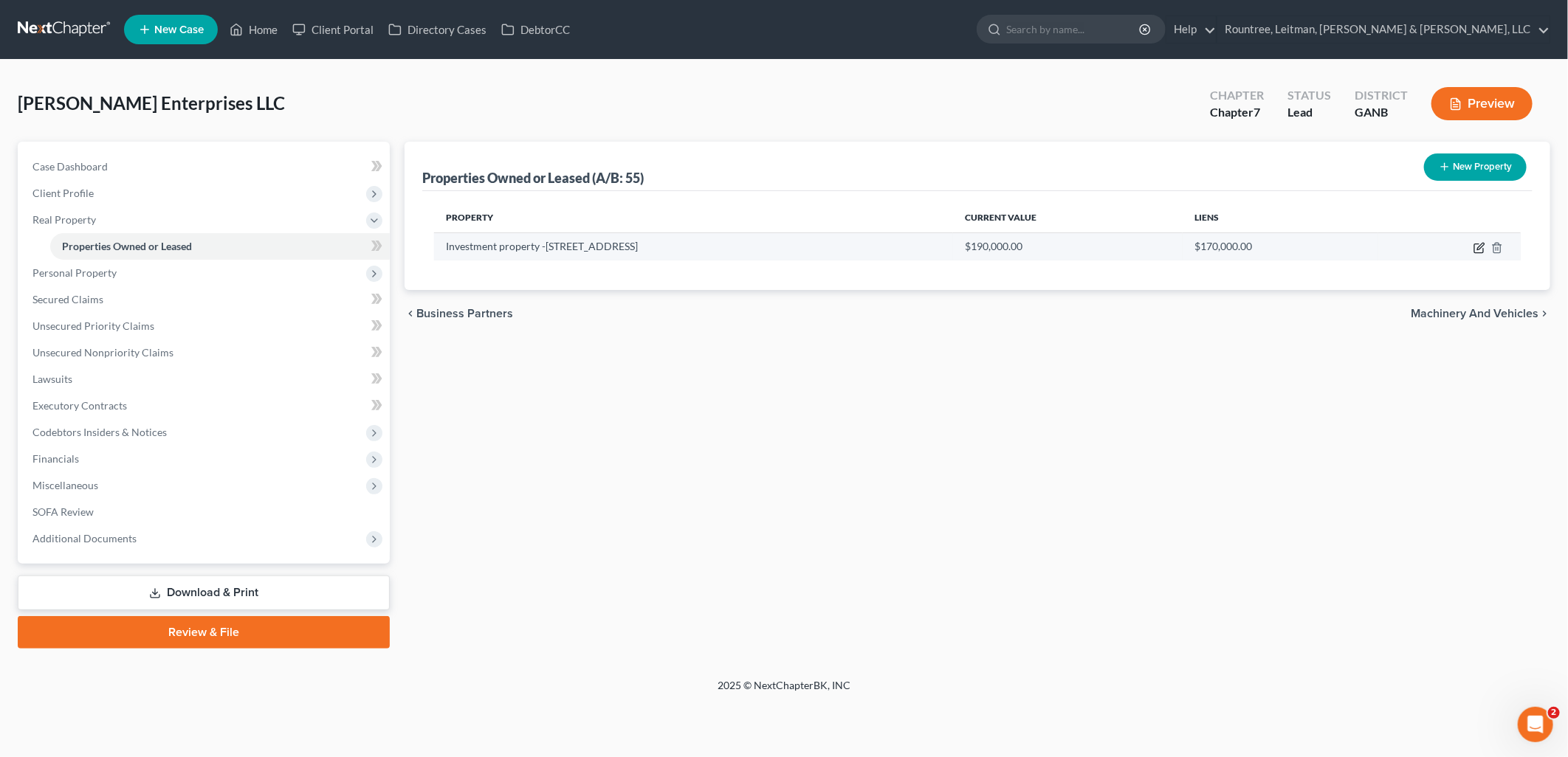
click at [1479, 246] on icon "button" at bounding box center [1480, 246] width 6 height 6
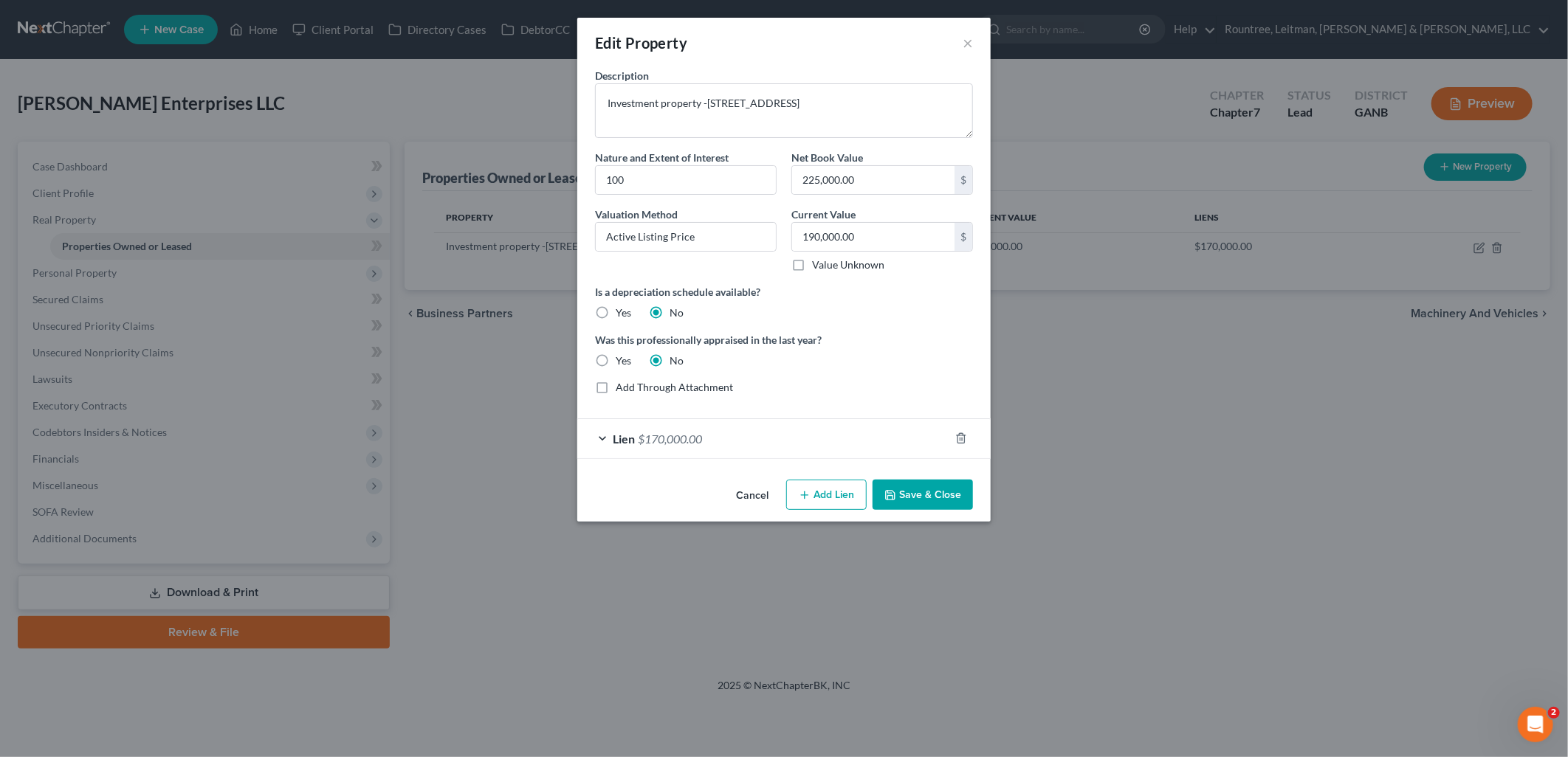
click at [761, 497] on button "Cancel" at bounding box center [753, 496] width 56 height 30
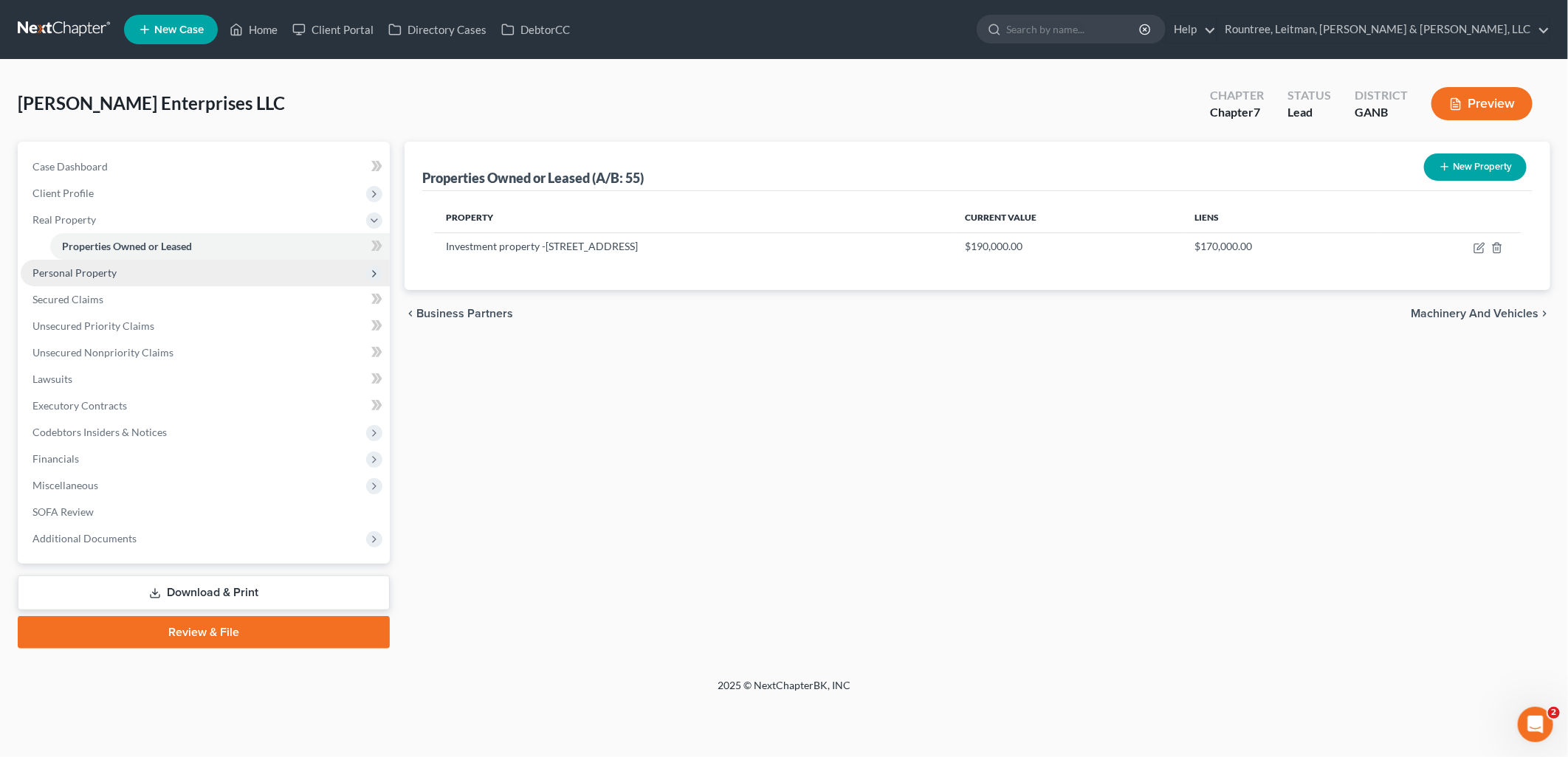
click at [291, 278] on span "Personal Property" at bounding box center [205, 273] width 369 height 27
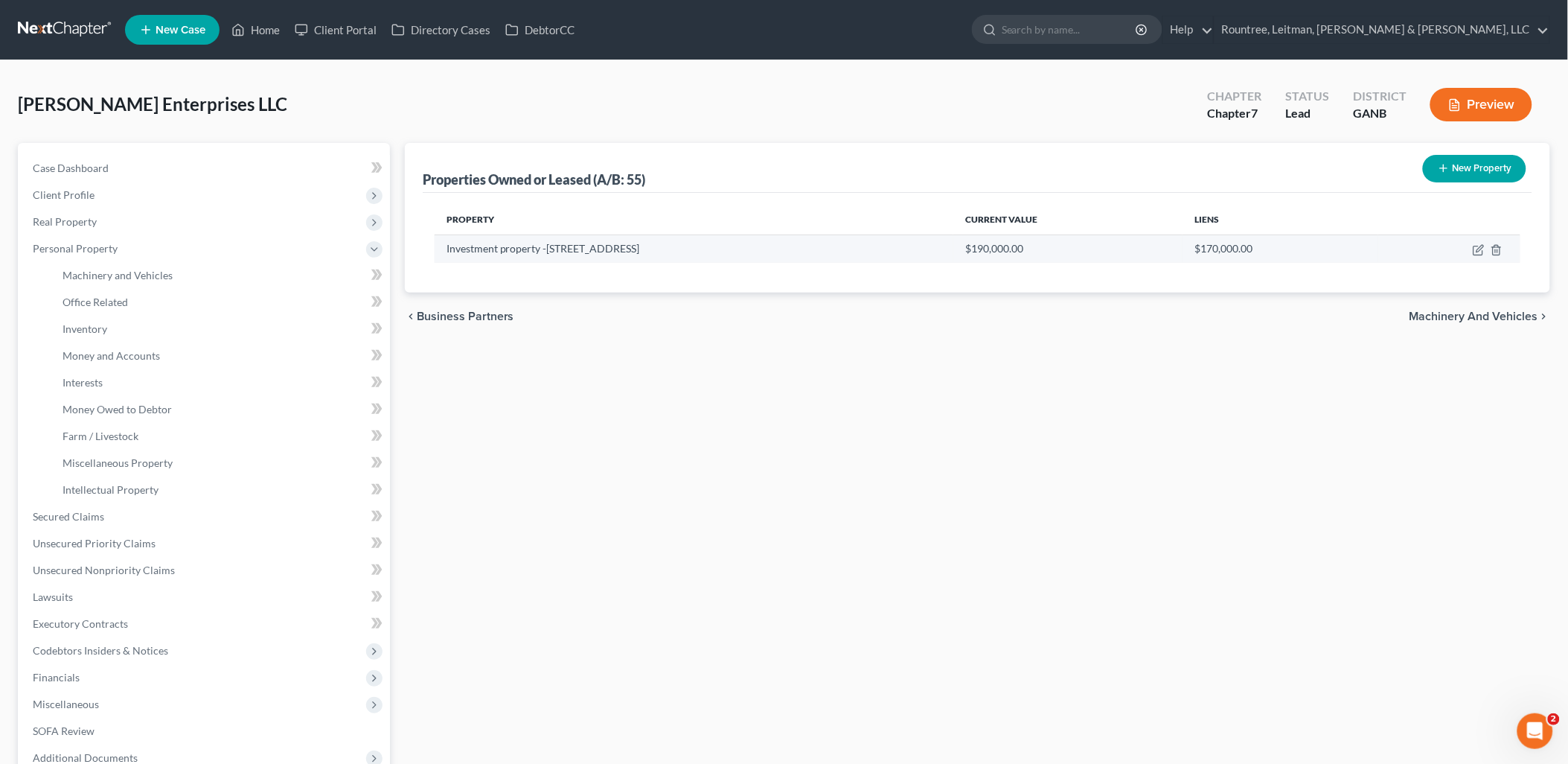
drag, startPoint x: 730, startPoint y: 249, endPoint x: 545, endPoint y: 258, distance: 185.2
click at [545, 258] on td "Investment property -2802 Oakdale Dr Temple, TX 76502" at bounding box center [693, 248] width 519 height 28
copy td "2802 Oakdale Dr Temple, TX 76502"
click at [596, 507] on div "Properties Owned or Leased (A/B: 55) New Property Property Current Value Liens …" at bounding box center [978, 506] width 1161 height 726
click at [134, 460] on span "Miscellaneous Property" at bounding box center [118, 463] width 110 height 13
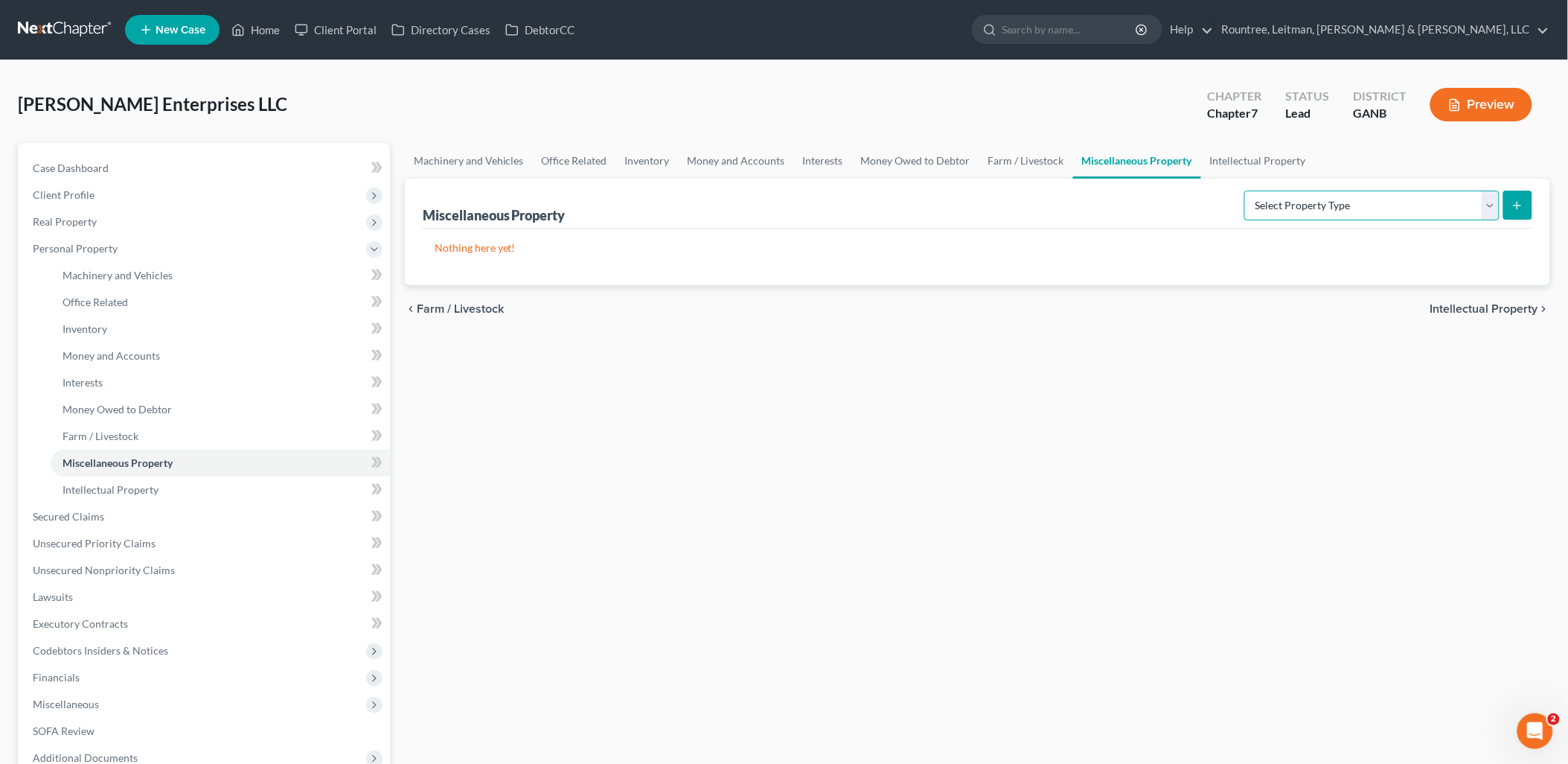
click at [1347, 210] on select "Select Property Type Assigned for Creditor Benefit Within 120 Days (SOFA: 8) As…" at bounding box center [1372, 205] width 256 height 30
select select "transferred"
click at [1244, 191] on select "Select Property Type Assigned for Creditor Benefit Within 120 Days (SOFA: 8) As…" at bounding box center [1372, 205] width 256 height 30
click at [1529, 205] on button "submit" at bounding box center [1518, 205] width 29 height 29
select select "Ordinary (within 2 years)"
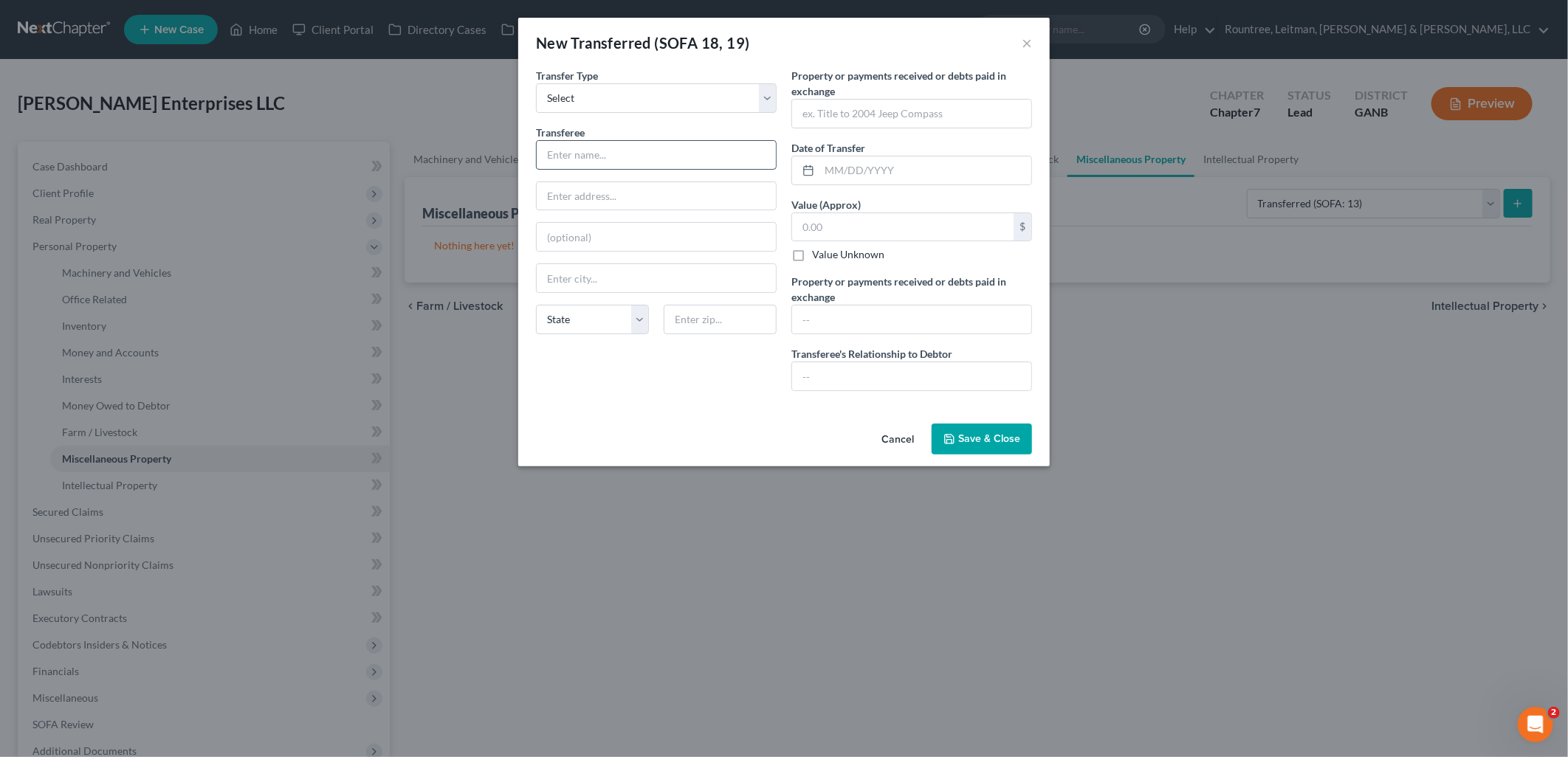
click at [654, 144] on input "text" at bounding box center [656, 154] width 239 height 28
click at [687, 106] on select "Select Ordinary (within 2 years) Within 10 Years" at bounding box center [656, 98] width 241 height 30
click at [828, 52] on div "New Transferred (SOFA 18, 19) ×" at bounding box center [784, 43] width 531 height 50
click at [911, 433] on button "Cancel" at bounding box center [897, 439] width 56 height 30
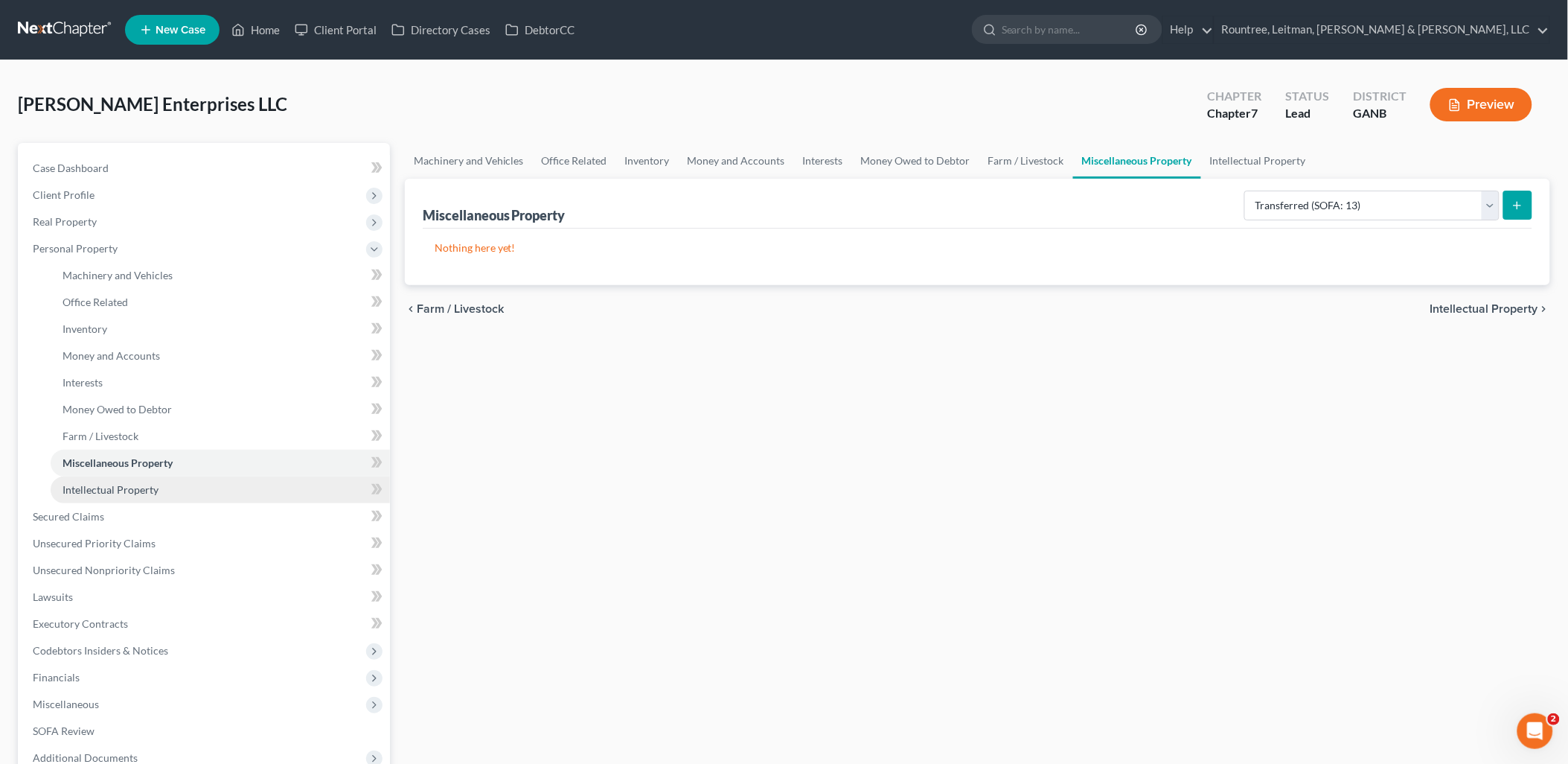
click at [123, 483] on span "Intellectual Property" at bounding box center [110, 490] width 96 height 13
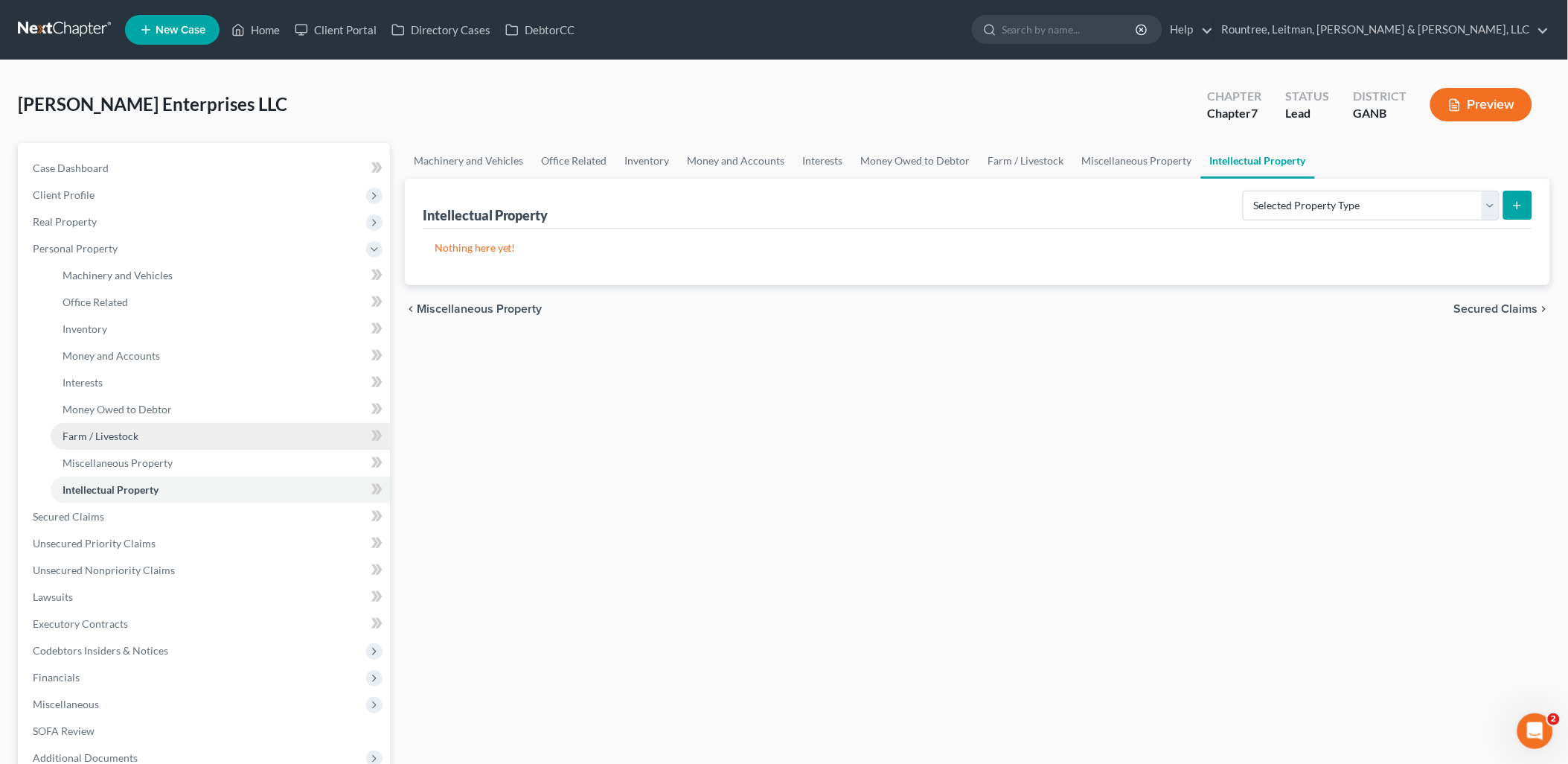
click at [124, 433] on span "Farm / Livestock" at bounding box center [101, 436] width 76 height 13
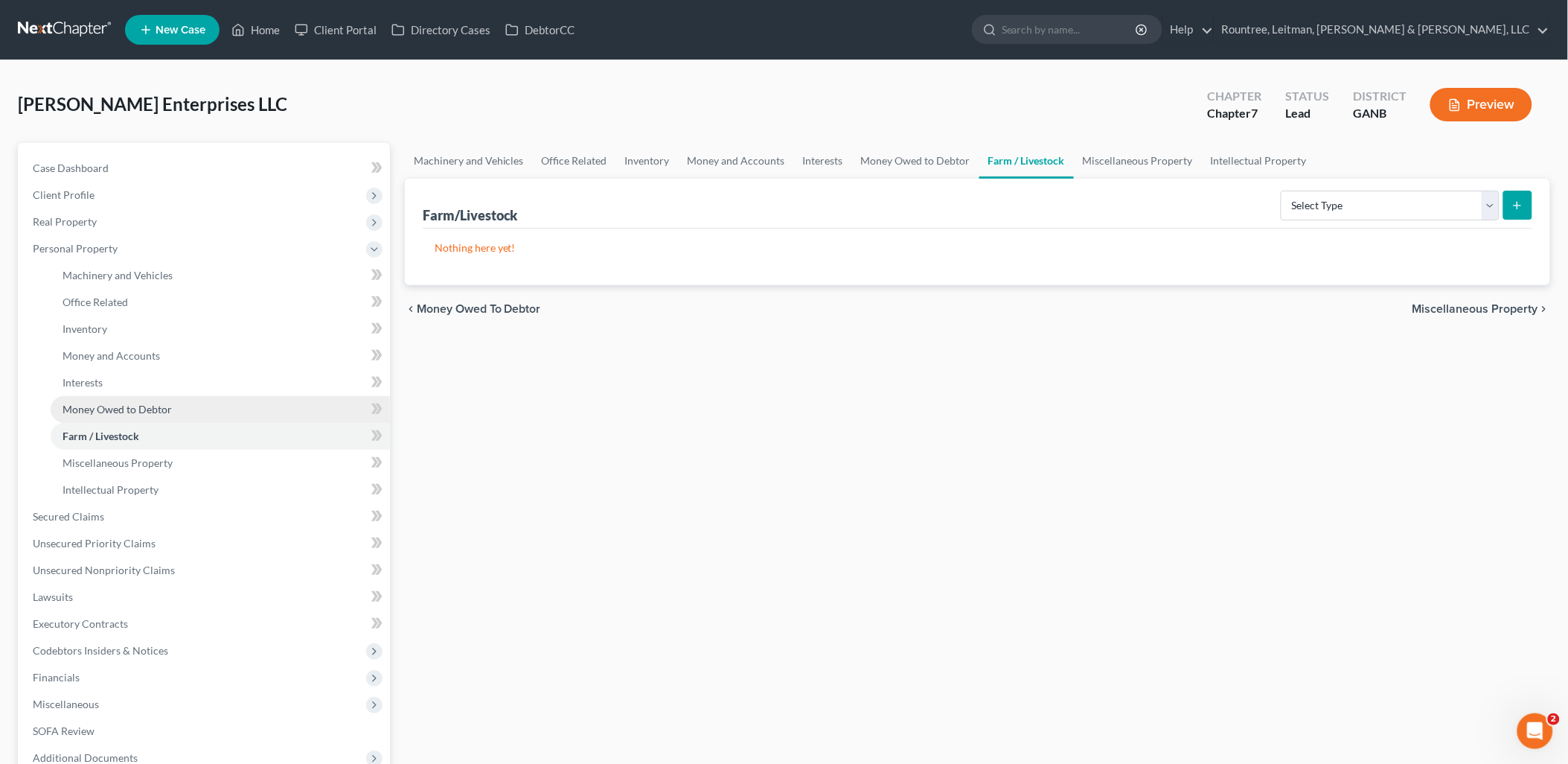
click at [131, 408] on span "Money Owed to Debtor" at bounding box center [117, 409] width 110 height 13
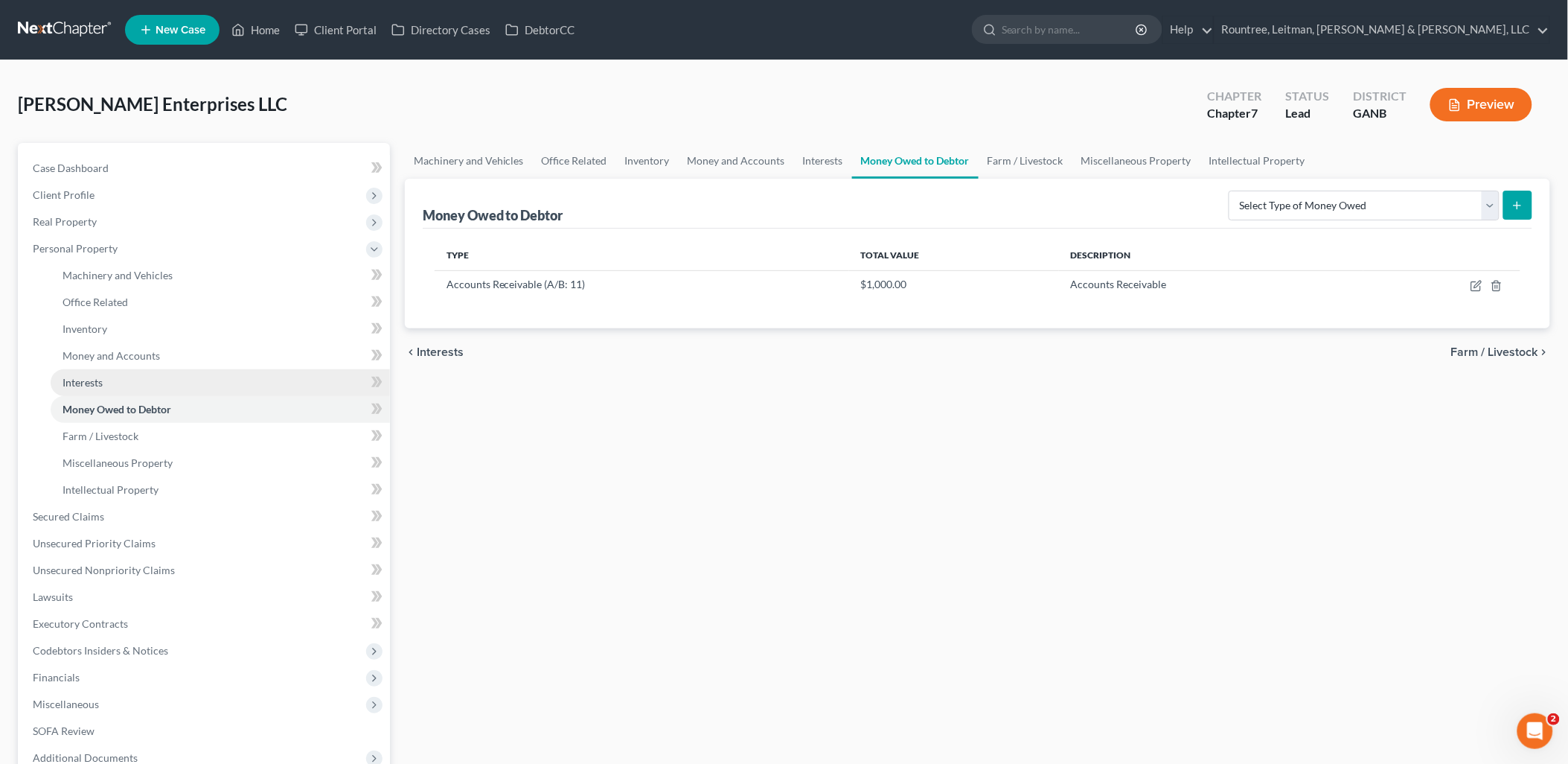
click at [127, 378] on link "Interests" at bounding box center [220, 382] width 339 height 27
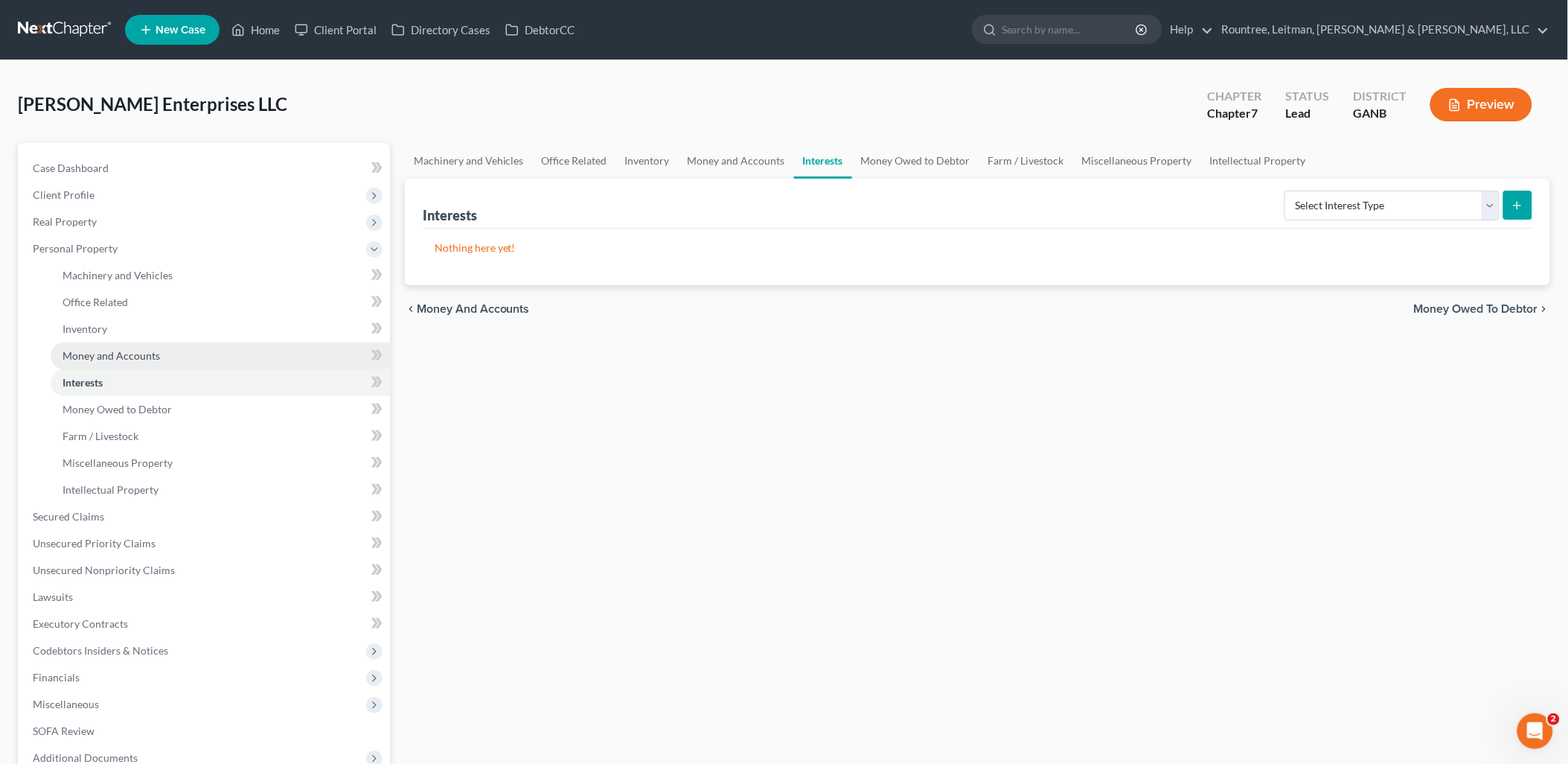
click at [144, 344] on link "Money and Accounts" at bounding box center [220, 356] width 339 height 27
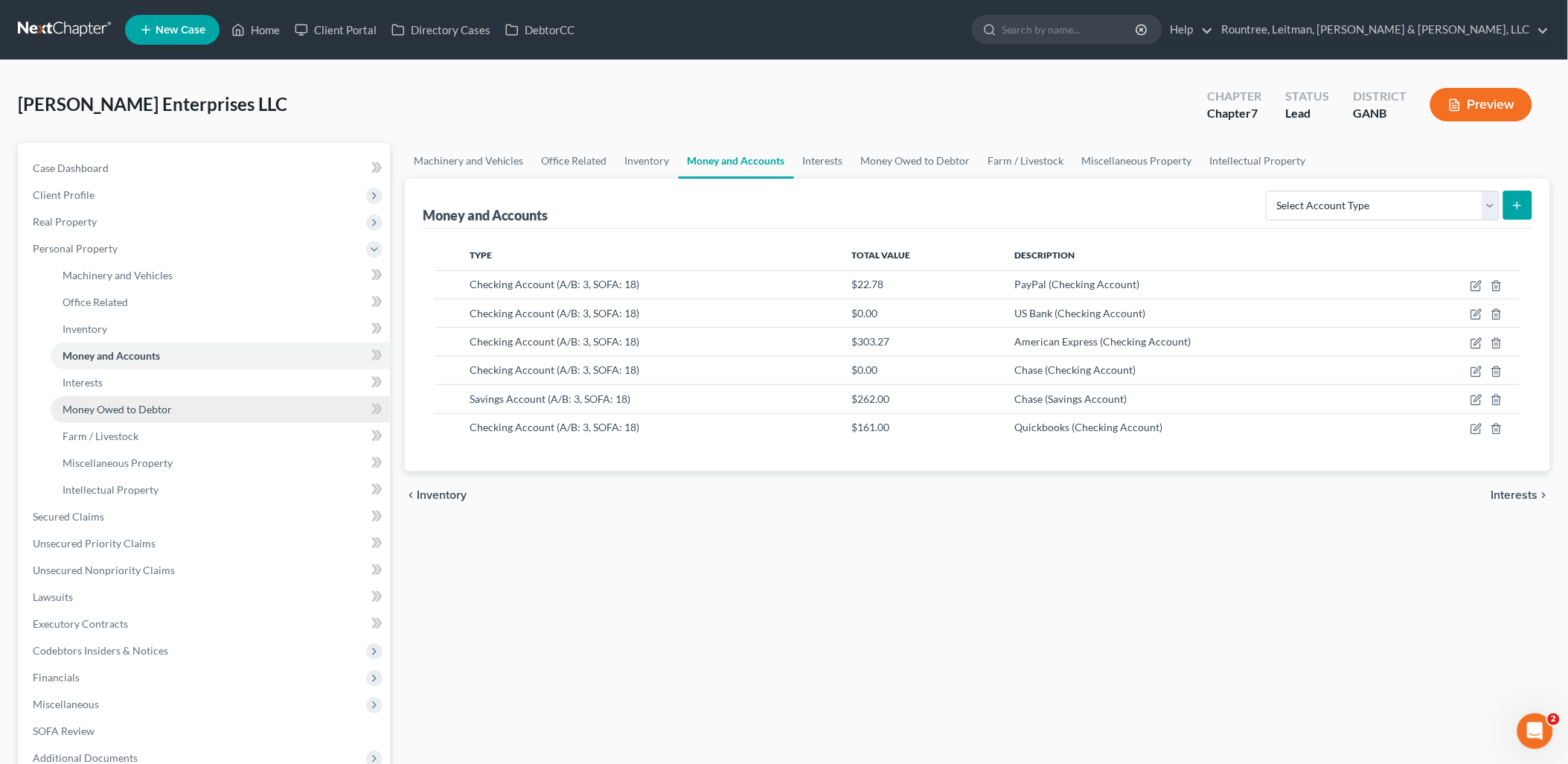
click at [130, 418] on link "Money Owed to Debtor" at bounding box center [220, 409] width 339 height 27
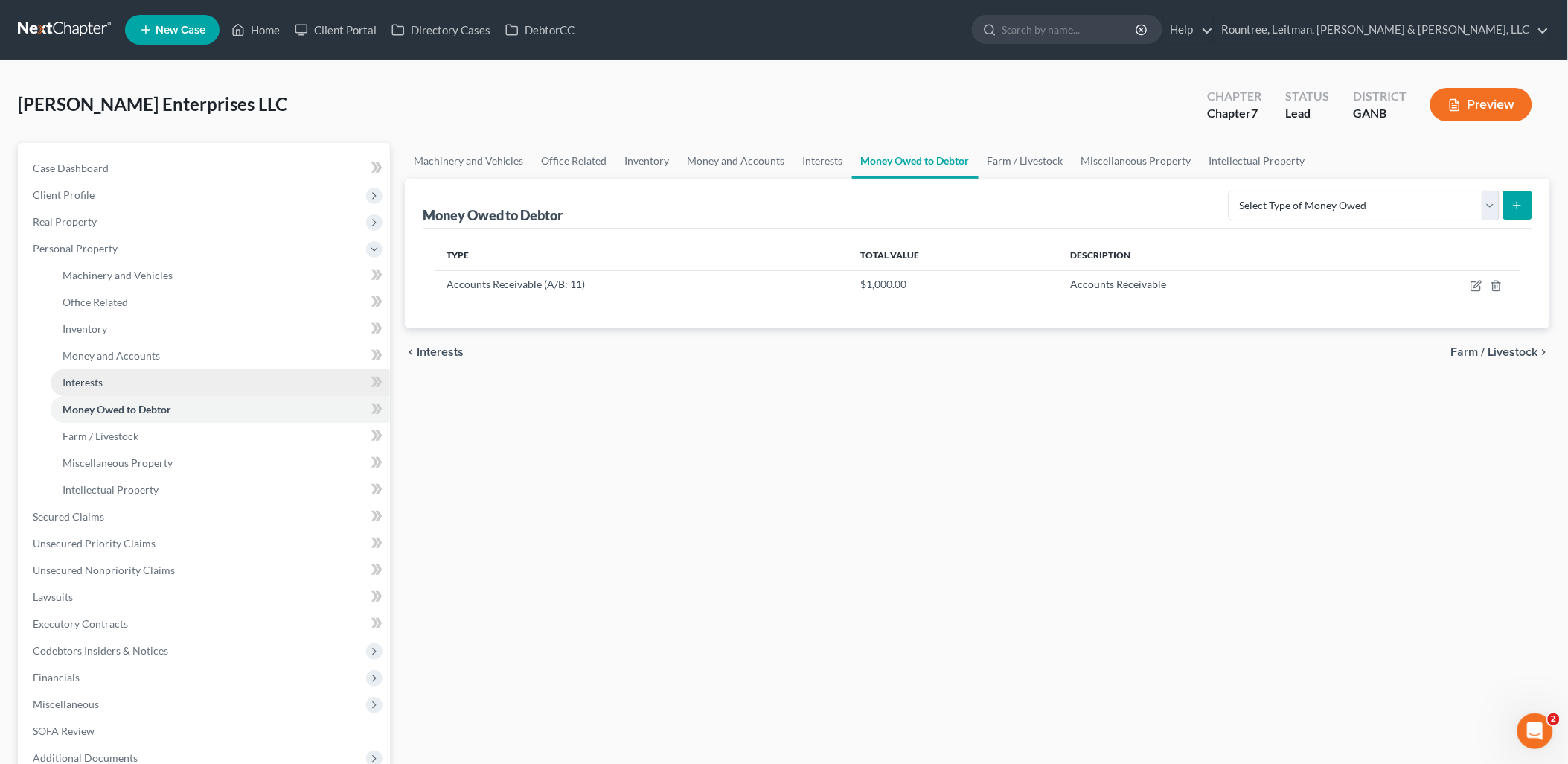
click at [127, 390] on link "Interests" at bounding box center [220, 382] width 339 height 27
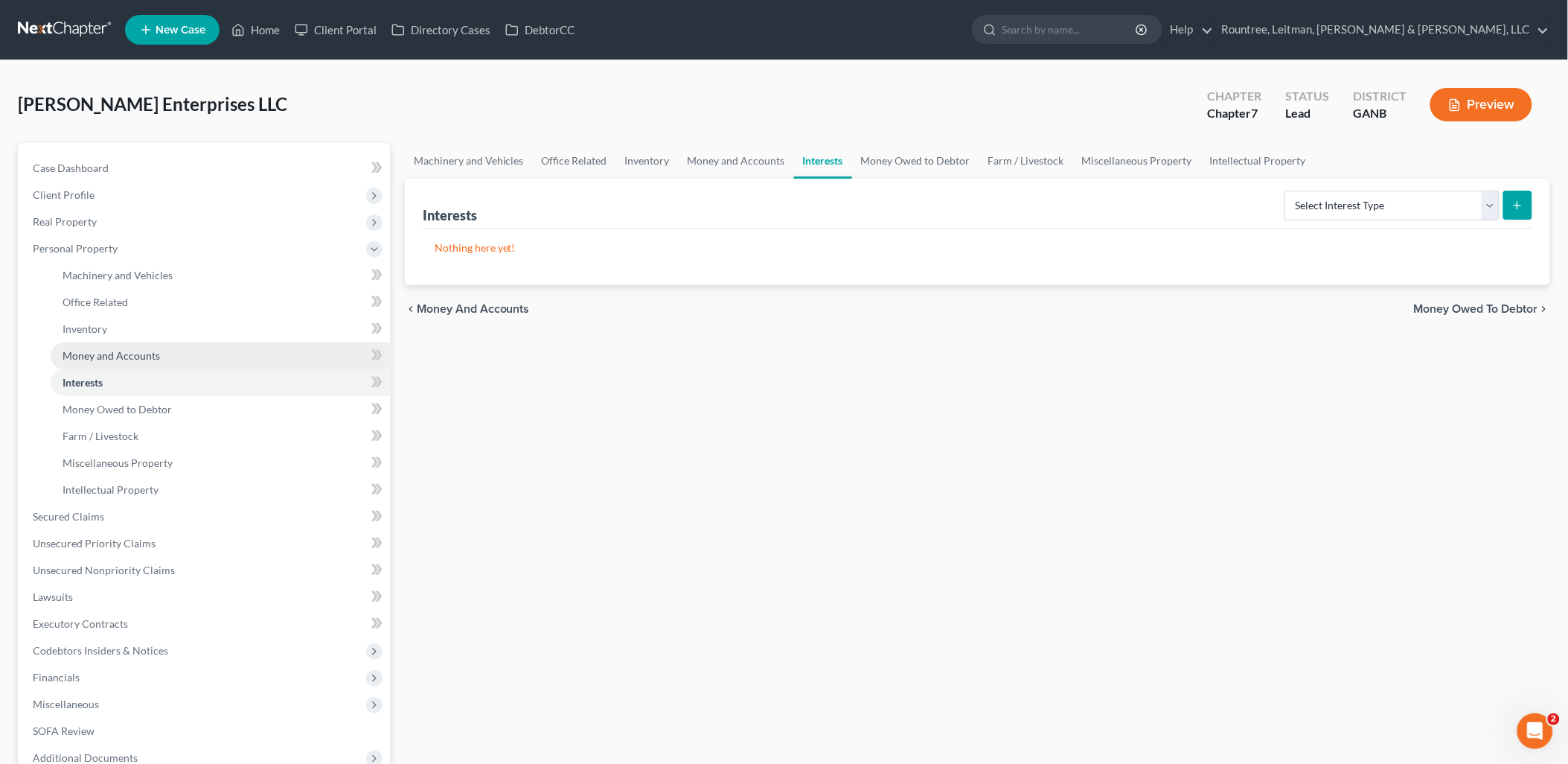
click at [127, 355] on span "Money and Accounts" at bounding box center [111, 356] width 97 height 13
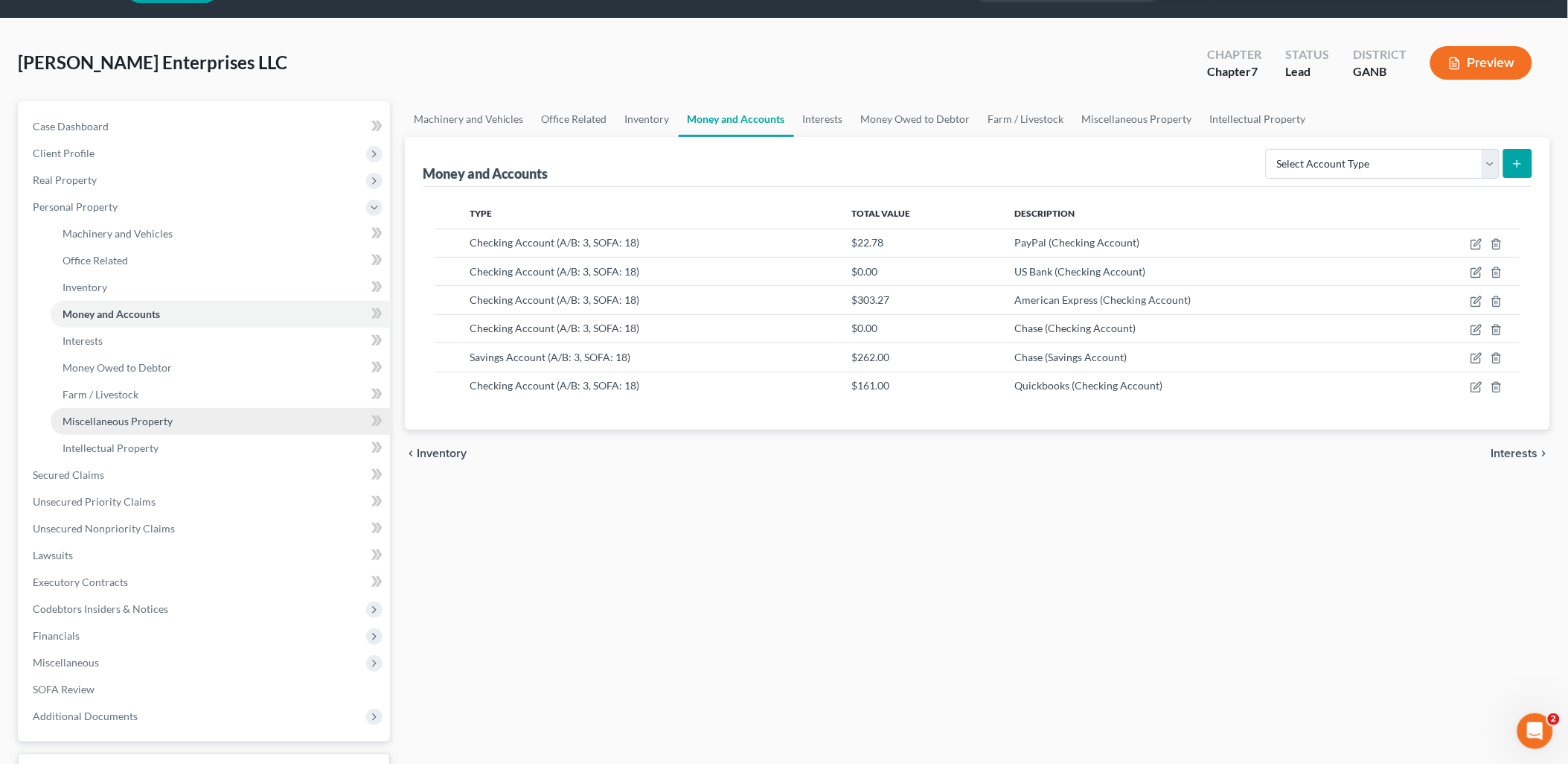
scroll to position [83, 0]
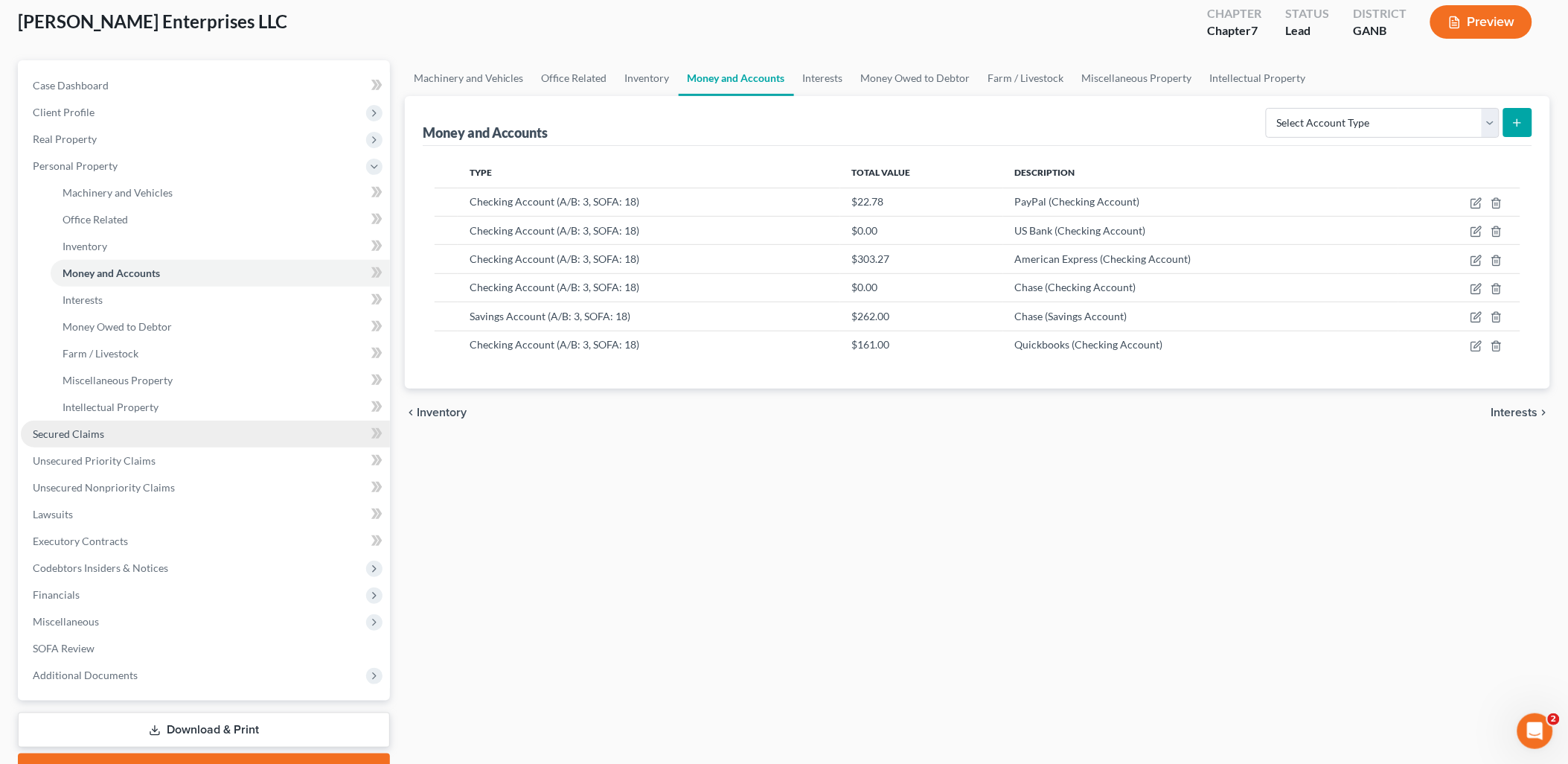
click at [136, 441] on link "Secured Claims" at bounding box center [205, 434] width 369 height 27
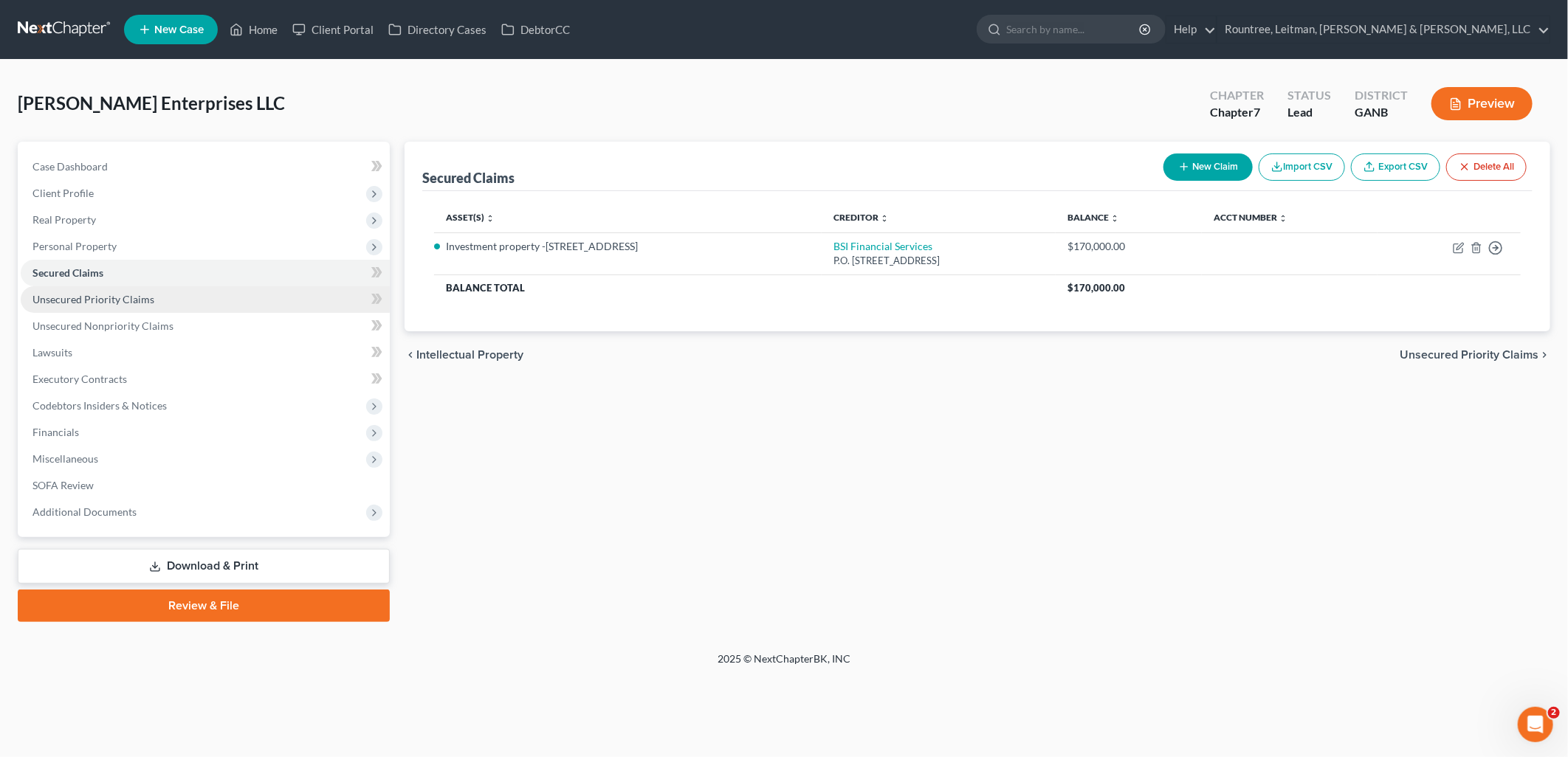
click at [145, 295] on span "Unsecured Priority Claims" at bounding box center [93, 299] width 122 height 13
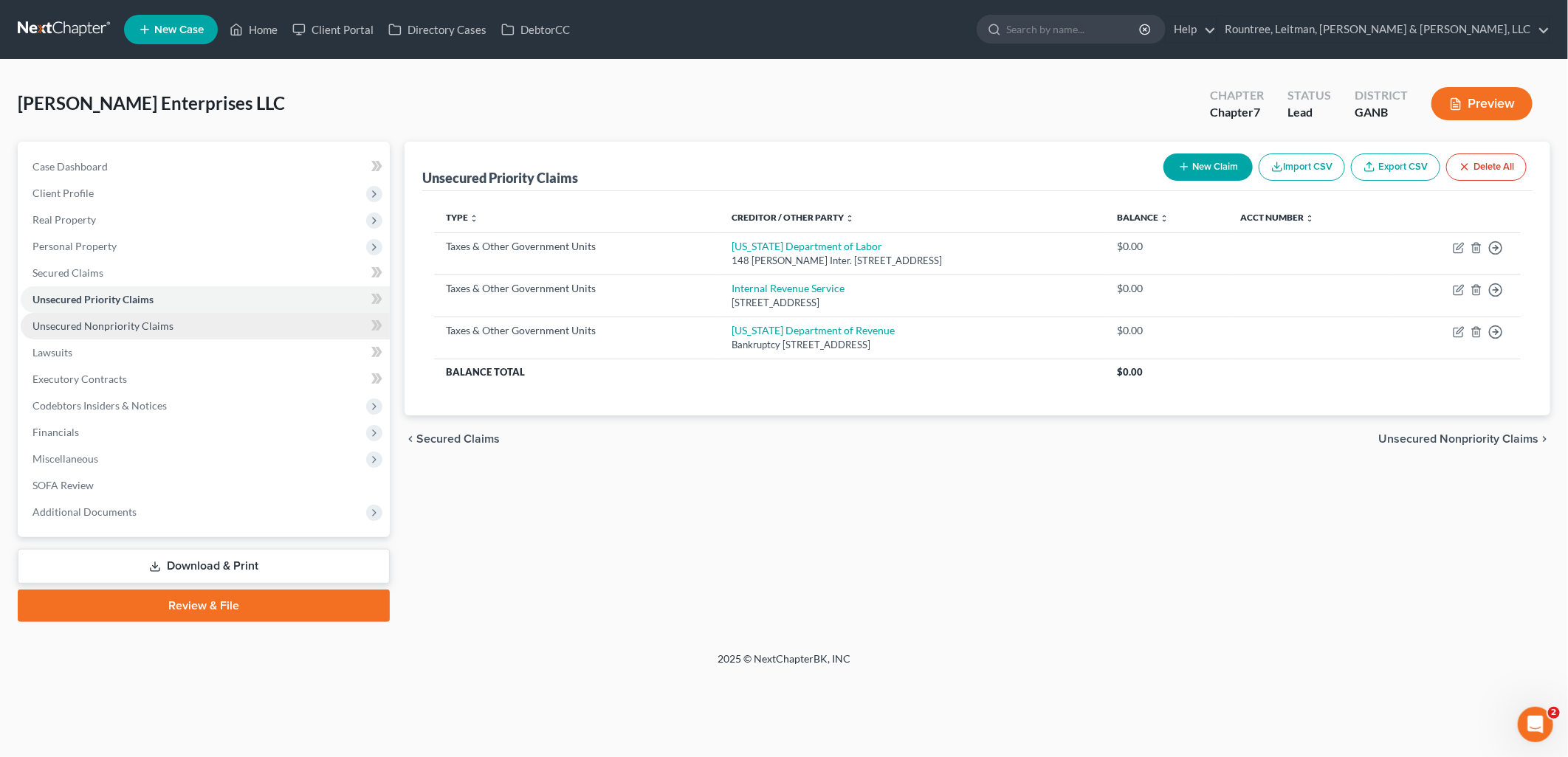
click at [149, 327] on span "Unsecured Nonpriority Claims" at bounding box center [102, 326] width 141 height 13
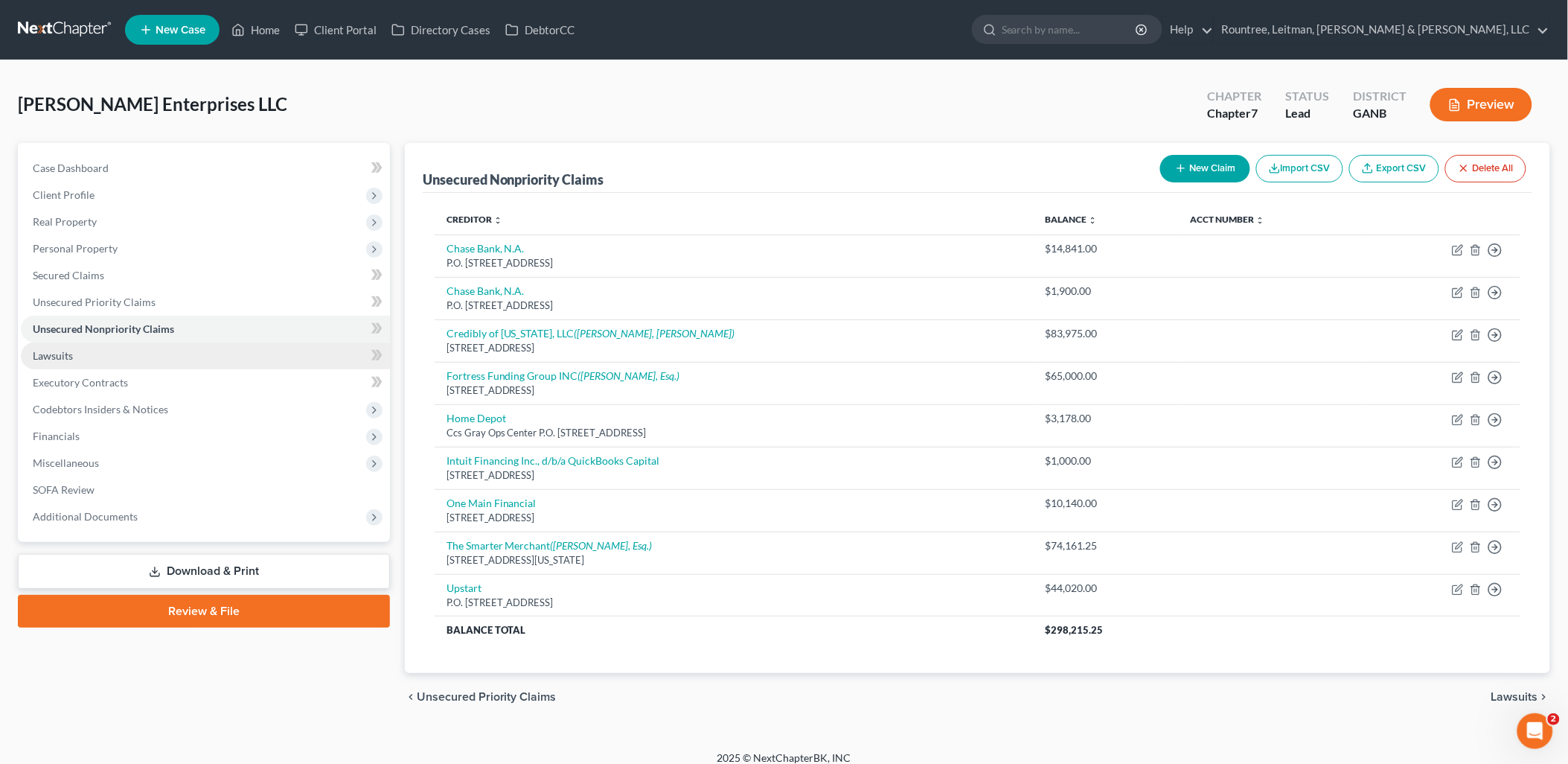
click at [151, 363] on link "Lawsuits" at bounding box center [205, 356] width 369 height 27
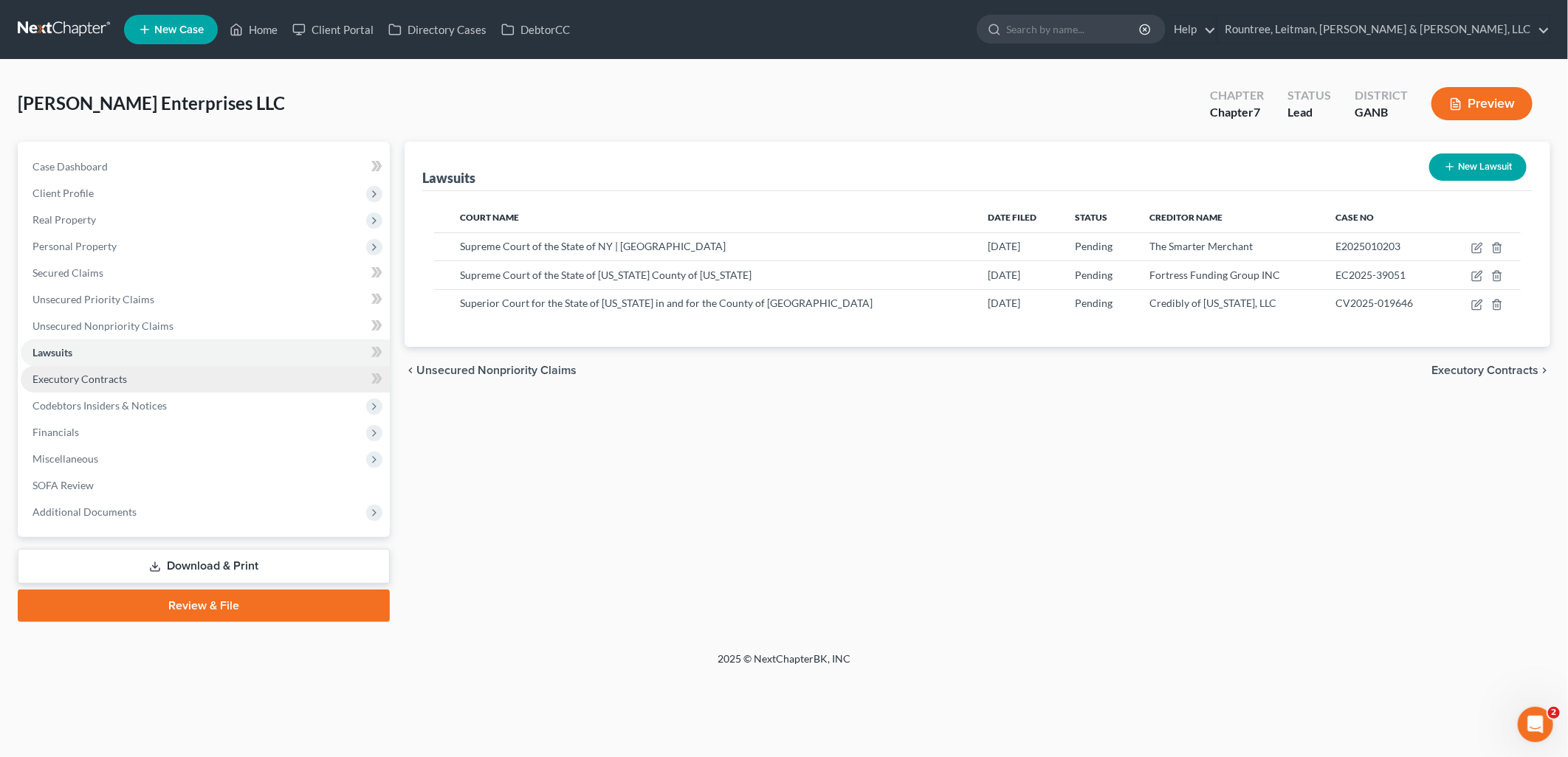
click at [150, 379] on link "Executory Contracts" at bounding box center [205, 379] width 369 height 27
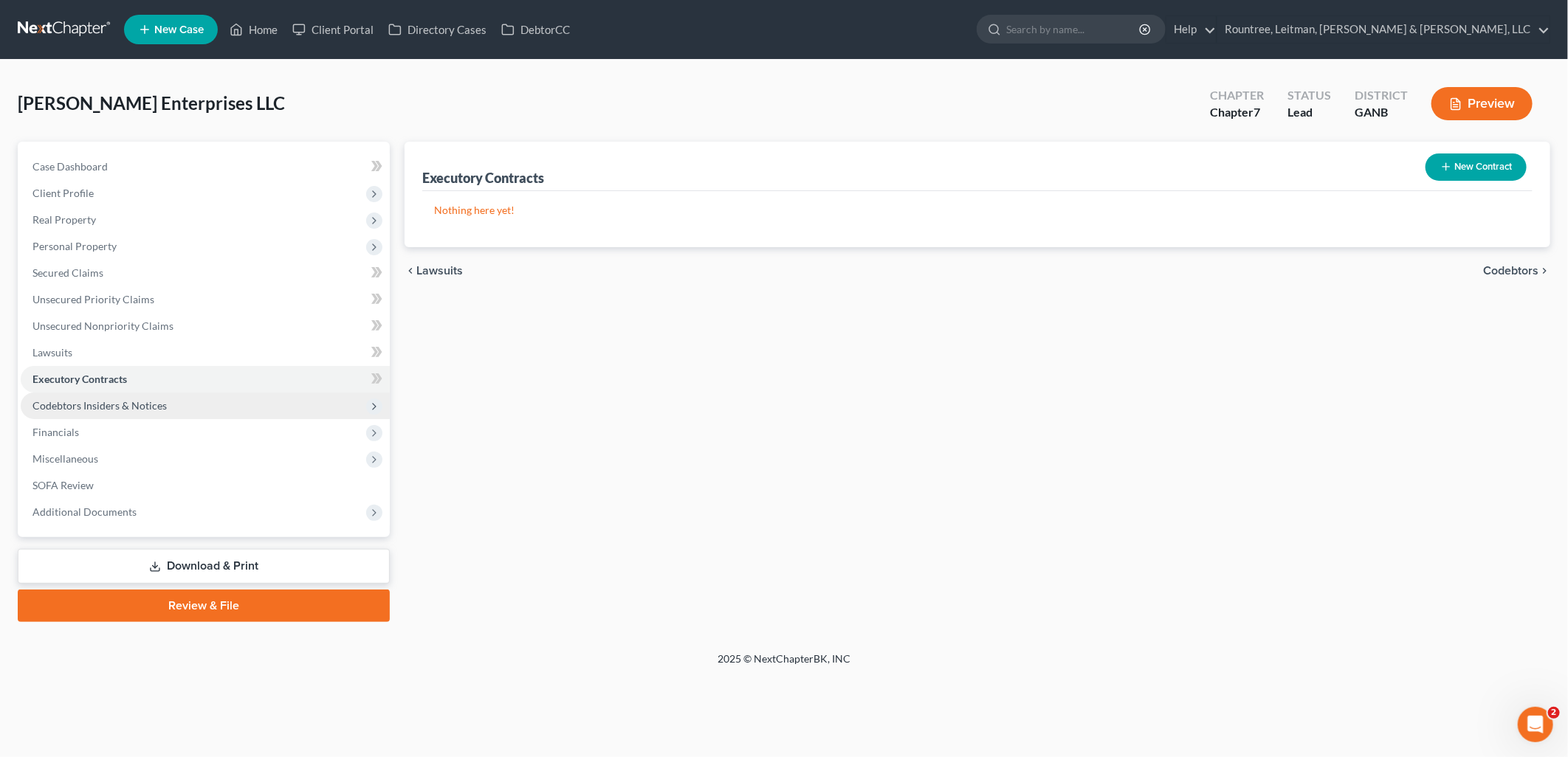
click at [153, 401] on span "Codebtors Insiders & Notices" at bounding box center [99, 405] width 134 height 13
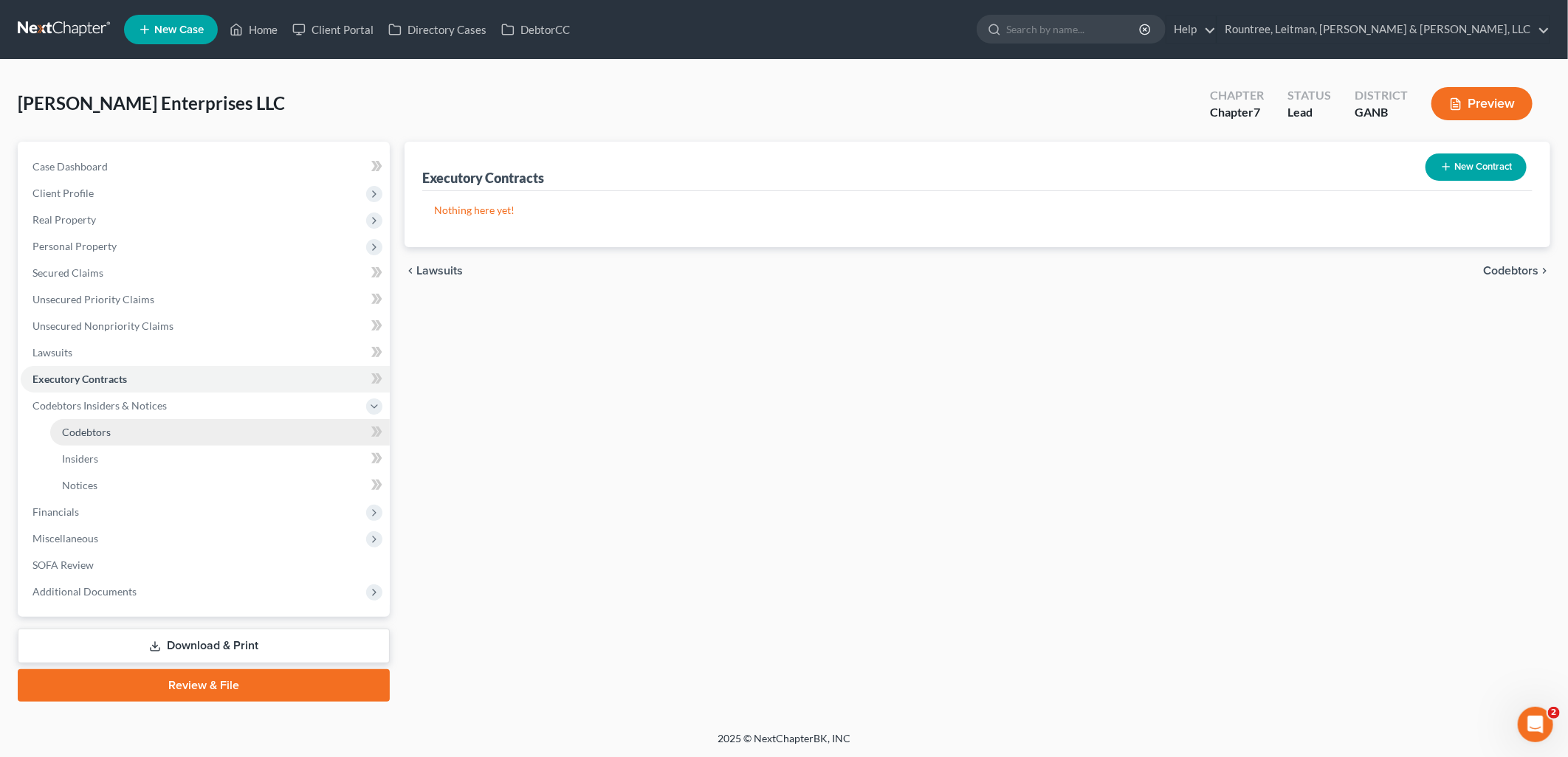
click at [155, 429] on link "Codebtors" at bounding box center [220, 432] width 340 height 27
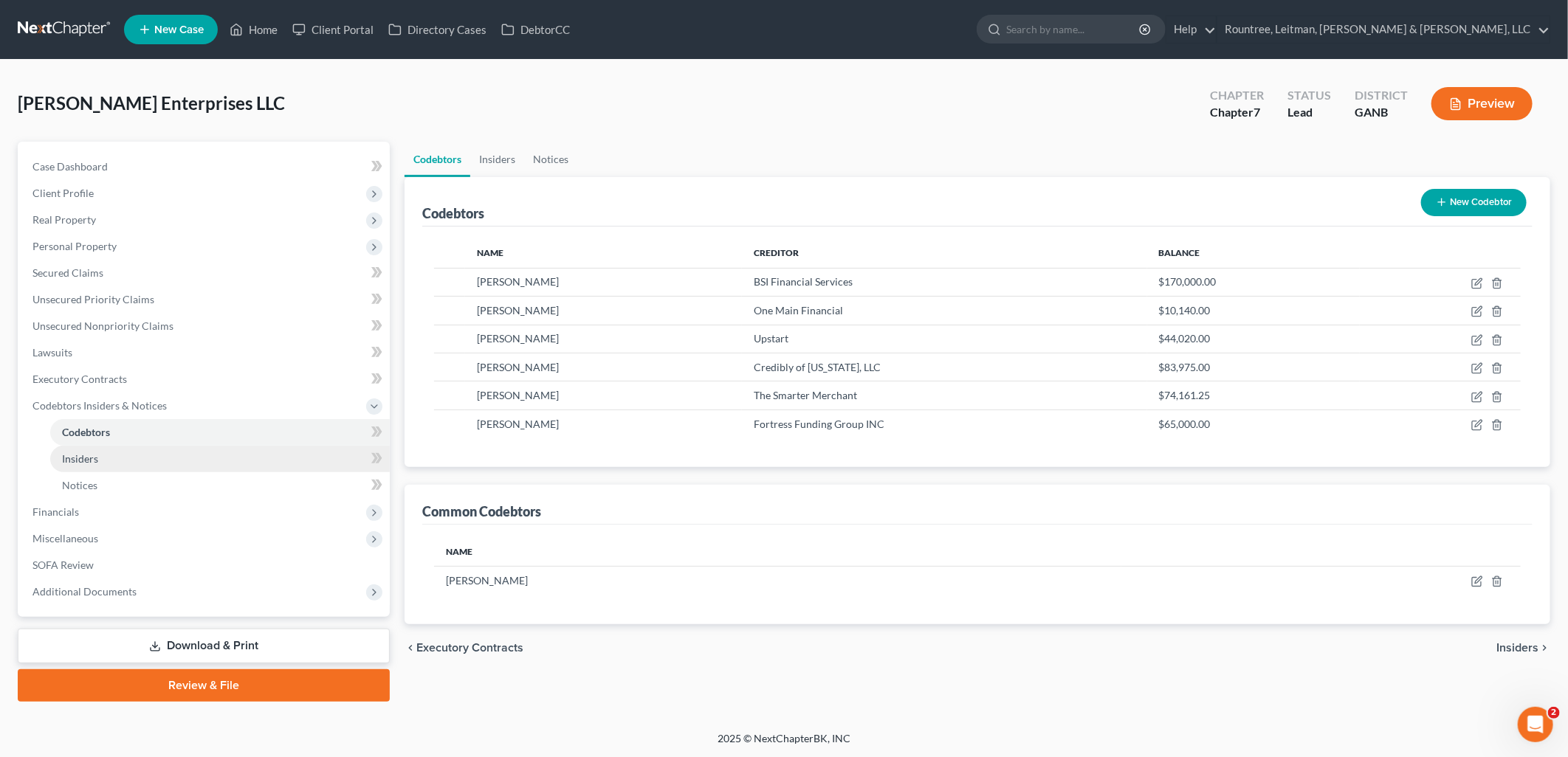
click at [157, 458] on link "Insiders" at bounding box center [220, 459] width 340 height 27
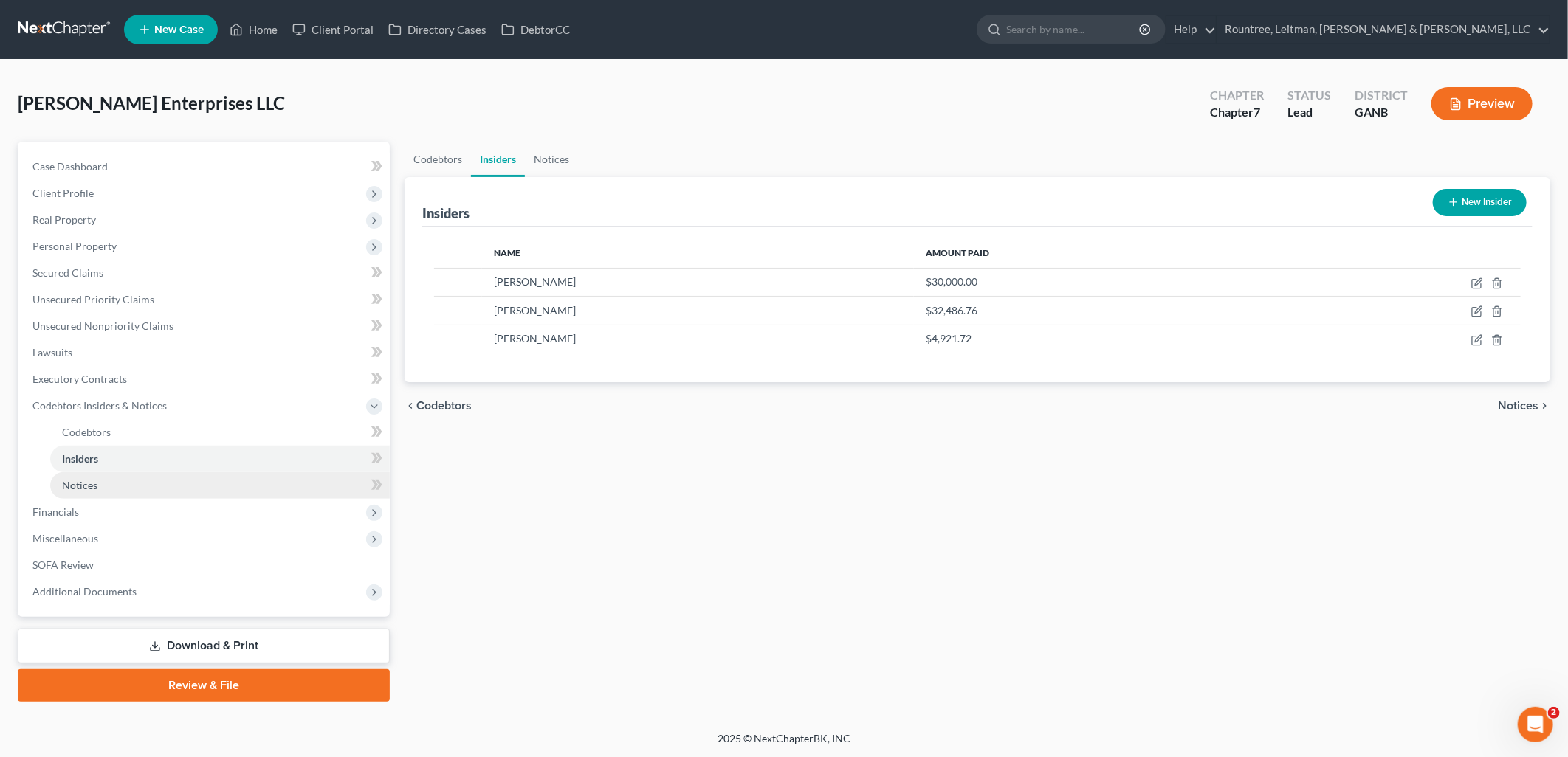
click at [158, 488] on link "Notices" at bounding box center [220, 485] width 340 height 27
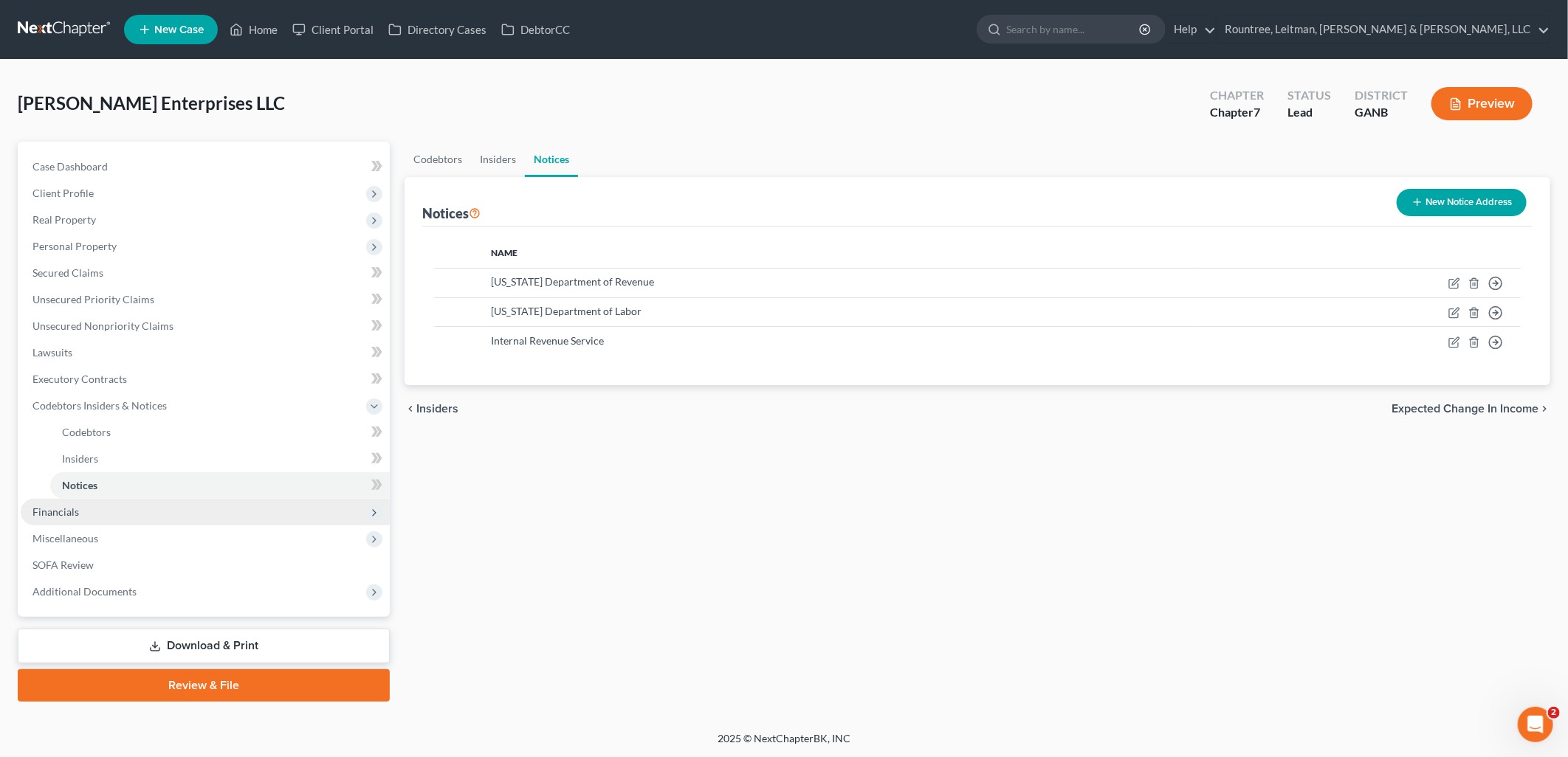
click at [159, 510] on span "Financials" at bounding box center [205, 512] width 369 height 27
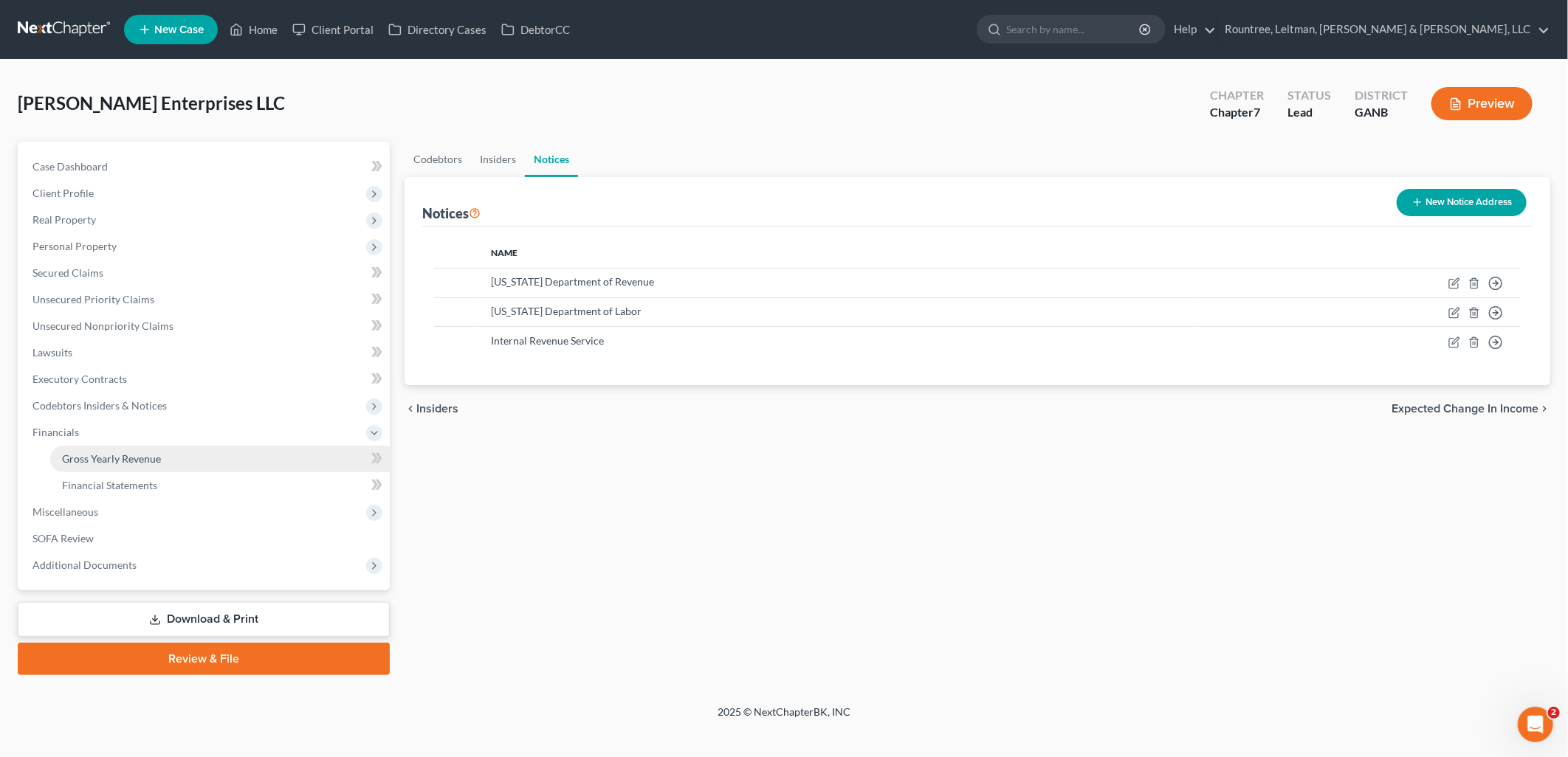
click at [157, 467] on link "Gross Yearly Revenue" at bounding box center [220, 459] width 340 height 27
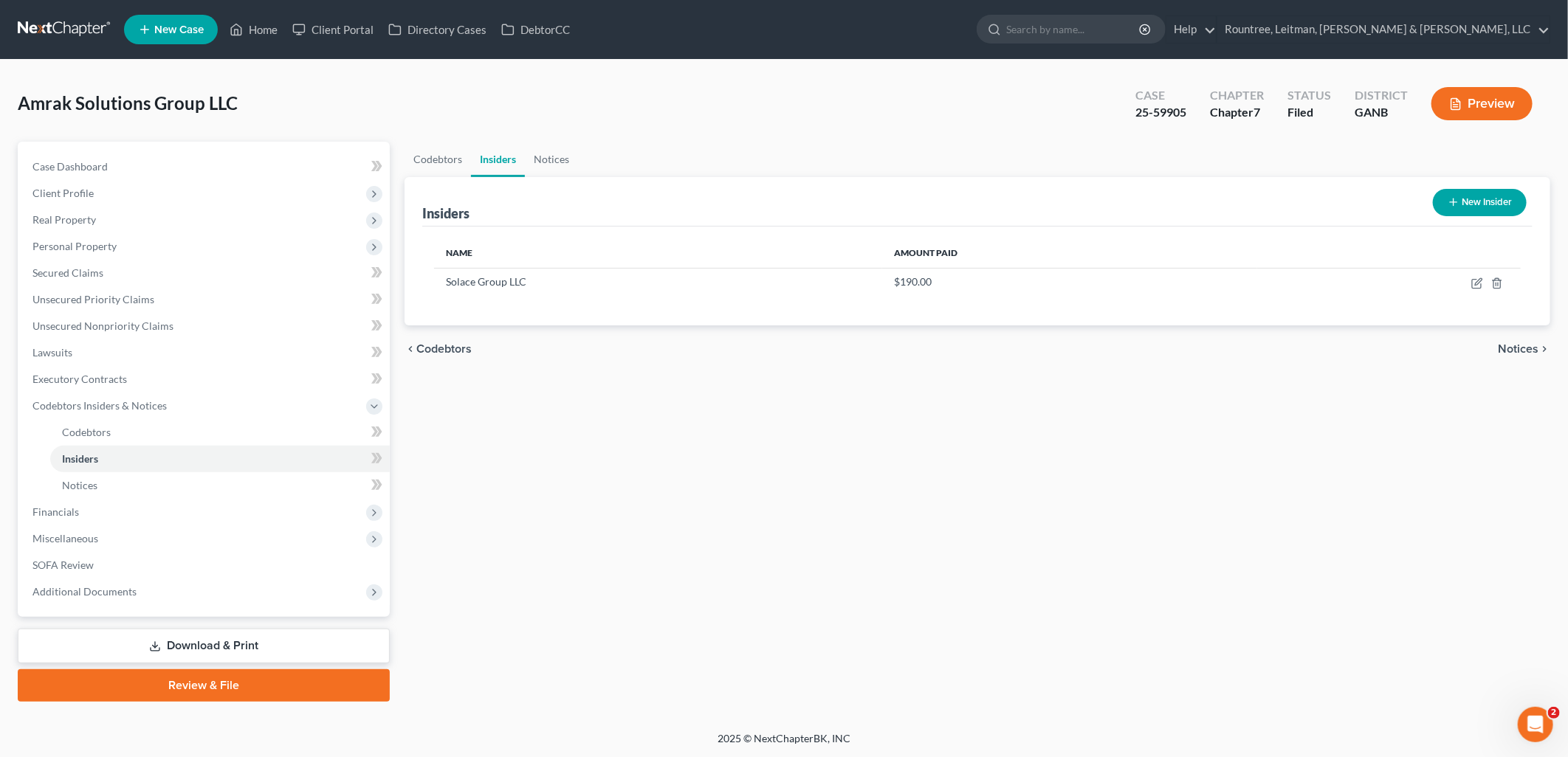
click at [1451, 211] on button "New Insider" at bounding box center [1479, 203] width 93 height 27
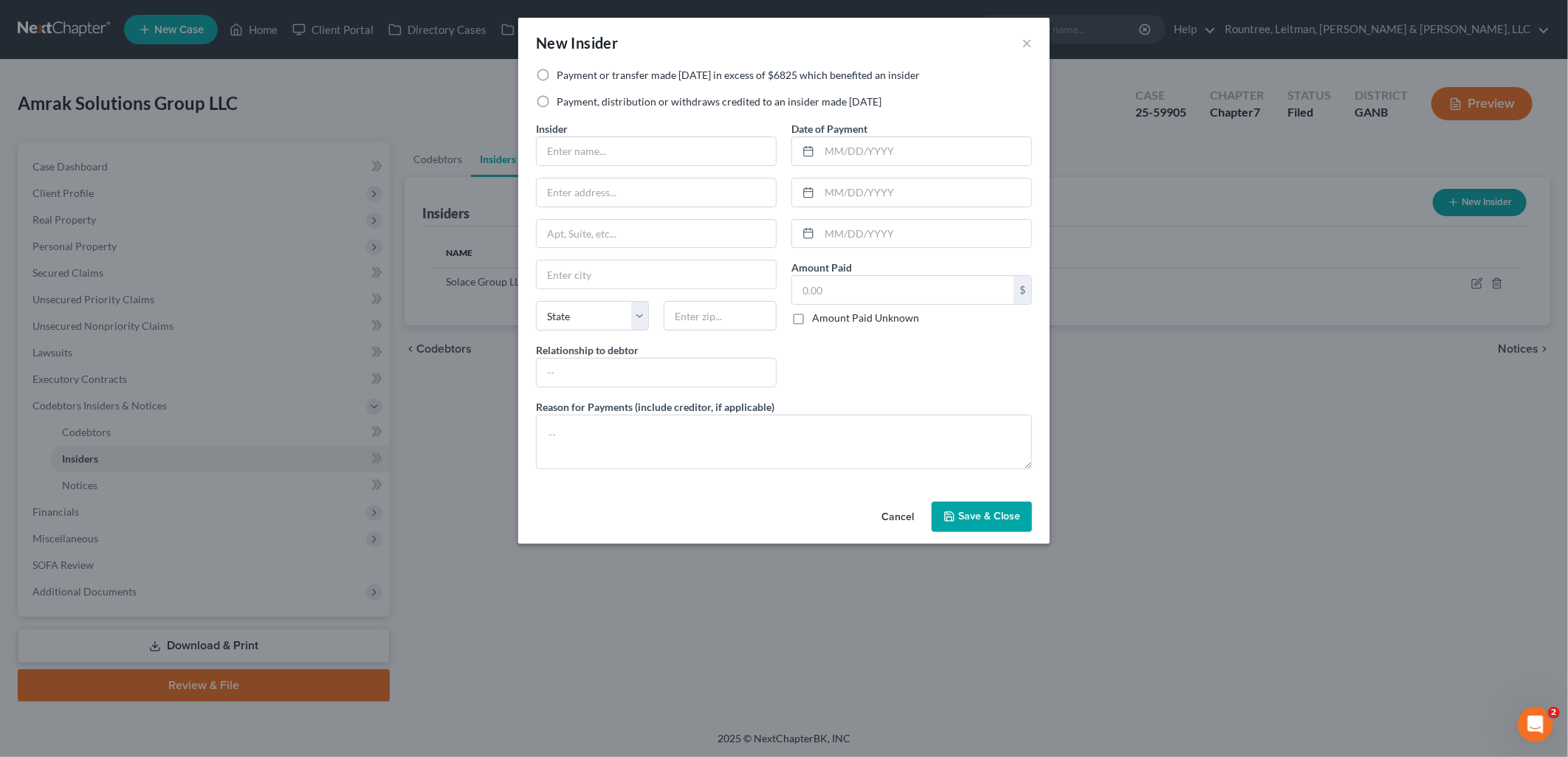
click at [556, 104] on label "Payment, distribution or withdraws credited to an insider made [DATE]" at bounding box center [718, 101] width 324 height 14
click at [563, 104] on input "Payment, distribution or withdraws credited to an insider made [DATE]" at bounding box center [567, 99] width 10 height 10
radio input "true"
click at [609, 150] on input "text" at bounding box center [656, 151] width 239 height 28
type input "[PERSON_NAME]"
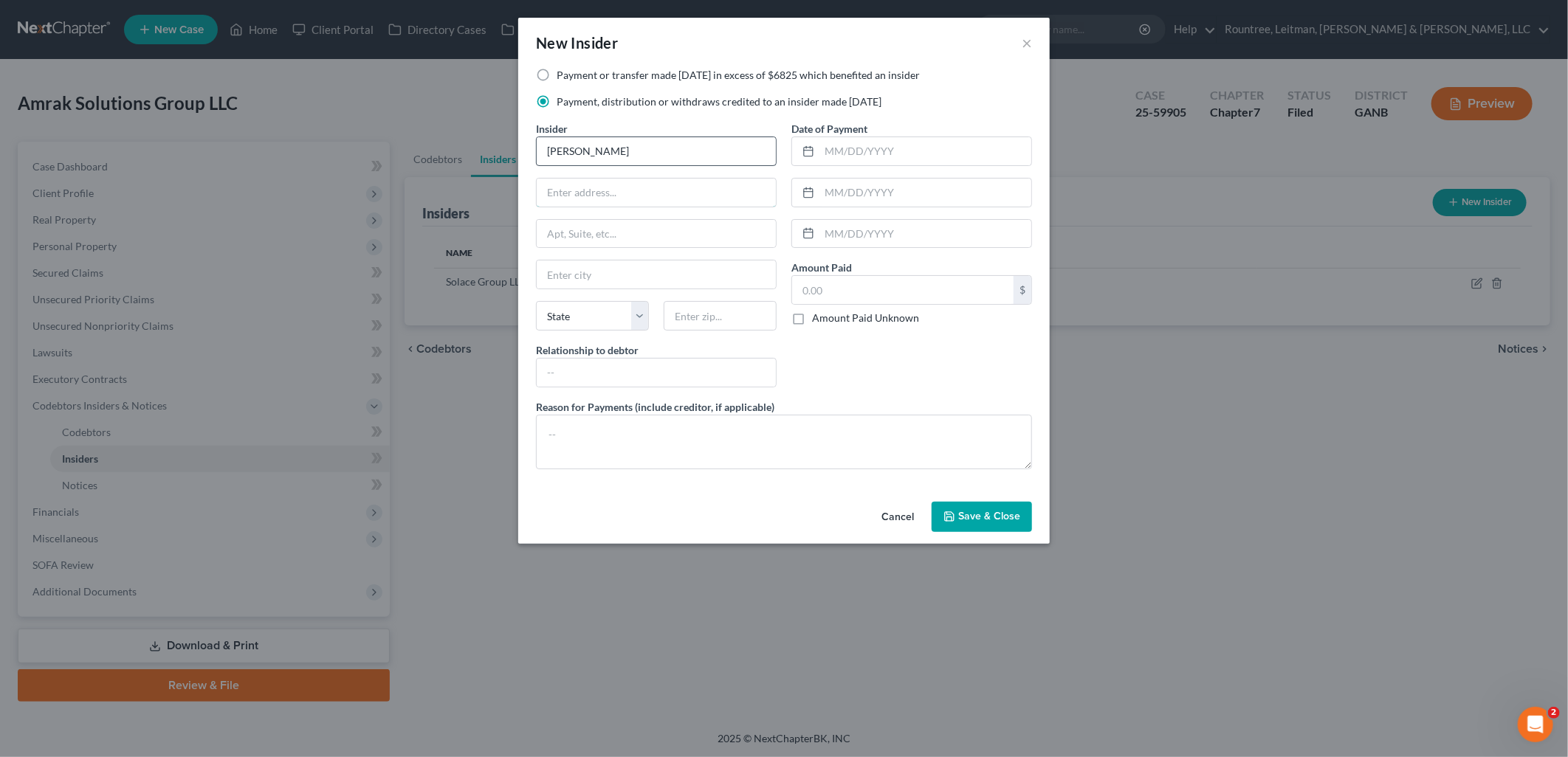
type input "[STREET_ADDRESS]"
type input "[GEOGRAPHIC_DATA]"
type input "30127"
select select "10"
type input "[PERSON_NAME]"
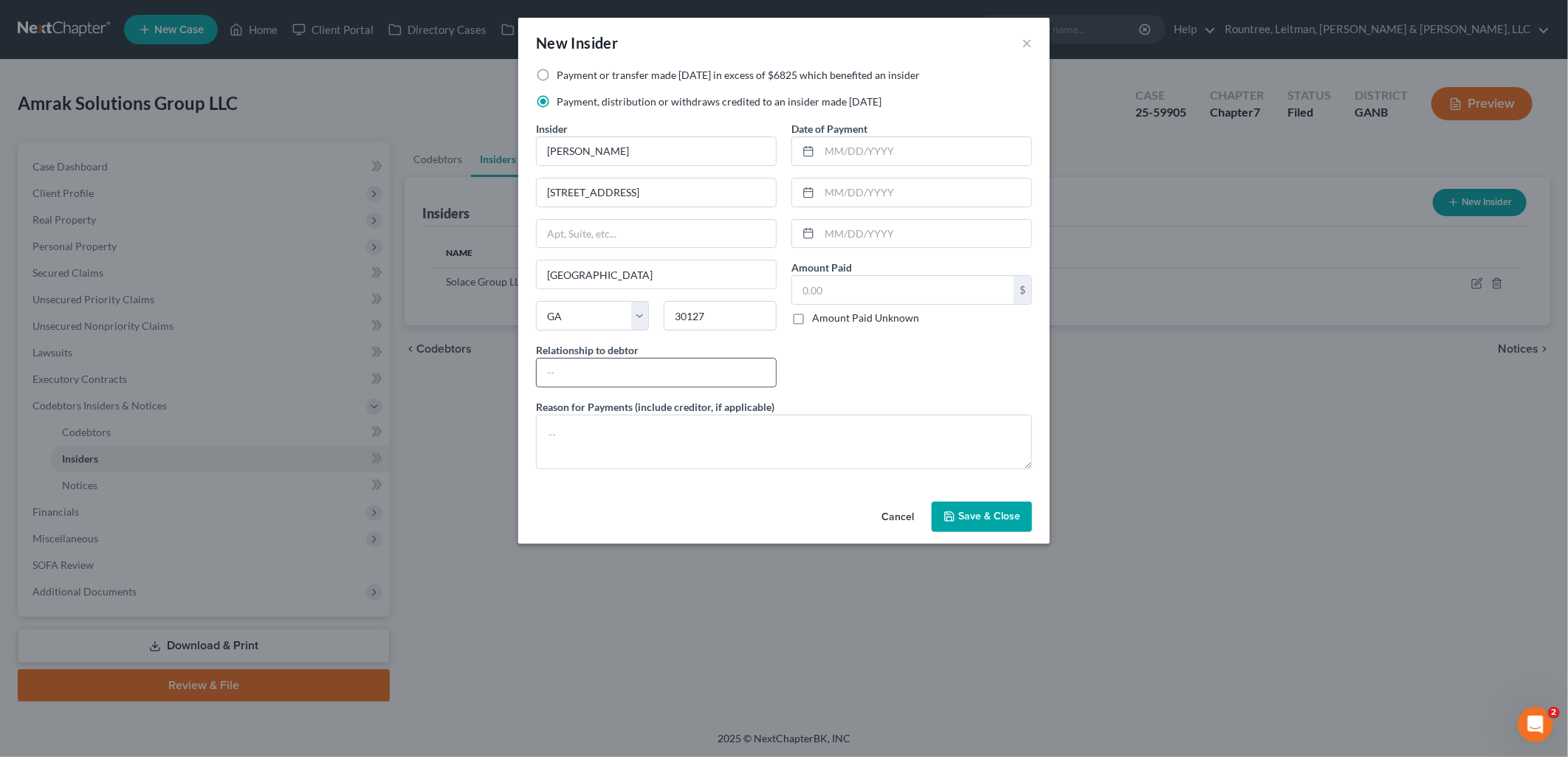
click at [647, 378] on input "text" at bounding box center [656, 372] width 239 height 28
type input "Sole Member"
click at [918, 392] on div "Date of Payment Amount Paid $ Amount Paid Unknown Balance Undetermined $ Amount…" at bounding box center [911, 260] width 255 height 278
click at [891, 286] on input "text" at bounding box center [902, 290] width 221 height 28
type input "11,551"
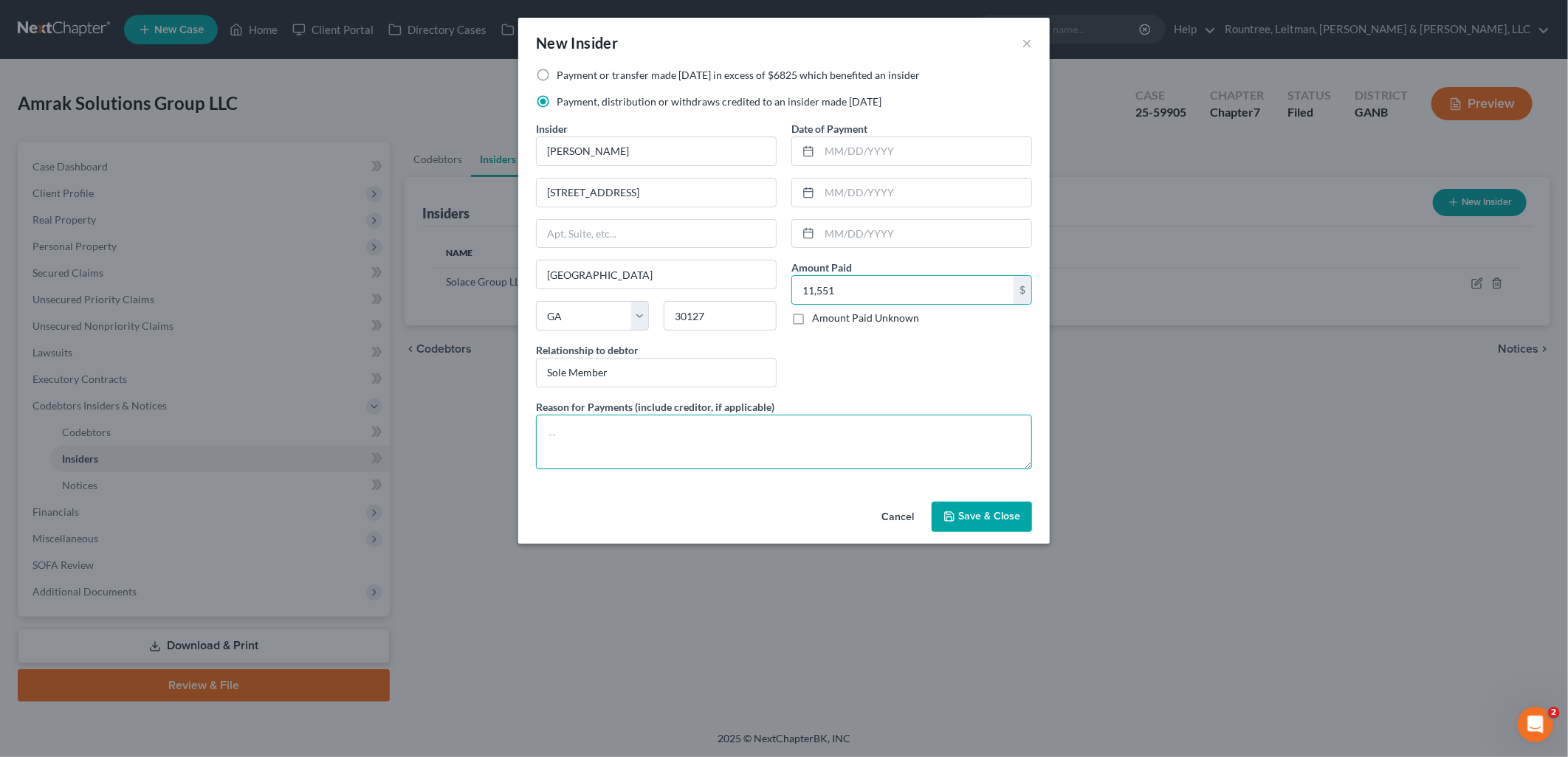
click at [769, 436] on textarea at bounding box center [784, 442] width 496 height 55
type textarea "D"
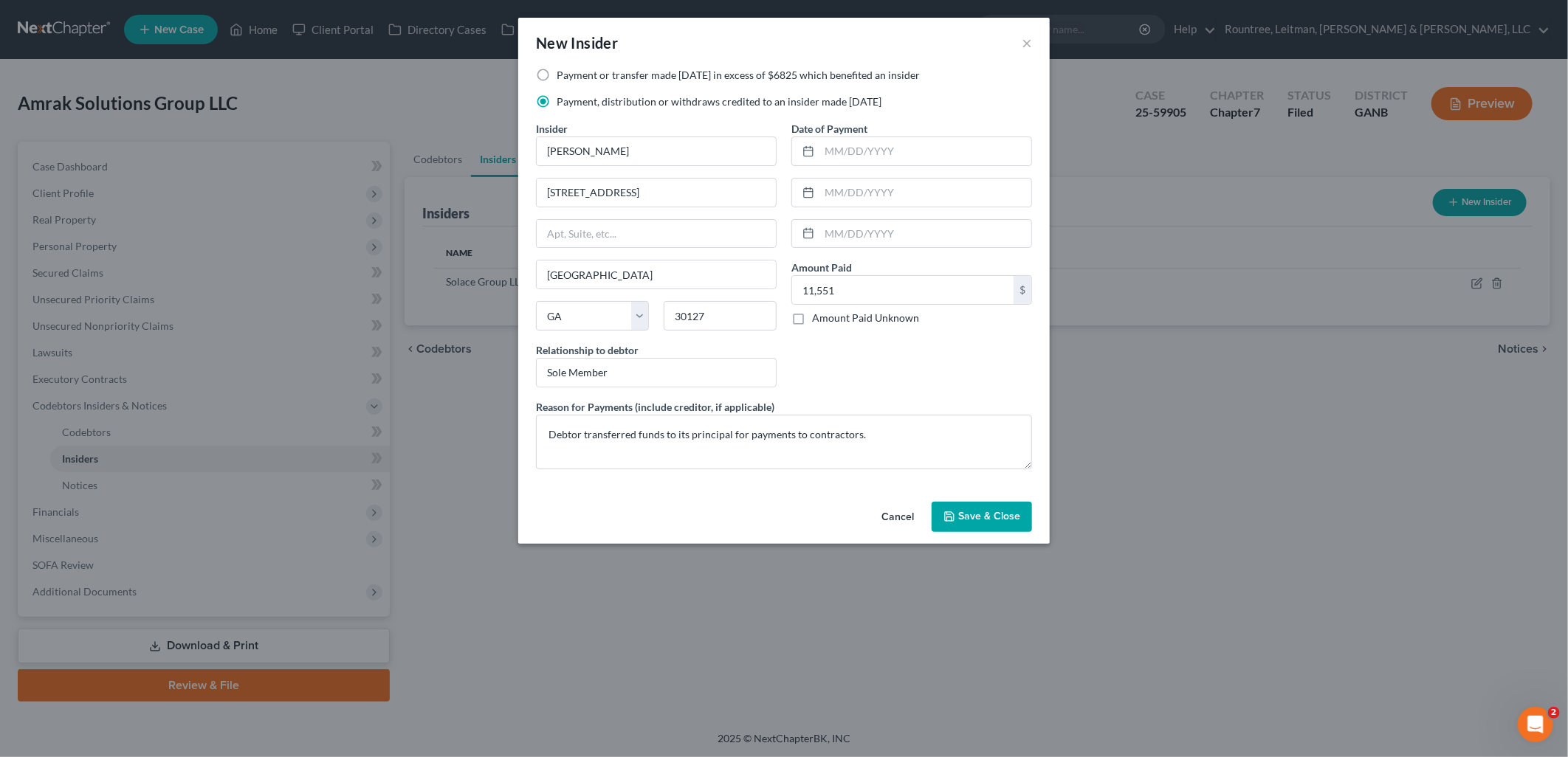
click at [881, 392] on div "Date of Payment Amount Paid 11,551.00 $ Amount Paid Unknown Balance Undetermine…" at bounding box center [911, 260] width 255 height 278
click at [745, 431] on textarea "Debtor transferred funds to its principal for payments to contractors." at bounding box center [784, 442] width 496 height 55
click at [974, 381] on div "Date of Payment Amount Paid 11,551.00 $ Amount Paid Unknown Balance Undetermine…" at bounding box center [911, 260] width 255 height 278
drag, startPoint x: 910, startPoint y: 432, endPoint x: 1100, endPoint y: 430, distance: 190.0
click at [911, 434] on textarea "Debtor transferred funds to its principal for her to make payments to contracto…" at bounding box center [784, 442] width 496 height 55
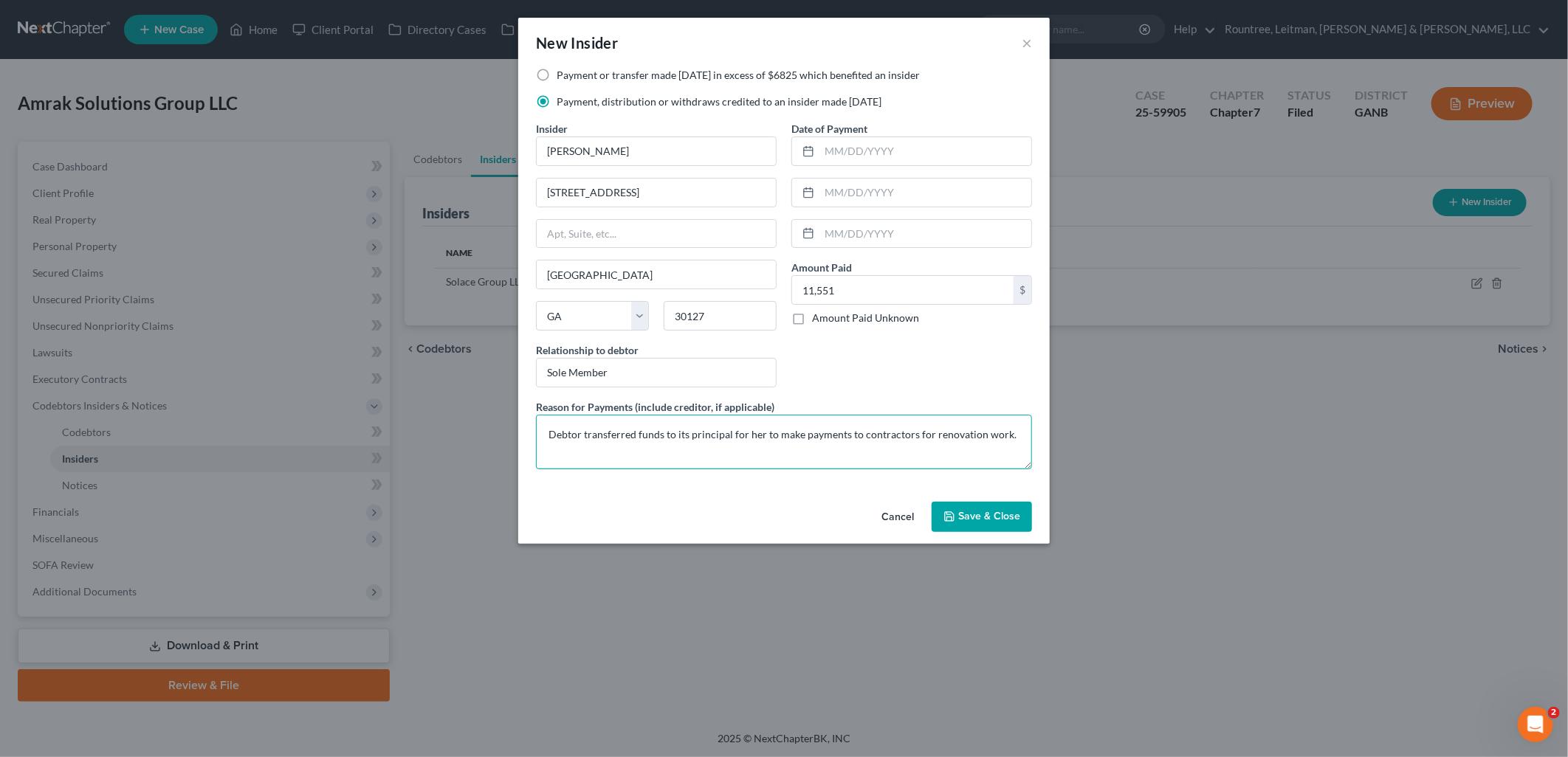
type textarea "Debtor transferred funds to its principal for her to make payments to contracto…"
click at [975, 364] on div "Date of Payment Amount Paid 11,551.00 $ Amount Paid Unknown Balance Undetermine…" at bounding box center [911, 260] width 255 height 278
click at [995, 519] on span "Save & Close" at bounding box center [988, 517] width 62 height 13
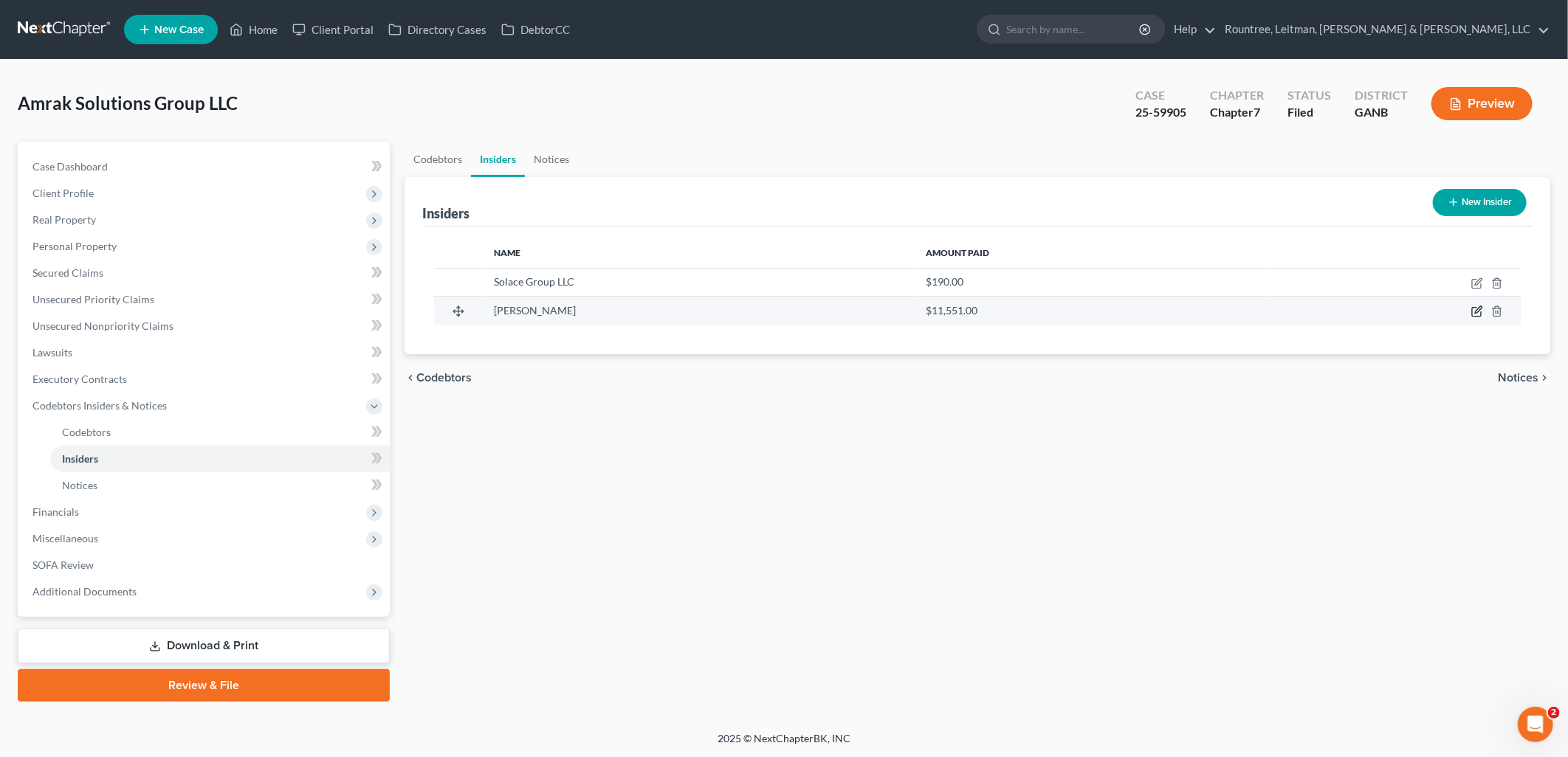
click at [1479, 313] on icon "button" at bounding box center [1476, 311] width 12 height 12
select select "10"
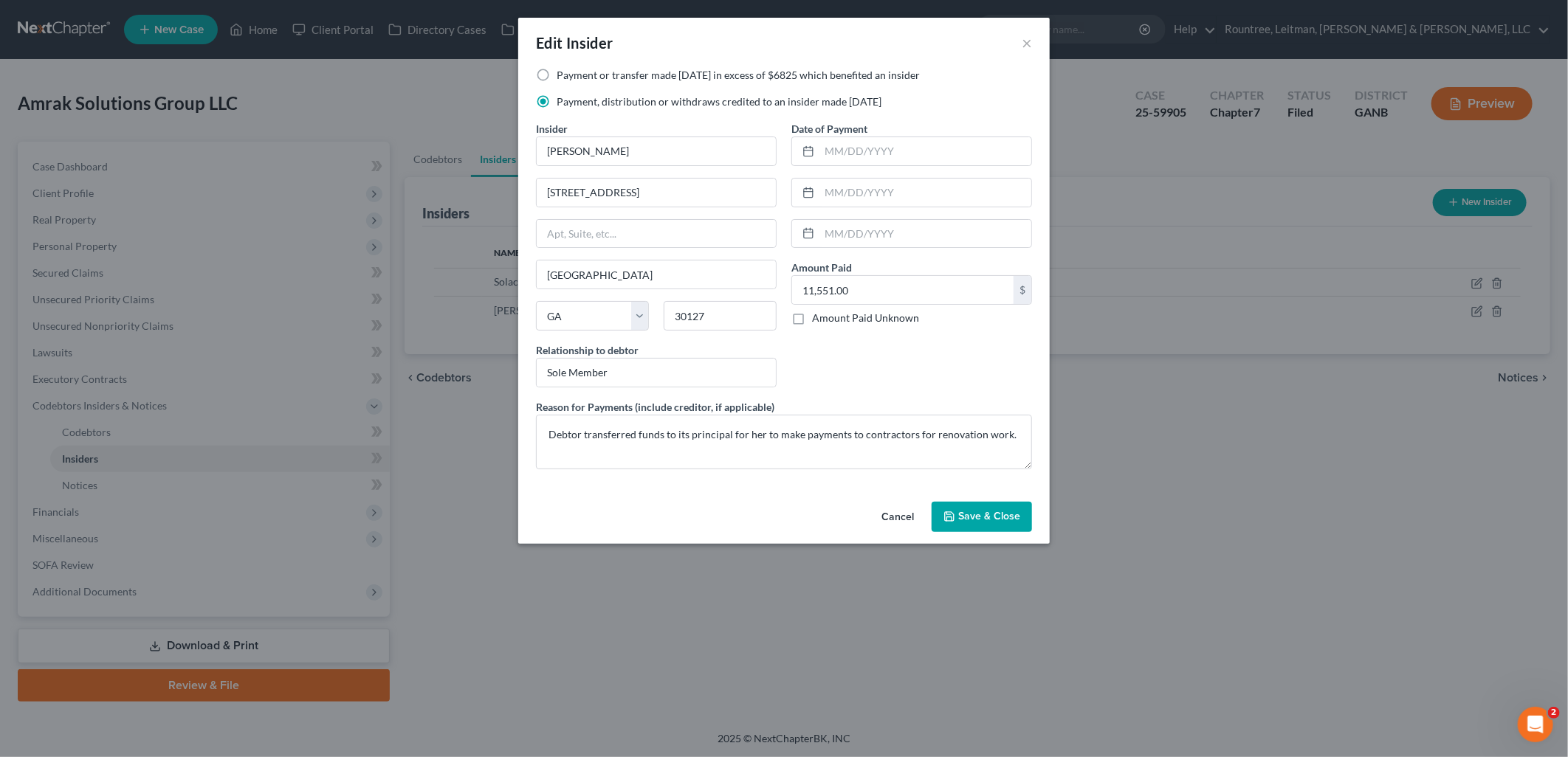
click at [749, 500] on div "Cancel Save & Close" at bounding box center [784, 520] width 531 height 49
drag, startPoint x: 1000, startPoint y: 432, endPoint x: 775, endPoint y: 455, distance: 226.2
click at [775, 455] on textarea "Debtor transferred funds to its principal for her to make payments to contracto…" at bounding box center [784, 442] width 496 height 55
click at [889, 366] on div "Date of Payment Amount Paid 11,551.00 $ Amount Paid Unknown Balance Undetermine…" at bounding box center [911, 260] width 255 height 278
click at [945, 435] on textarea "Debtor transferred funds to its principal for her to pay contractors on behalf …" at bounding box center [784, 442] width 496 height 55
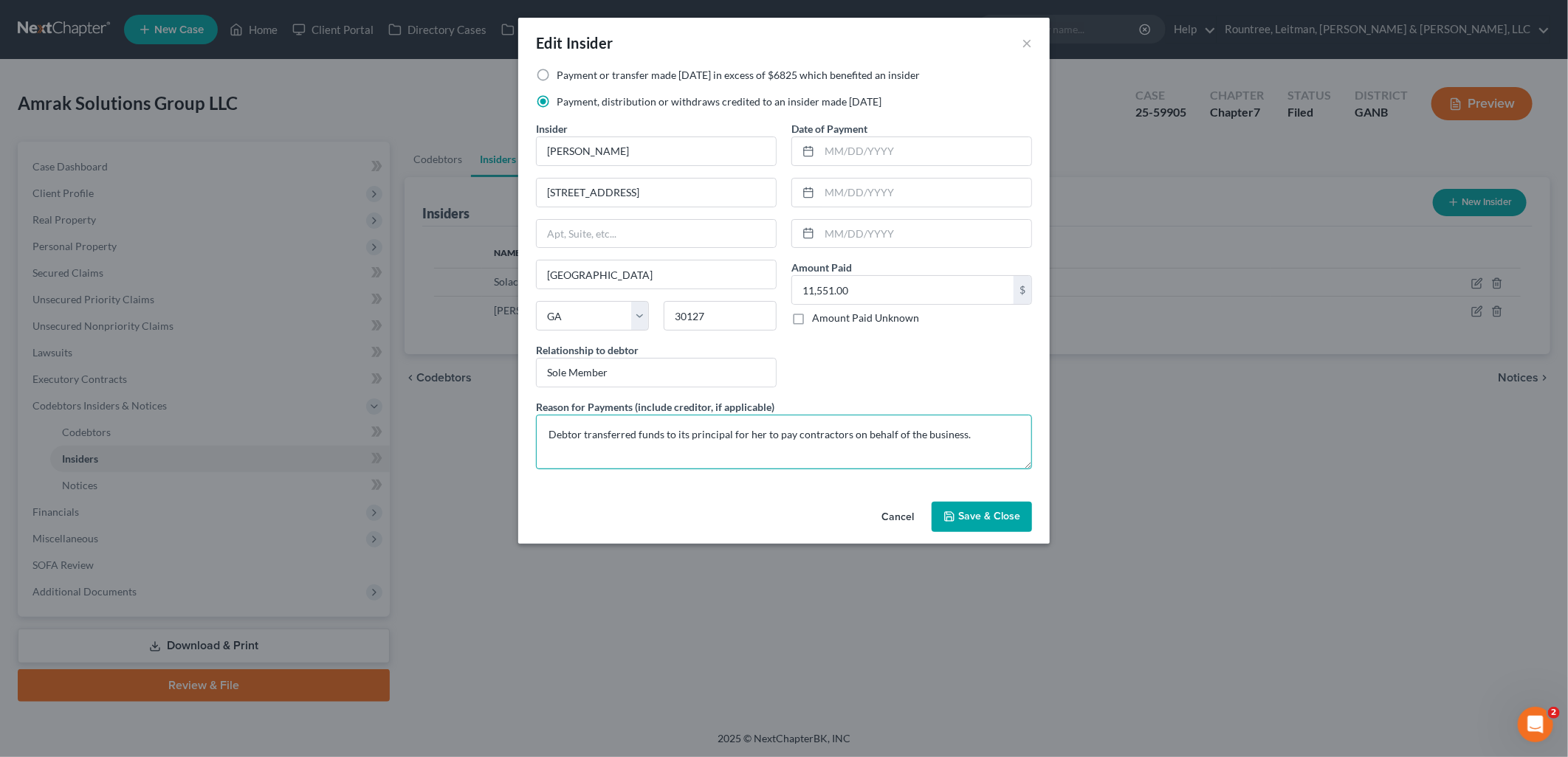
click at [945, 435] on textarea "Debtor transferred funds to its principal for her to pay contractors on behalf …" at bounding box center [784, 442] width 496 height 55
type textarea "Debtor transferred funds to its principal for her to pay contractors on behalf …"
click at [896, 368] on div "Date of Payment Amount Paid 11,551.00 $ Amount Paid Unknown Balance Undetermine…" at bounding box center [911, 260] width 255 height 278
click at [1004, 509] on button "Save & Close" at bounding box center [981, 517] width 101 height 31
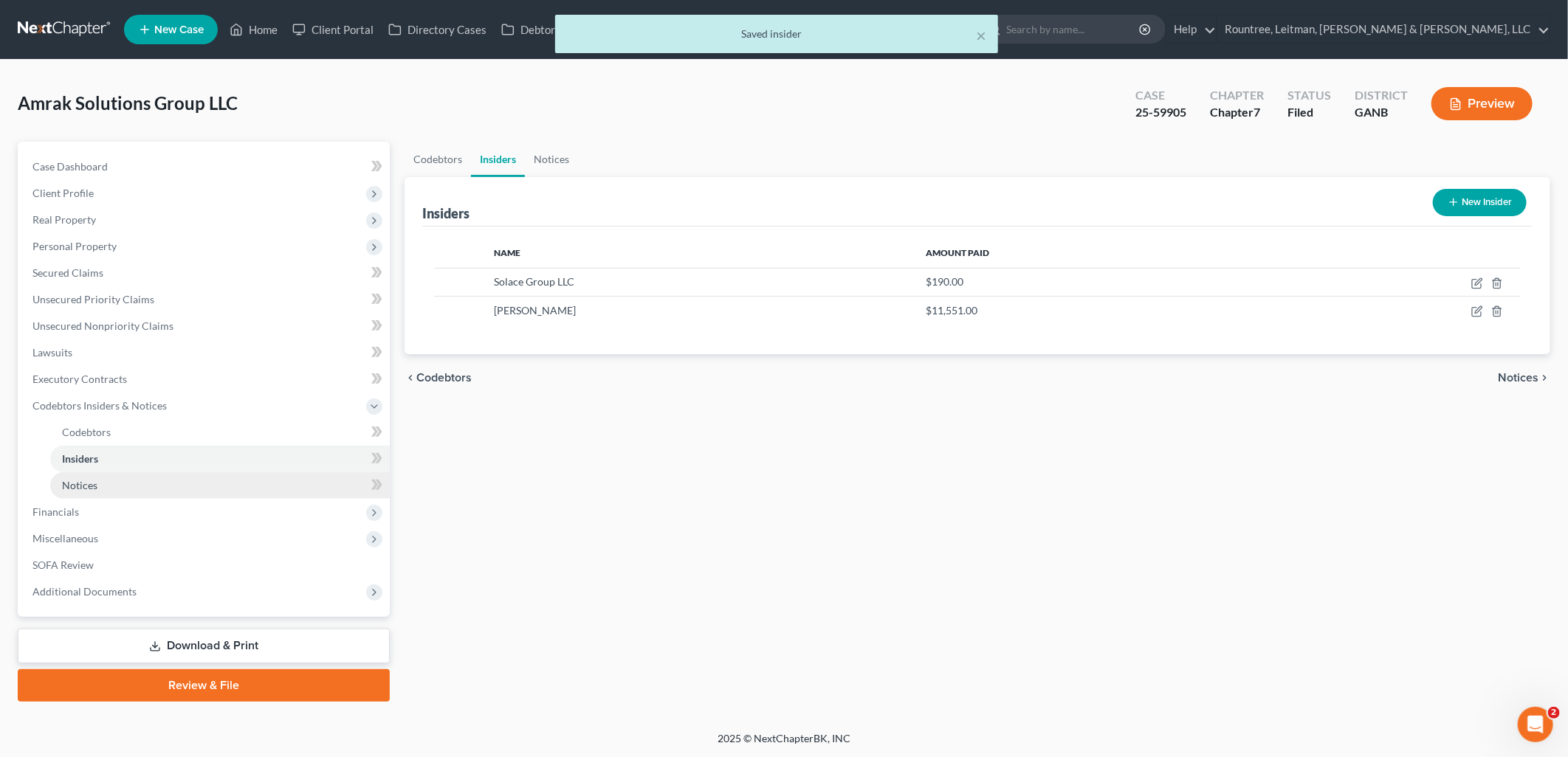
click at [113, 490] on link "Notices" at bounding box center [220, 485] width 340 height 27
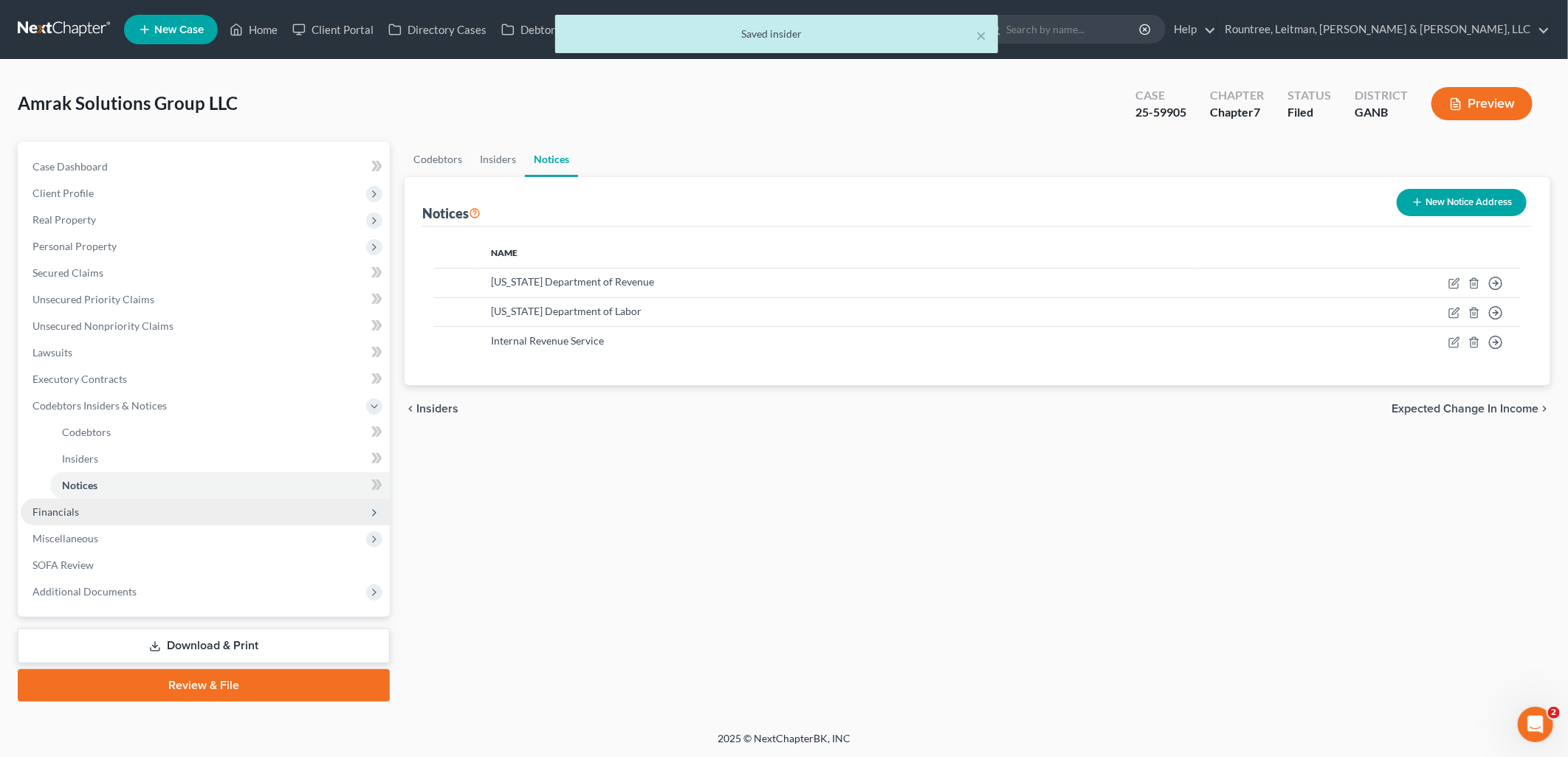
click at [109, 504] on span "Financials" at bounding box center [205, 512] width 369 height 27
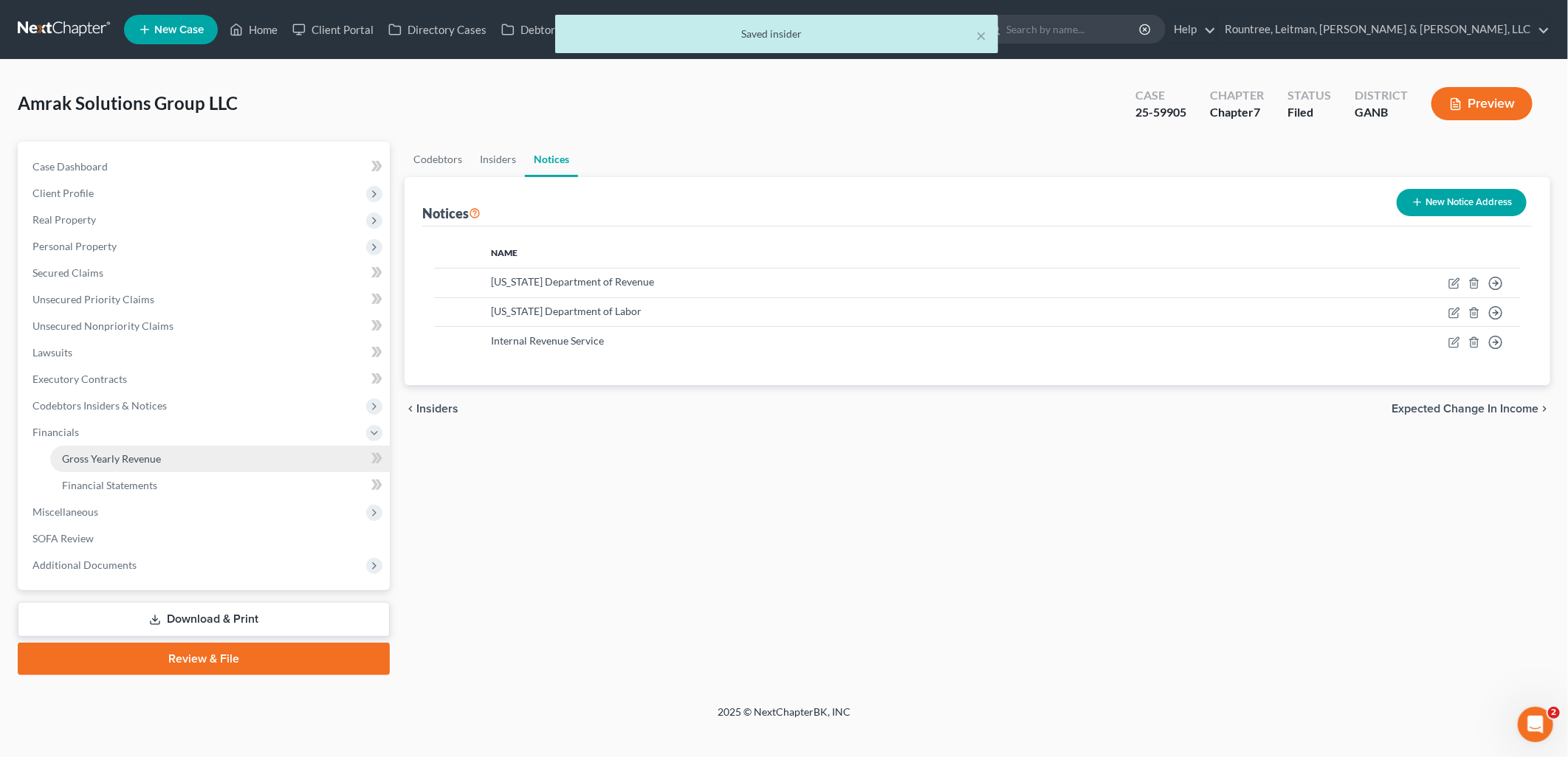
click at [117, 446] on link "Gross Yearly Revenue" at bounding box center [220, 459] width 340 height 27
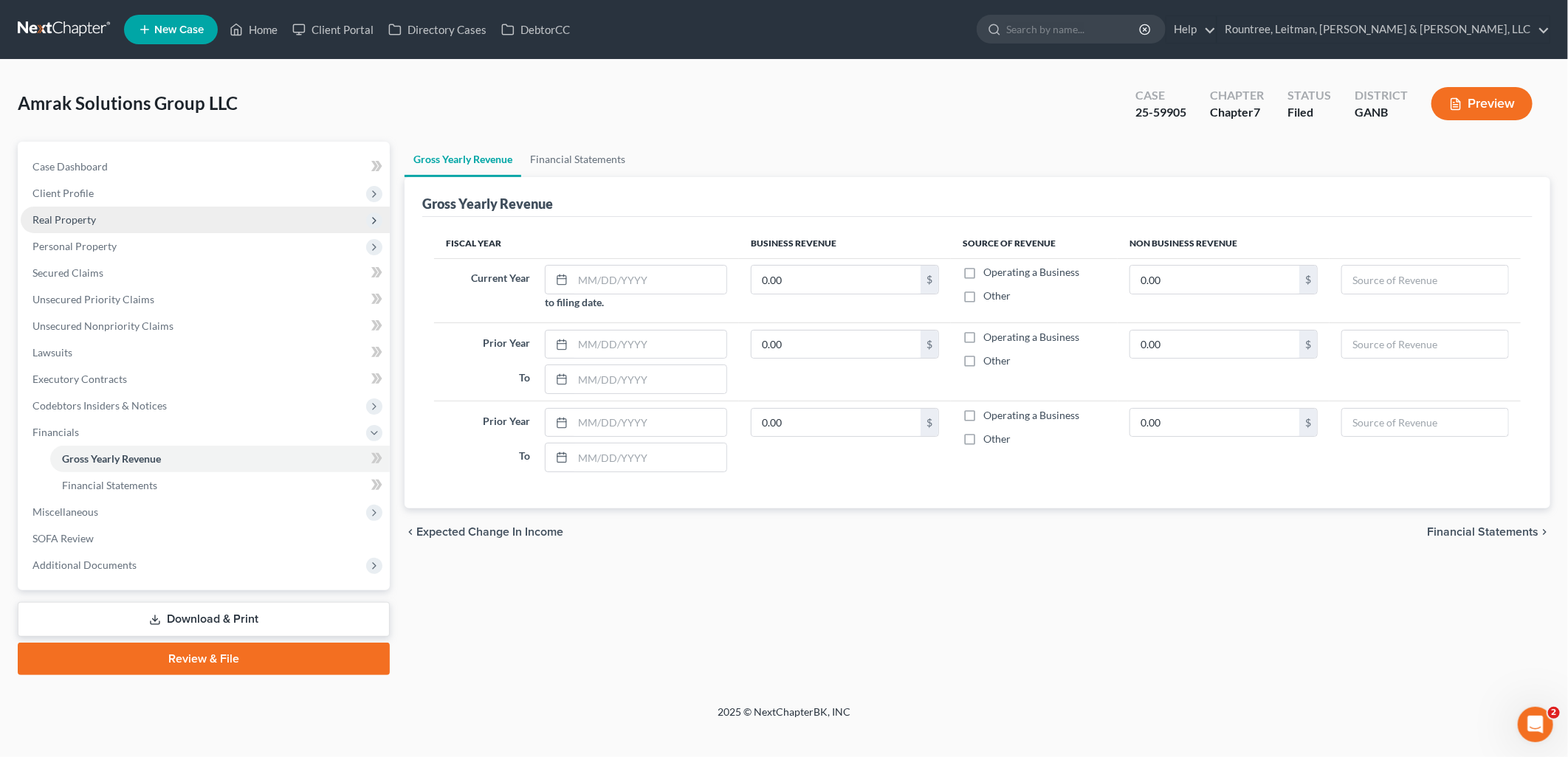
click at [164, 220] on span "Real Property" at bounding box center [205, 220] width 369 height 27
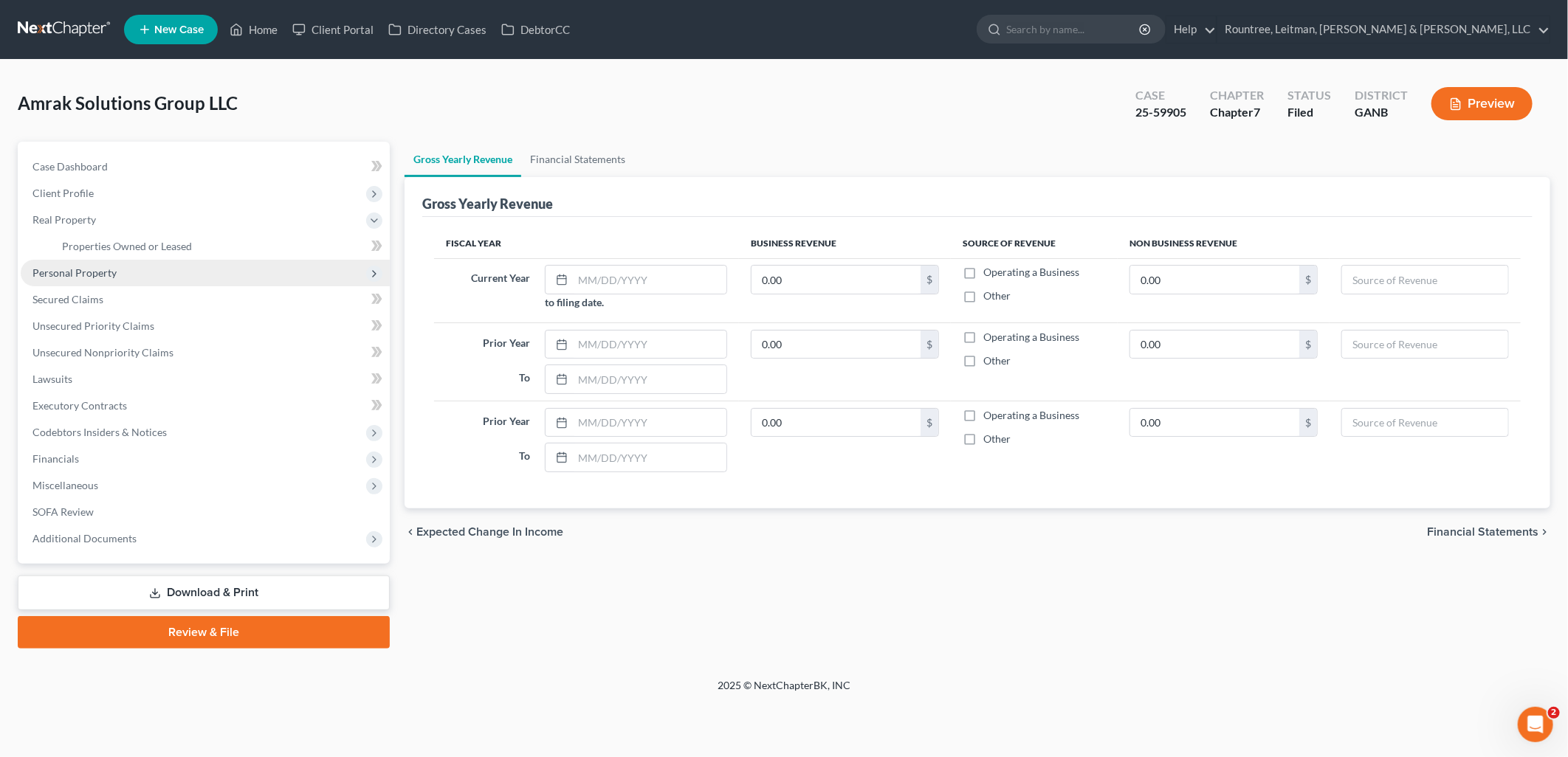
click at [158, 260] on span "Personal Property" at bounding box center [205, 273] width 369 height 27
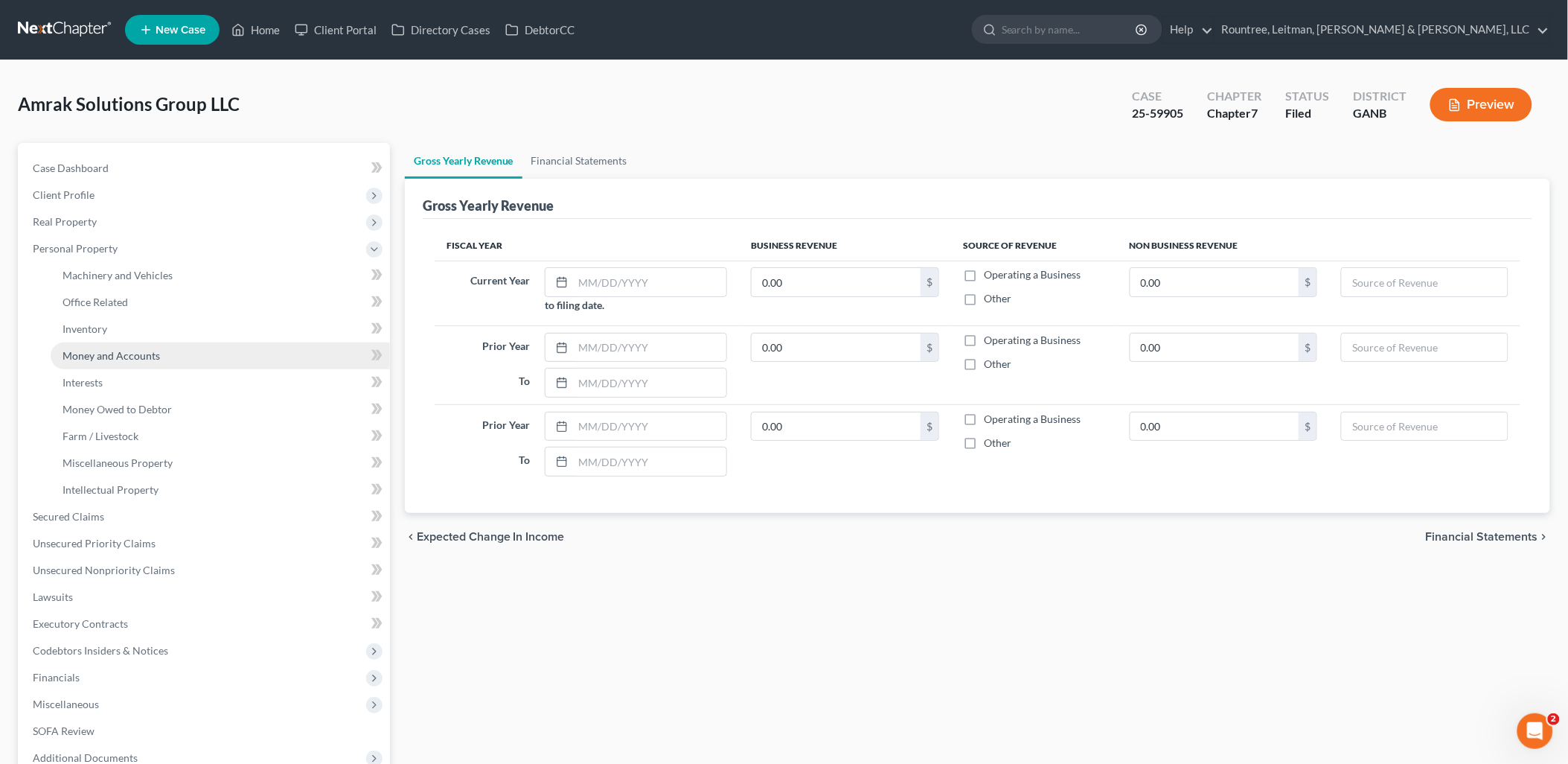
click at [170, 355] on link "Money and Accounts" at bounding box center [220, 356] width 339 height 27
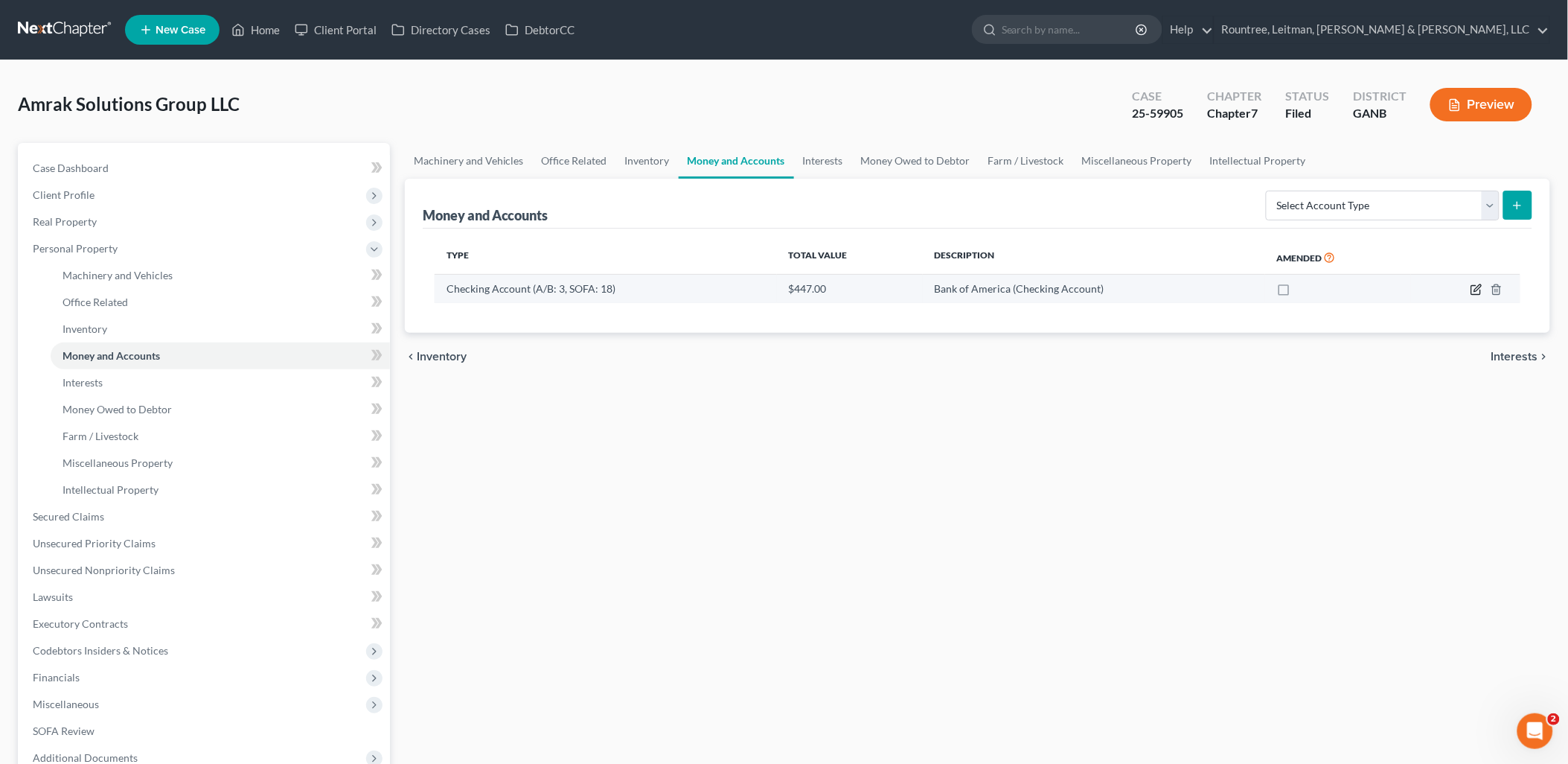
click at [1475, 293] on icon "button" at bounding box center [1476, 289] width 12 height 12
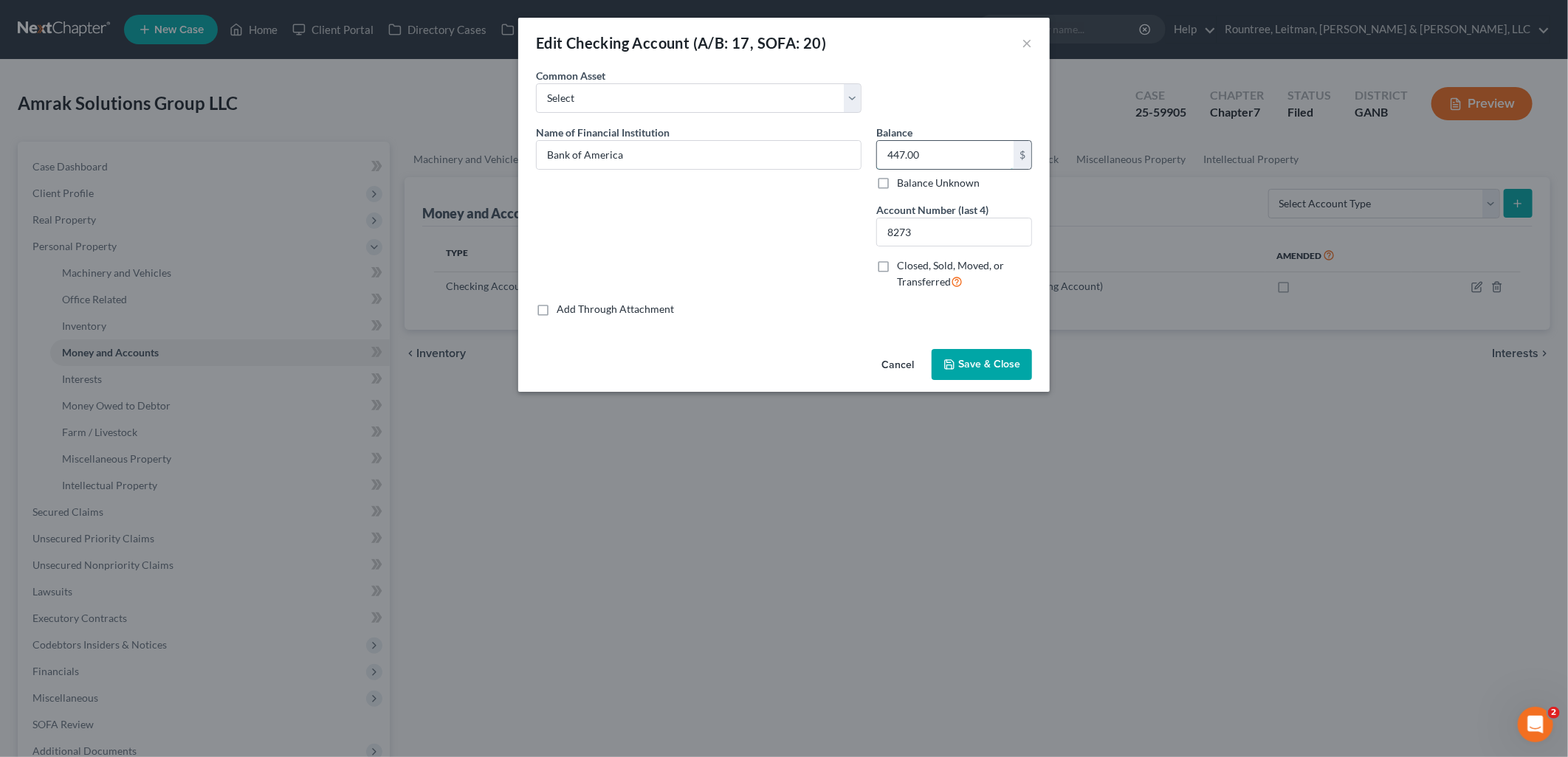
click at [948, 155] on input "447.00" at bounding box center [945, 154] width 137 height 28
type input "493.57"
click at [979, 358] on span "Save & Close" at bounding box center [988, 364] width 62 height 13
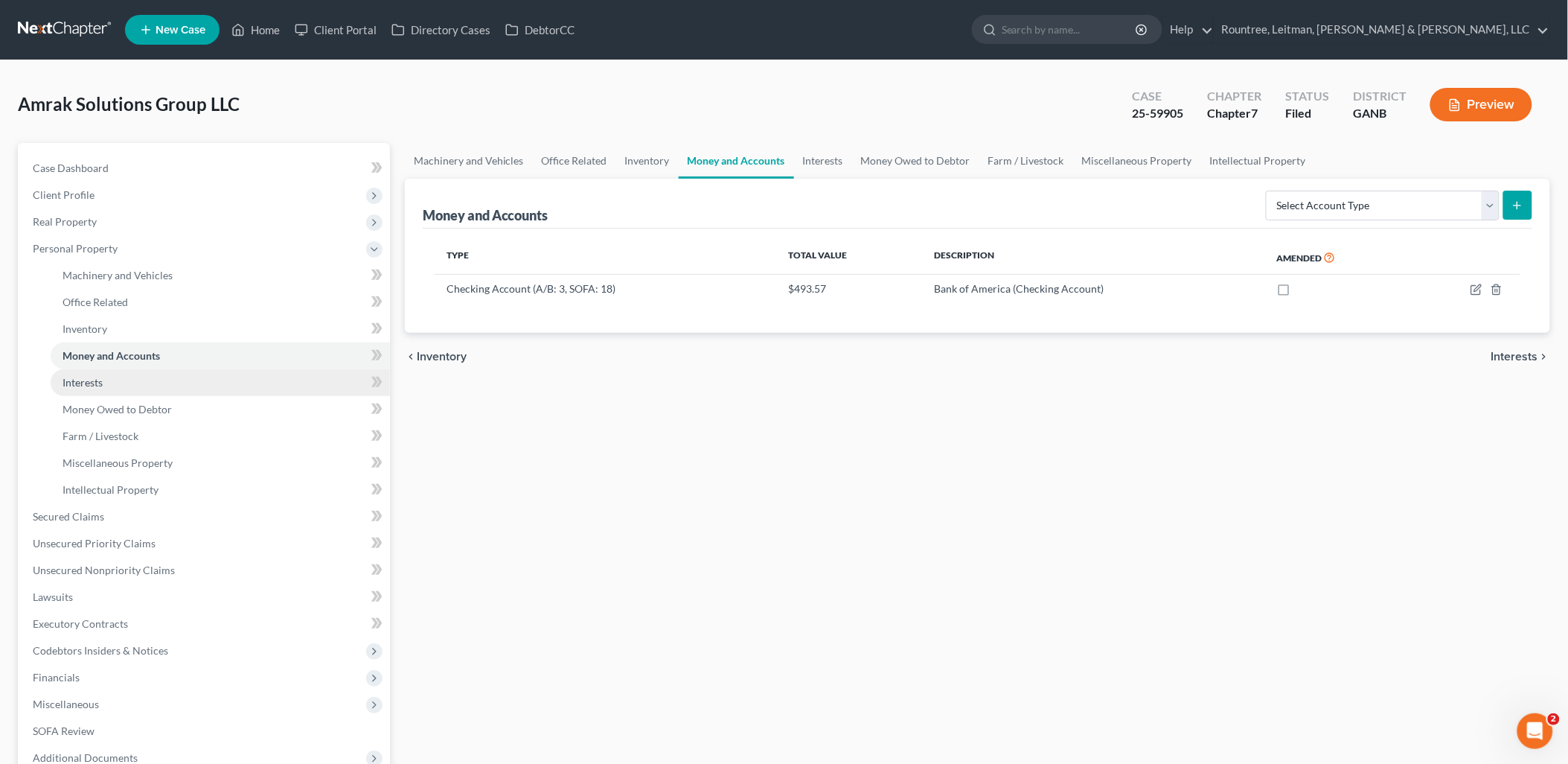
click at [127, 386] on link "Interests" at bounding box center [220, 382] width 339 height 27
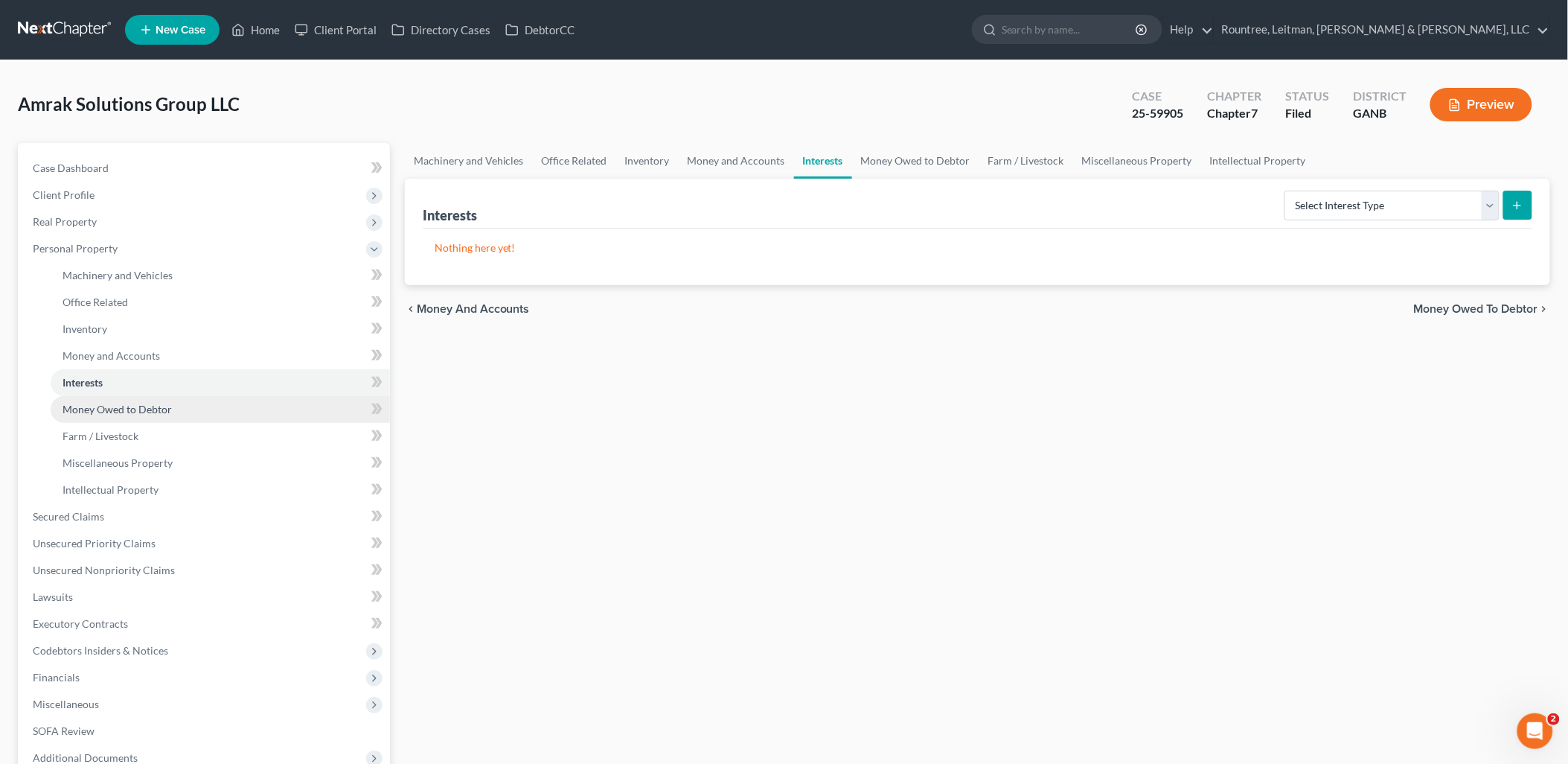
click at [149, 404] on span "Money Owed to Debtor" at bounding box center [117, 409] width 110 height 13
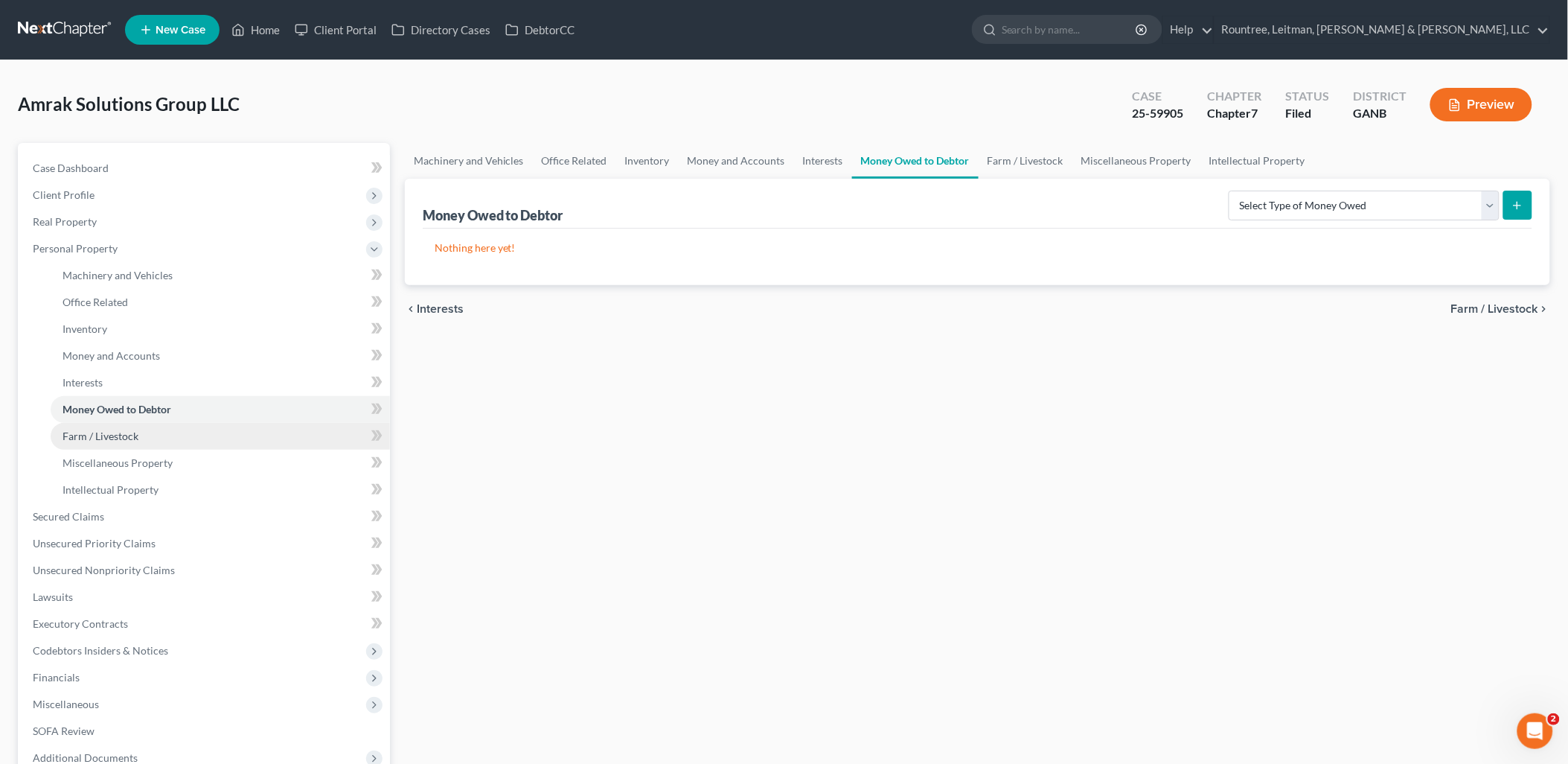
click at [161, 427] on link "Farm / Livestock" at bounding box center [220, 436] width 339 height 27
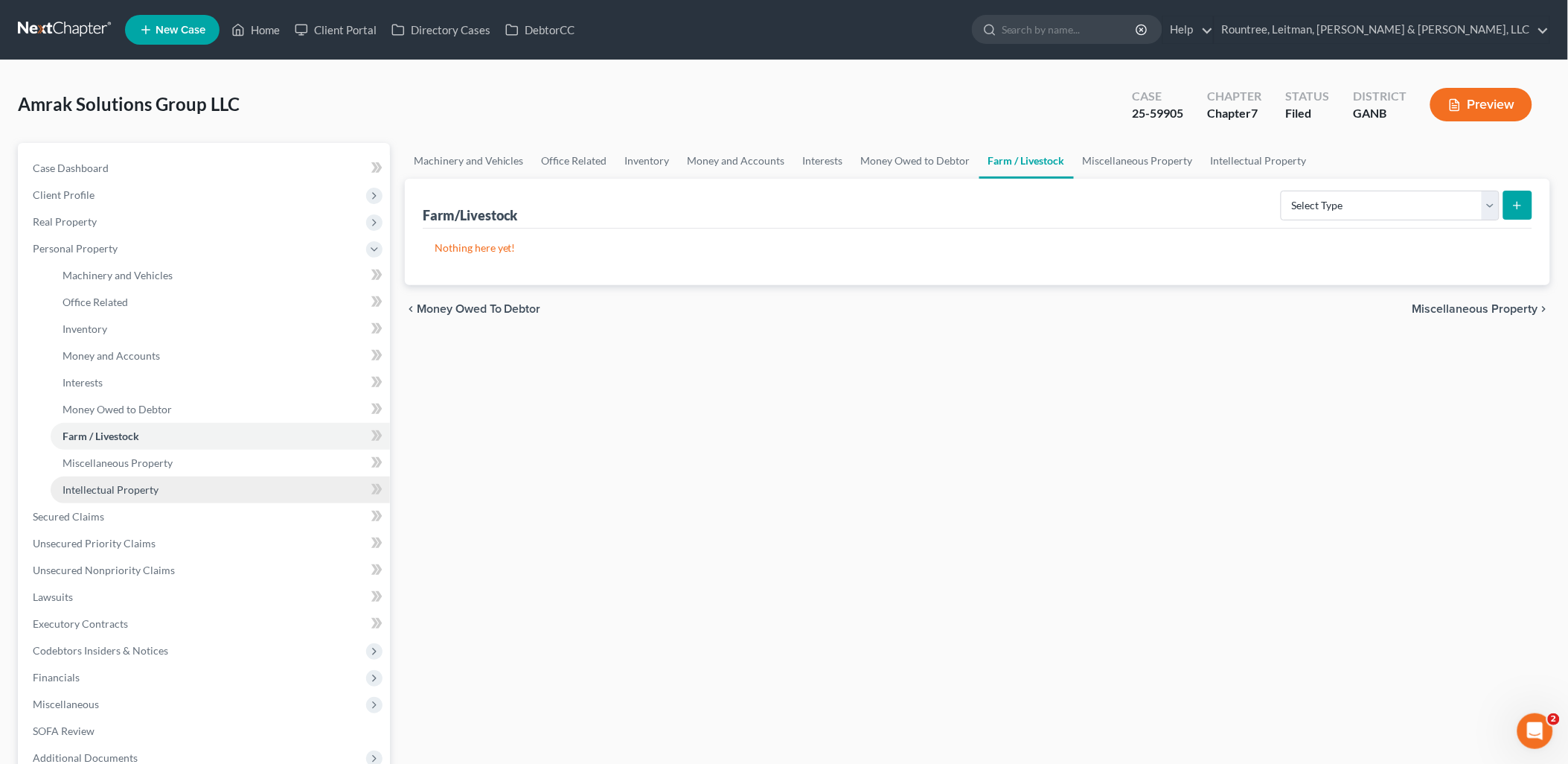
click at [174, 480] on link "Intellectual Property" at bounding box center [220, 490] width 339 height 27
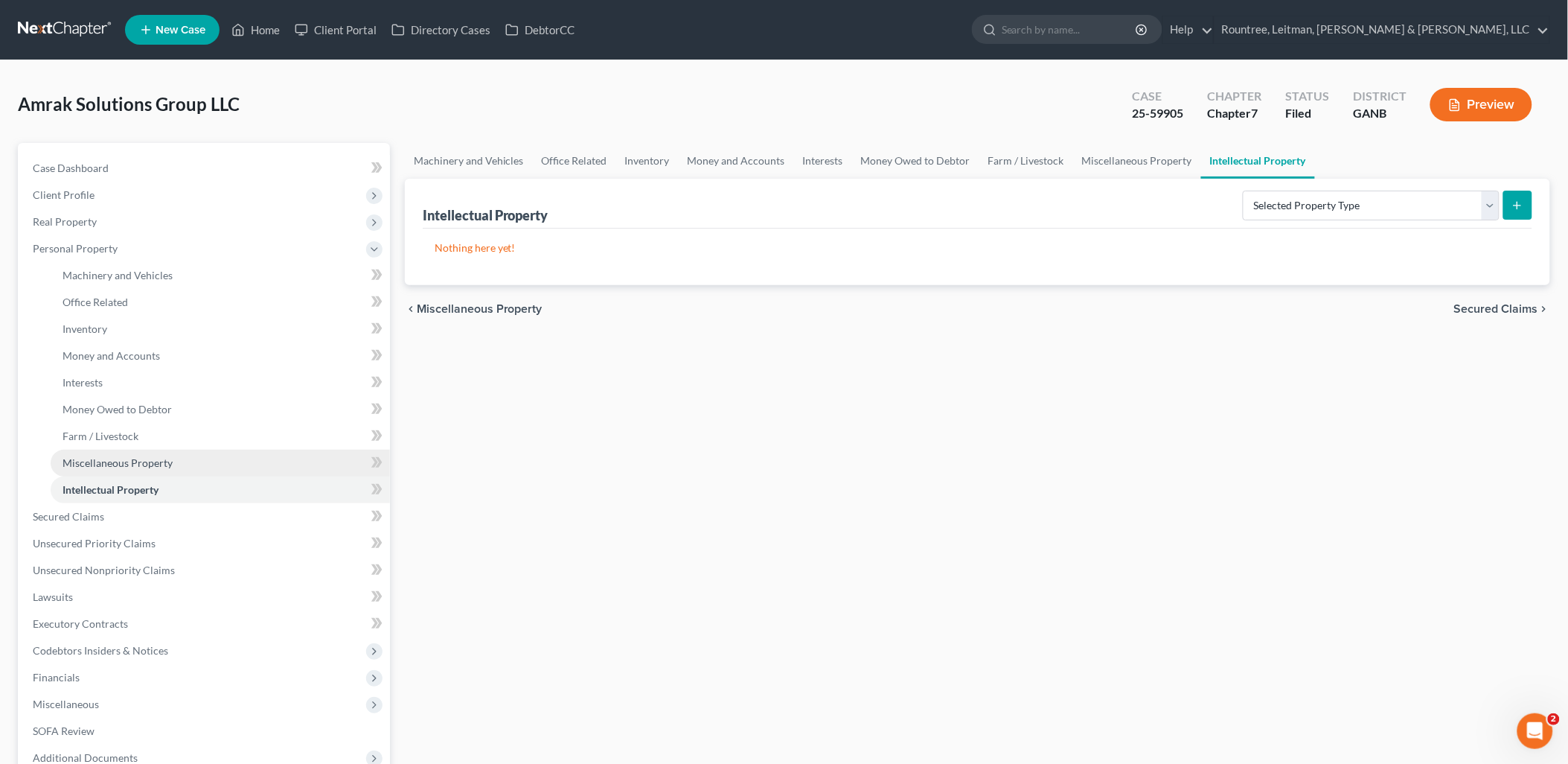
click at [174, 462] on link "Miscellaneous Property" at bounding box center [220, 463] width 339 height 27
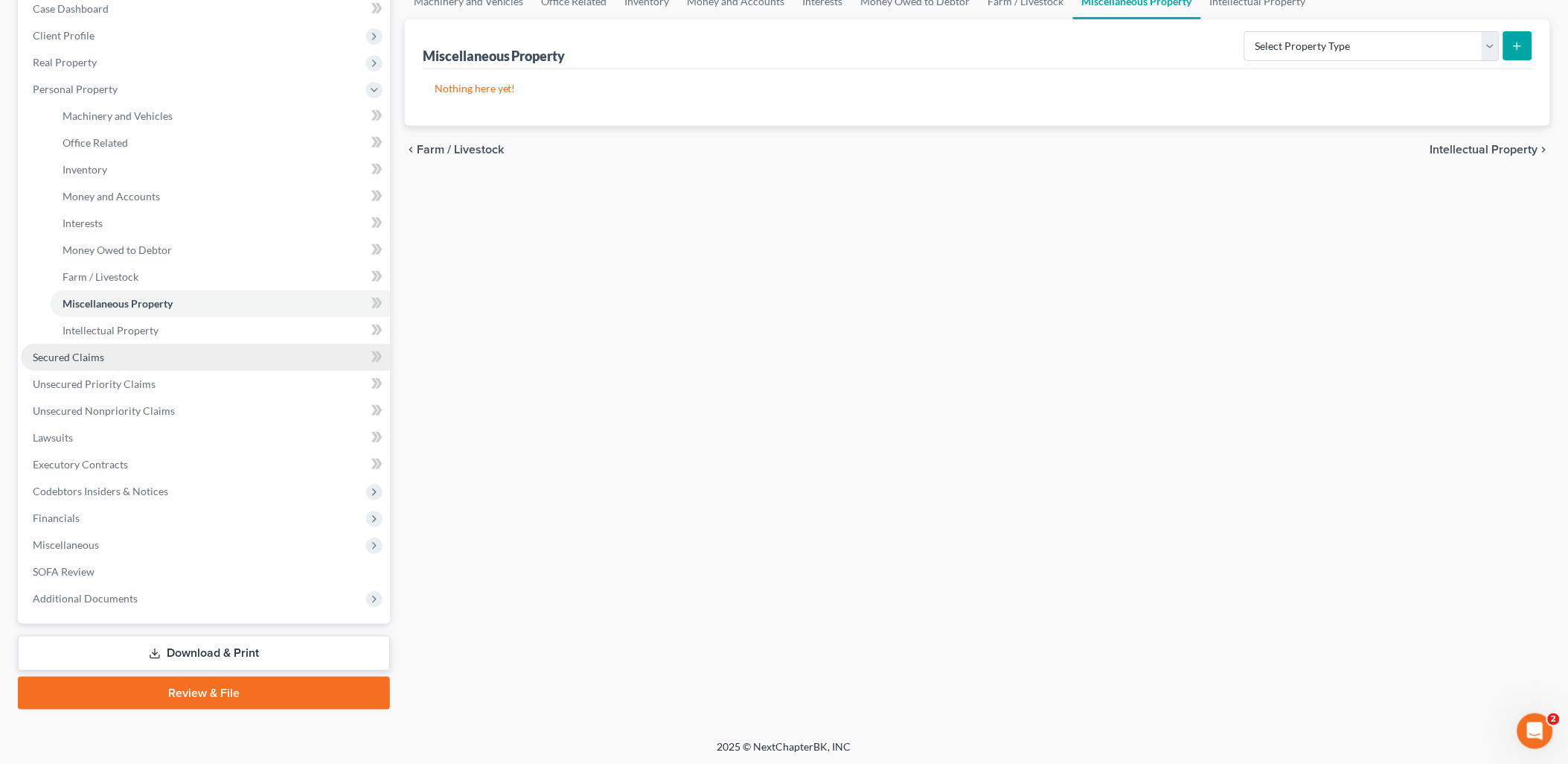
click at [151, 360] on link "Secured Claims" at bounding box center [205, 357] width 369 height 27
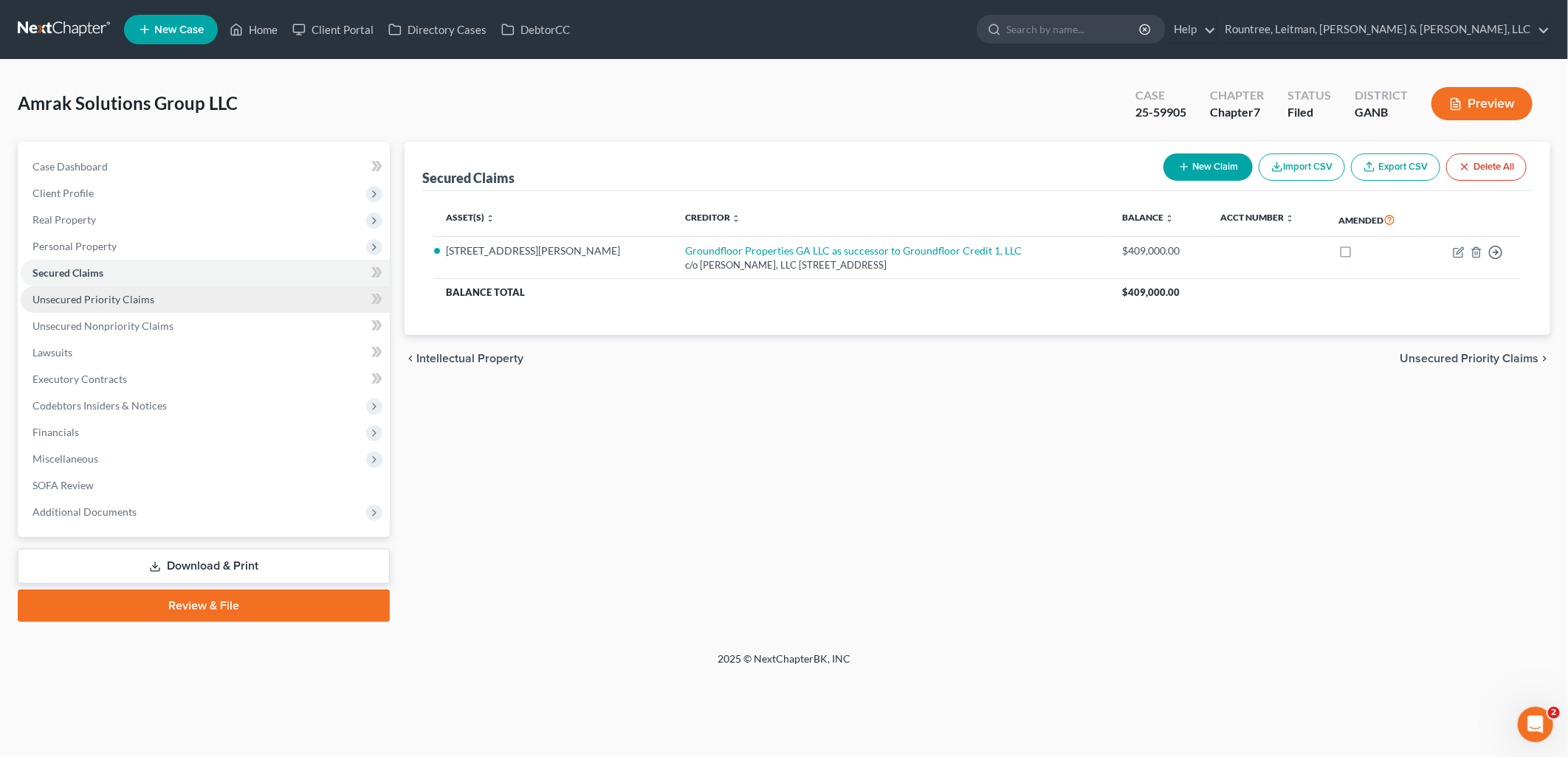
click at [151, 289] on link "Unsecured Priority Claims" at bounding box center [205, 299] width 369 height 27
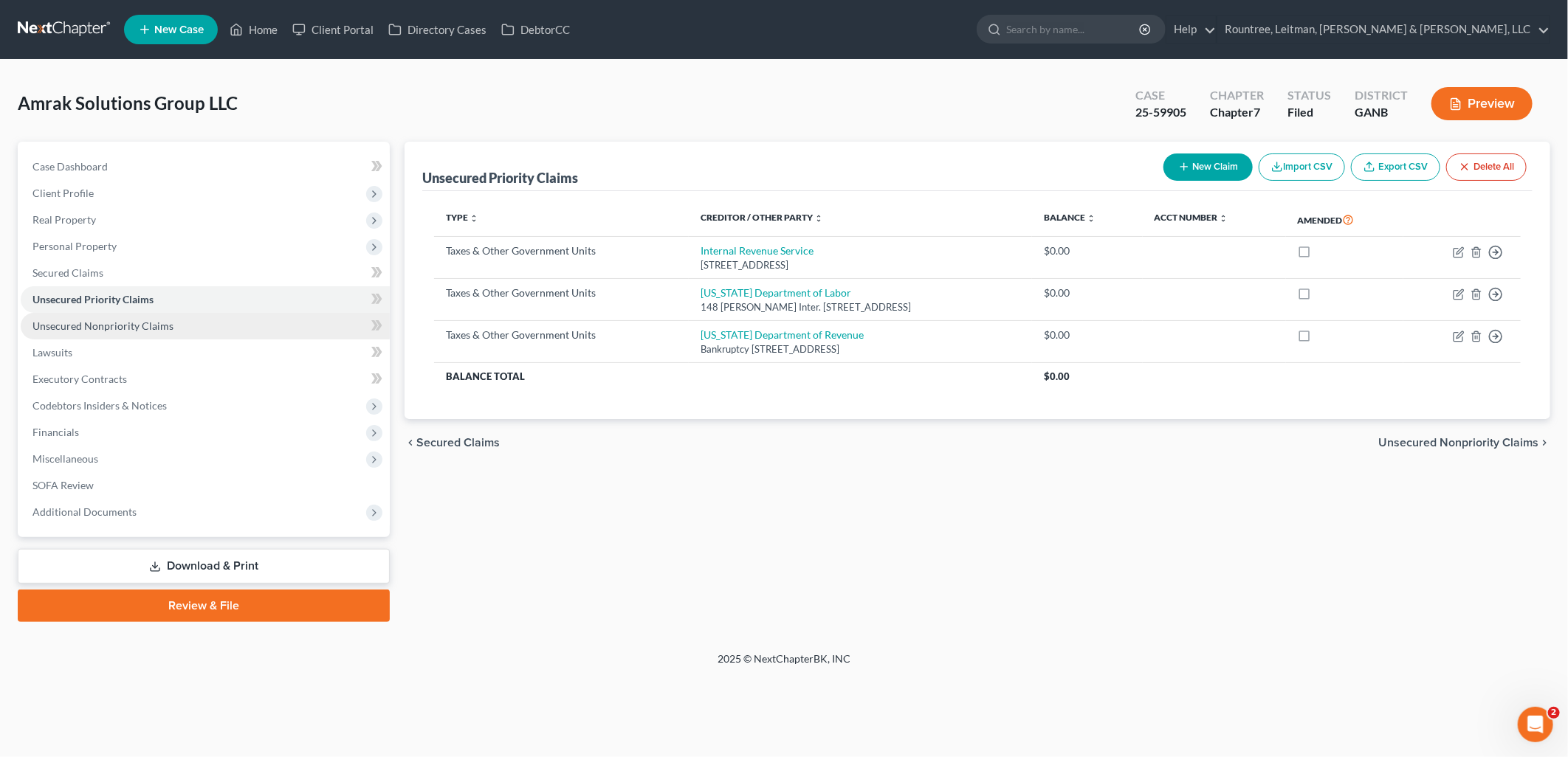
click at [166, 336] on link "Unsecured Nonpriority Claims" at bounding box center [205, 326] width 369 height 27
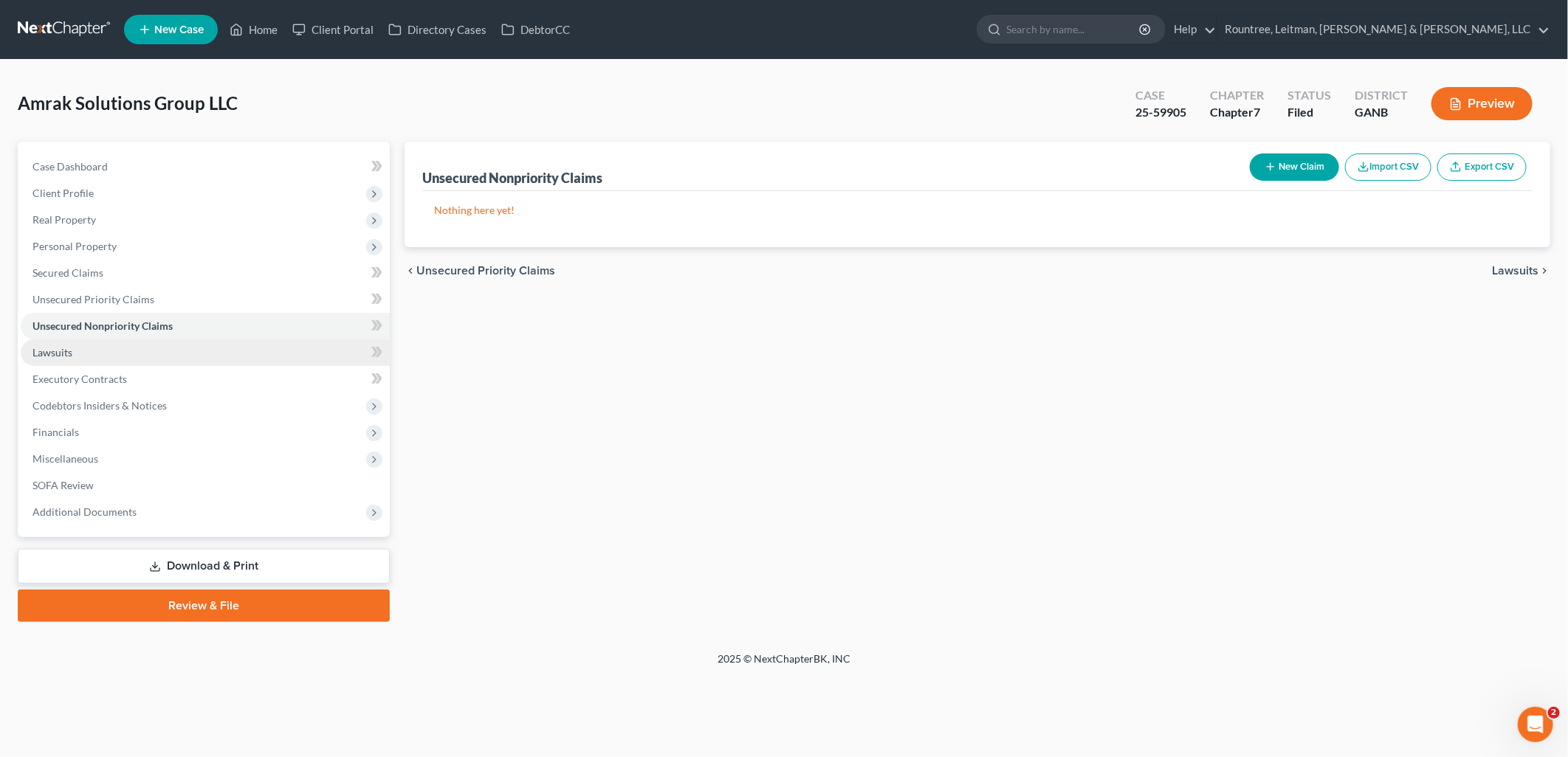
click at [157, 351] on link "Lawsuits" at bounding box center [205, 352] width 369 height 27
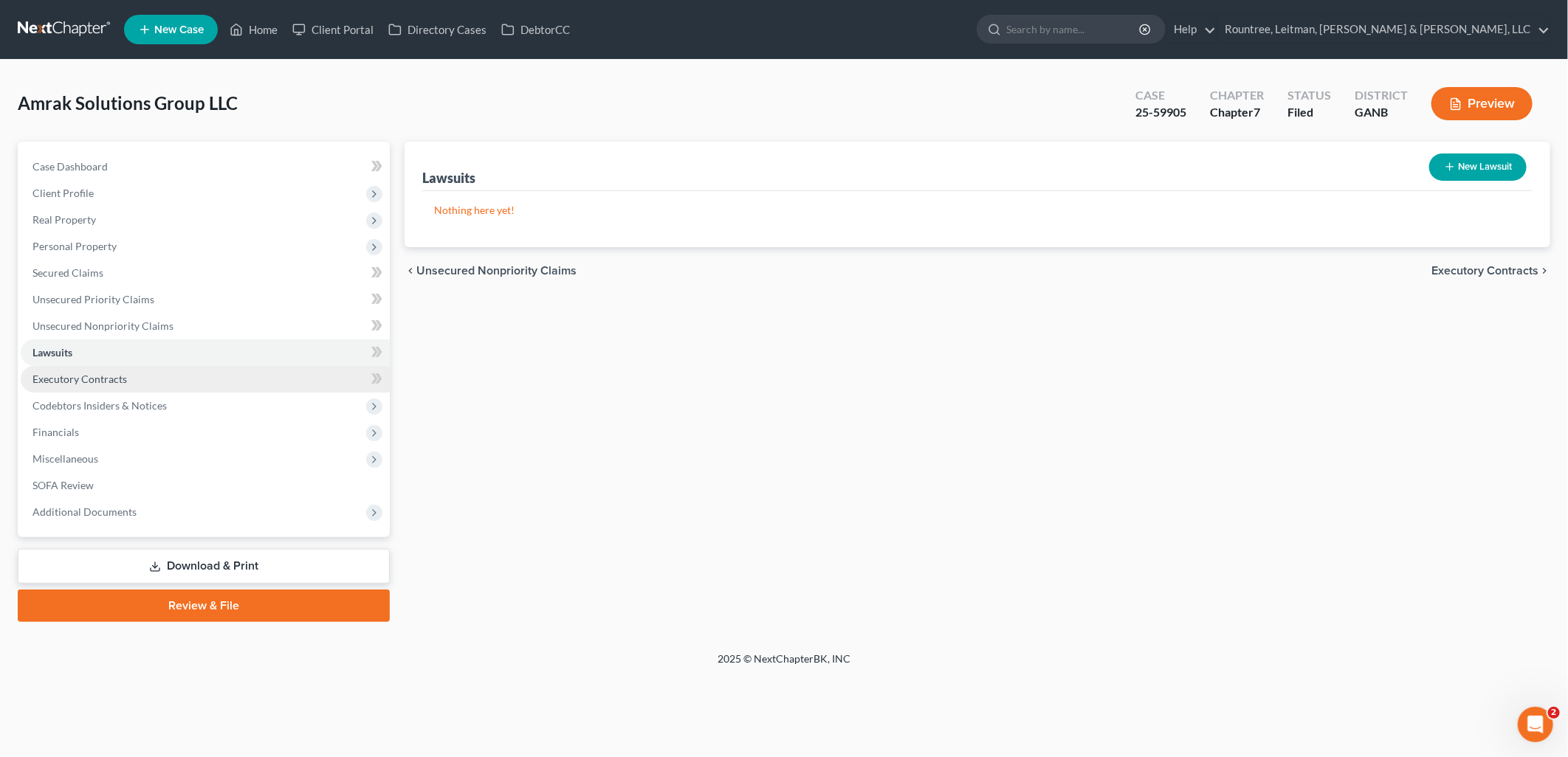
click at [161, 373] on link "Executory Contracts" at bounding box center [205, 379] width 369 height 27
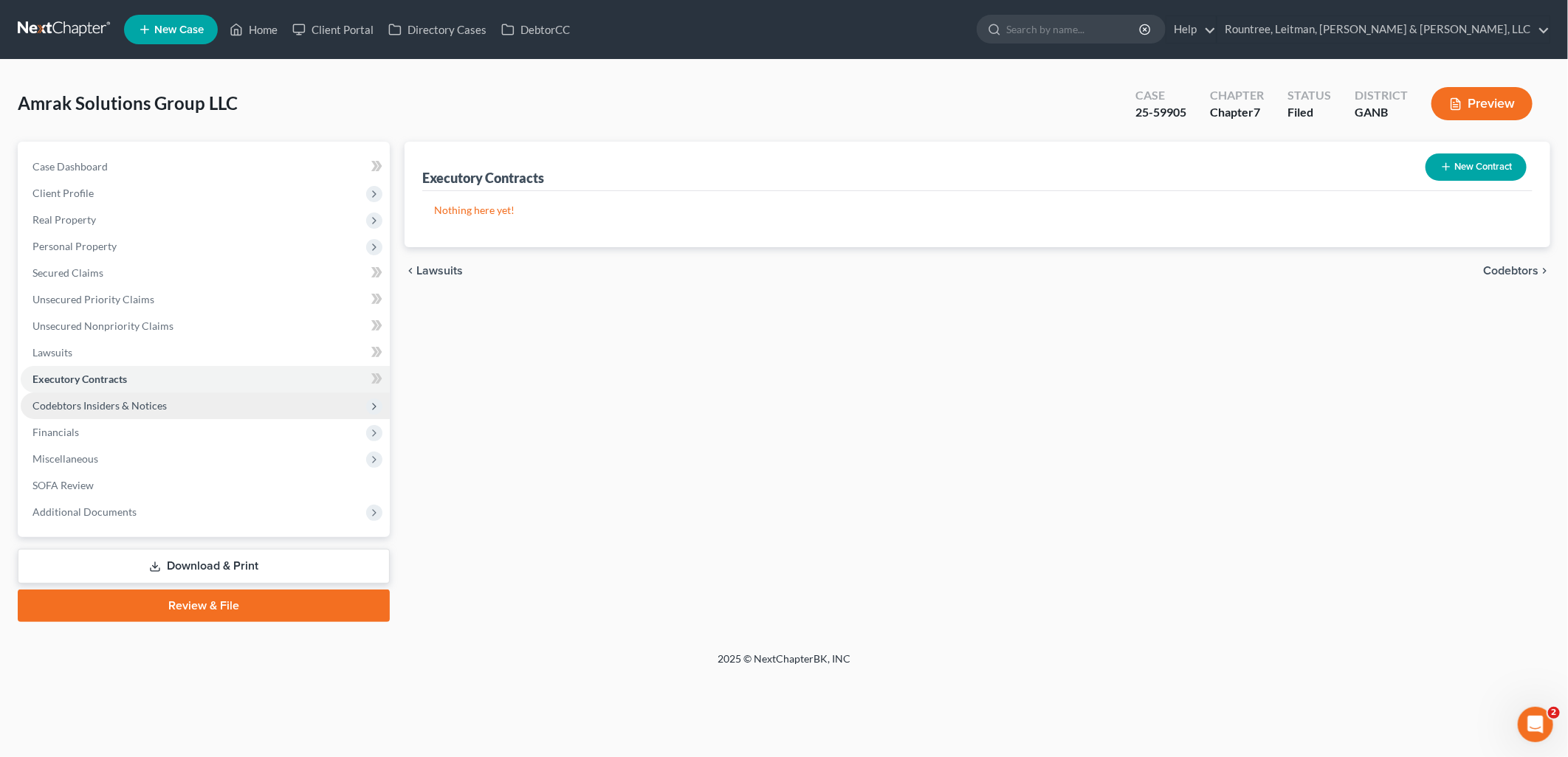
click at [161, 406] on span "Codebtors Insiders & Notices" at bounding box center [99, 405] width 134 height 13
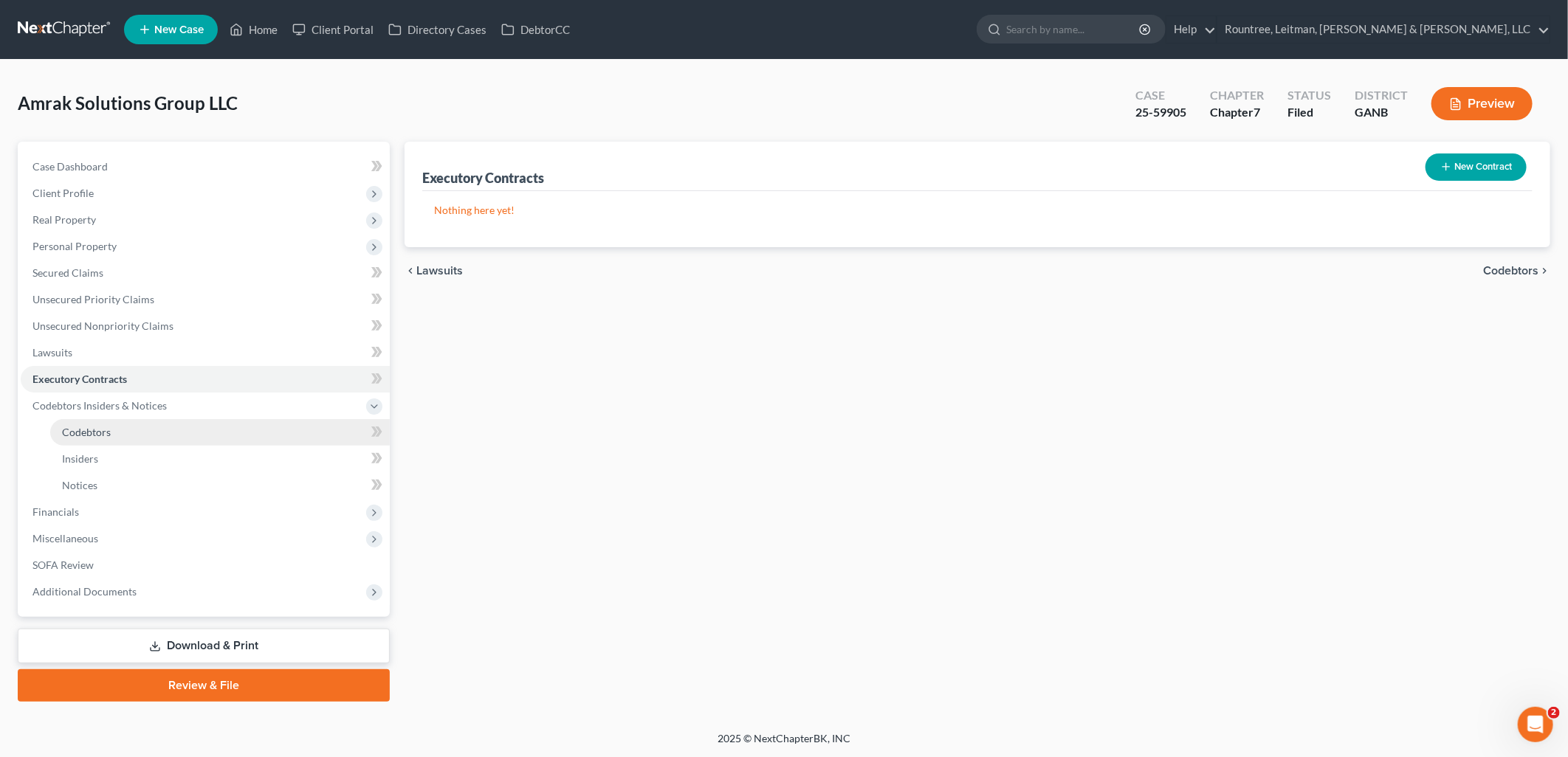
click at [155, 438] on link "Codebtors" at bounding box center [220, 432] width 340 height 27
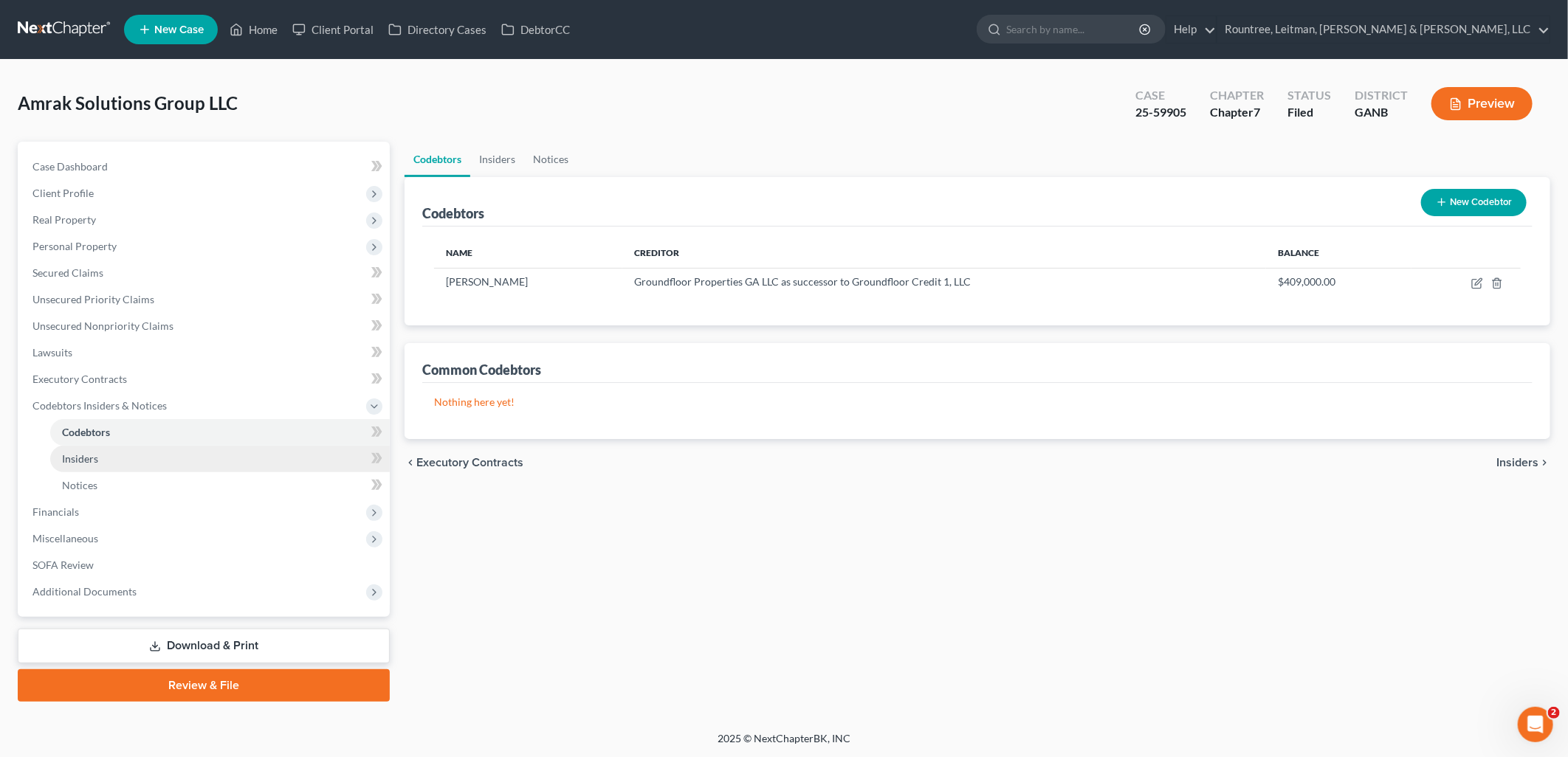
click at [149, 456] on link "Insiders" at bounding box center [220, 459] width 340 height 27
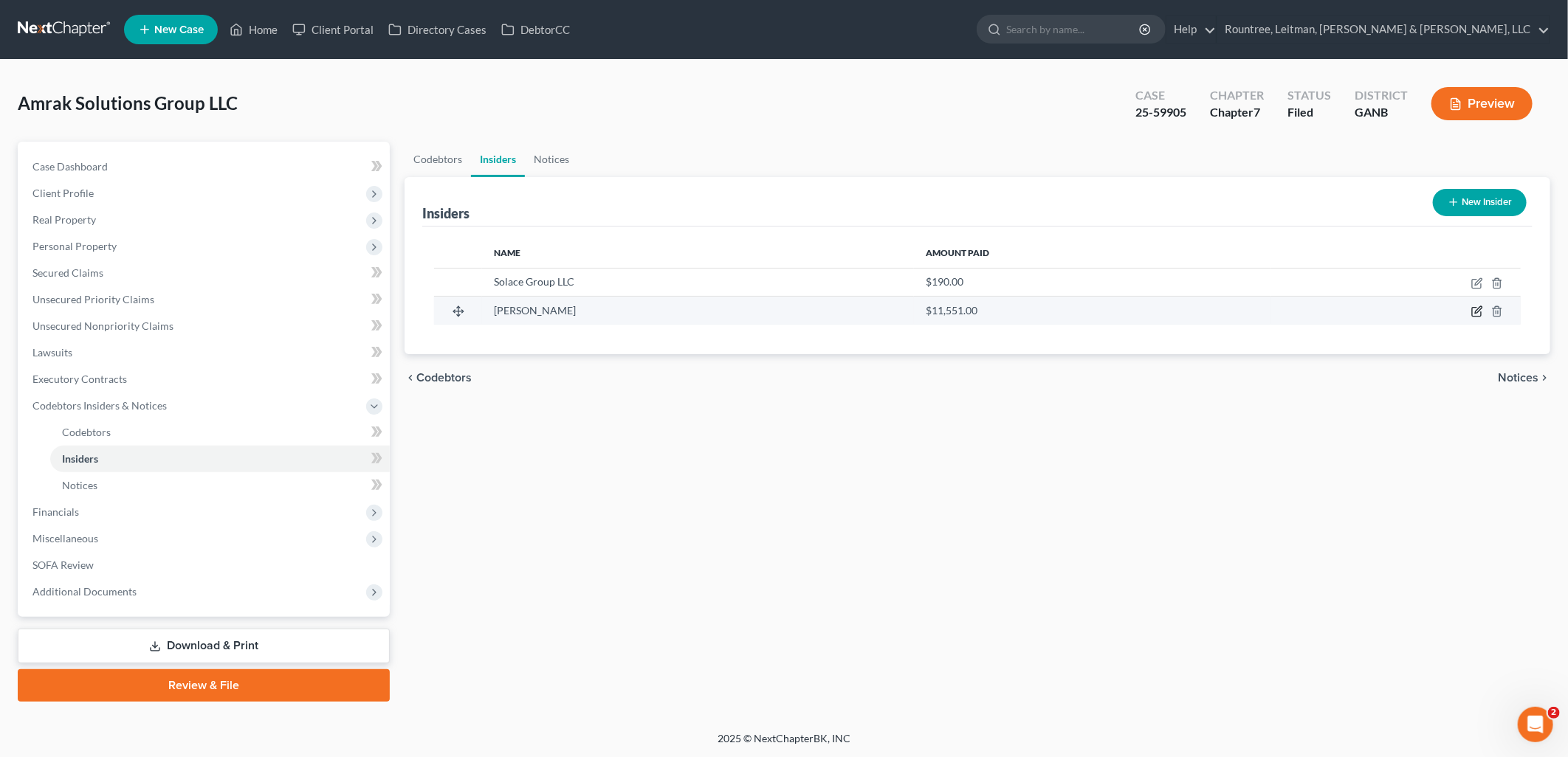
click at [1473, 310] on icon "button" at bounding box center [1476, 311] width 12 height 12
select select "10"
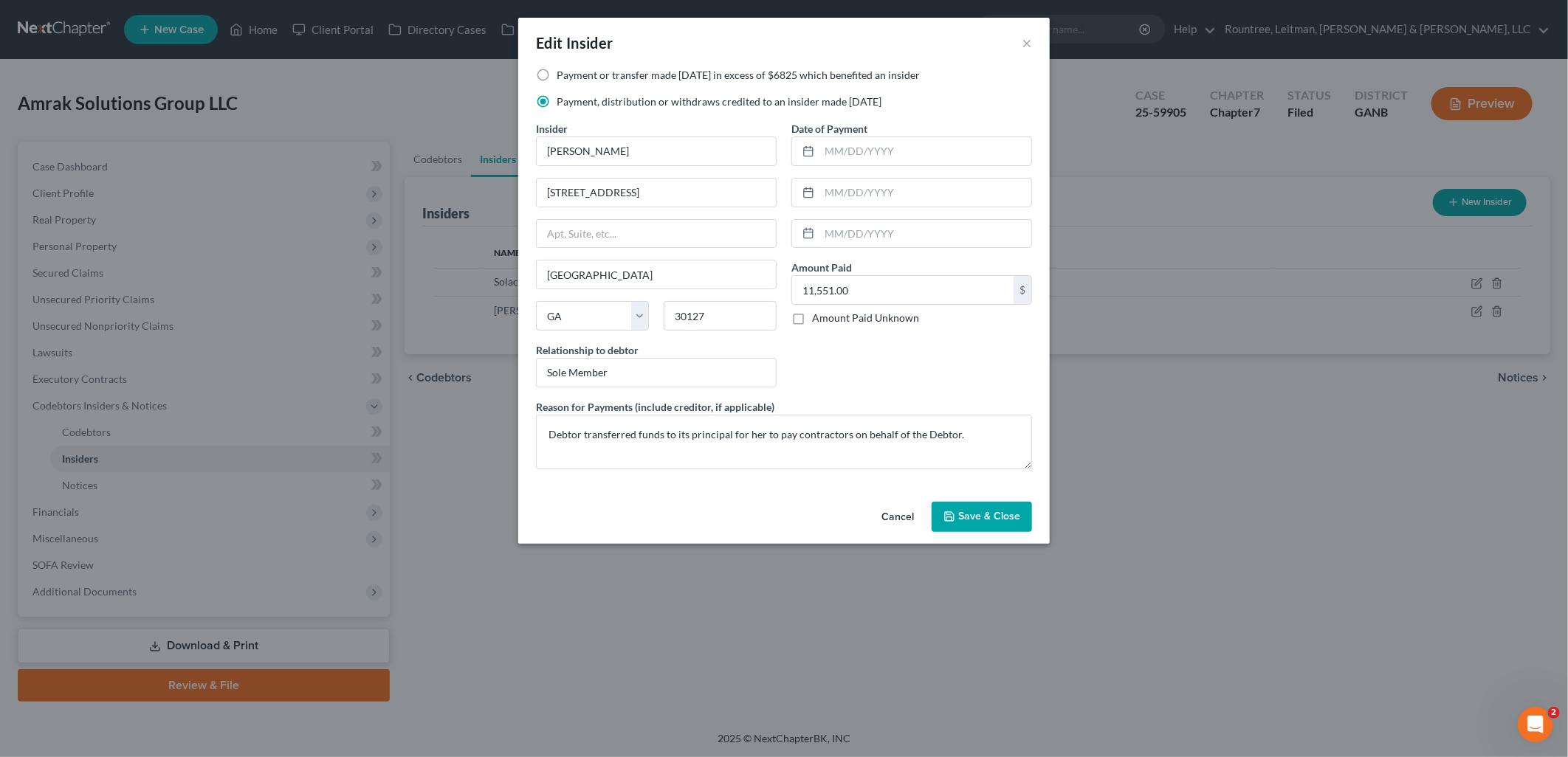
click at [1009, 521] on span "Save & Close" at bounding box center [988, 517] width 62 height 13
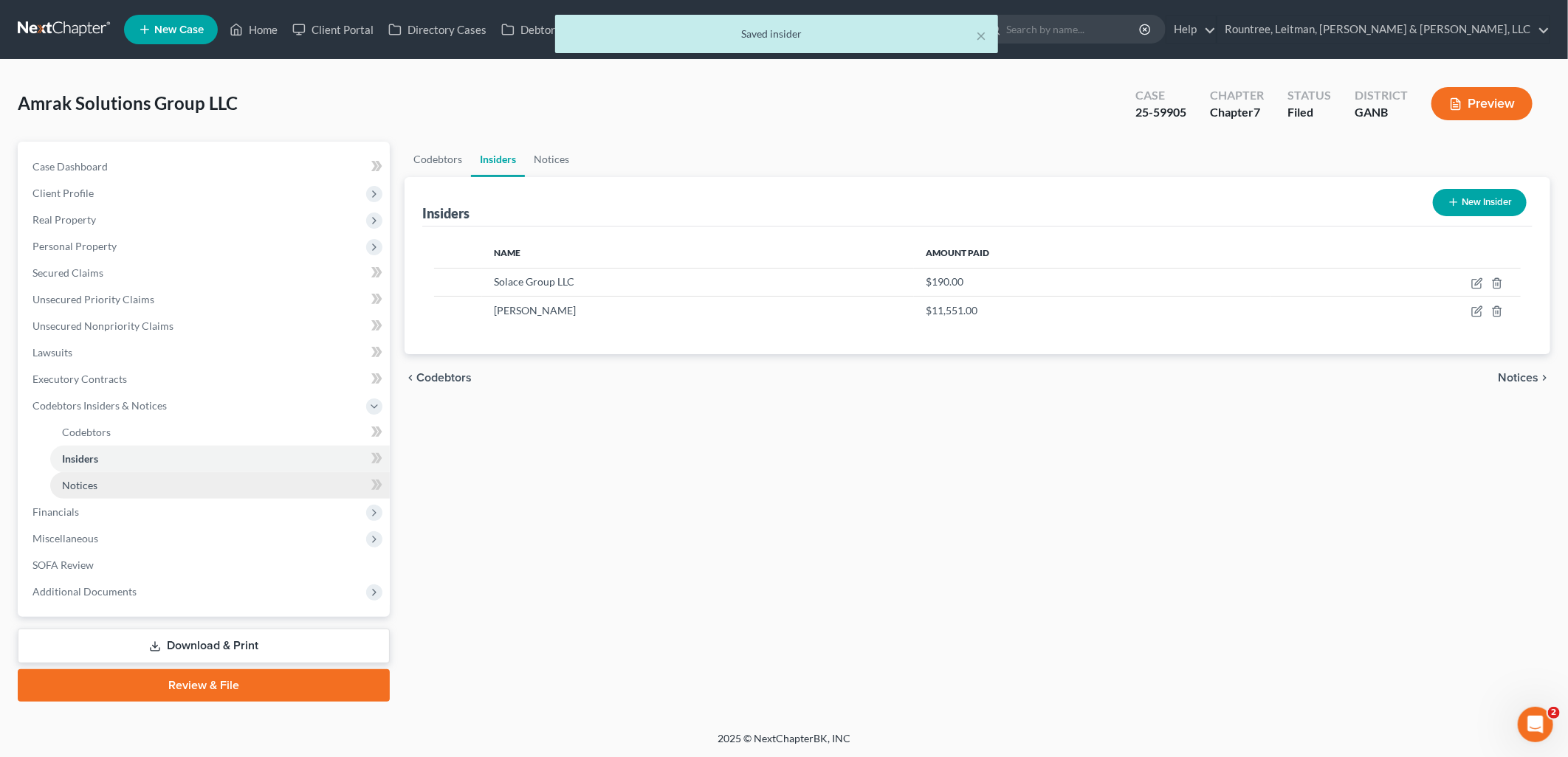
click at [143, 485] on link "Notices" at bounding box center [220, 485] width 340 height 27
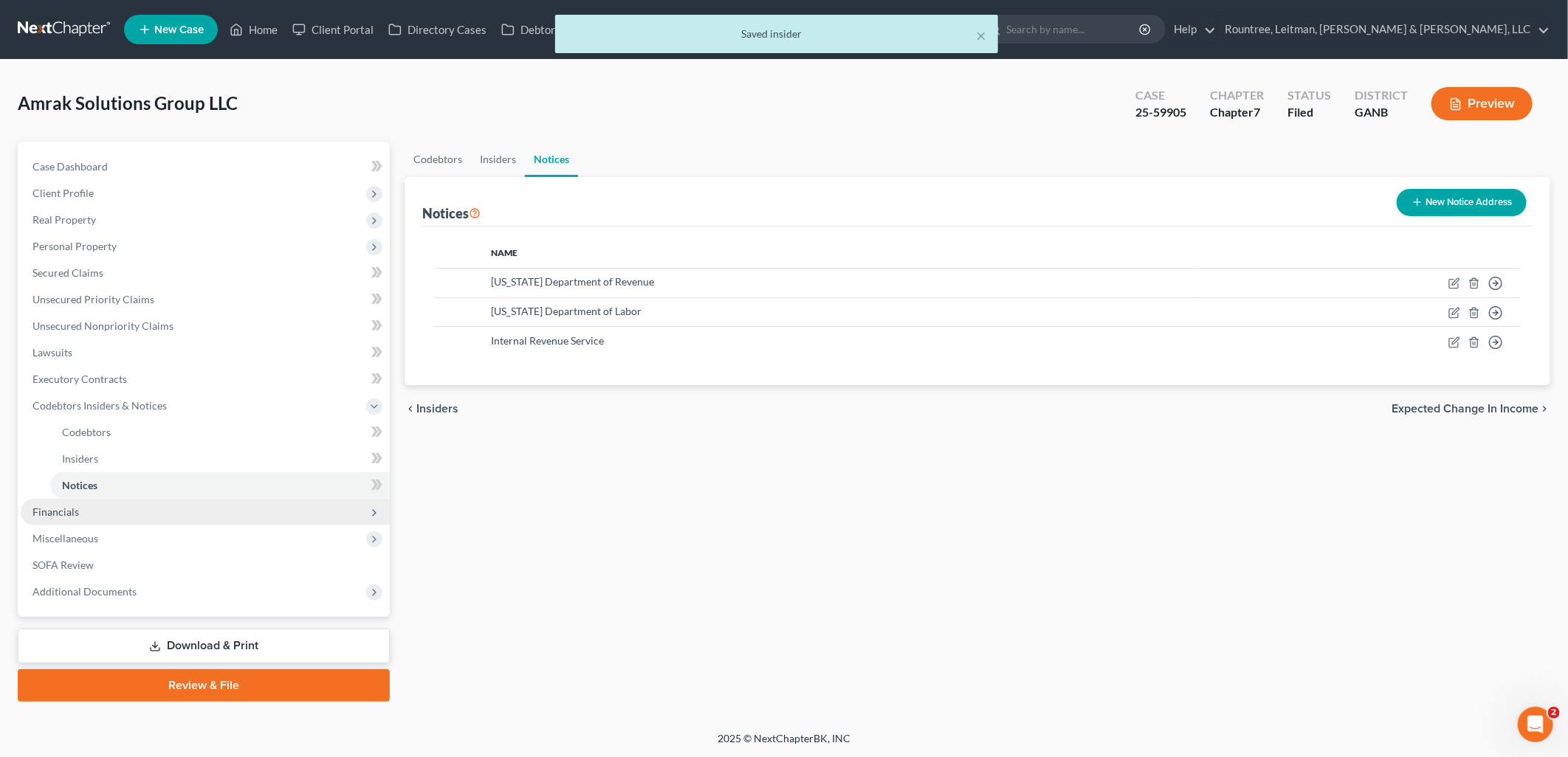
click at [151, 508] on span "Financials" at bounding box center [205, 512] width 369 height 27
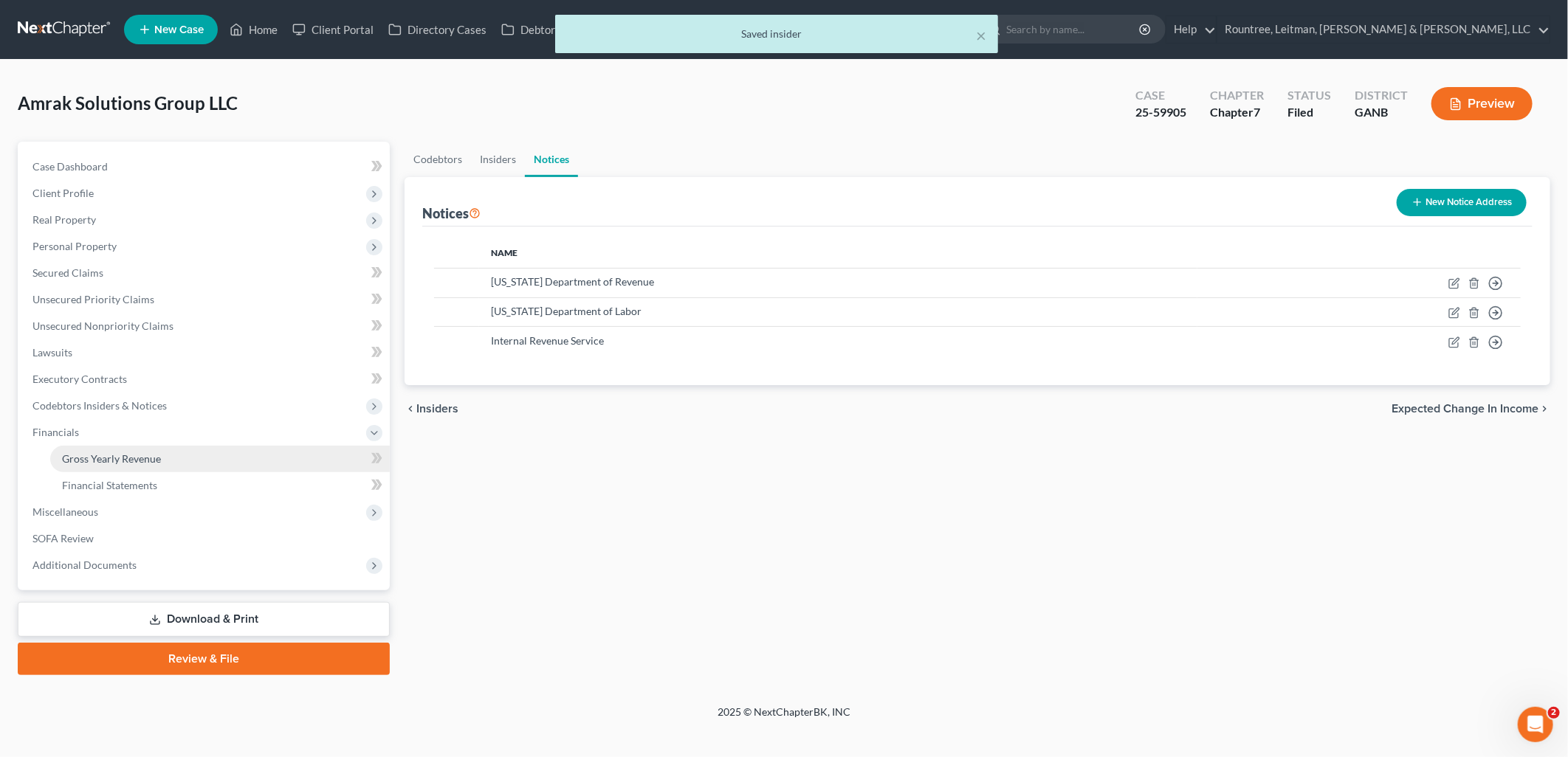
click at [141, 460] on span "Gross Yearly Revenue" at bounding box center [111, 459] width 99 height 13
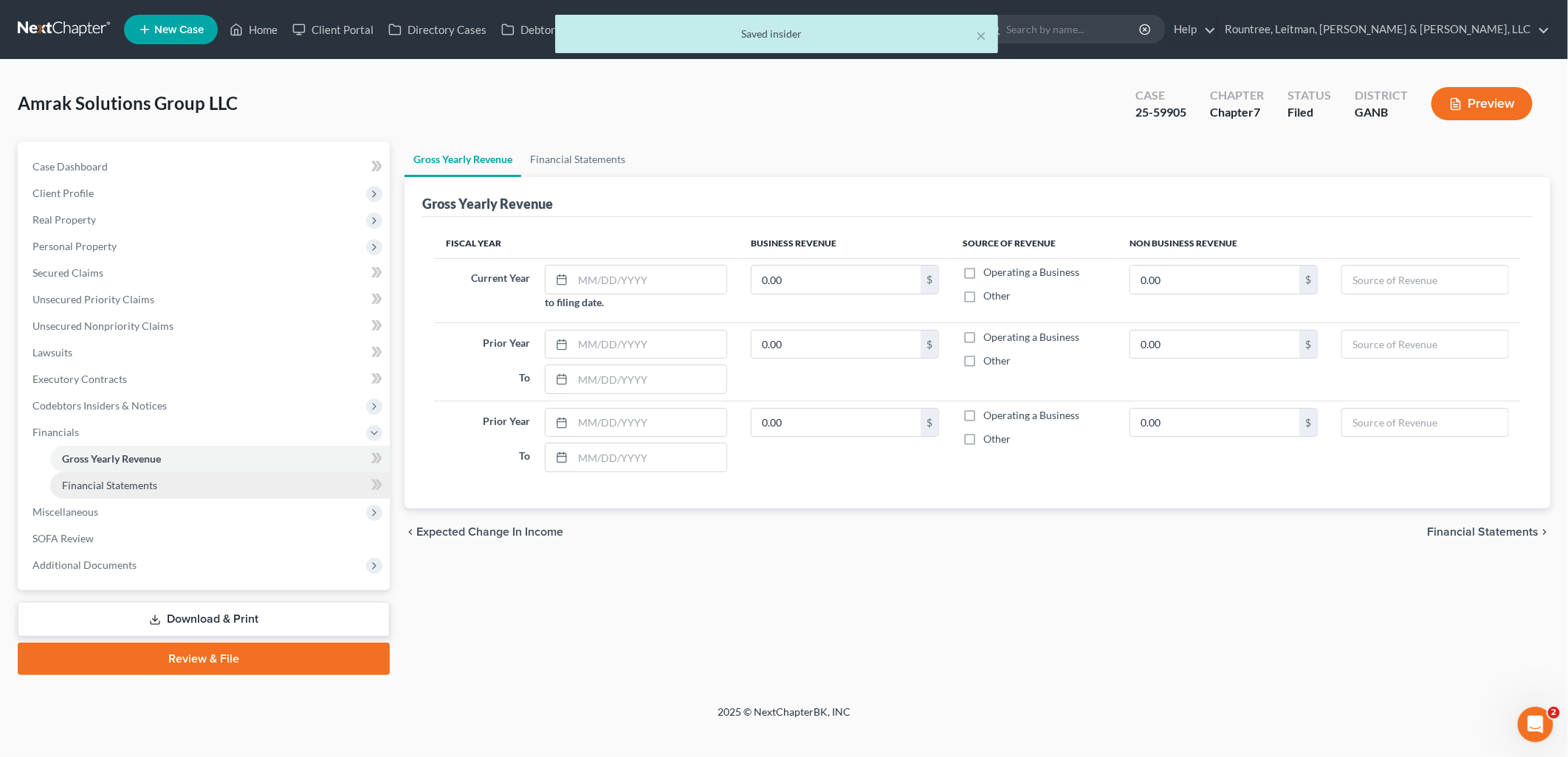
click at [146, 491] on link "Financial Statements" at bounding box center [220, 485] width 340 height 27
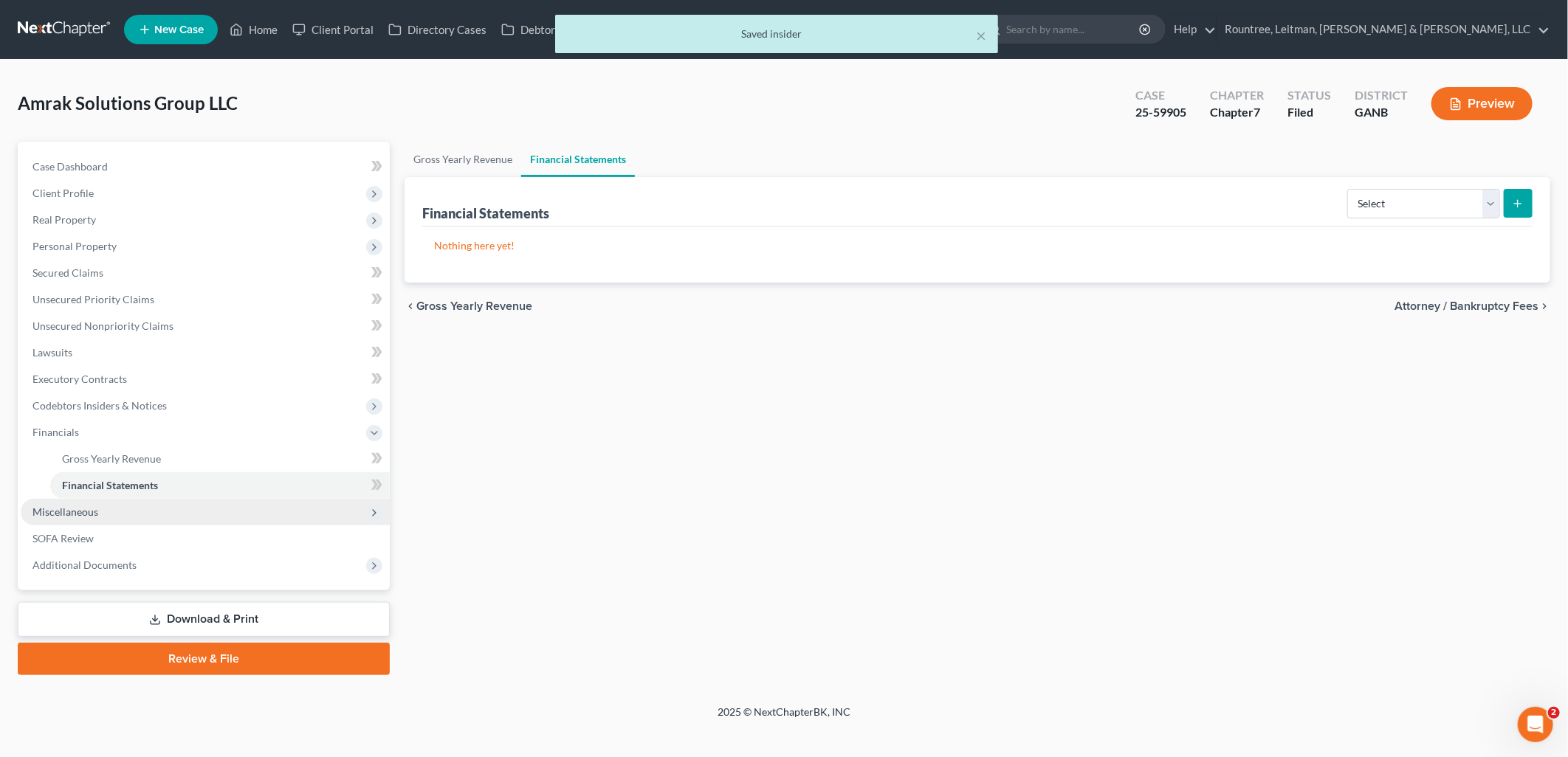
click at [116, 507] on span "Miscellaneous" at bounding box center [205, 512] width 369 height 27
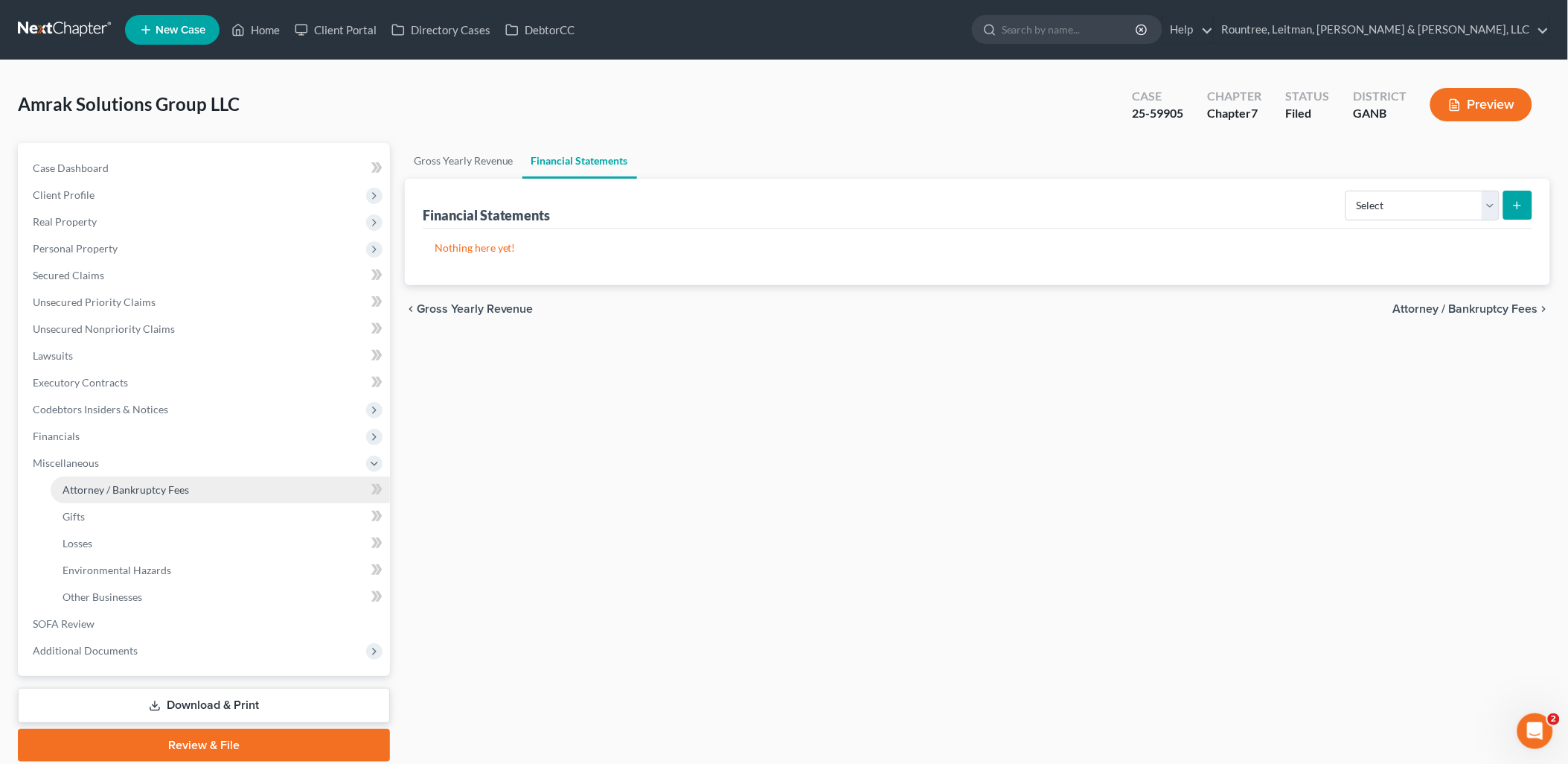
click at [136, 493] on span "Attorney / Bankruptcy Fees" at bounding box center [126, 490] width 127 height 13
select select "4"
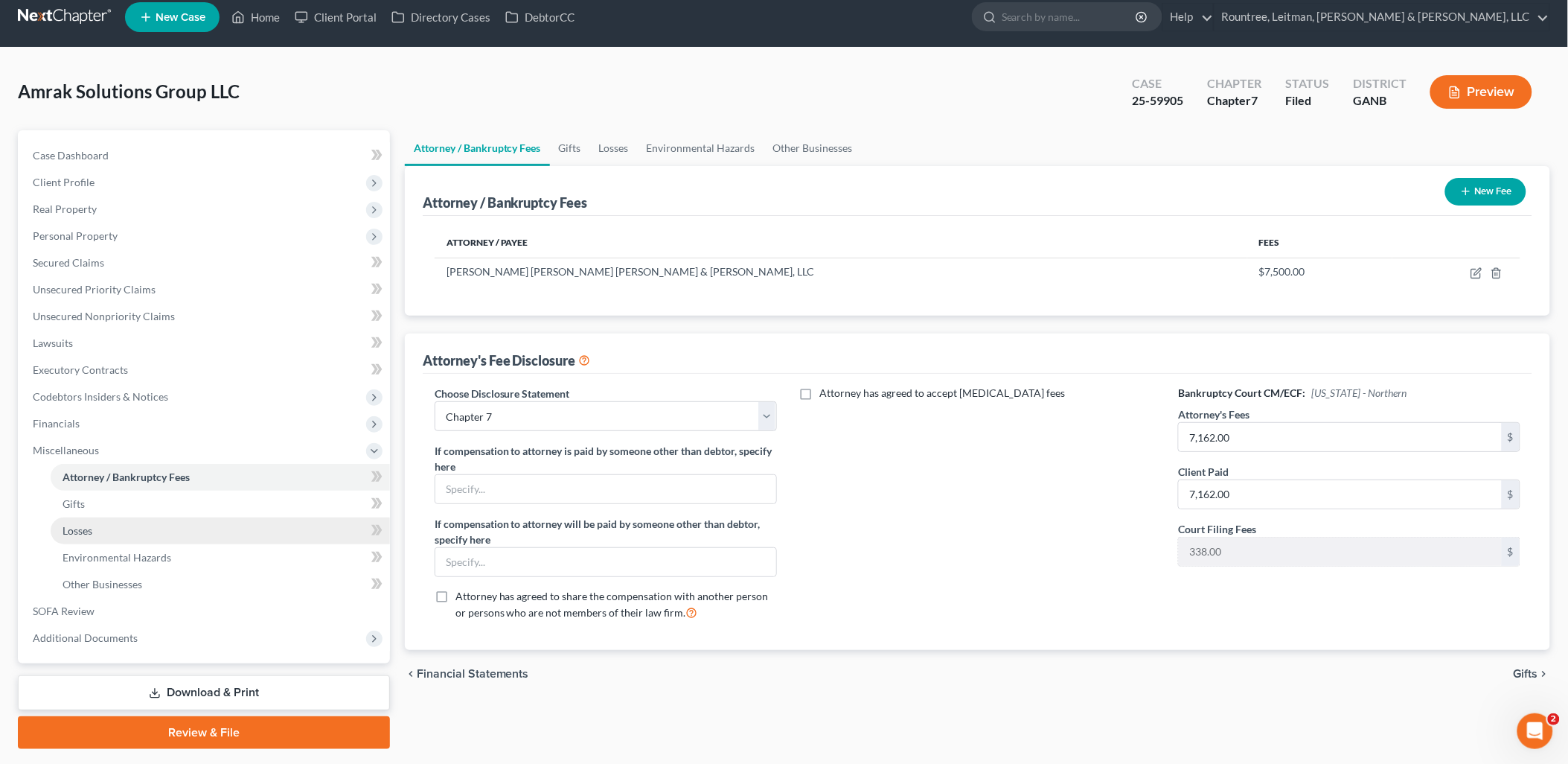
scroll to position [52, 0]
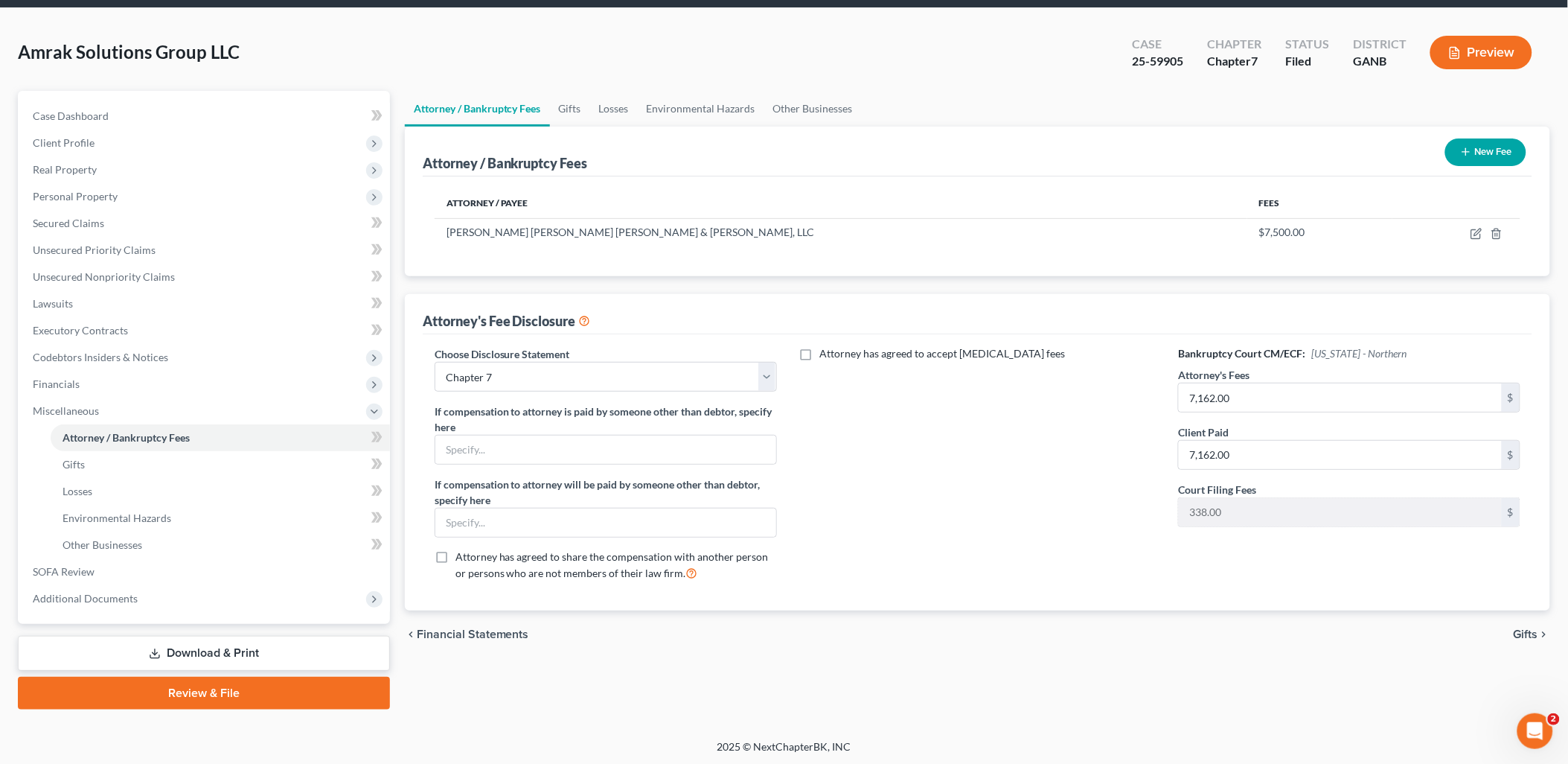
click at [162, 651] on link "Download & Print" at bounding box center [204, 653] width 372 height 35
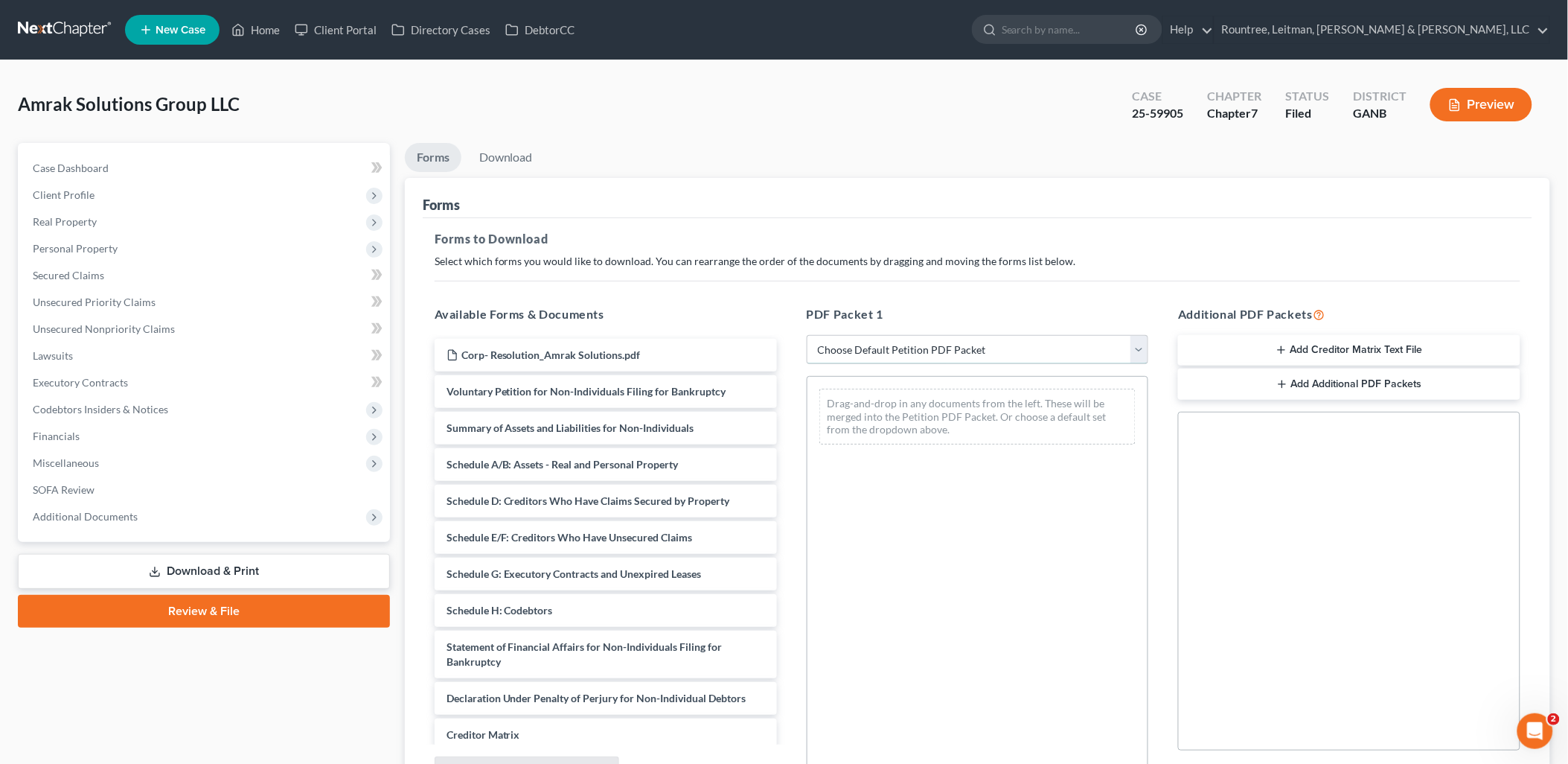
click at [859, 343] on select "Choose Default Petition PDF Packet Complete Bankruptcy Petition (all forms and …" at bounding box center [978, 350] width 342 height 30
select select "5"
click at [807, 335] on select "Choose Default Petition PDF Packet Complete Bankruptcy Petition (all forms and …" at bounding box center [978, 350] width 342 height 30
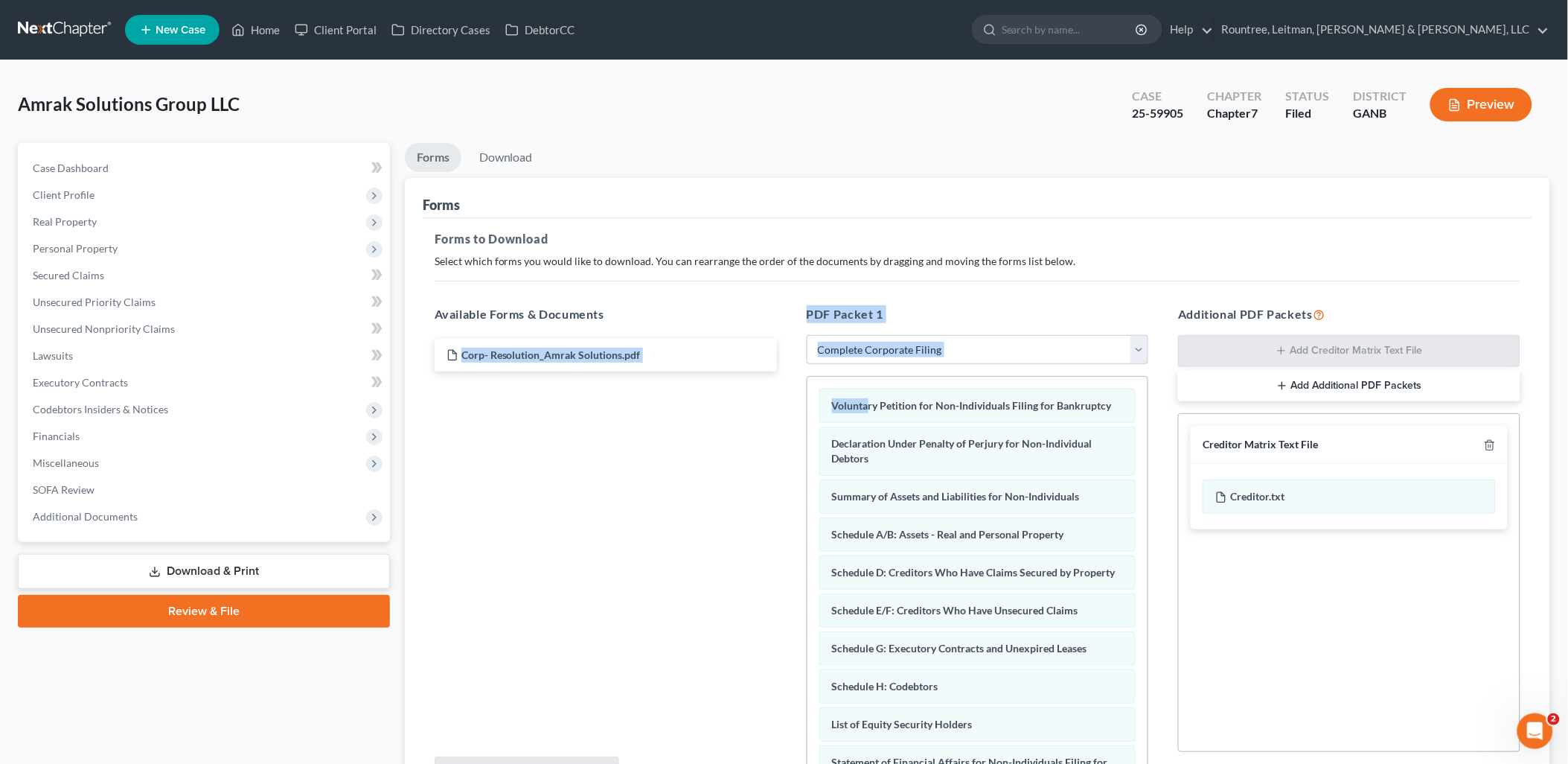
drag, startPoint x: 868, startPoint y: 388, endPoint x: 783, endPoint y: 423, distance: 91.9
click at [454, 392] on div "Available Forms & Documents Corp- Resolution_Amrak Solutions.pdf Save New Downl…" at bounding box center [977, 546] width 1115 height 505
click at [689, 445] on div "Corp- Resolution_Amrak Solutions.pdf" at bounding box center [605, 540] width 366 height 409
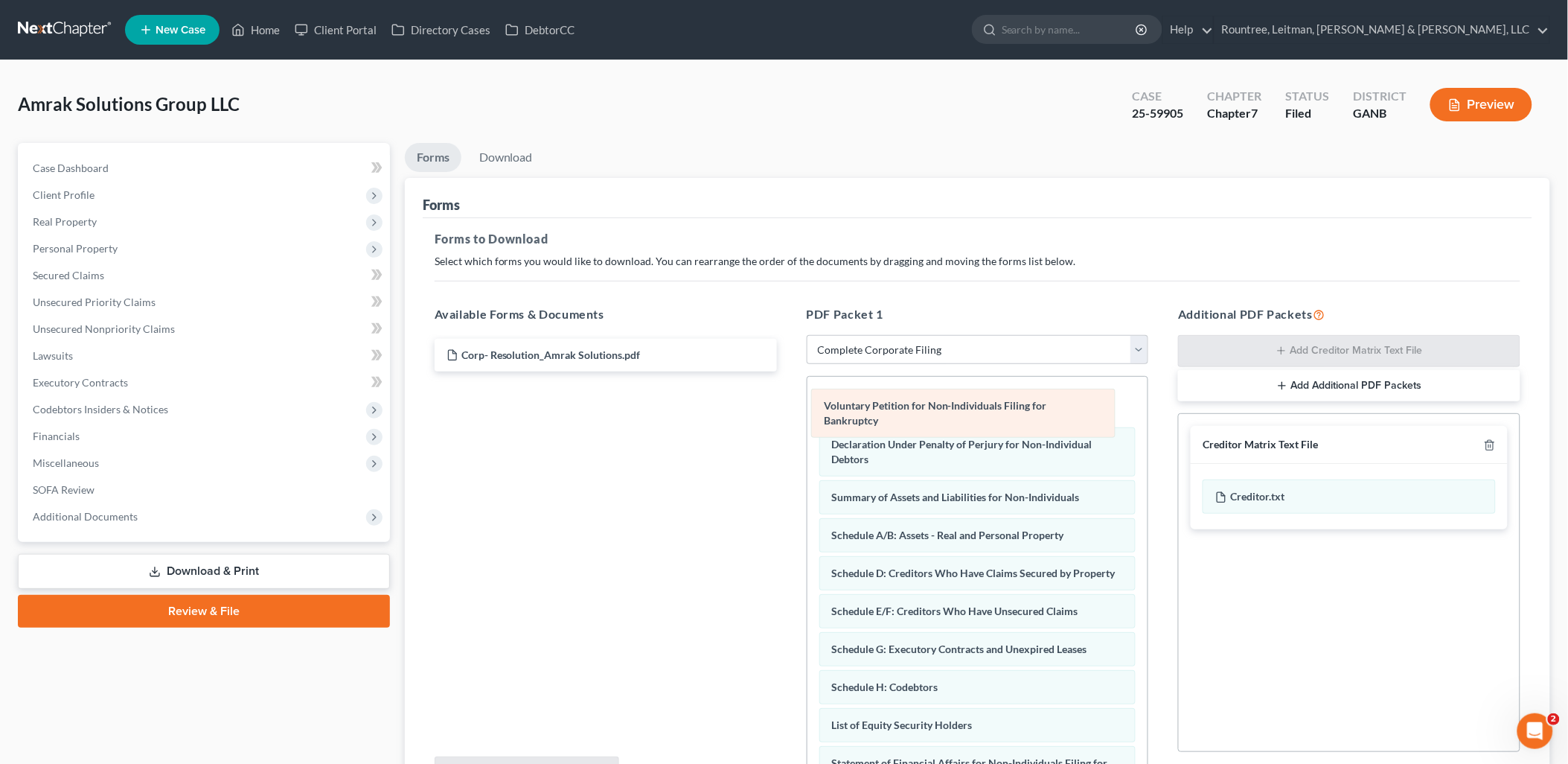
drag, startPoint x: 904, startPoint y: 410, endPoint x: 498, endPoint y: 436, distance: 406.8
click at [808, 436] on div "Voluntary Petition for Non-Individuals Filing for Bankruptcy Voluntary Petition…" at bounding box center [978, 678] width 341 height 603
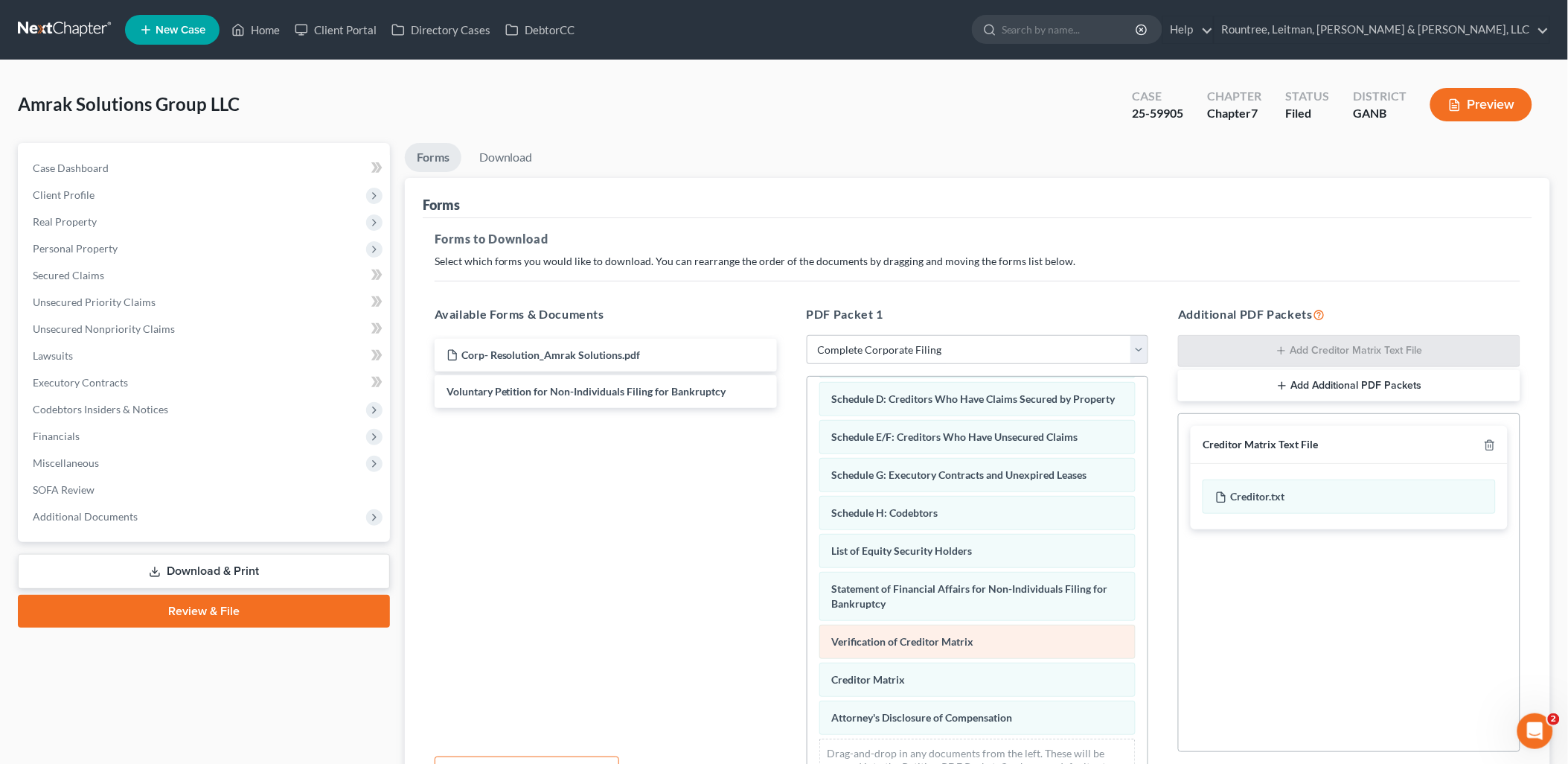
click at [808, 480] on div "Declaration Under Penalty of Perjury for Non-Individual Debtors Summary of Asse…" at bounding box center [978, 524] width 341 height 565
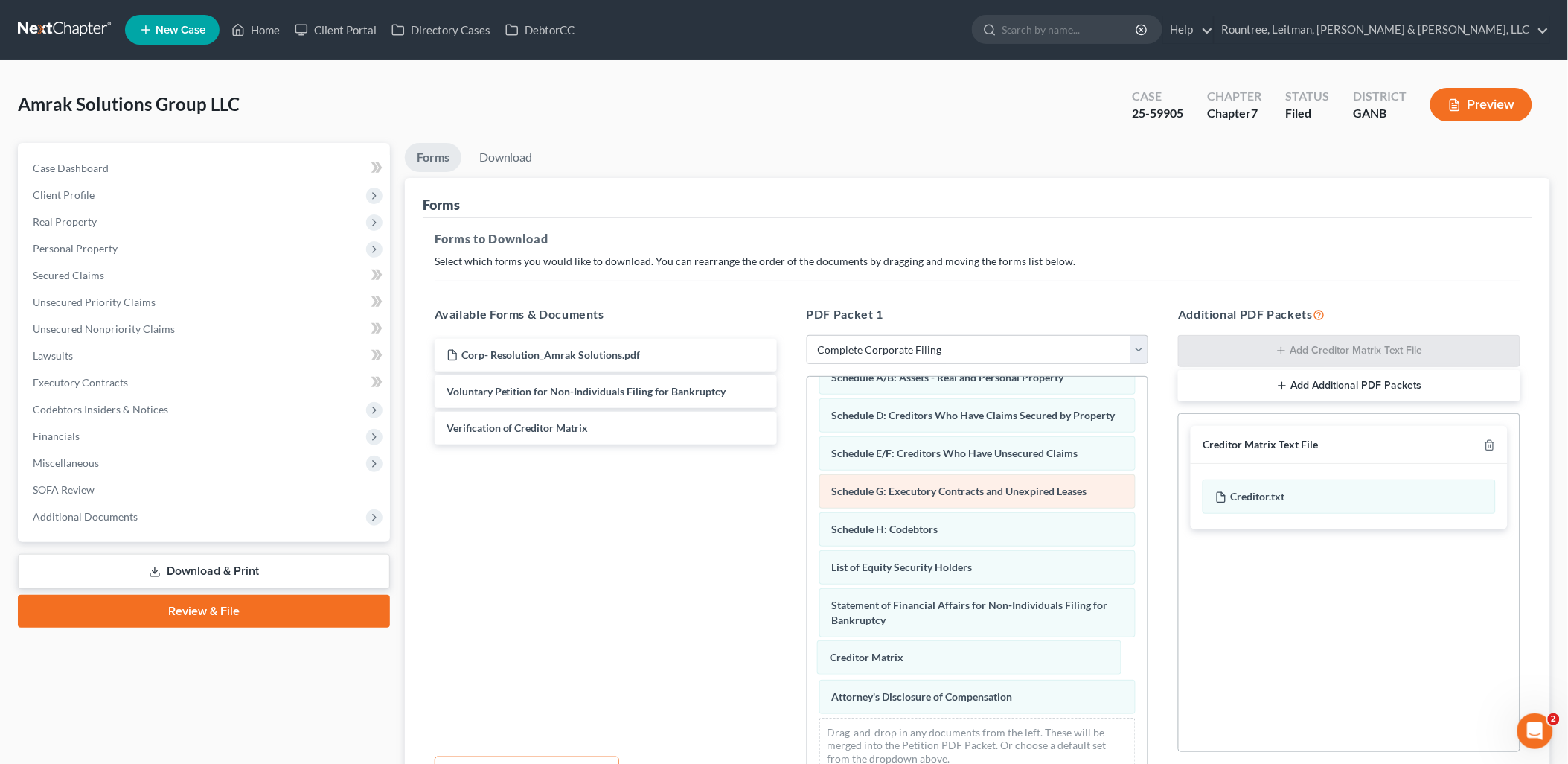
scroll to position [97, 0]
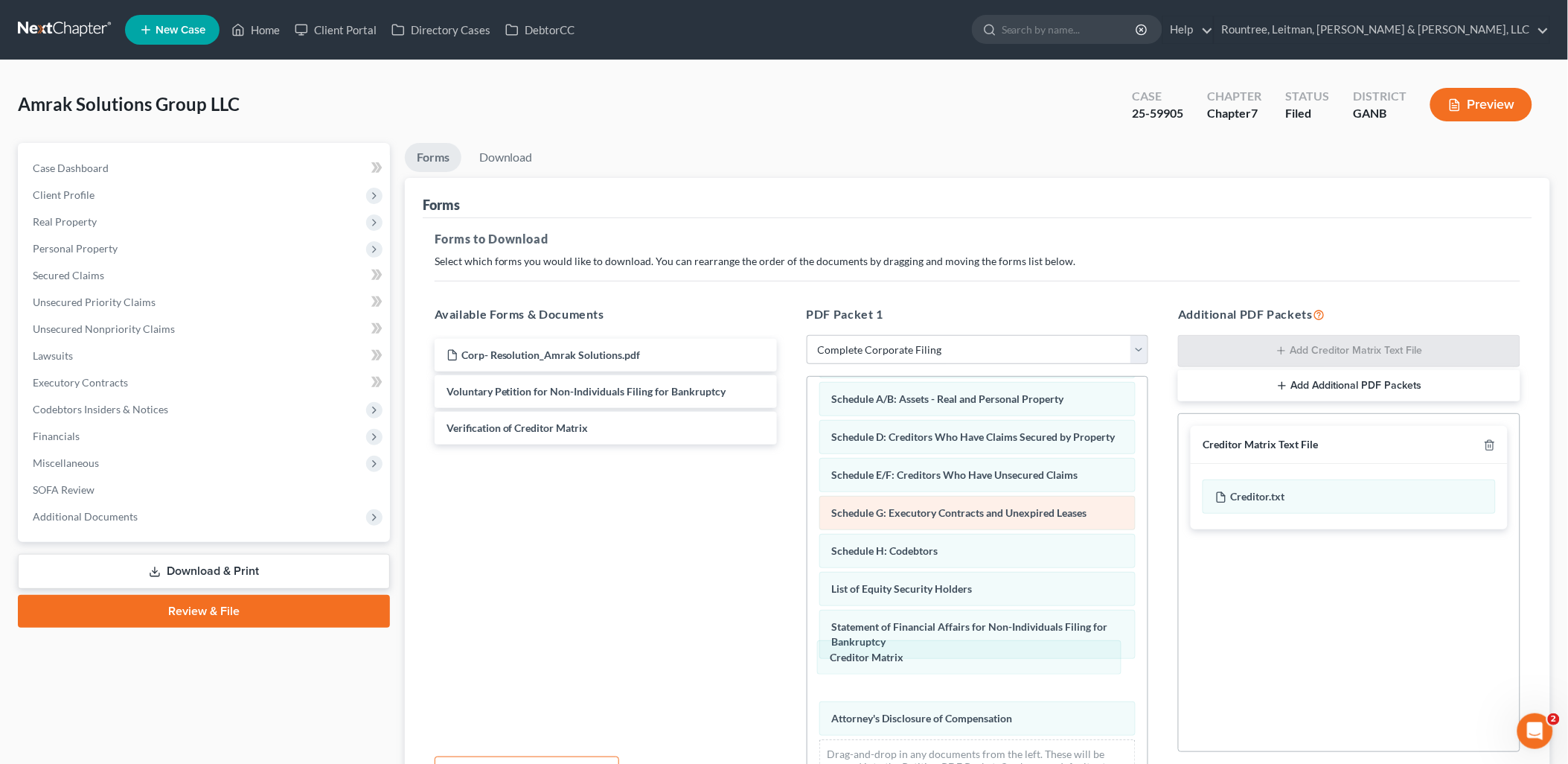
drag, startPoint x: 878, startPoint y: 657, endPoint x: 882, endPoint y: 514, distance: 143.1
click at [808, 555] on div "Creditor Matrix Declaration Under Penalty of Perjury for Non-Individual Debtors…" at bounding box center [978, 542] width 341 height 527
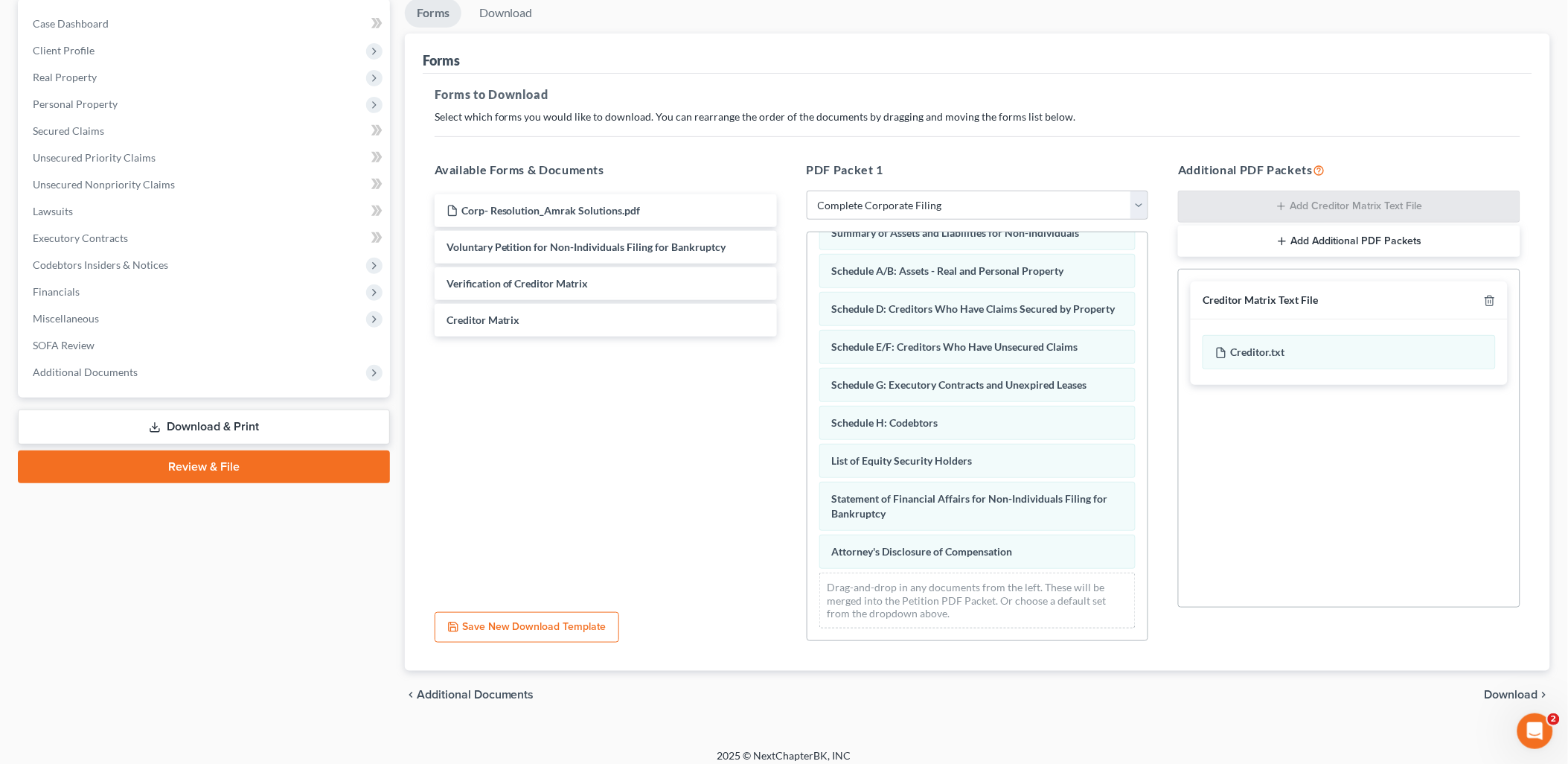
scroll to position [155, 0]
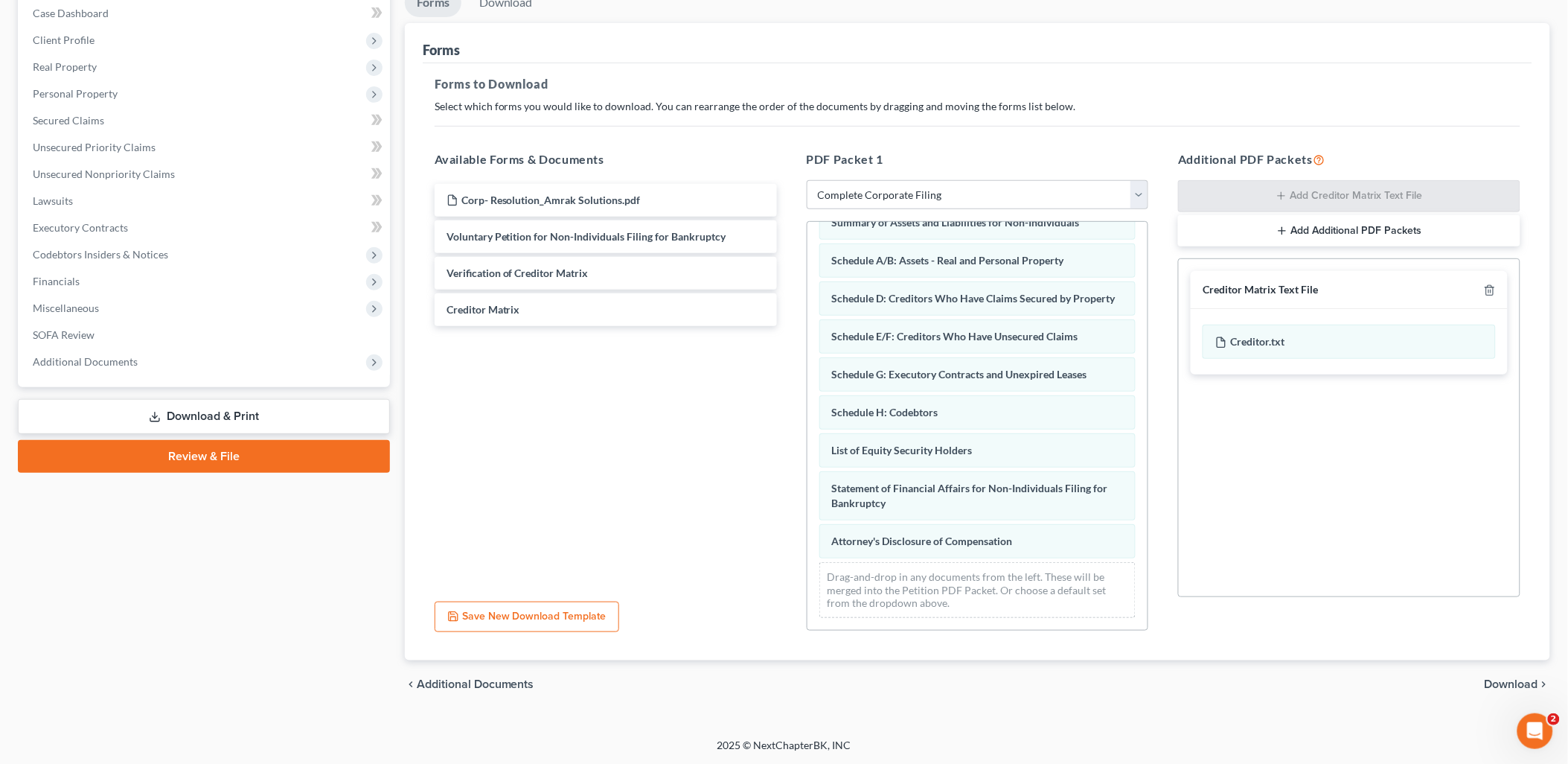
click at [1503, 680] on span "Download" at bounding box center [1511, 684] width 54 height 12
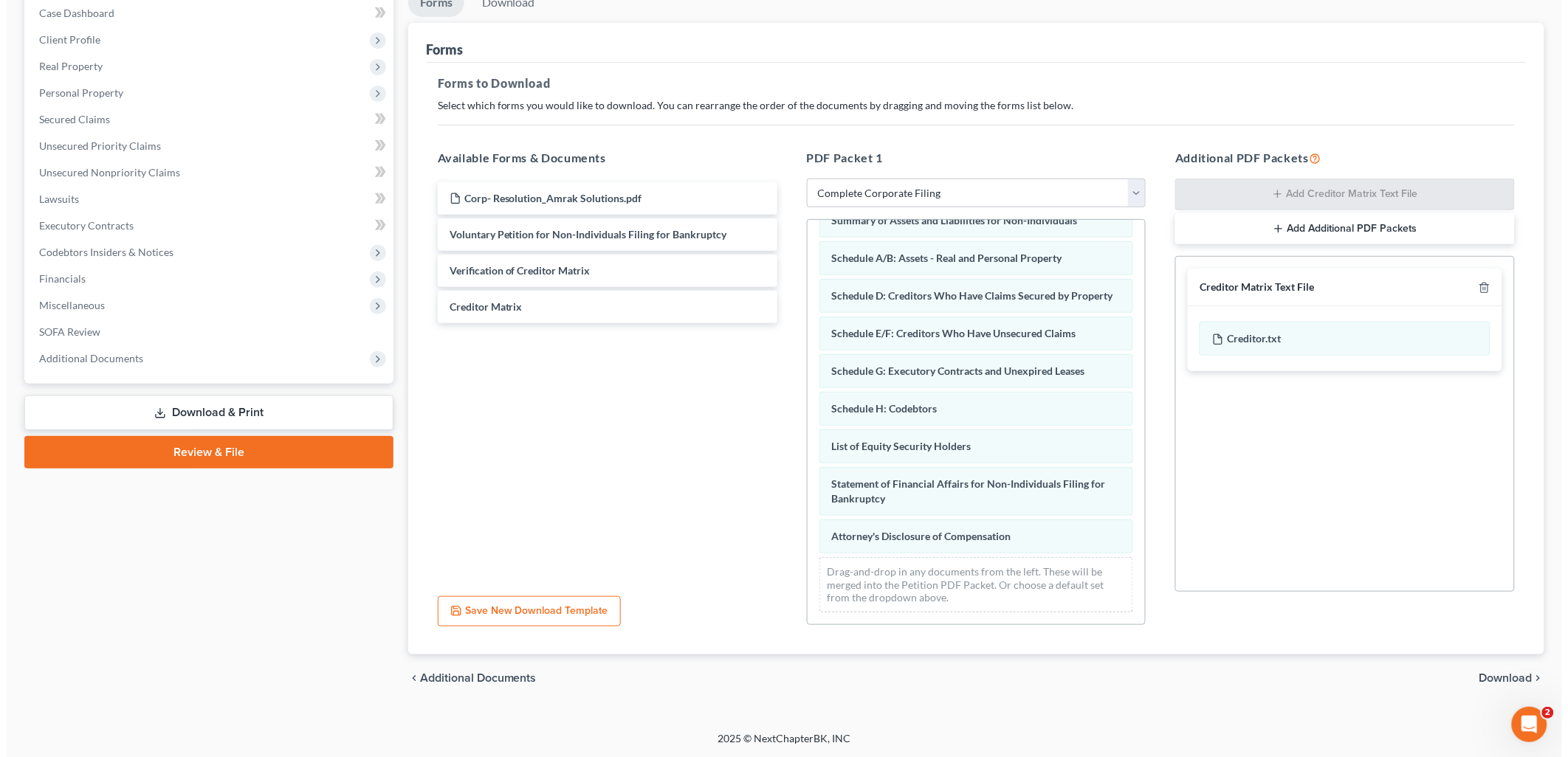
scroll to position [0, 0]
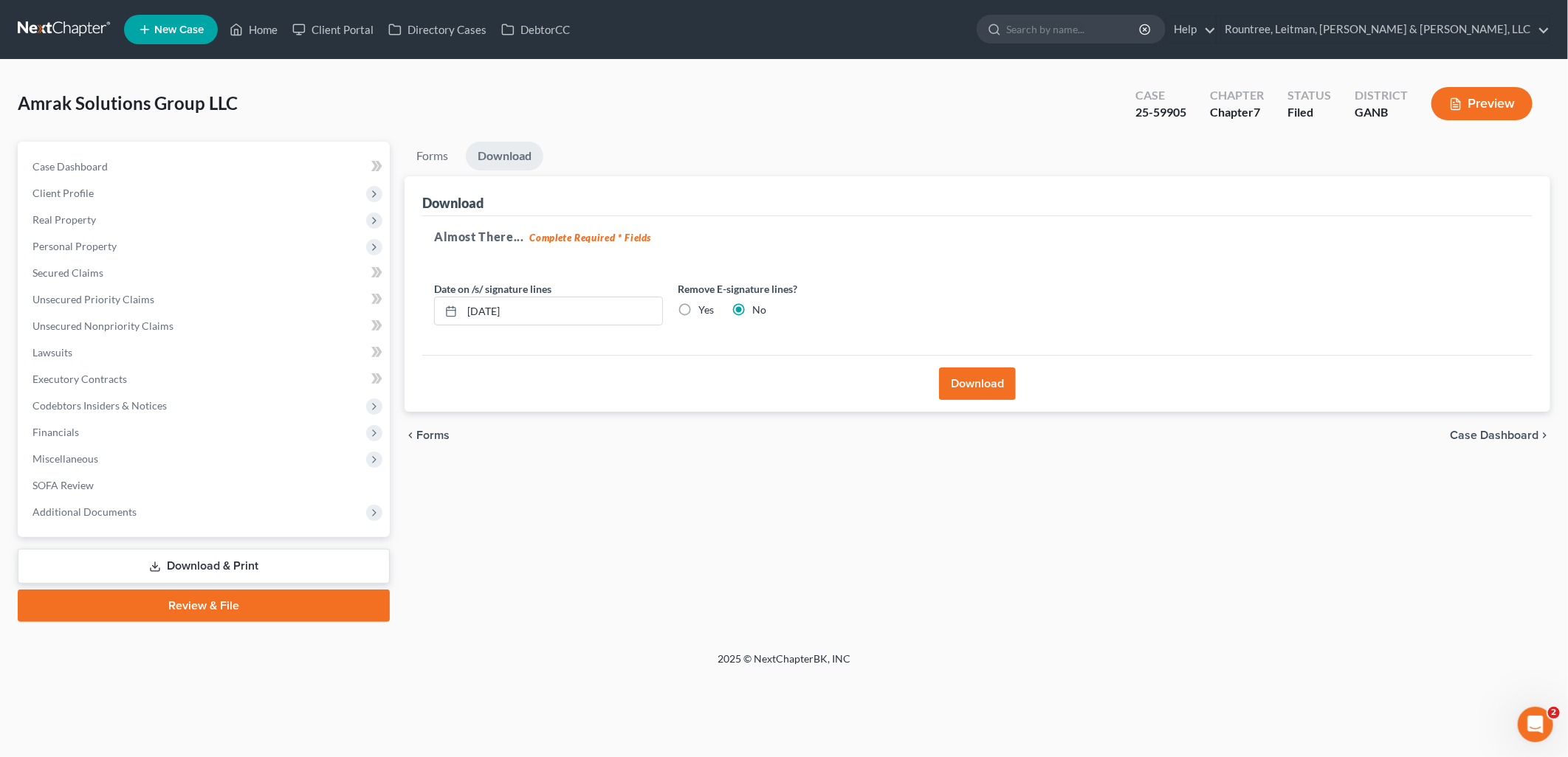
click at [955, 393] on button "Download" at bounding box center [976, 384] width 76 height 32
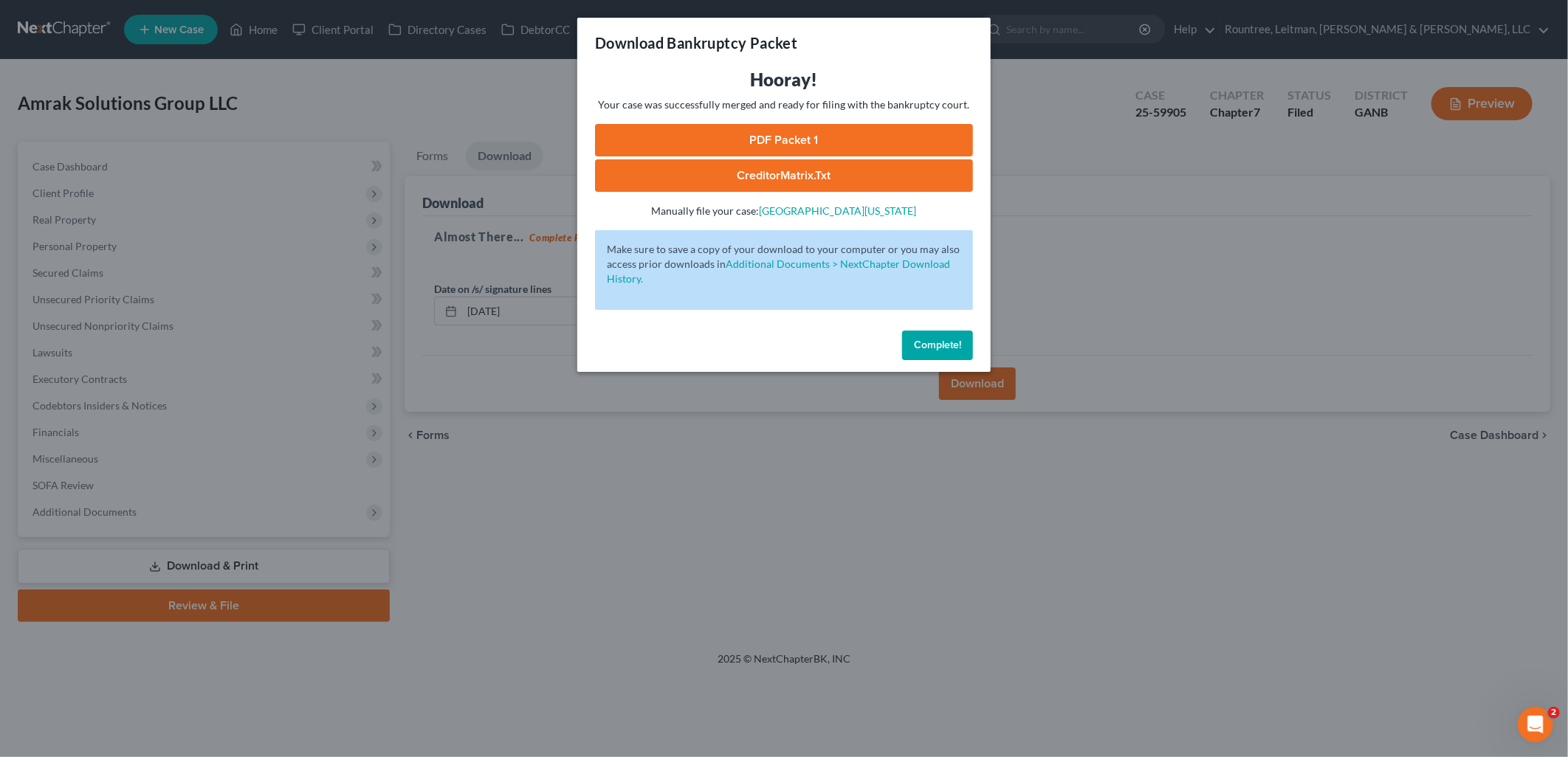
click at [798, 148] on link "PDF Packet 1" at bounding box center [783, 140] width 378 height 32
